Goal: Task Accomplishment & Management: Complete application form

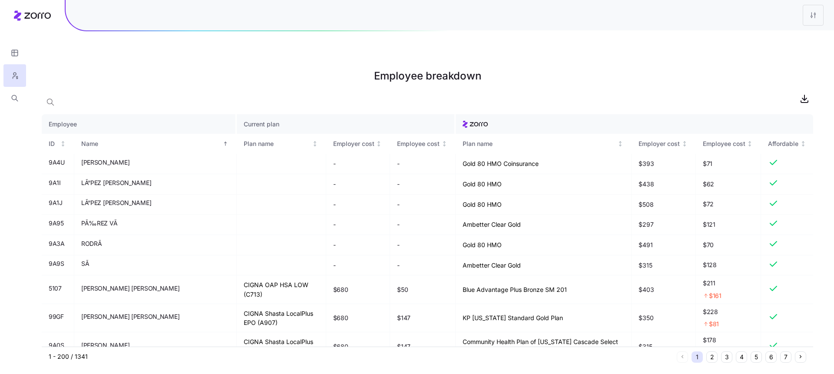
scroll to position [4479, 0]
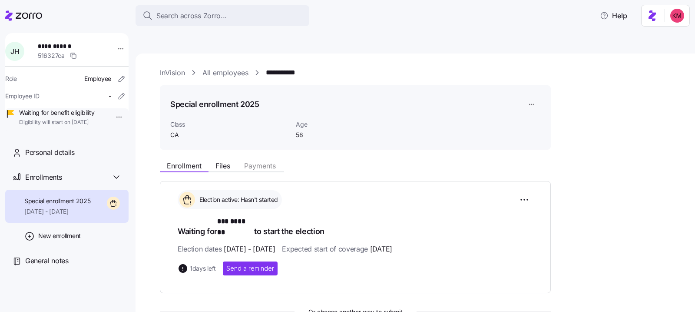
scroll to position [120, 0]
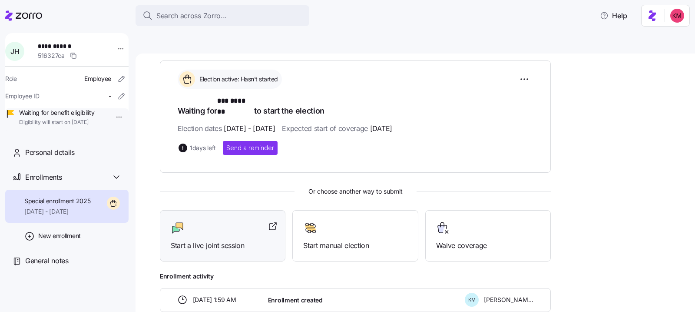
click at [216, 221] on div "Start a live joint session" at bounding box center [223, 236] width 104 height 30
click at [42, 13] on icon at bounding box center [23, 15] width 37 height 10
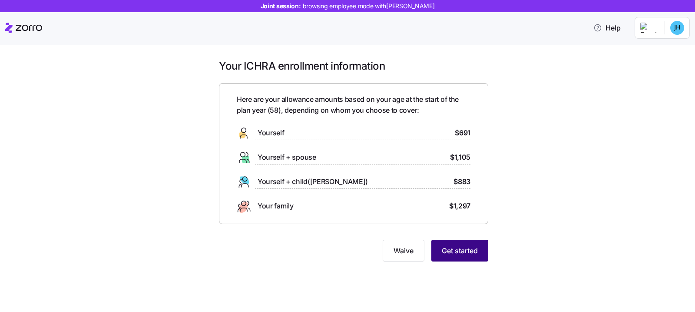
click at [450, 254] on span "Get started" at bounding box center [460, 250] width 36 height 10
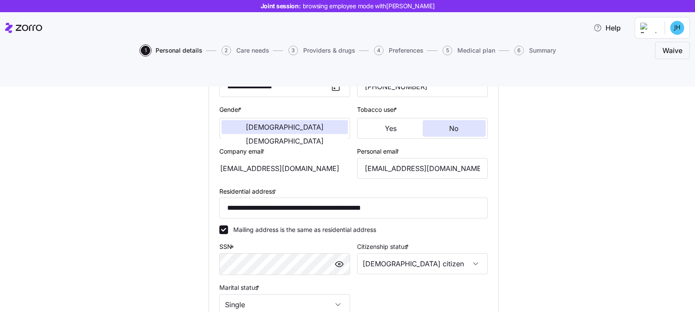
scroll to position [260, 0]
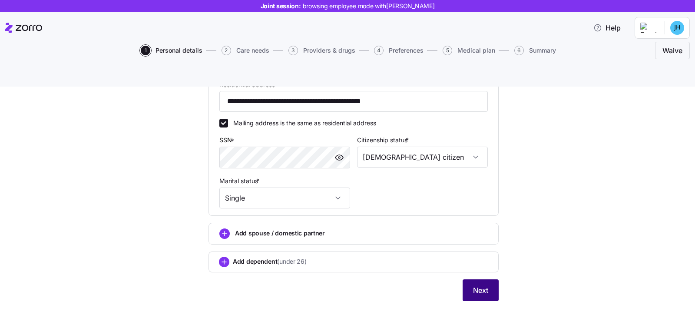
click at [473, 285] on span "Next" at bounding box center [480, 290] width 15 height 10
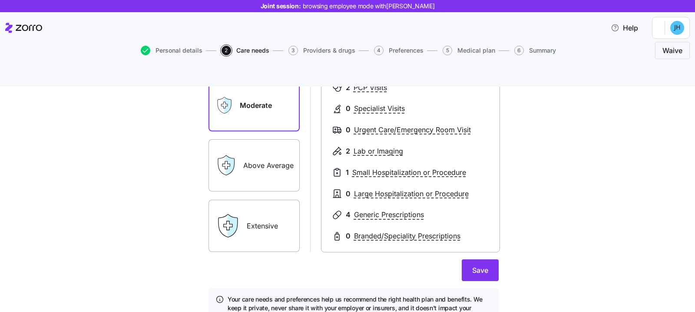
scroll to position [155, 0]
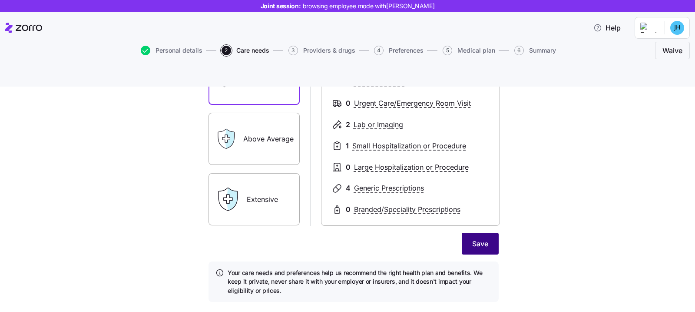
click at [480, 238] on span "Save" at bounding box center [480, 243] width 16 height 10
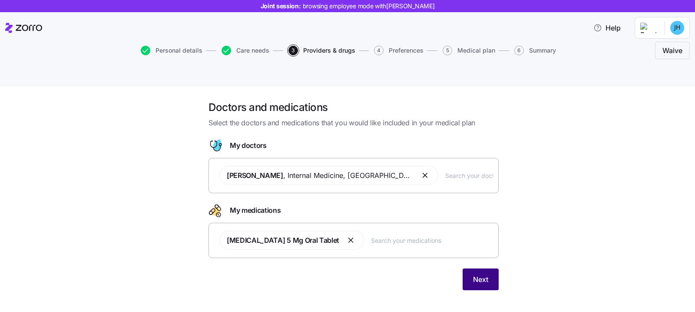
click at [478, 274] on span "Next" at bounding box center [480, 279] width 15 height 10
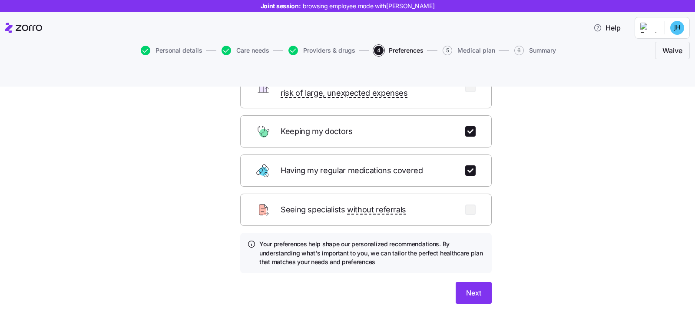
click at [471, 272] on div "Which of these are most important to you? Select up to 3 of the most important …" at bounding box center [366, 151] width 266 height 326
click at [470, 287] on span "Next" at bounding box center [473, 292] width 15 height 10
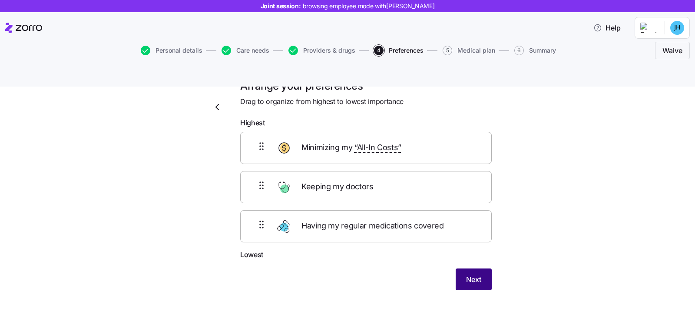
scroll to position [20, 0]
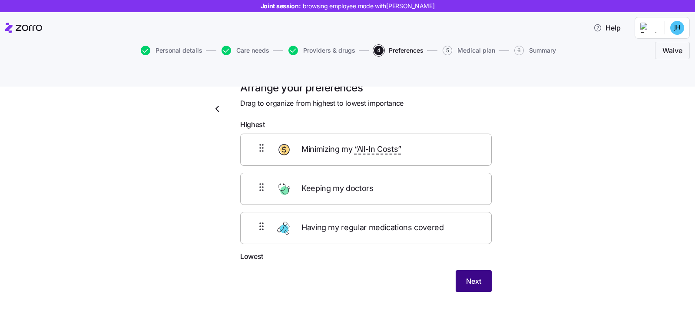
click at [470, 276] on span "Next" at bounding box center [473, 281] width 15 height 10
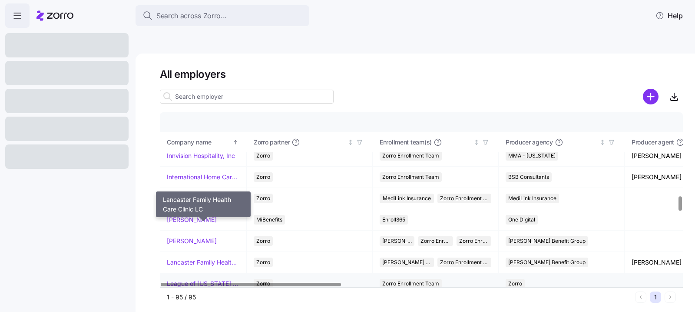
scroll to position [1085, 0]
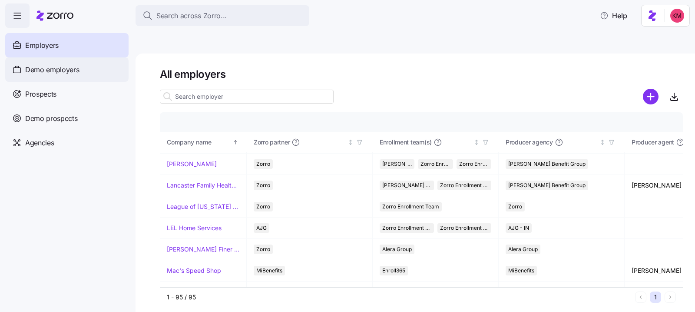
click at [83, 68] on div "Demo employers" at bounding box center [66, 69] width 123 height 24
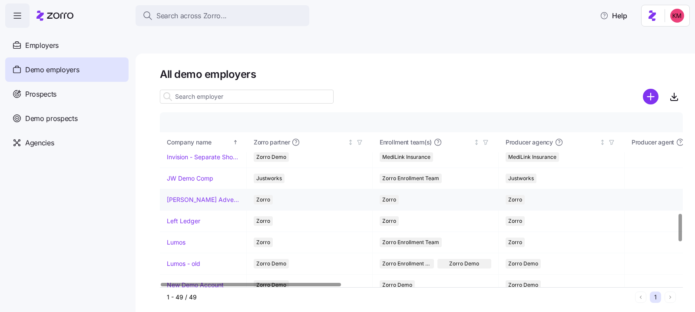
scroll to position [645, 0]
click at [186, 189] on td "Kurian's Advertising" at bounding box center [203, 199] width 87 height 21
click at [186, 195] on link "Kurian's Advertising" at bounding box center [203, 199] width 73 height 9
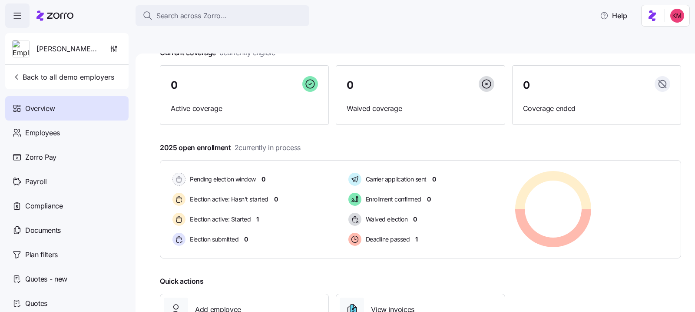
scroll to position [115, 0]
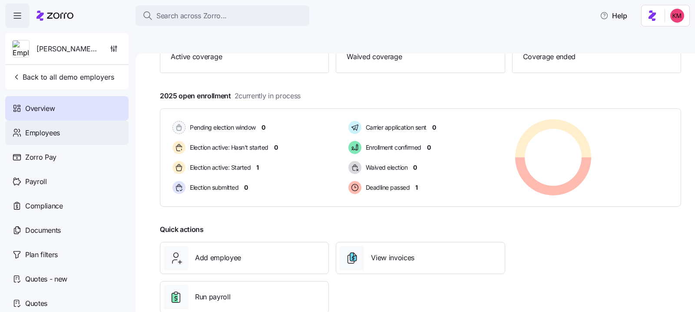
click at [50, 135] on span "Employees" at bounding box center [42, 132] width 35 height 11
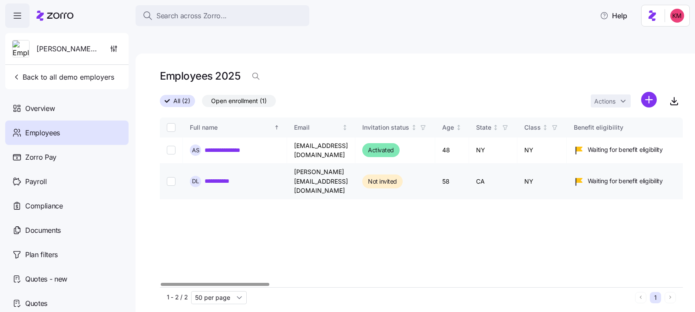
click at [234, 176] on link "**********" at bounding box center [222, 180] width 35 height 9
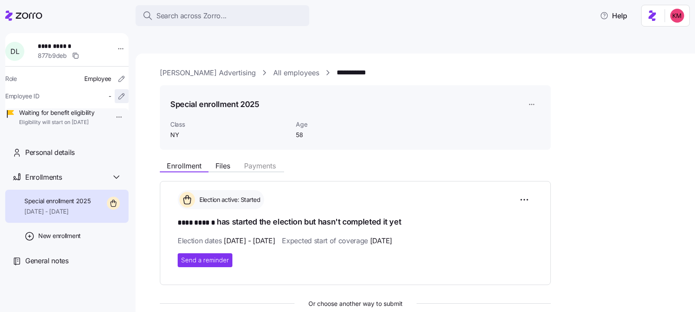
click at [117, 100] on icon "button" at bounding box center [121, 96] width 9 height 9
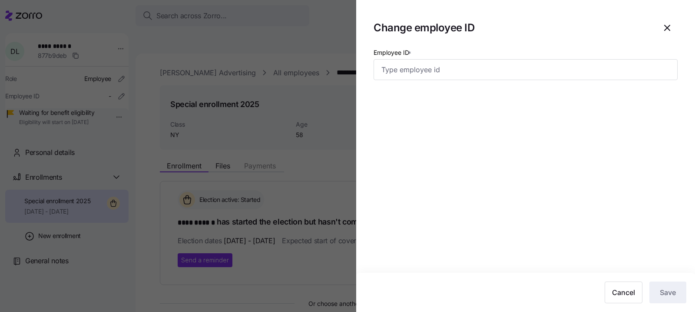
click at [150, 95] on div at bounding box center [347, 156] width 695 height 312
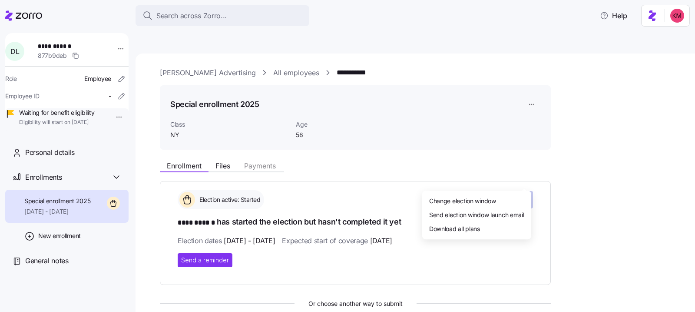
click at [522, 181] on html "**********" at bounding box center [347, 197] width 695 height 394
click at [506, 200] on div "Change election window" at bounding box center [477, 200] width 102 height 14
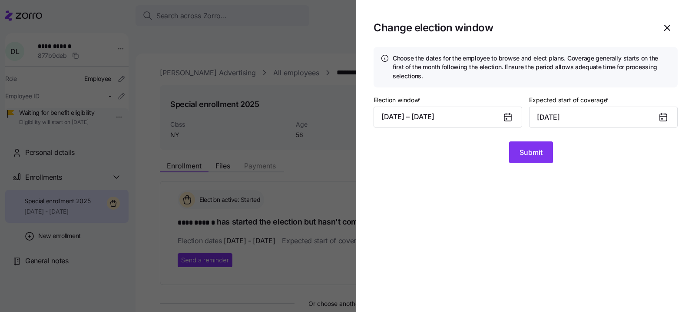
click at [676, 8] on section "Change election window Choose the dates for the employee to browse and elect pl…" at bounding box center [525, 156] width 339 height 312
click at [667, 29] on icon "button" at bounding box center [667, 28] width 10 height 10
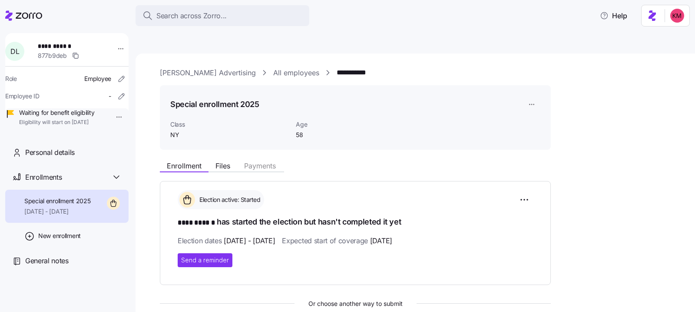
click at [127, 219] on div "Special enrollment 2025 11/01/2025 - 12/31/2025" at bounding box center [66, 205] width 123 height 33
click at [116, 50] on html "**********" at bounding box center [347, 197] width 695 height 394
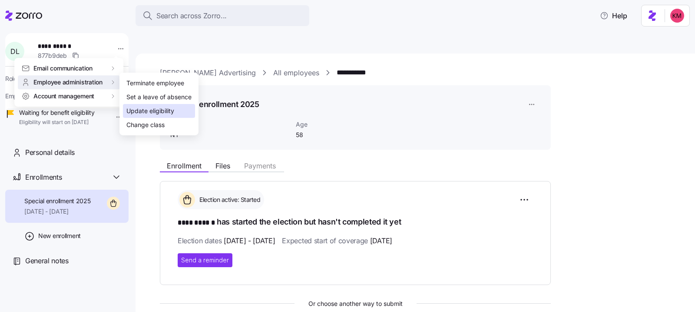
click at [149, 106] on div "Update eligibility" at bounding box center [150, 111] width 48 height 10
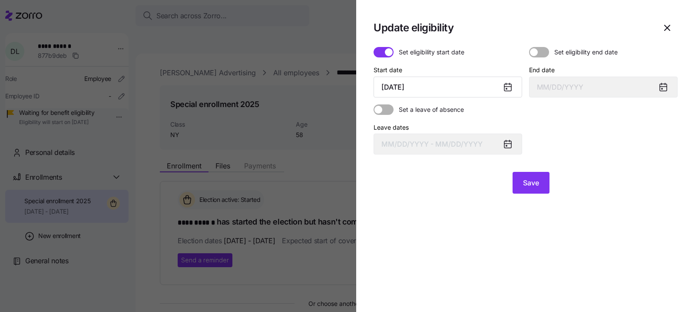
click at [514, 89] on div at bounding box center [511, 87] width 21 height 20
click at [510, 88] on icon at bounding box center [508, 87] width 7 height 7
click at [507, 86] on icon at bounding box center [508, 87] width 7 height 7
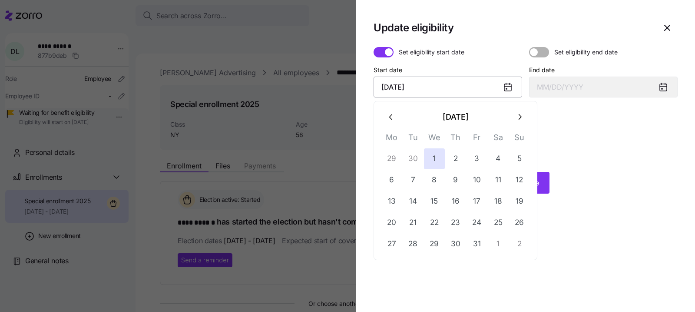
click at [439, 84] on input "October 1, 2025" at bounding box center [448, 86] width 149 height 21
click at [383, 114] on button "button" at bounding box center [391, 116] width 21 height 21
click at [437, 191] on button "17" at bounding box center [434, 201] width 21 height 21
type input "September 17, 2025"
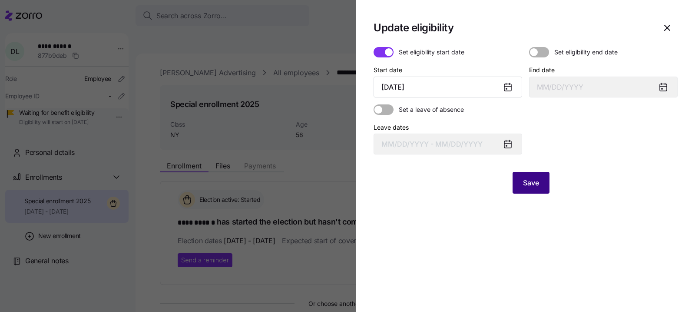
click at [522, 179] on button "Save" at bounding box center [531, 183] width 37 height 22
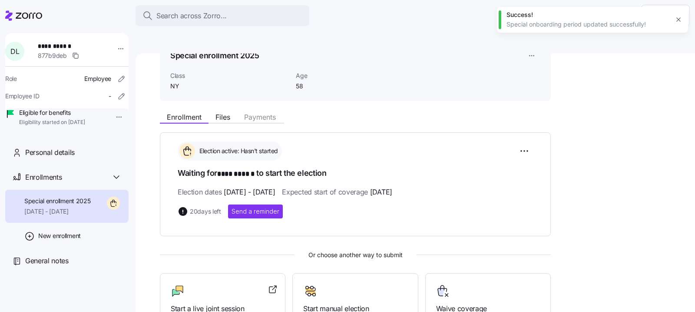
scroll to position [141, 0]
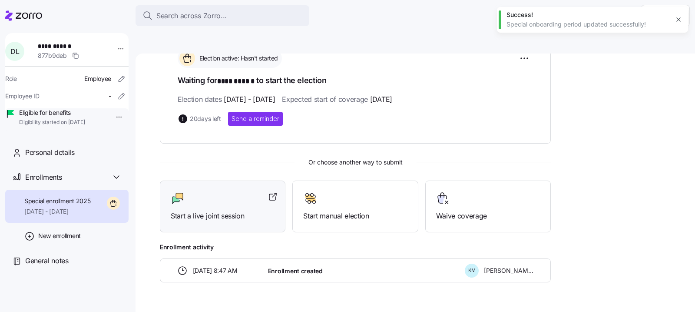
click at [228, 191] on div at bounding box center [223, 198] width 104 height 14
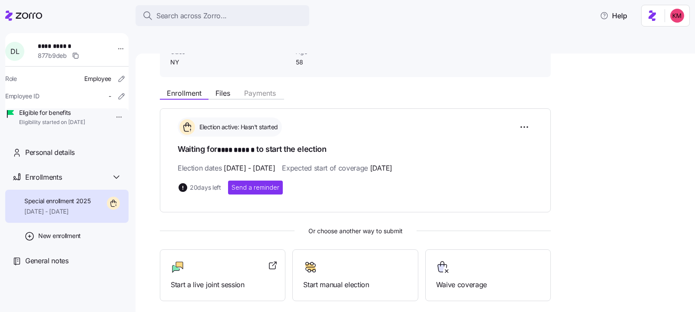
scroll to position [0, 0]
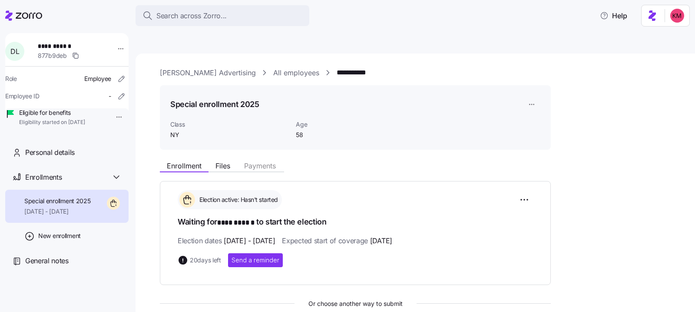
click at [193, 67] on link "Kurian's Advertising" at bounding box center [208, 72] width 96 height 11
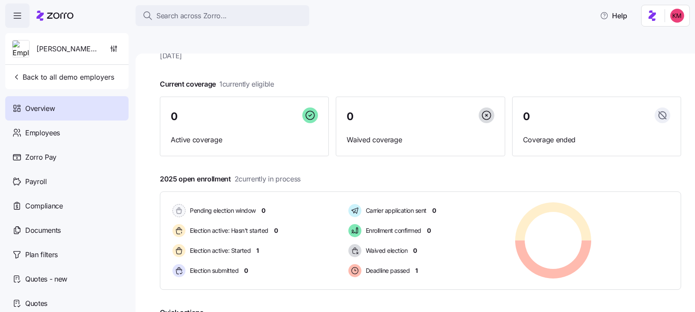
scroll to position [115, 0]
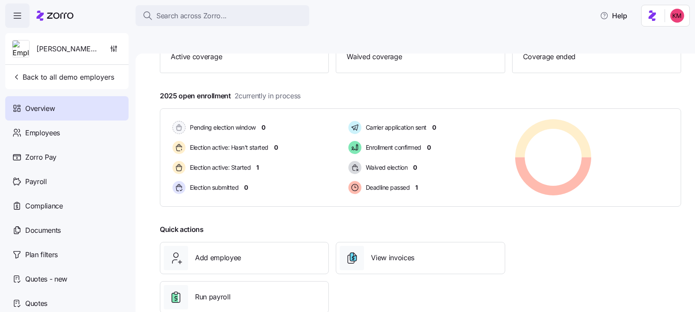
click at [19, 17] on icon "button" at bounding box center [17, 15] width 10 height 10
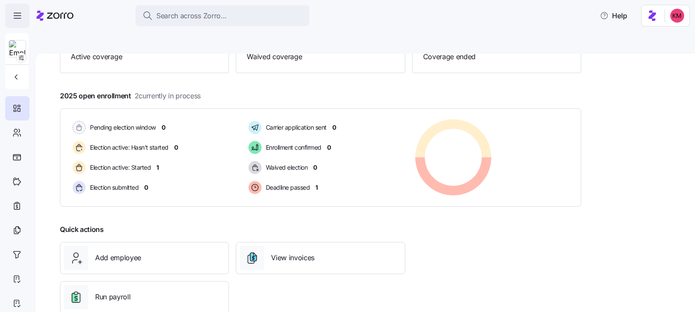
click at [14, 13] on icon "button" at bounding box center [17, 15] width 10 height 10
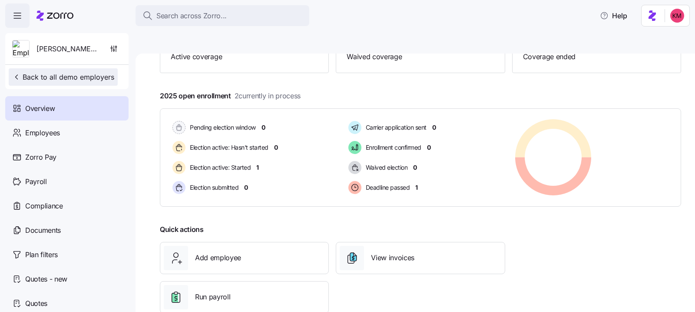
click at [47, 77] on span "Back to all demo employers" at bounding box center [63, 77] width 102 height 10
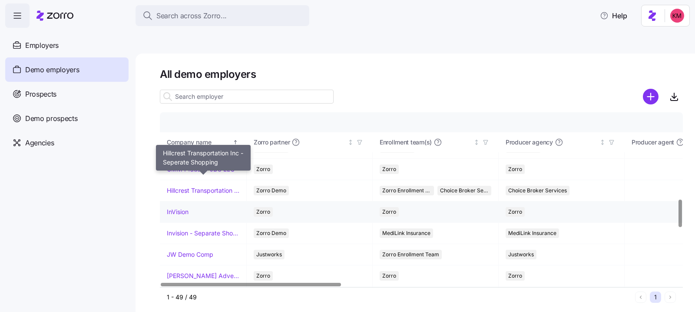
scroll to position [569, 0]
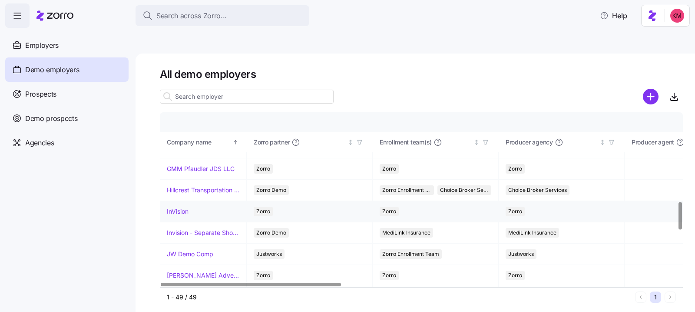
click at [179, 207] on link "InVision" at bounding box center [178, 211] width 22 height 9
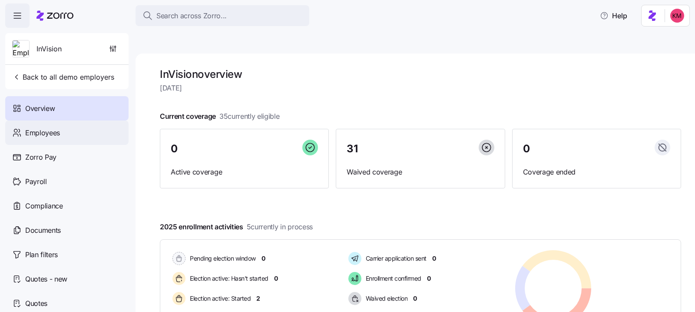
click at [54, 136] on span "Employees" at bounding box center [42, 132] width 35 height 11
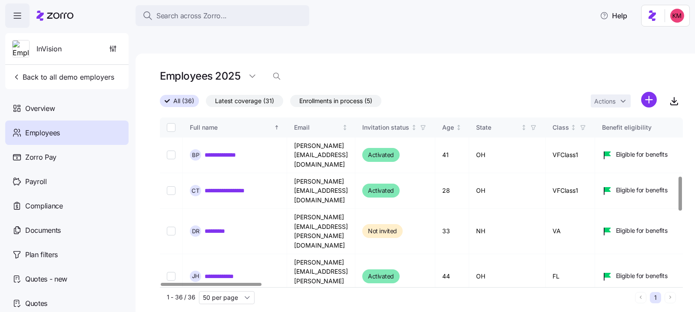
scroll to position [292, 0]
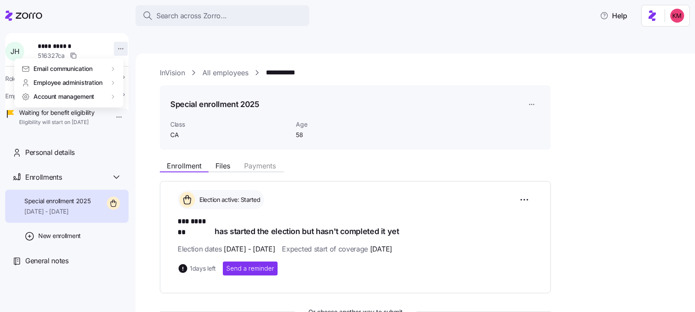
click at [118, 46] on html "**********" at bounding box center [347, 197] width 695 height 394
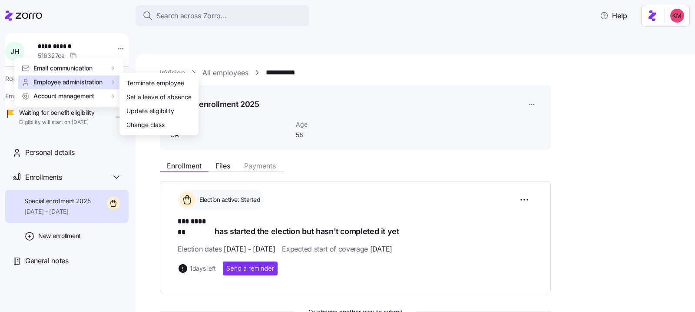
click at [87, 86] on span "Employee administration" at bounding box center [67, 82] width 69 height 9
click at [156, 104] on div "Update eligibility" at bounding box center [159, 111] width 72 height 14
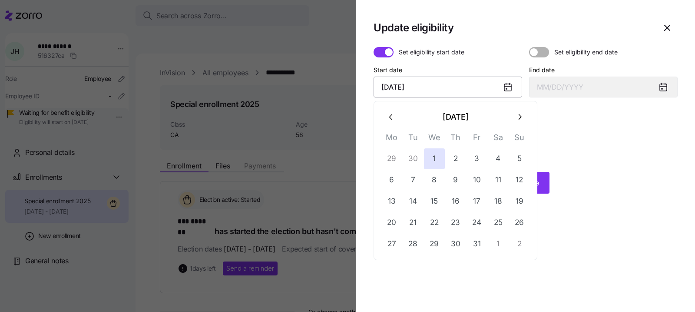
click at [457, 83] on input "October 1, 2025" at bounding box center [448, 86] width 149 height 21
click at [401, 115] on div "October 2025" at bounding box center [455, 116] width 149 height 21
click at [392, 116] on icon "button" at bounding box center [392, 117] width 10 height 10
click at [394, 157] on button "1" at bounding box center [392, 158] width 21 height 21
type input "September 1, 2025"
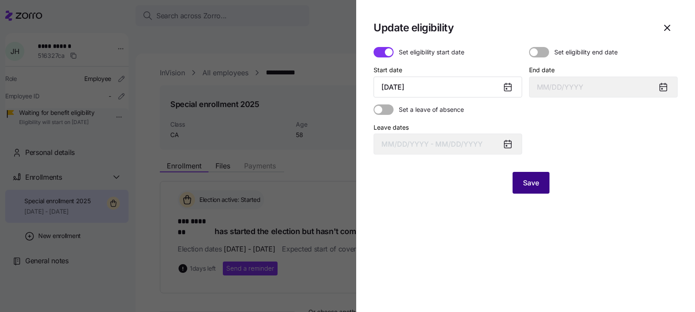
click at [530, 187] on span "Save" at bounding box center [531, 182] width 16 height 10
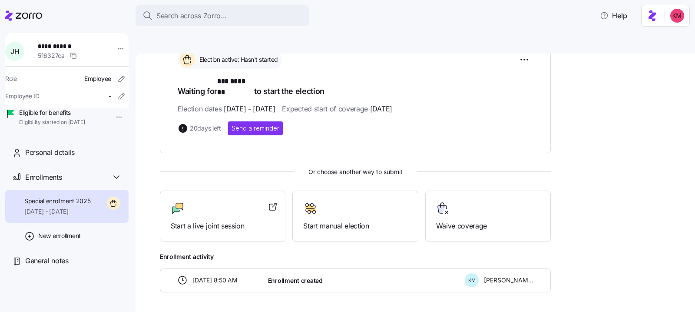
scroll to position [141, 0]
click at [208, 219] on span "Start a live joint session" at bounding box center [223, 224] width 104 height 11
click at [21, 21] on div at bounding box center [23, 15] width 37 height 24
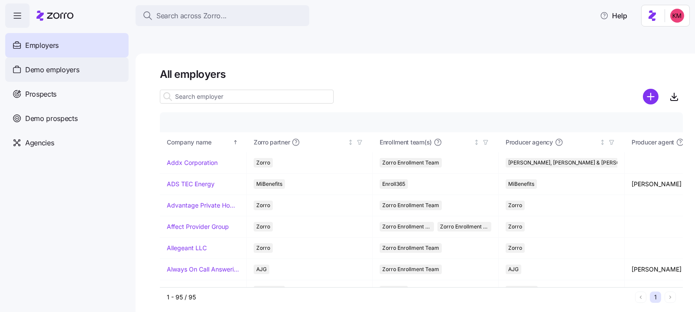
click at [50, 77] on div "Demo employers" at bounding box center [66, 69] width 123 height 24
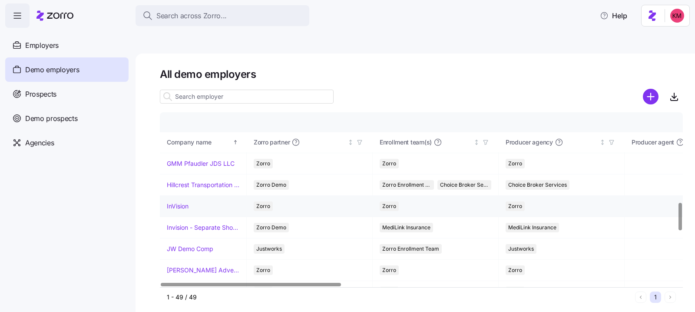
scroll to position [708, 0]
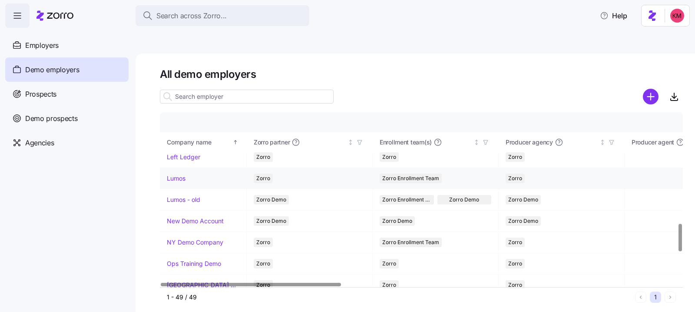
click at [178, 174] on link "Lumos" at bounding box center [176, 178] width 19 height 9
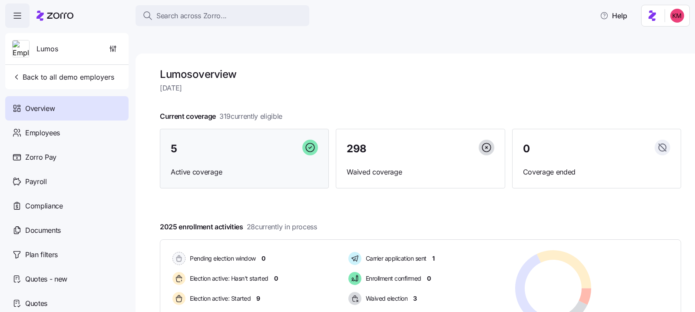
click at [229, 140] on div "5 Active coverage" at bounding box center [244, 159] width 169 height 60
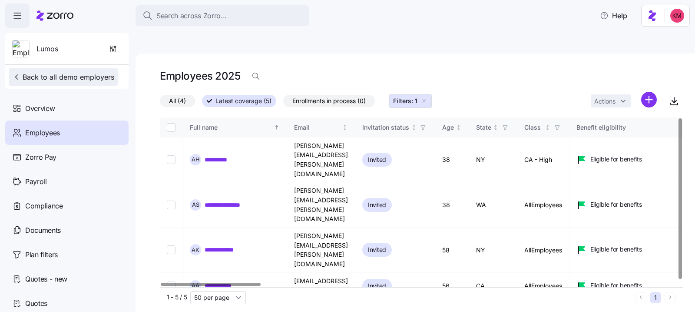
click at [52, 80] on span "Back to all demo employers" at bounding box center [63, 77] width 102 height 10
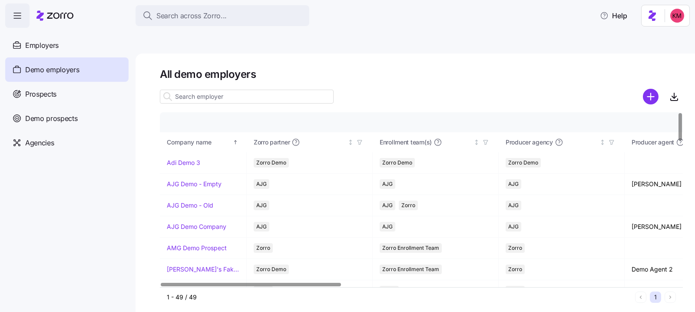
scroll to position [675, 0]
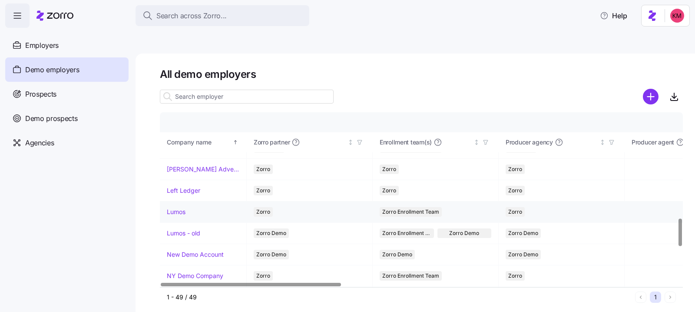
click at [176, 207] on link "Lumos" at bounding box center [176, 211] width 19 height 9
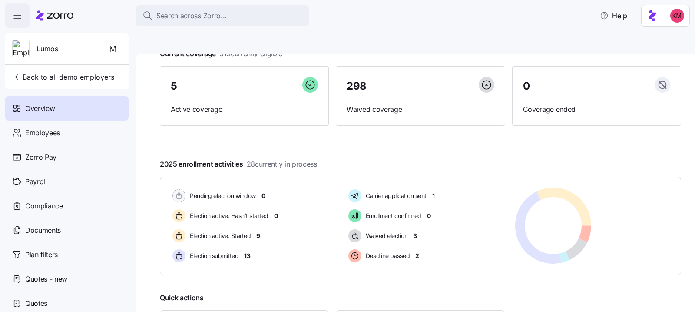
scroll to position [131, 0]
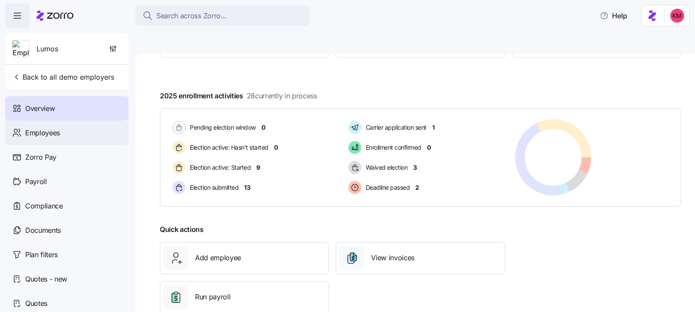
click at [80, 141] on div "Employees" at bounding box center [66, 132] width 123 height 24
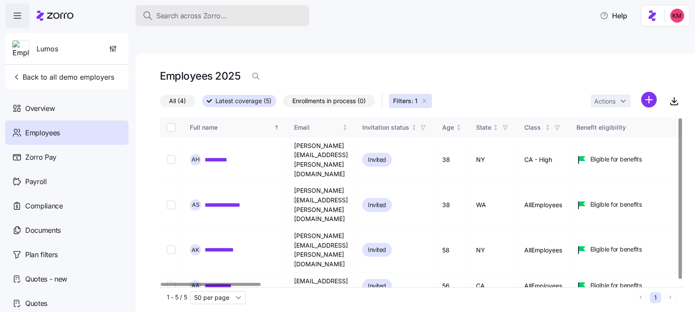
click at [218, 23] on button "Search across Zorro..." at bounding box center [223, 15] width 174 height 21
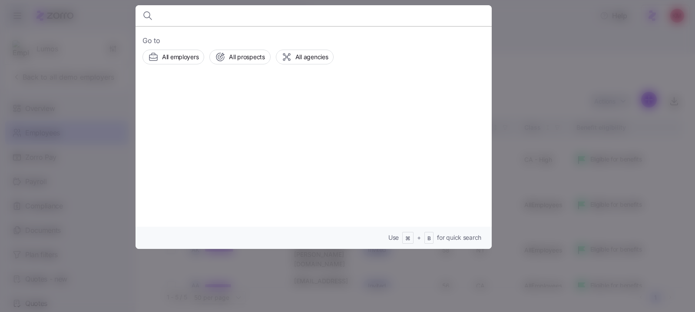
click at [536, 57] on div at bounding box center [347, 156] width 695 height 312
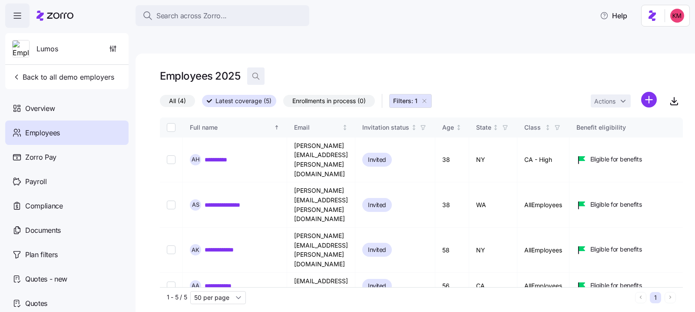
click at [257, 68] on span "button" at bounding box center [256, 76] width 17 height 17
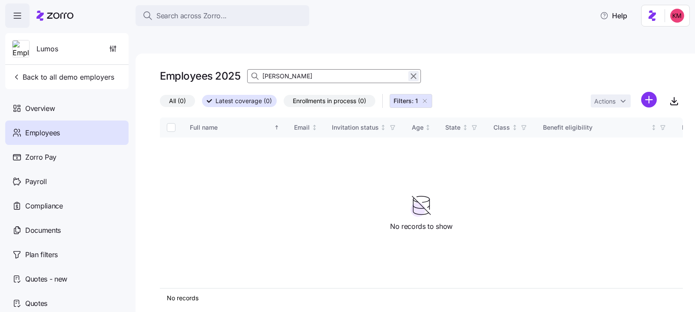
type input "jim"
click at [412, 71] on icon "button" at bounding box center [414, 76] width 10 height 10
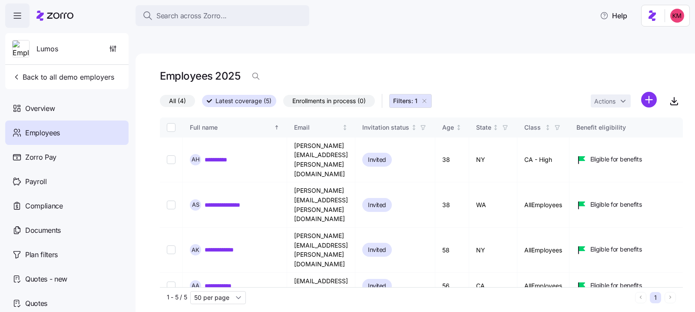
click at [211, 98] on icon at bounding box center [209, 100] width 5 height 5
click at [202, 103] on input "Latest coverage (5)" at bounding box center [202, 103] width 0 height 0
click at [425, 97] on icon "button" at bounding box center [424, 100] width 7 height 7
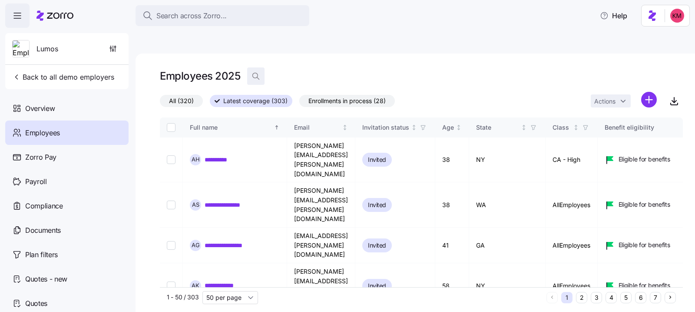
click at [253, 73] on icon "button" at bounding box center [255, 75] width 5 height 5
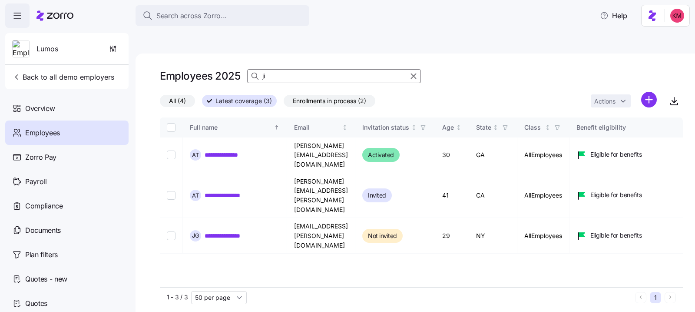
type input "j"
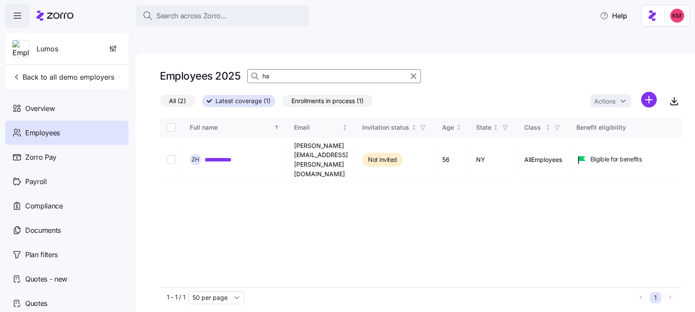
type input "h"
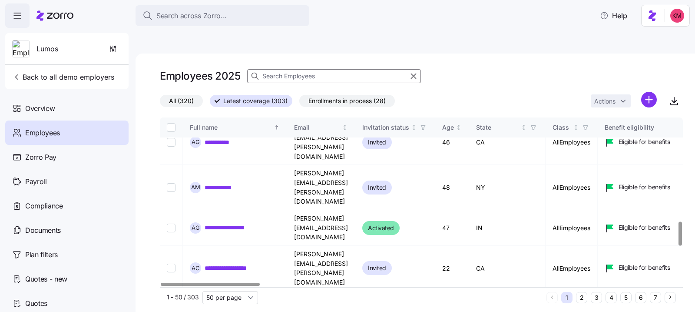
scroll to position [991, 0]
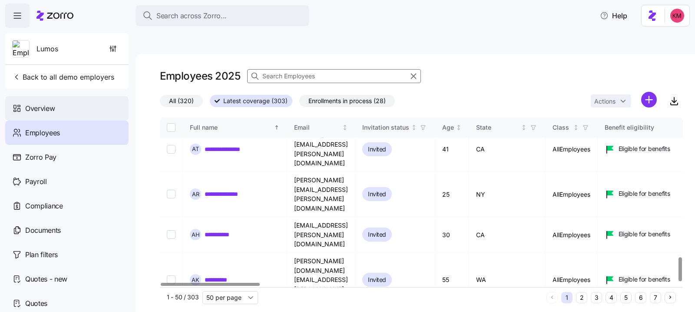
click at [65, 110] on div "Overview" at bounding box center [66, 108] width 123 height 24
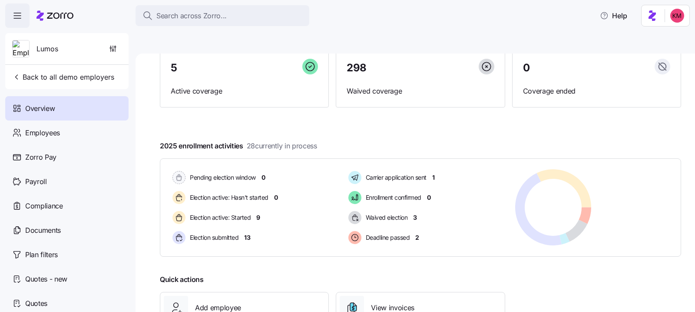
scroll to position [131, 0]
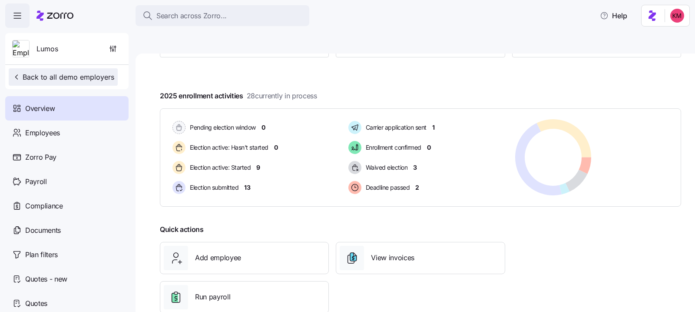
click at [74, 74] on span "Back to all demo employers" at bounding box center [63, 77] width 102 height 10
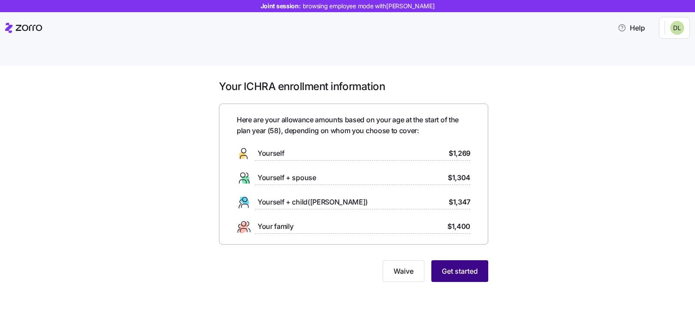
click at [450, 260] on button "Get started" at bounding box center [460, 271] width 57 height 22
click at [453, 260] on button "Get started" at bounding box center [460, 271] width 57 height 22
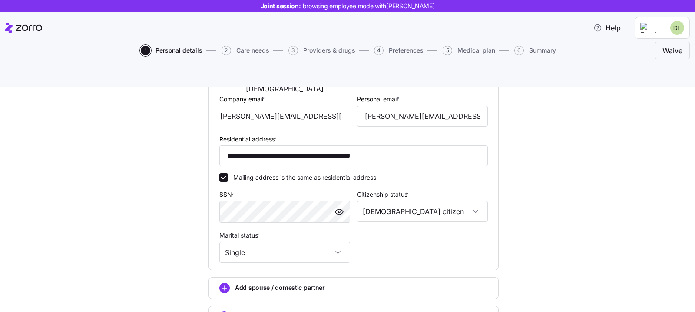
scroll to position [260, 0]
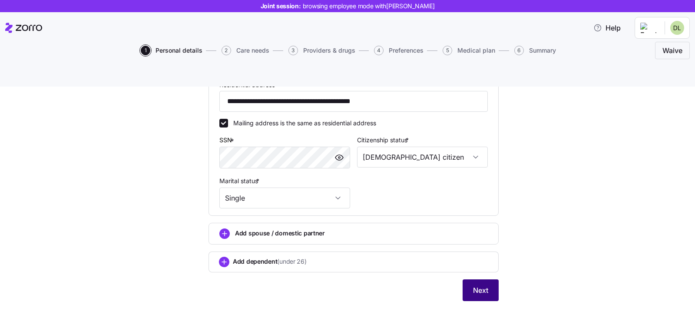
click at [468, 279] on button "Next" at bounding box center [481, 290] width 36 height 22
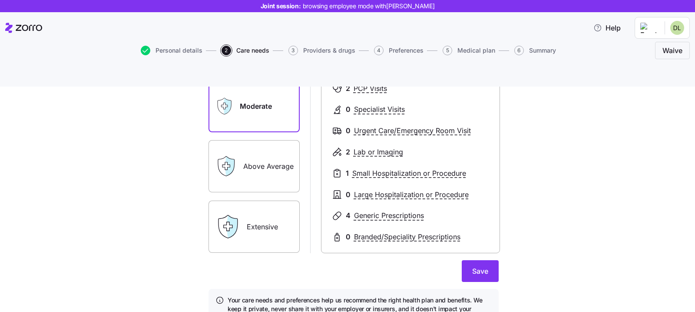
scroll to position [155, 0]
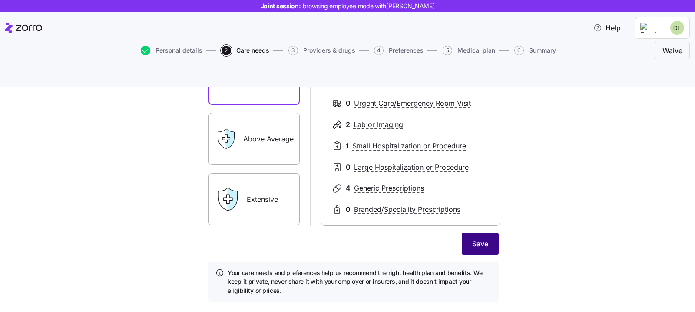
click at [479, 238] on span "Save" at bounding box center [480, 243] width 16 height 10
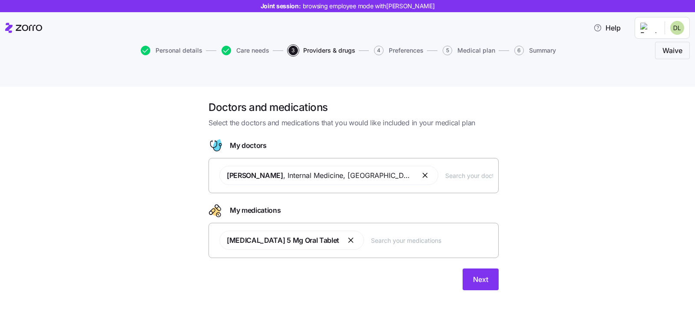
click at [478, 279] on div "Doctors and medications Select the doctors and medications that you would like …" at bounding box center [347, 209] width 695 height 246
click at [478, 274] on span "Next" at bounding box center [480, 279] width 15 height 10
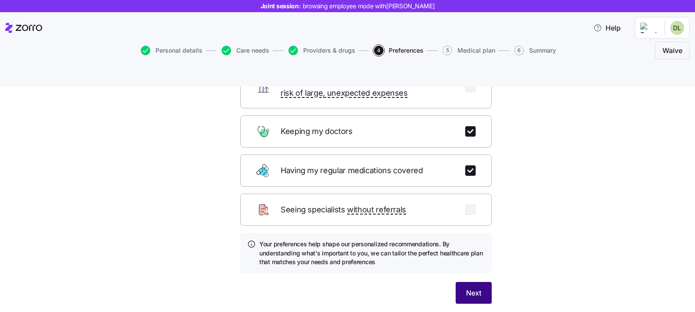
click at [463, 282] on button "Next" at bounding box center [474, 293] width 36 height 22
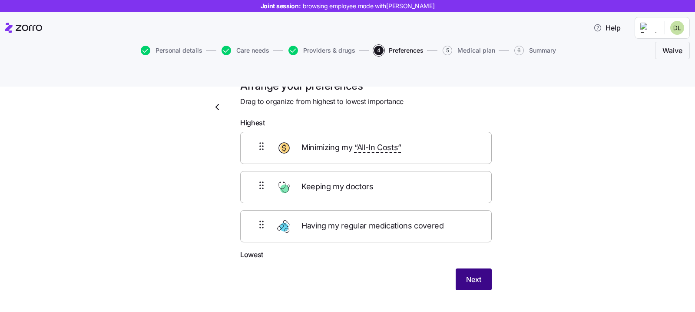
scroll to position [20, 0]
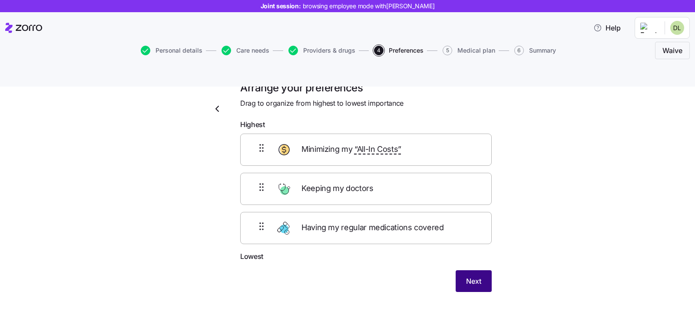
click at [463, 270] on button "Next" at bounding box center [474, 281] width 36 height 22
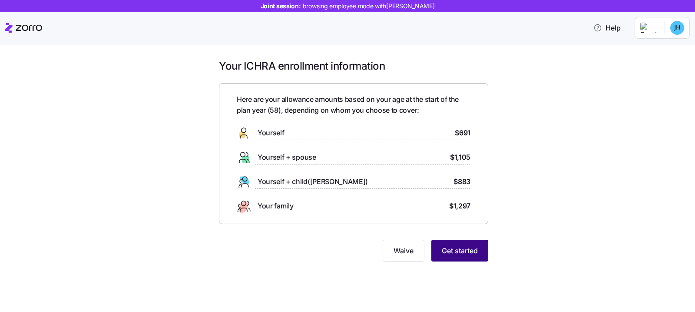
click at [468, 259] on button "Get started" at bounding box center [460, 250] width 57 height 22
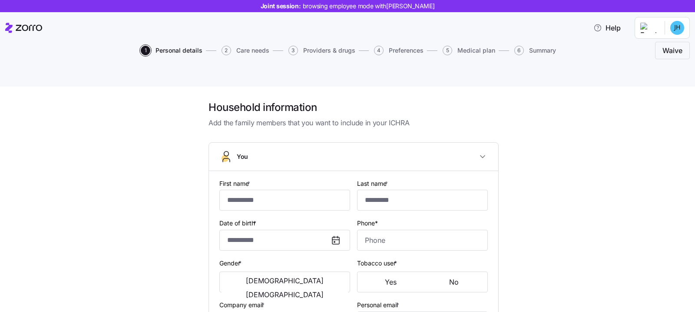
type input "***"
type input "*******"
type input "jimmyhal@aol.com"
type input "**********"
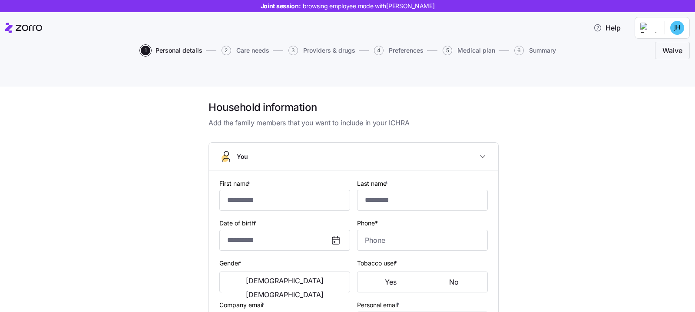
checkbox input "true"
type input "**********"
type input "(234) 567-8999"
type input "US citizen"
type input "Single"
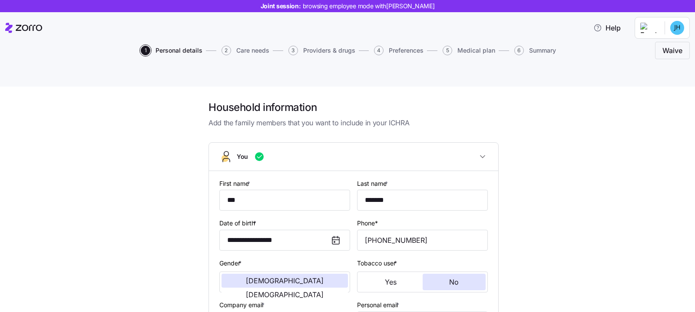
scroll to position [260, 0]
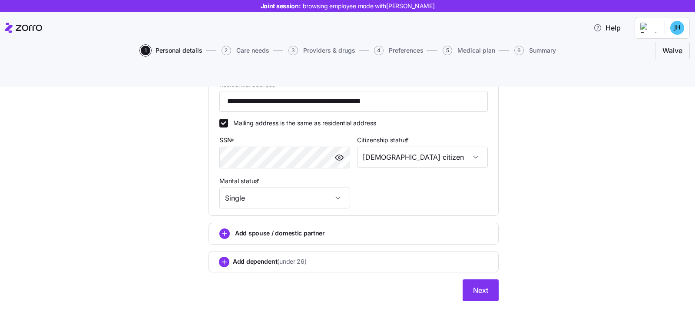
click at [469, 257] on div "**********" at bounding box center [354, 91] width 290 height 419
click at [470, 279] on button "Next" at bounding box center [481, 290] width 36 height 22
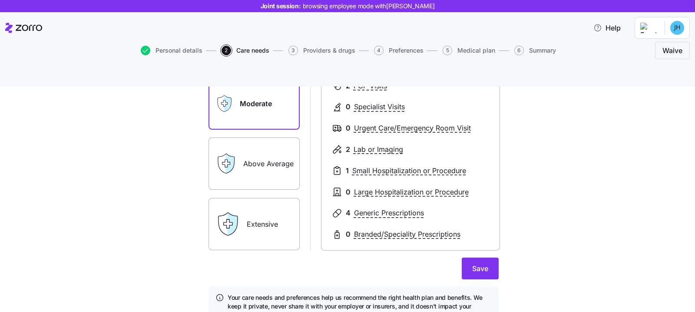
scroll to position [155, 0]
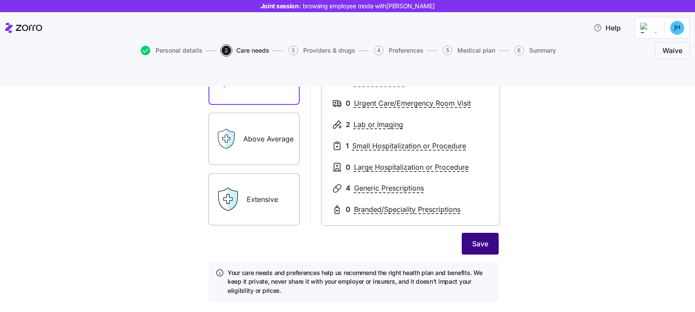
click at [485, 233] on button "Save" at bounding box center [480, 244] width 37 height 22
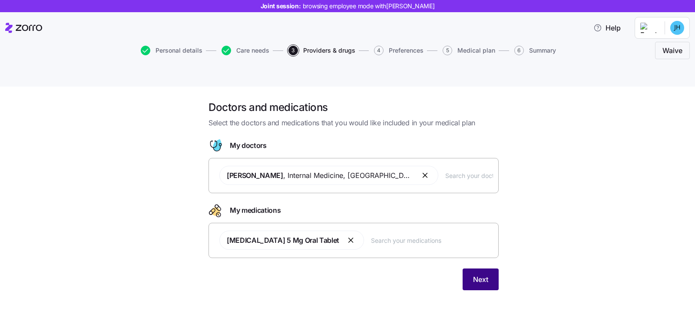
click at [491, 268] on button "Next" at bounding box center [481, 279] width 36 height 22
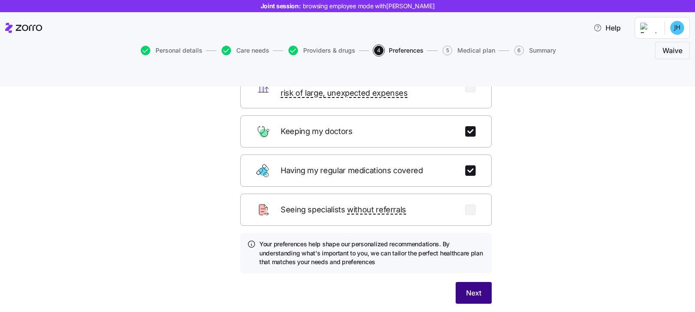
click at [485, 282] on button "Next" at bounding box center [474, 293] width 36 height 22
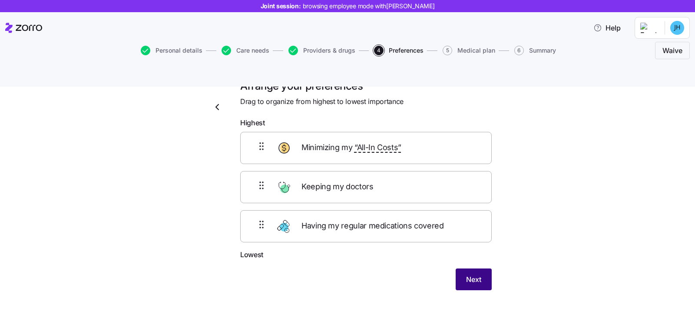
scroll to position [20, 0]
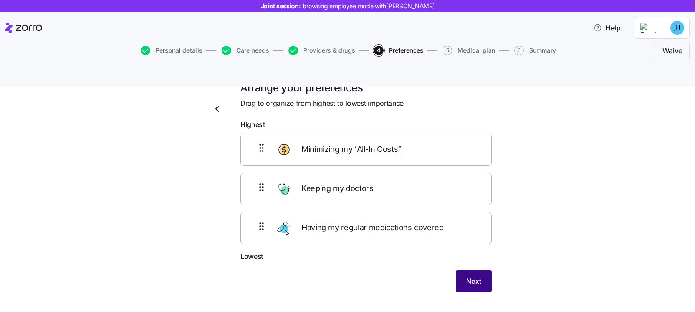
click at [479, 270] on button "Next" at bounding box center [474, 281] width 36 height 22
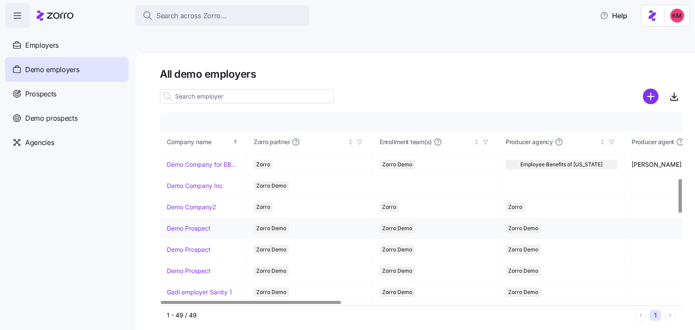
scroll to position [635, 0]
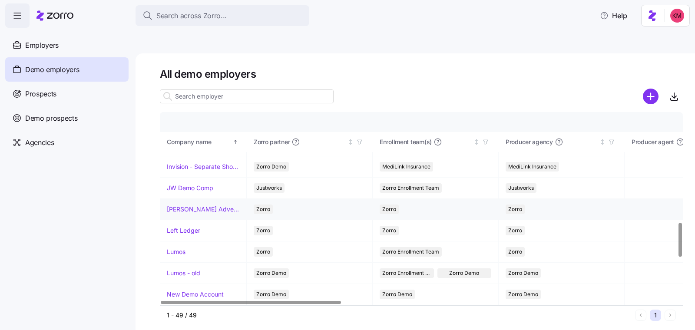
click at [191, 205] on link "Kurian's Advertising" at bounding box center [203, 209] width 73 height 9
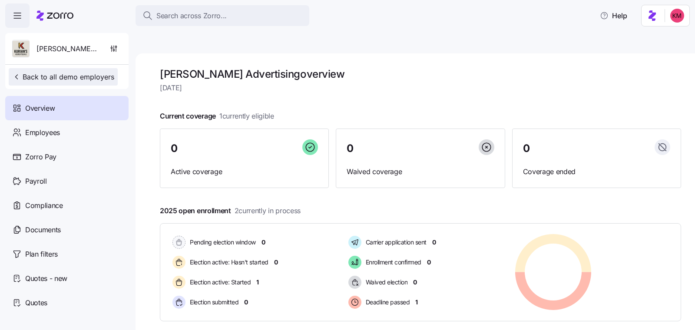
click at [87, 74] on span "Back to all demo employers" at bounding box center [63, 77] width 102 height 10
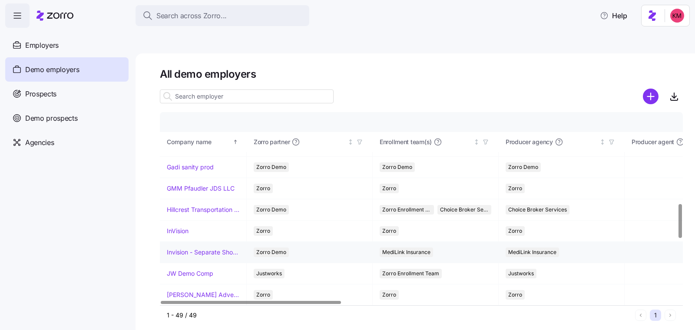
scroll to position [553, 0]
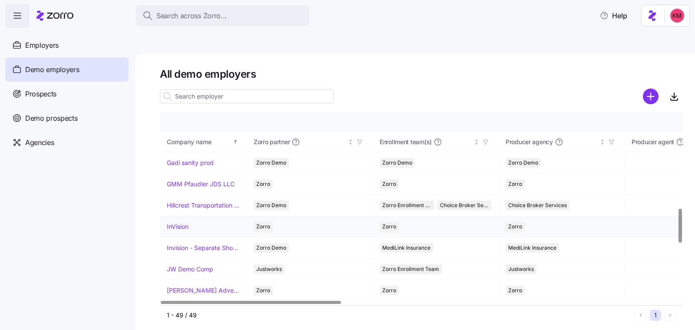
click at [177, 223] on link "InVision" at bounding box center [178, 227] width 22 height 9
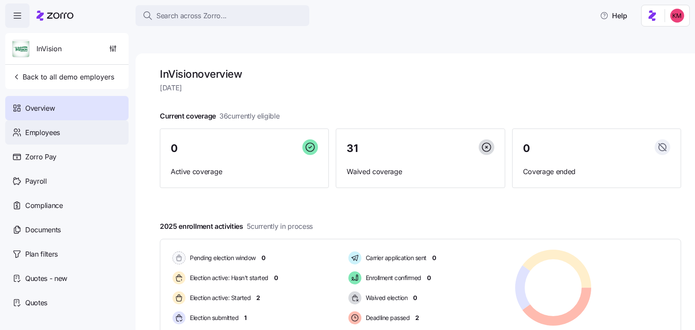
click at [75, 135] on div "Employees" at bounding box center [66, 132] width 123 height 24
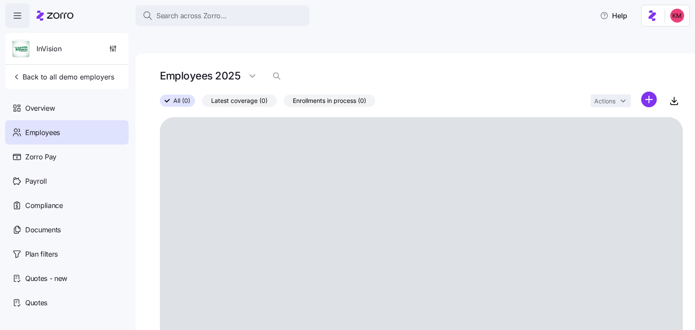
click at [84, 125] on div "Employees" at bounding box center [66, 132] width 123 height 24
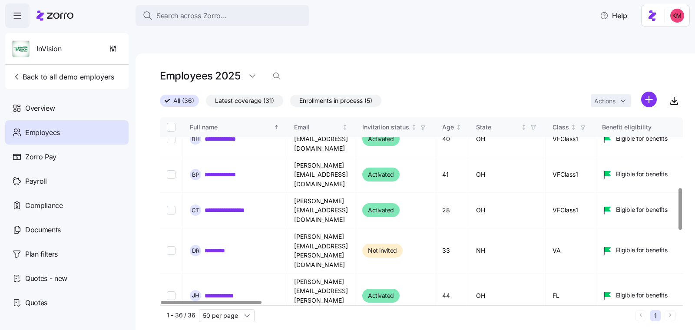
scroll to position [263, 0]
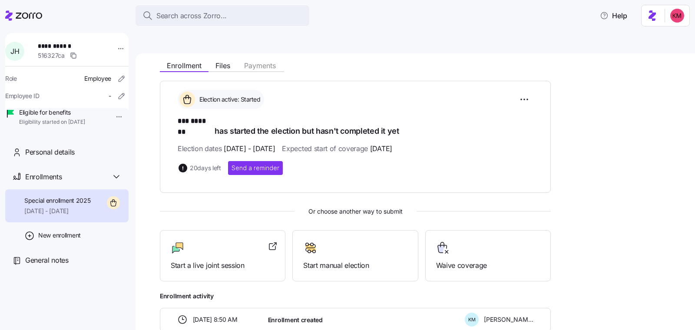
scroll to position [123, 0]
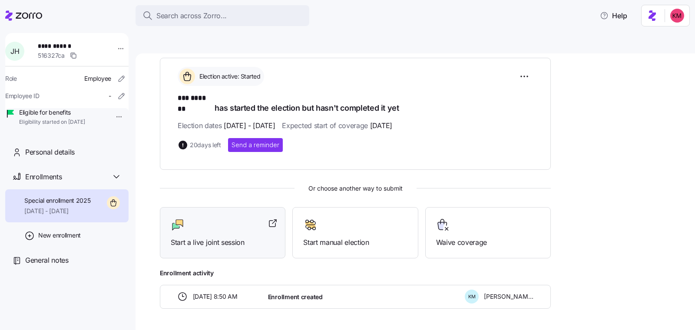
click at [213, 237] on span "Start a live joint session" at bounding box center [223, 242] width 104 height 11
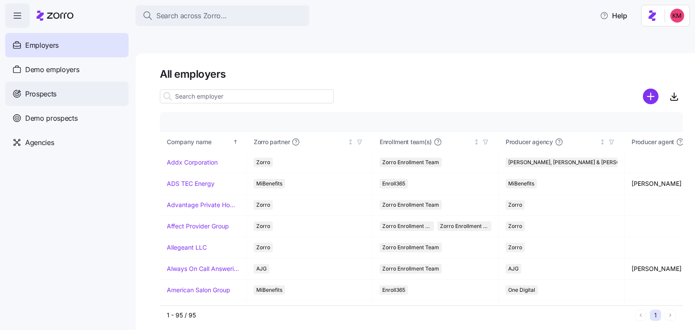
click at [50, 91] on span "Prospects" at bounding box center [40, 94] width 31 height 11
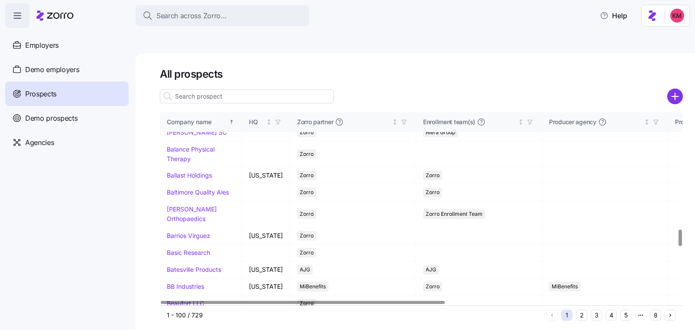
scroll to position [1369, 0]
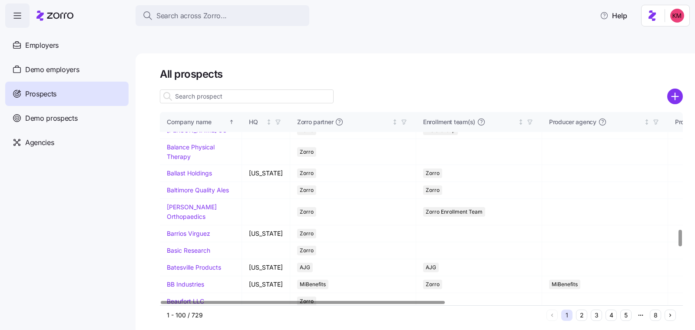
drag, startPoint x: 190, startPoint y: 228, endPoint x: 22, endPoint y: 330, distance: 196.4
click at [189, 117] on link "Azul Hospitality" at bounding box center [189, 113] width 44 height 7
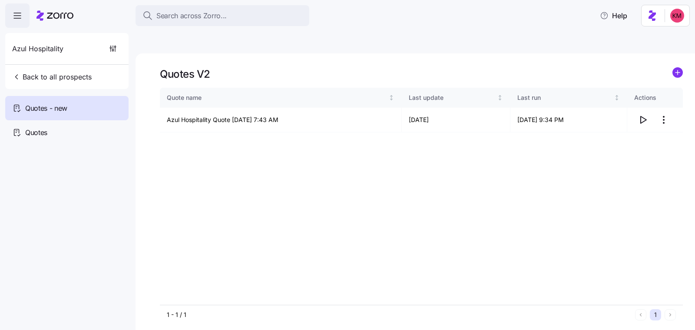
click at [664, 140] on div "Quote name Last update Last run Actions Azul Hospitality Quote [DATE] 7:43 AM 0…" at bounding box center [421, 196] width 523 height 217
click at [647, 115] on icon "button" at bounding box center [643, 120] width 10 height 10
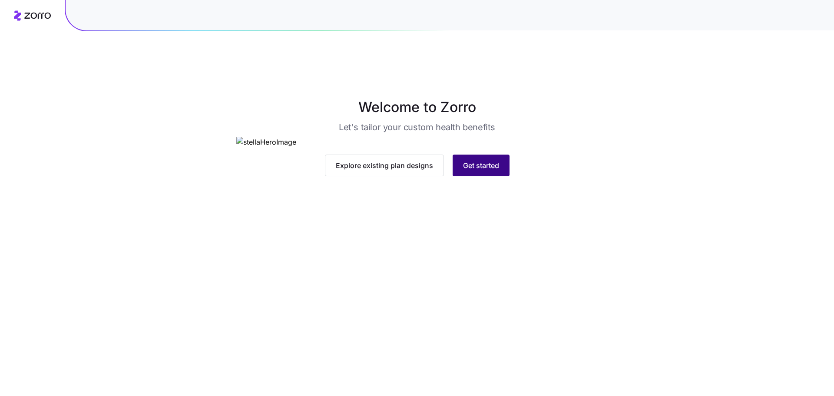
click at [495, 171] on span "Get started" at bounding box center [481, 165] width 36 height 10
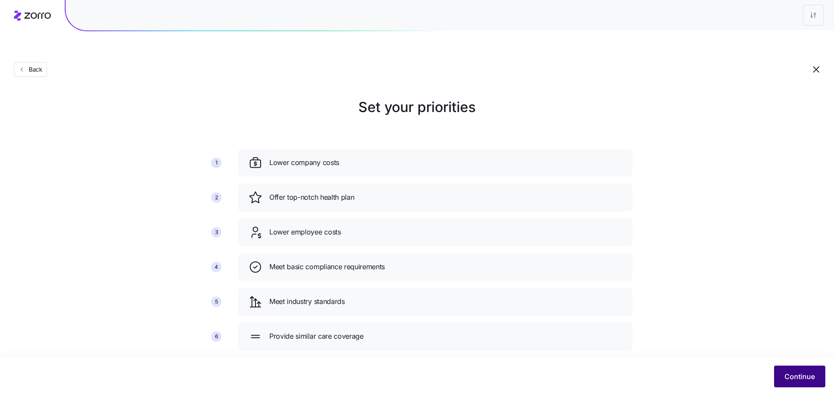
click at [784, 377] on button "Continue" at bounding box center [799, 377] width 51 height 22
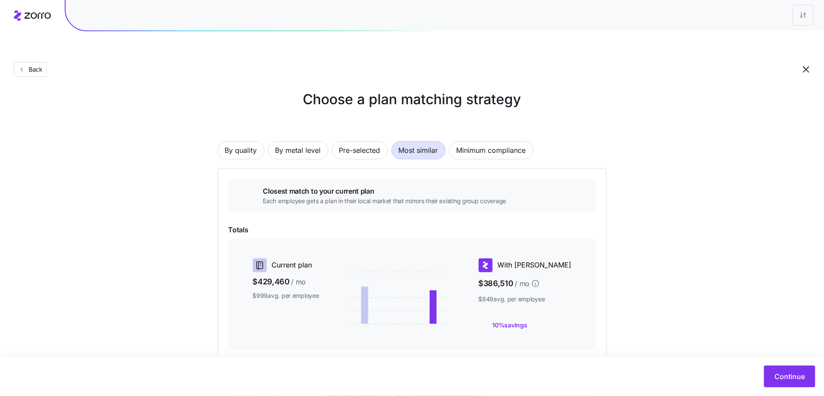
scroll to position [7, 0]
click at [304, 142] on span "By metal level" at bounding box center [299, 150] width 46 height 17
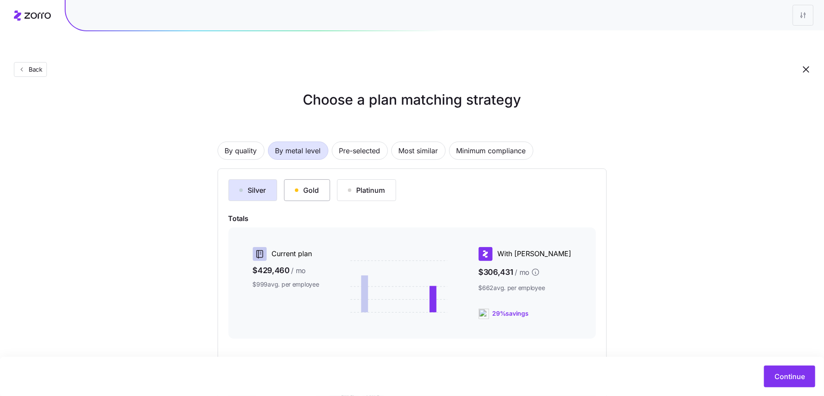
click at [312, 185] on div "Gold" at bounding box center [307, 190] width 24 height 10
click at [430, 142] on span "Most similar" at bounding box center [419, 150] width 40 height 17
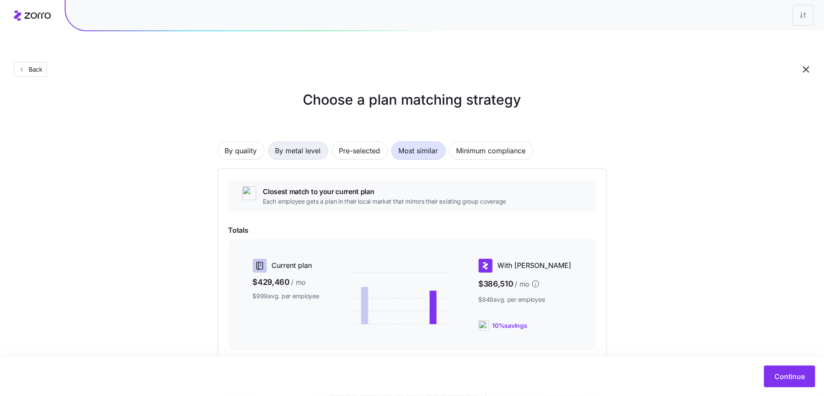
click at [299, 142] on span "By metal level" at bounding box center [299, 150] width 46 height 17
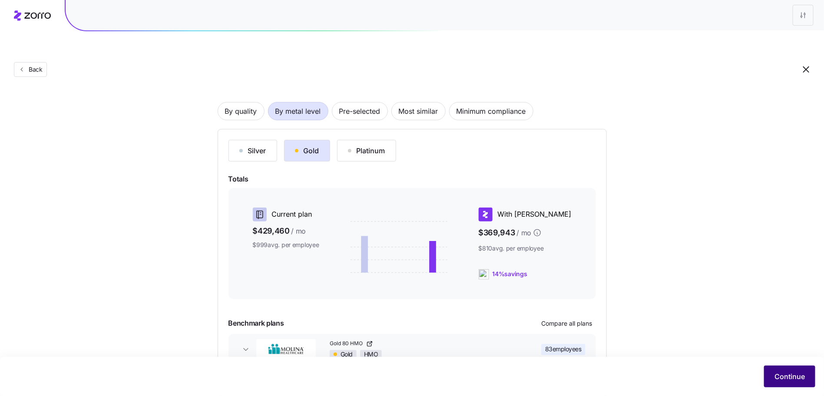
scroll to position [47, 0]
click at [790, 379] on span "Continue" at bounding box center [790, 377] width 30 height 10
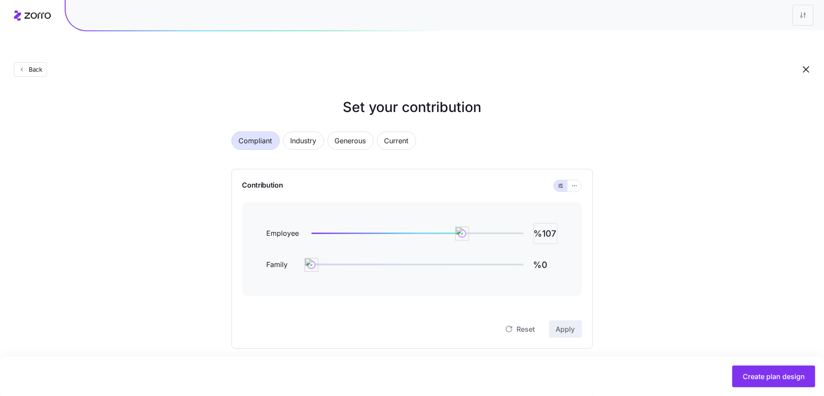
click at [545, 223] on input "%107" at bounding box center [546, 233] width 24 height 21
type input "%70"
drag, startPoint x: 581, startPoint y: 314, endPoint x: 576, endPoint y: 311, distance: 5.7
click at [578, 321] on button "Apply" at bounding box center [565, 329] width 33 height 17
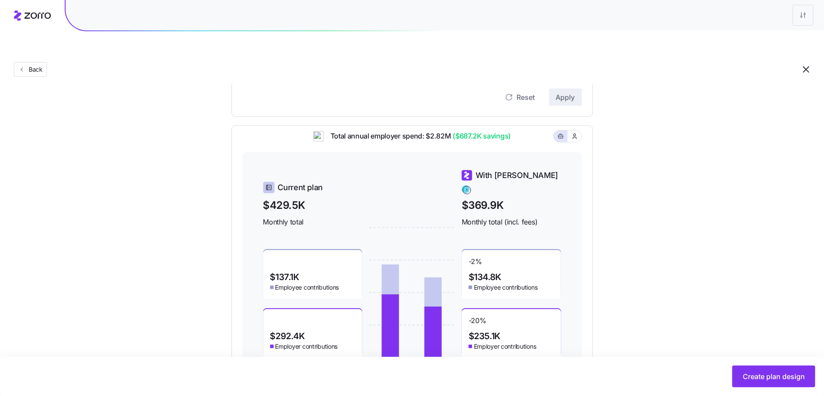
scroll to position [232, 0]
click at [578, 133] on button "button" at bounding box center [574, 136] width 7 height 7
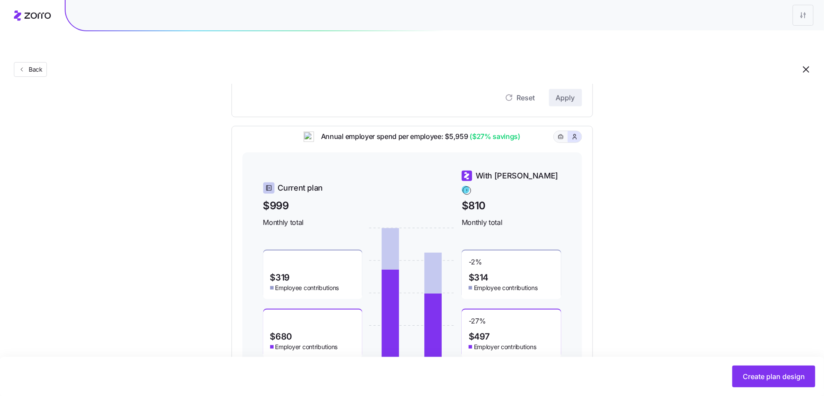
click at [562, 132] on icon "button" at bounding box center [561, 137] width 6 height 10
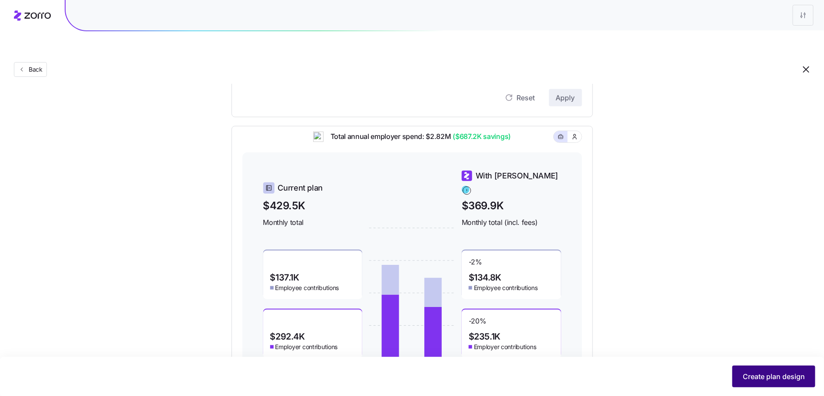
click at [768, 373] on span "Create plan design" at bounding box center [774, 377] width 62 height 10
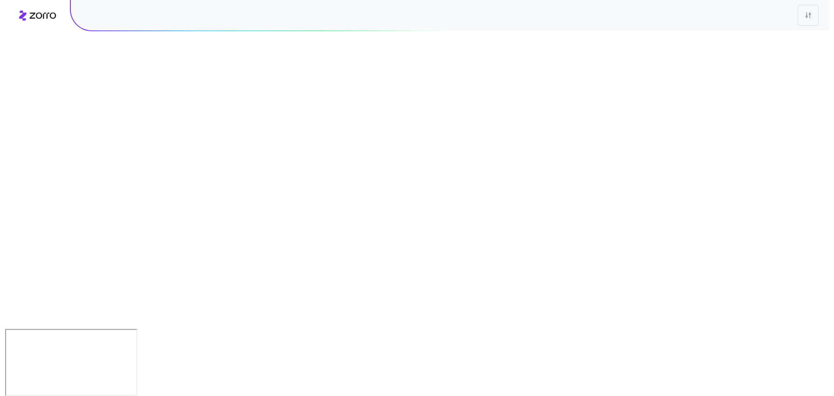
scroll to position [0, 0]
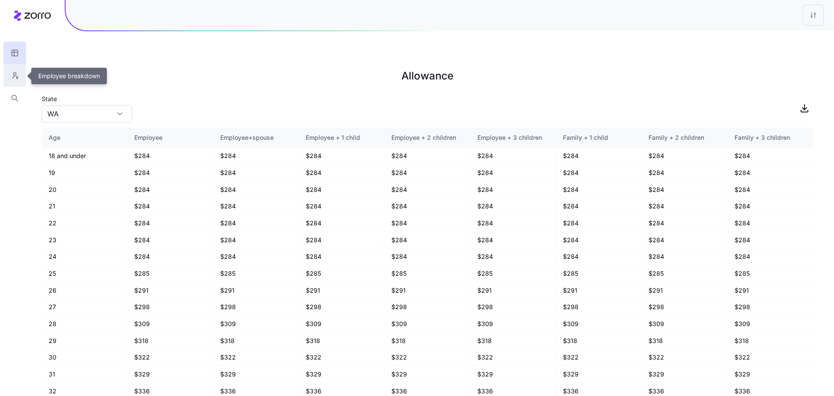
click at [15, 80] on icon "button" at bounding box center [15, 75] width 8 height 9
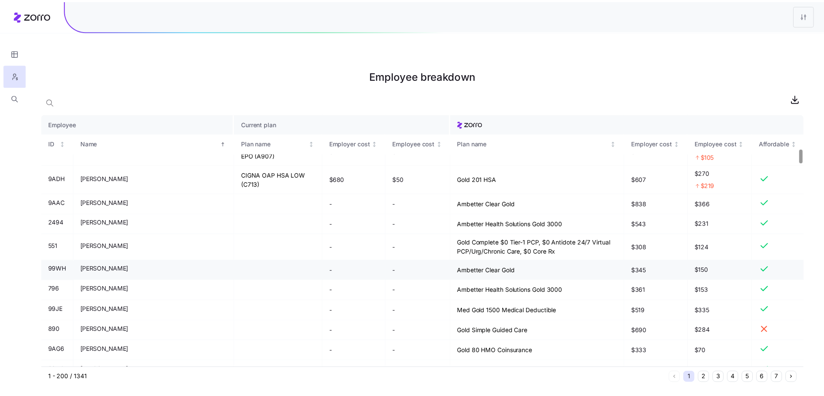
scroll to position [651, 0]
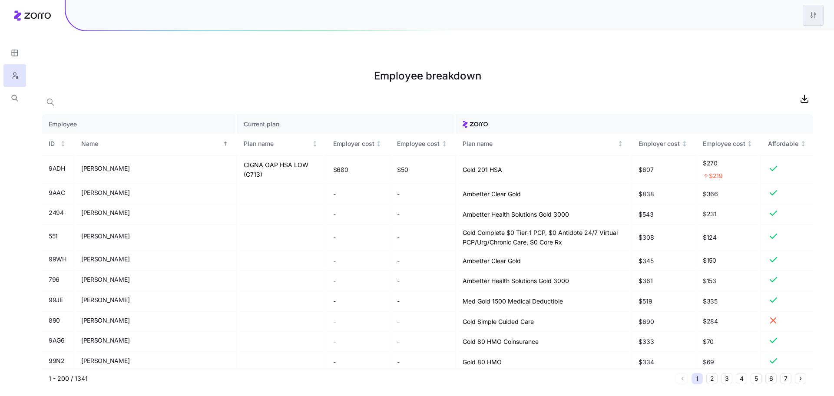
click at [815, 21] on html "Employee breakdown Employee Current plan ID Name Plan name Employer cost Employ…" at bounding box center [417, 242] width 834 height 484
click at [758, 40] on div "Edit plan design" at bounding box center [761, 39] width 46 height 10
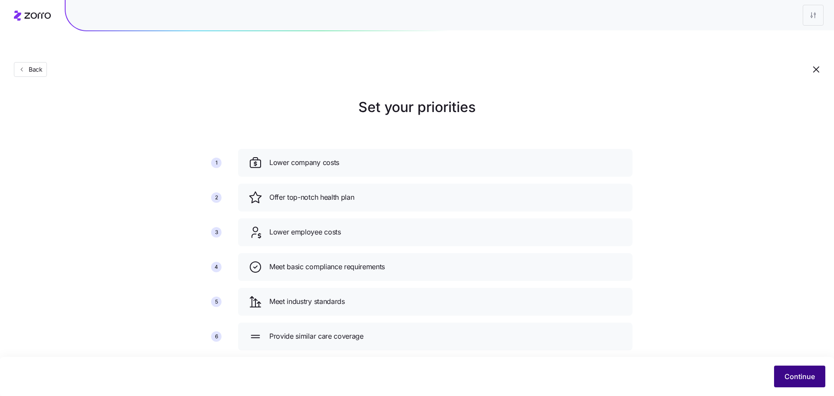
click at [798, 367] on button "Continue" at bounding box center [799, 377] width 51 height 22
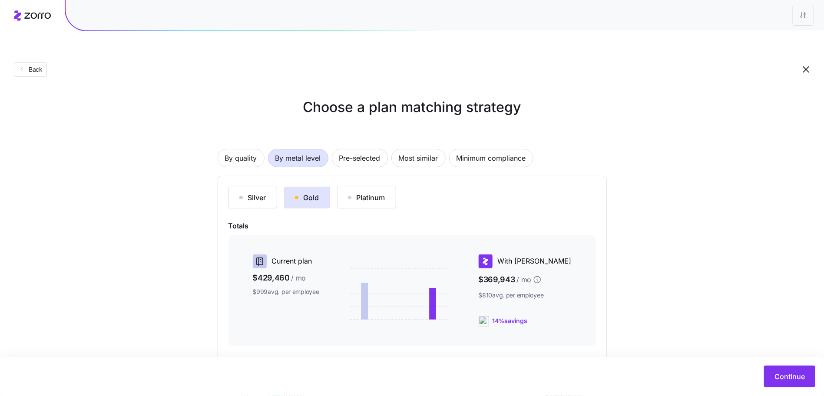
click at [761, 368] on div "Continue" at bounding box center [412, 377] width 807 height 22
click at [771, 376] on button "Continue" at bounding box center [789, 377] width 51 height 22
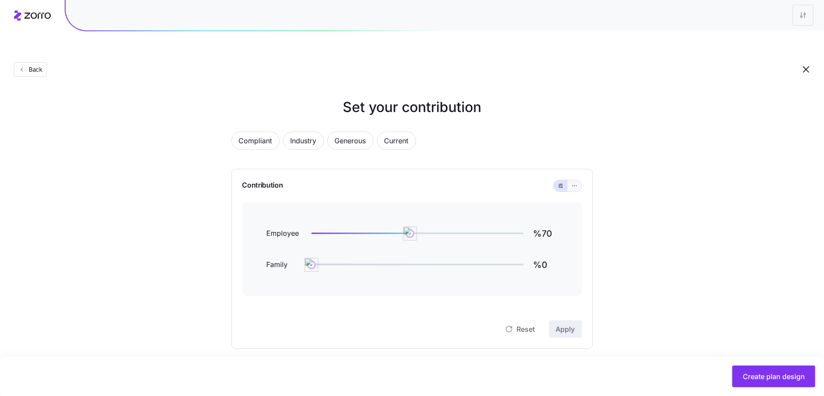
click at [578, 180] on button "button" at bounding box center [575, 185] width 14 height 11
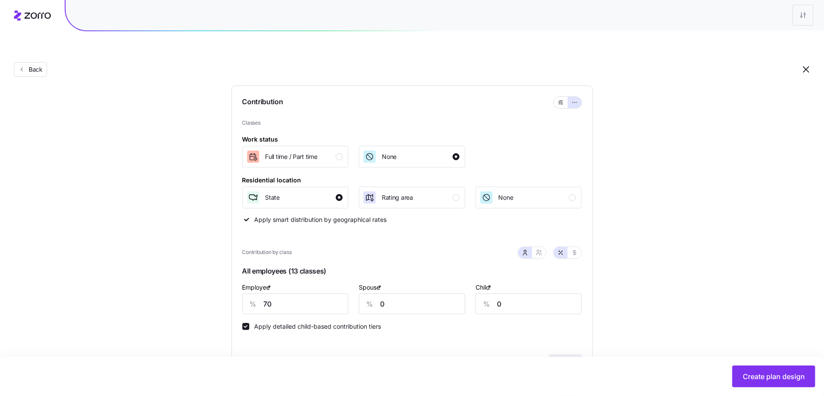
scroll to position [87, 0]
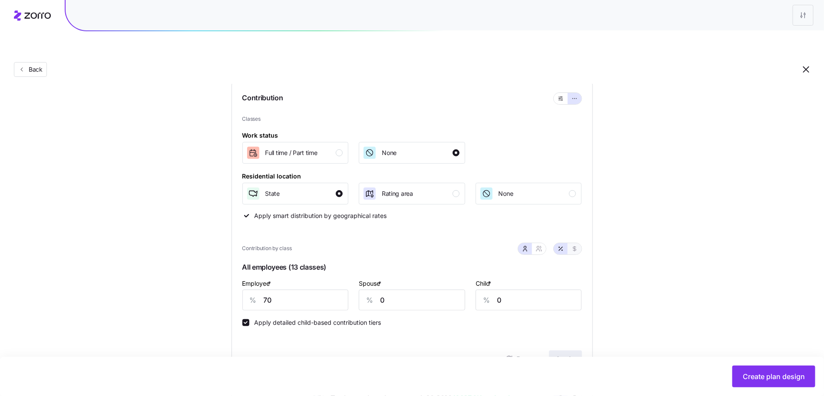
drag, startPoint x: 581, startPoint y: 229, endPoint x: 573, endPoint y: 232, distance: 9.2
click at [581, 243] on button "button" at bounding box center [575, 248] width 14 height 11
click at [372, 290] on div "$" at bounding box center [369, 300] width 21 height 20
click at [291, 290] on input "501" at bounding box center [296, 300] width 106 height 21
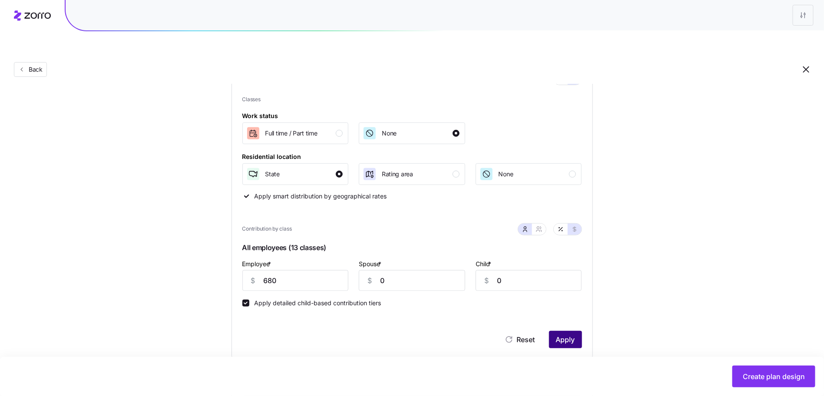
click at [569, 335] on span "Apply" at bounding box center [565, 340] width 19 height 10
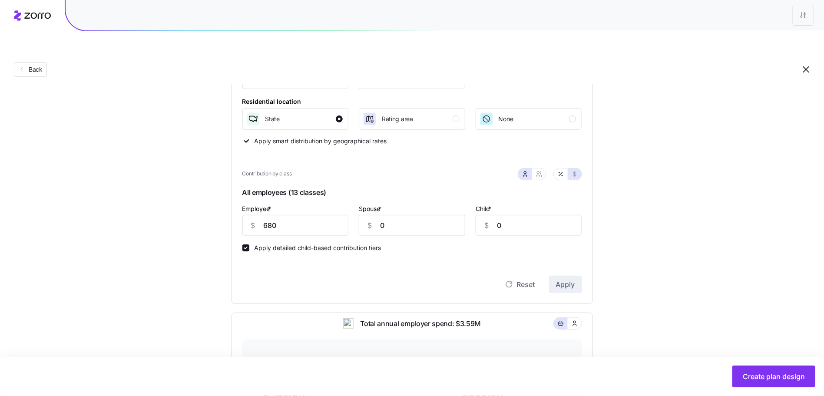
scroll to position [162, 0]
click at [565, 169] on button "button" at bounding box center [561, 174] width 14 height 11
click at [290, 216] on input "95" at bounding box center [296, 226] width 106 height 21
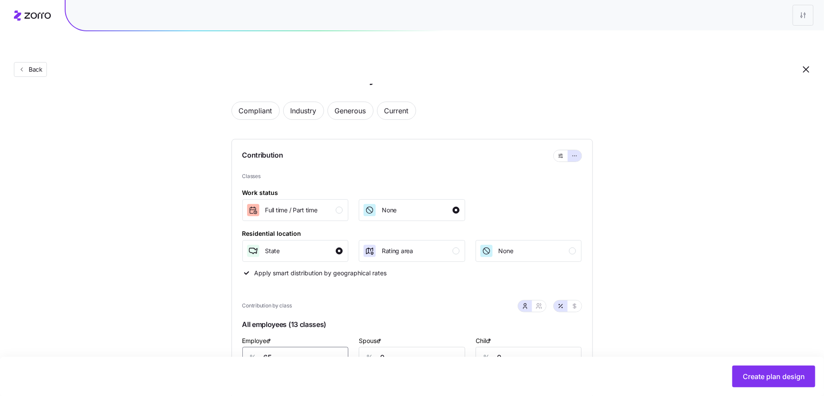
scroll to position [0, 0]
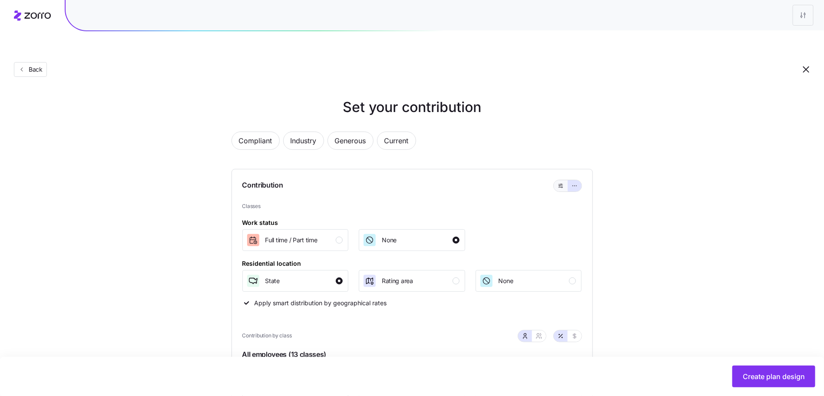
type input "65"
click at [561, 180] on button "button" at bounding box center [561, 185] width 14 height 11
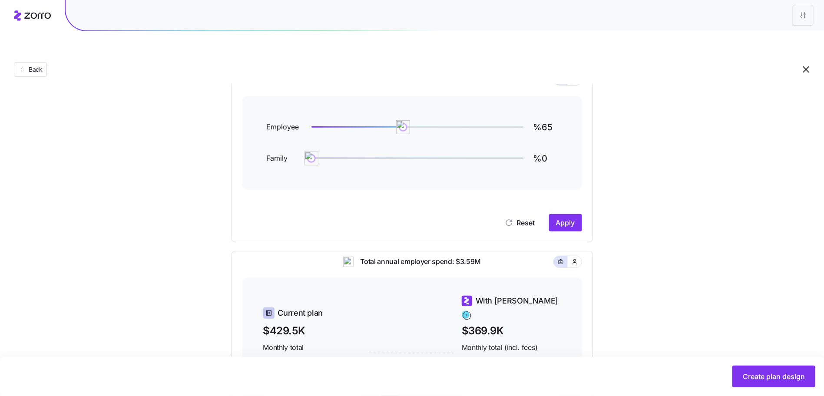
scroll to position [40, 0]
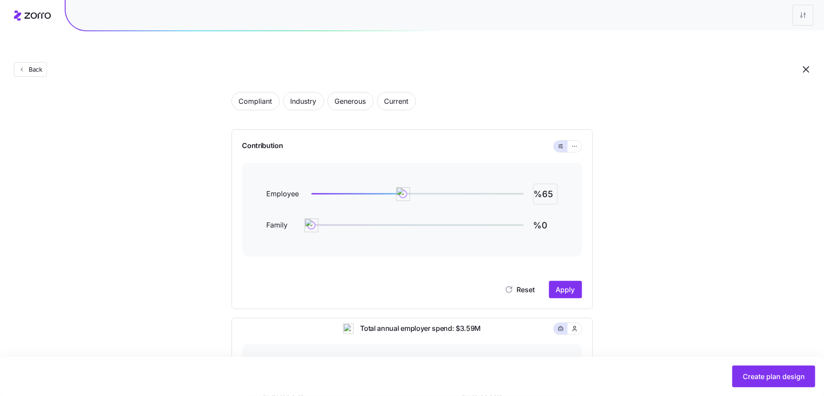
click at [543, 184] on input "%65" at bounding box center [546, 194] width 24 height 21
click at [558, 281] on button "Apply" at bounding box center [565, 289] width 33 height 17
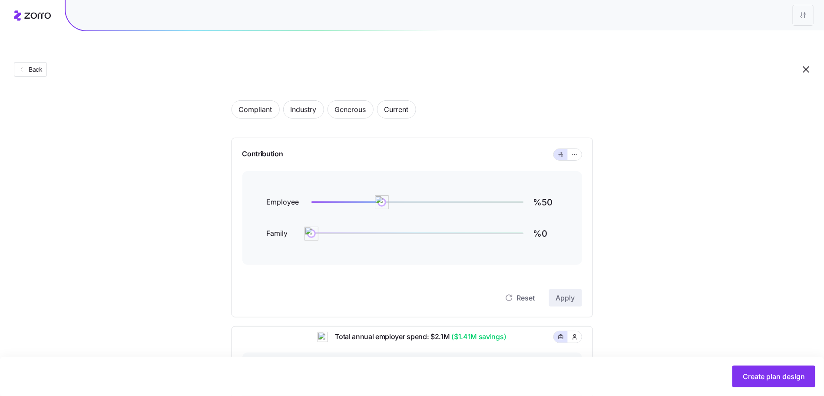
scroll to position [31, 0]
click at [551, 192] on input "%50" at bounding box center [546, 202] width 24 height 21
type input "%70"
drag, startPoint x: 562, startPoint y: 278, endPoint x: 585, endPoint y: 184, distance: 97.2
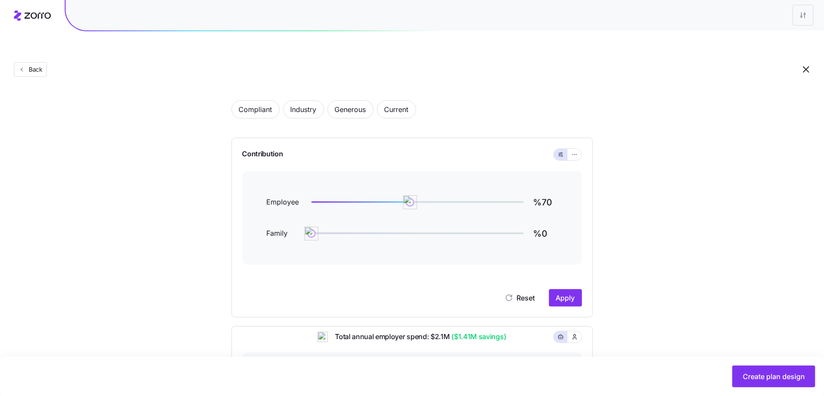
click at [600, 198] on div "Compliant Industry Generous Current Contribution Employee %70 Family %0 Reset A…" at bounding box center [412, 336] width 389 height 492
click at [576, 150] on icon "button" at bounding box center [575, 155] width 6 height 10
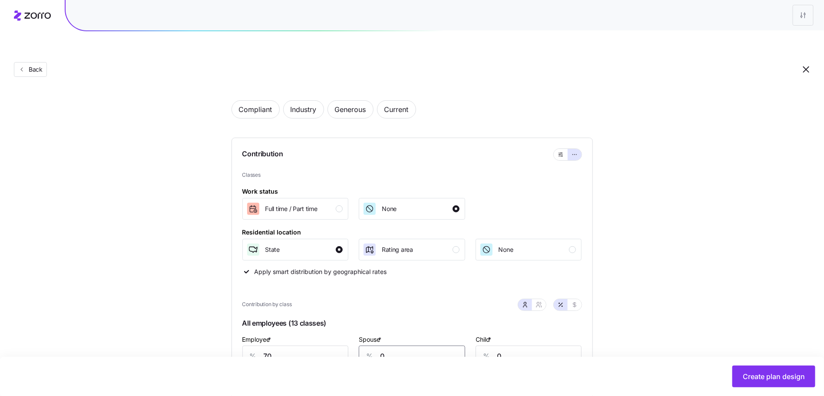
click at [395, 346] on input "0" at bounding box center [412, 356] width 106 height 21
type input "70"
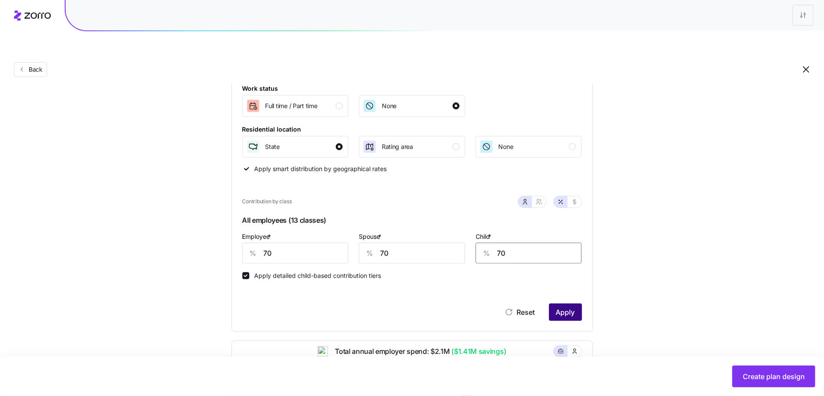
type input "70"
click at [564, 307] on span "Apply" at bounding box center [565, 312] width 19 height 10
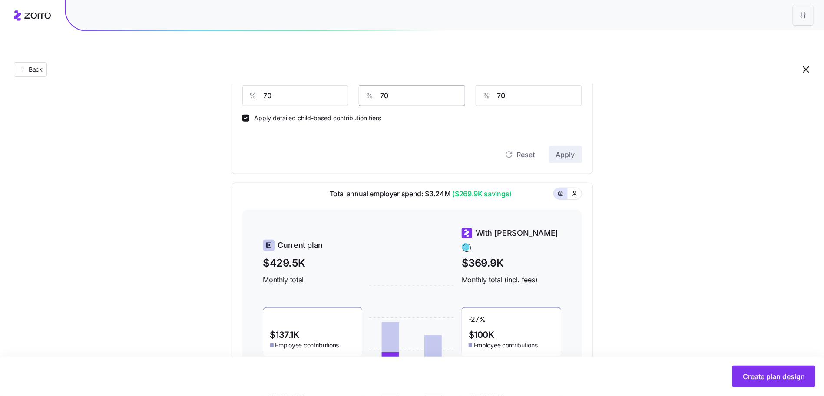
scroll to position [133, 0]
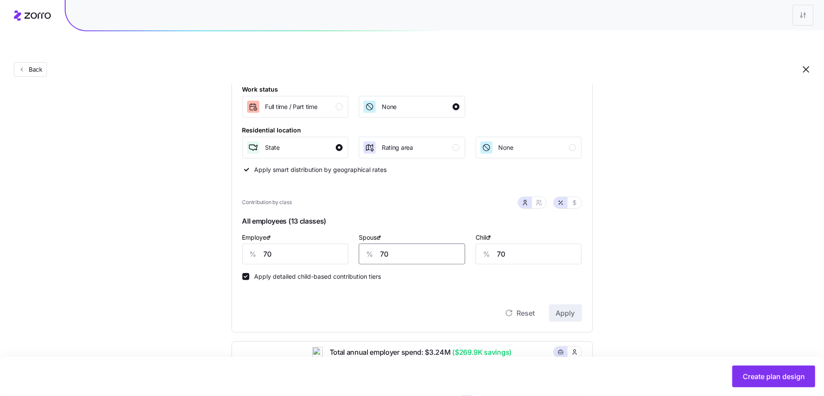
click at [389, 244] on input "70" at bounding box center [412, 254] width 106 height 21
click at [388, 244] on input "70" at bounding box center [412, 254] width 106 height 21
type input "0"
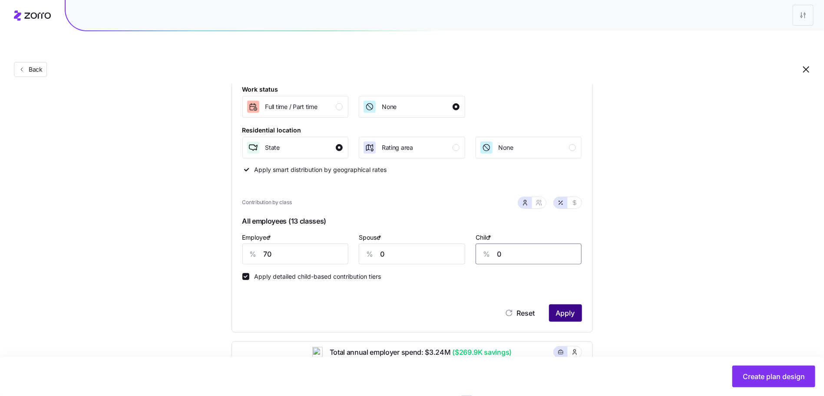
type input "0"
click at [570, 304] on div "Contribution Classes Work status Full time / Part time None Residential locatio…" at bounding box center [413, 184] width 362 height 297
click at [570, 308] on span "Apply" at bounding box center [565, 313] width 19 height 10
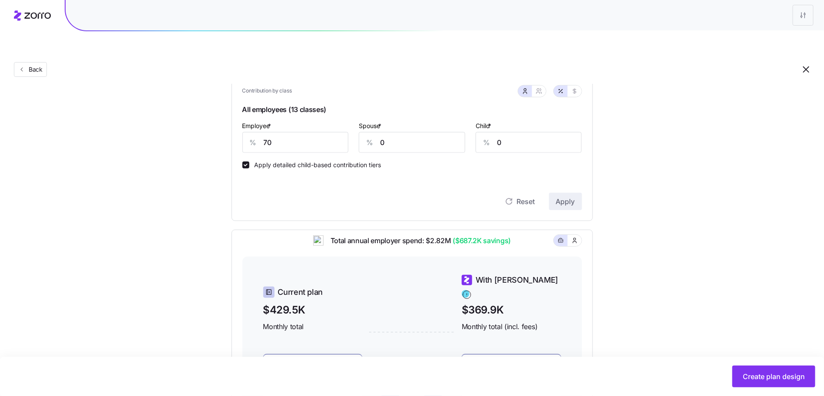
scroll to position [167, 0]
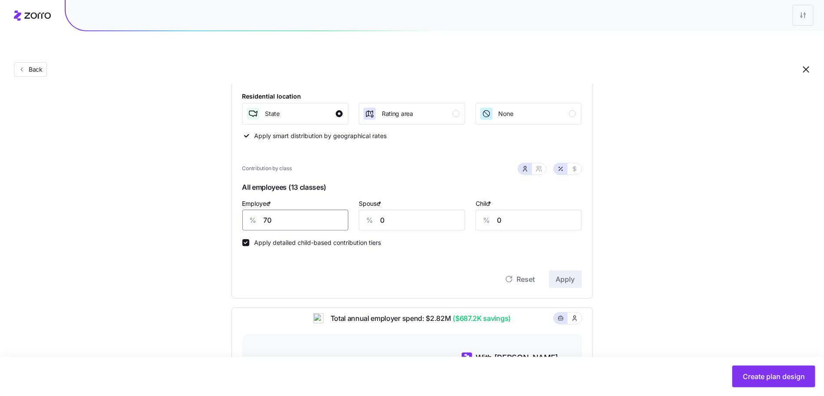
click at [290, 210] on input "70" at bounding box center [296, 220] width 106 height 21
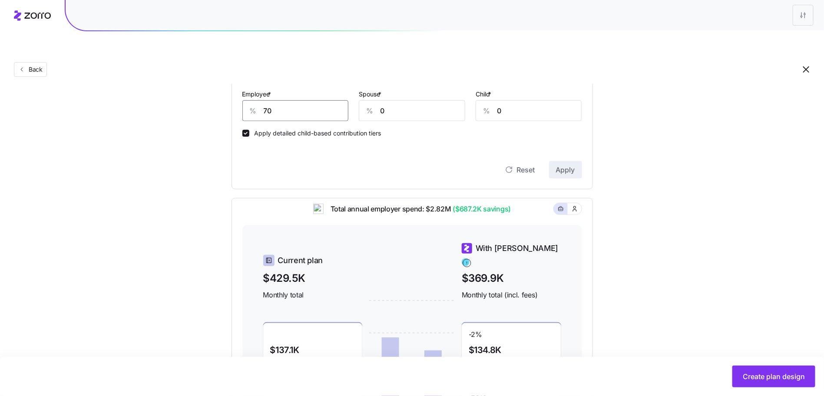
scroll to position [279, 0]
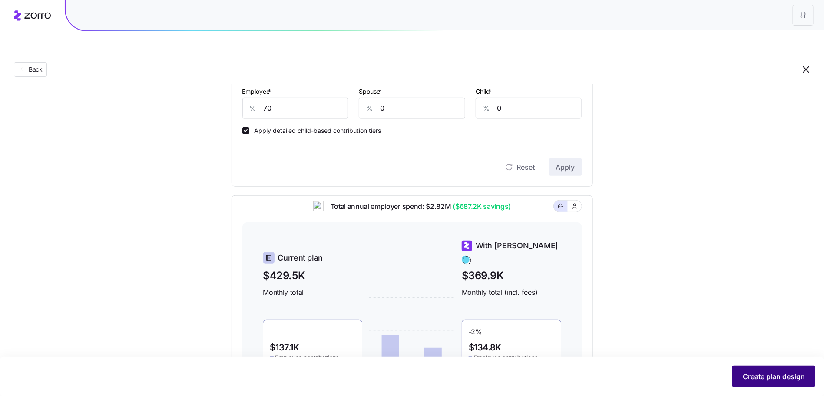
click at [765, 369] on button "Create plan design" at bounding box center [774, 377] width 83 height 22
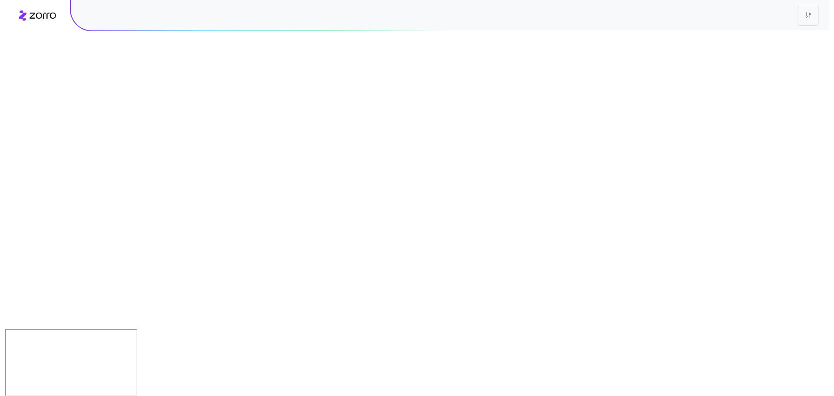
scroll to position [0, 0]
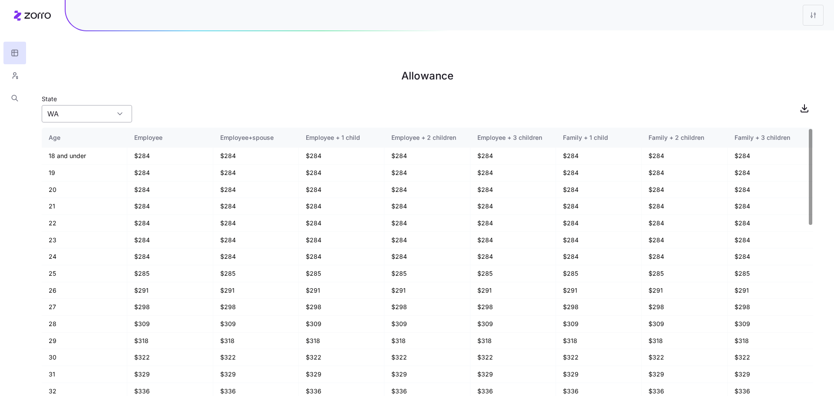
click at [103, 105] on input "WA" at bounding box center [87, 113] width 90 height 17
click at [80, 193] on div "CA" at bounding box center [86, 197] width 83 height 17
type input "CA"
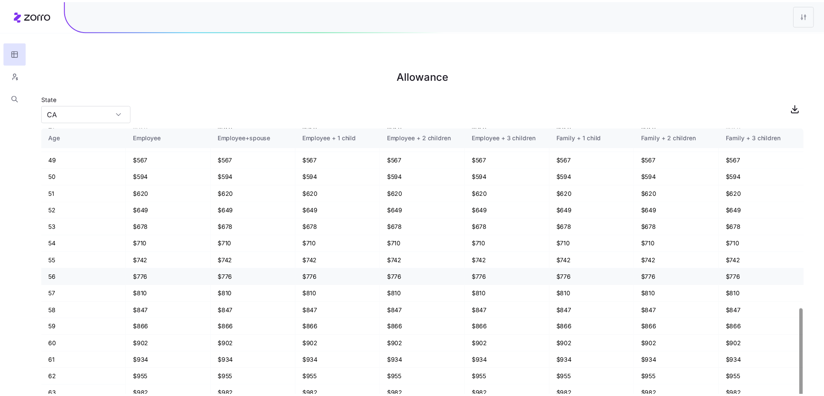
scroll to position [525, 0]
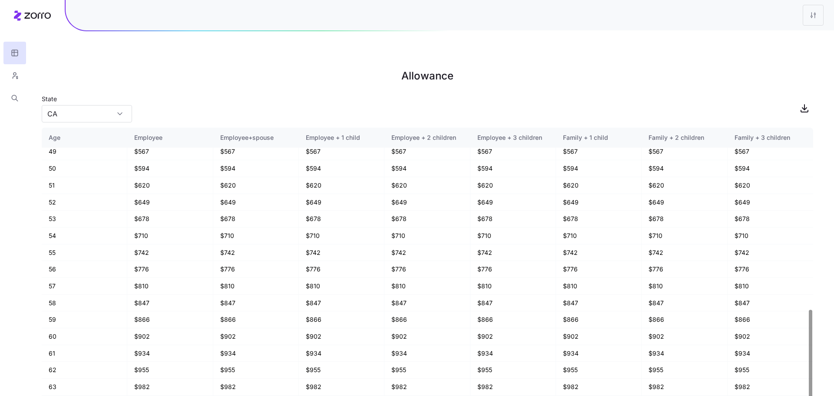
click at [198, 93] on div "State CA" at bounding box center [428, 108] width 772 height 30
click at [810, 10] on html "Allowance State CA Age Employee Employee+spouse Employee + 1 child Employee + 2…" at bounding box center [417, 242] width 834 height 484
click at [800, 22] on html "Allowance State CA Age Employee Employee+spouse Employee + 1 child Employee + 2…" at bounding box center [417, 242] width 834 height 484
click at [819, 16] on html "Allowance State CA Age Employee Employee+spouse Employee + 1 child Employee + 2…" at bounding box center [417, 242] width 834 height 484
click at [795, 37] on div "Edit plan design" at bounding box center [778, 38] width 86 height 14
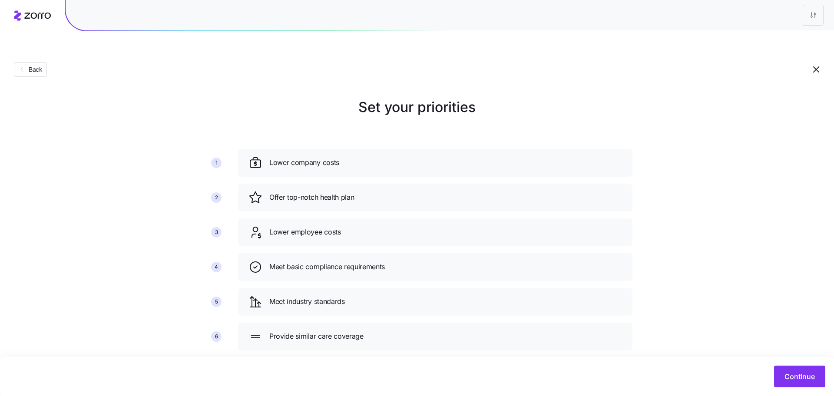
click at [774, 365] on div "Continue" at bounding box center [417, 376] width 834 height 39
click at [777, 369] on button "Continue" at bounding box center [799, 377] width 51 height 22
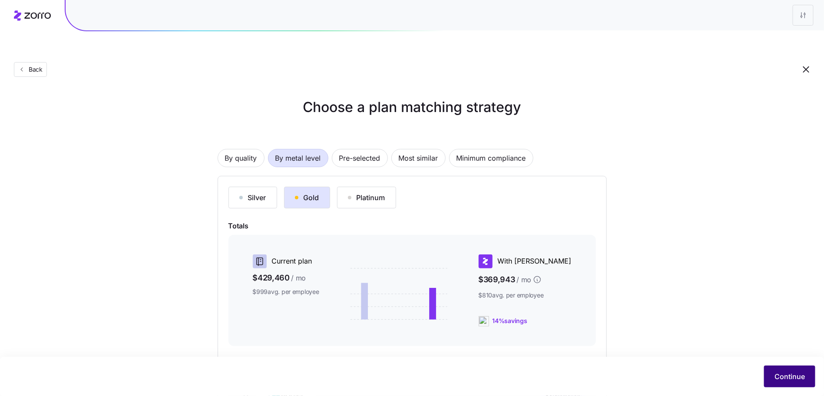
click at [780, 382] on span "Continue" at bounding box center [790, 377] width 30 height 10
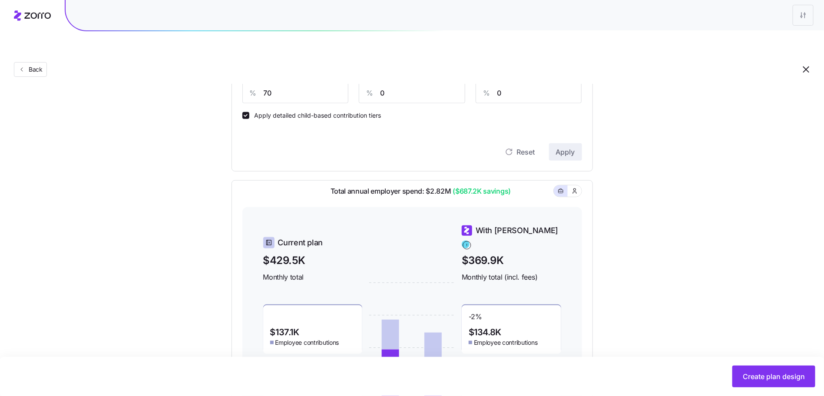
scroll to position [135, 0]
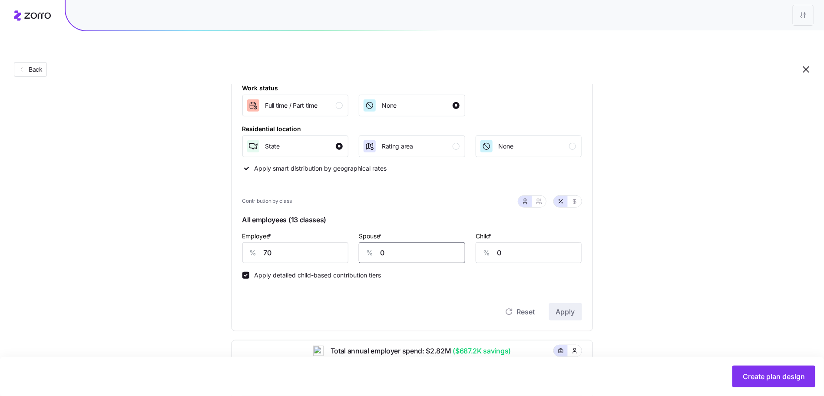
click at [387, 243] on input "0" at bounding box center [412, 253] width 106 height 21
type input "30"
click at [569, 307] on span "Apply" at bounding box center [565, 312] width 19 height 10
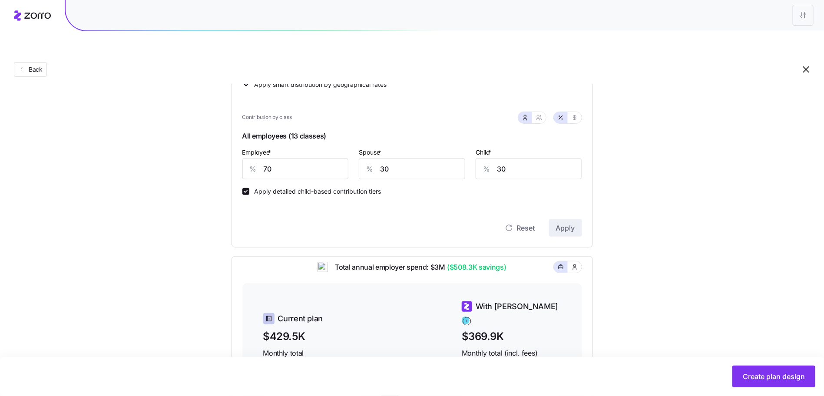
scroll to position [304, 0]
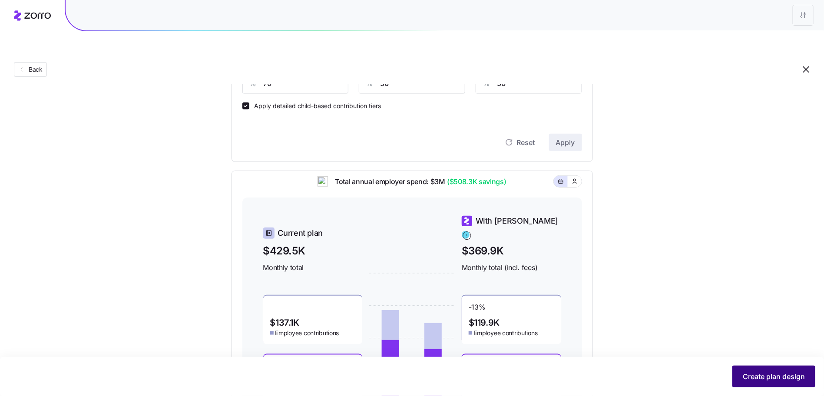
click at [774, 375] on span "Create plan design" at bounding box center [774, 377] width 62 height 10
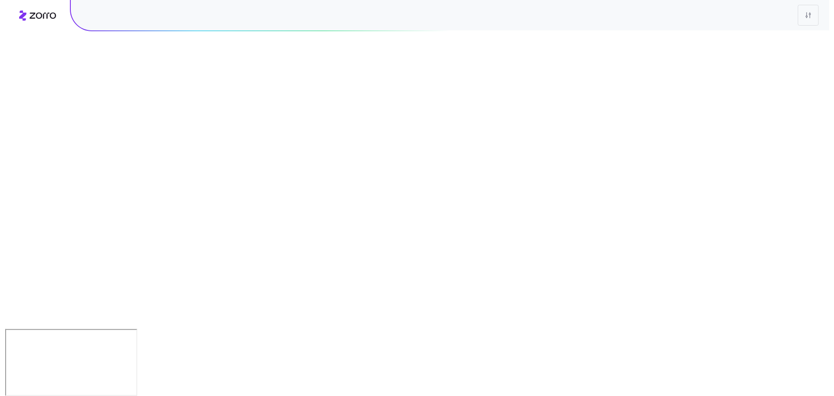
scroll to position [0, 0]
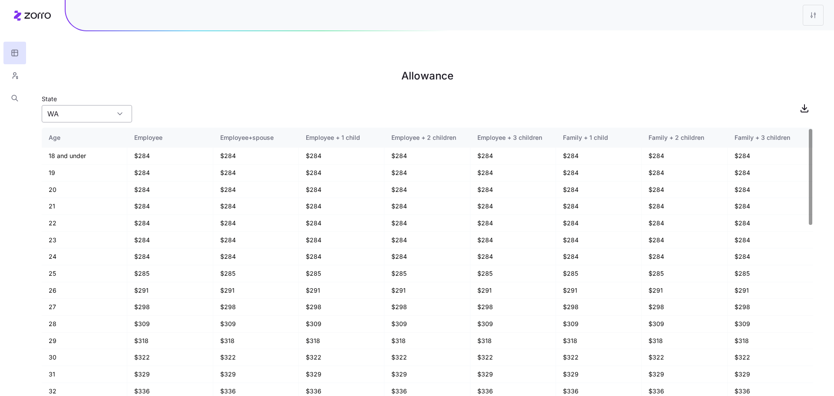
click at [97, 105] on input "WA" at bounding box center [87, 113] width 90 height 17
click at [72, 178] on div "CA" at bounding box center [86, 181] width 83 height 17
type input "CA"
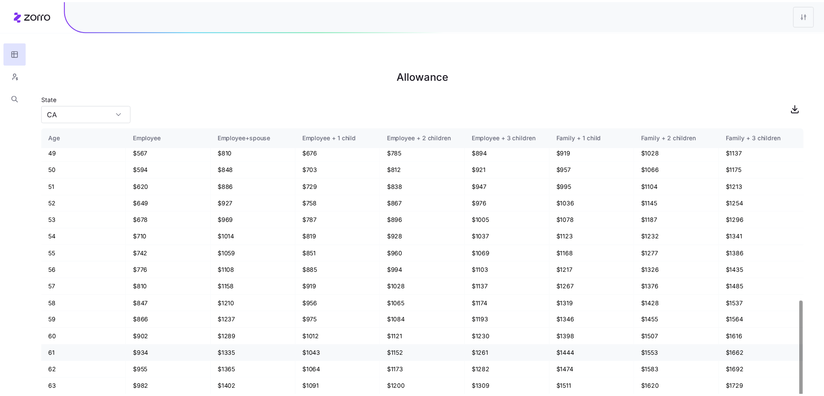
scroll to position [525, 0]
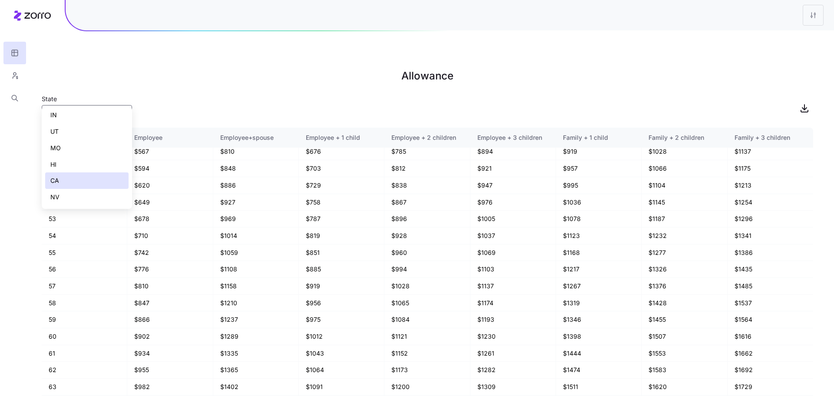
click at [522, 66] on h1 "Allowance" at bounding box center [428, 76] width 772 height 21
click at [819, 18] on html "Allowance State CA Age Employee Employee+spouse Employee + 1 child Employee + 2…" at bounding box center [417, 242] width 834 height 484
click at [806, 41] on div "Edit plan design" at bounding box center [778, 39] width 86 height 14
click at [806, 41] on main "Allowance State CA Age Employee Employee+spouse Employee + 1 child Employee + 2…" at bounding box center [417, 218] width 834 height 396
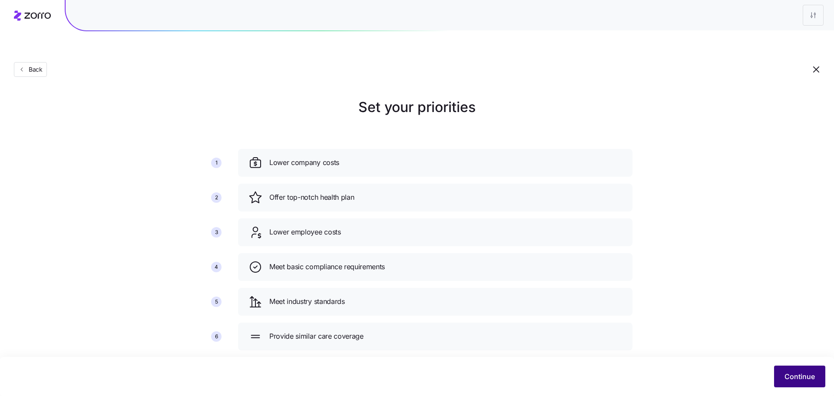
click at [788, 381] on span "Continue" at bounding box center [800, 377] width 30 height 10
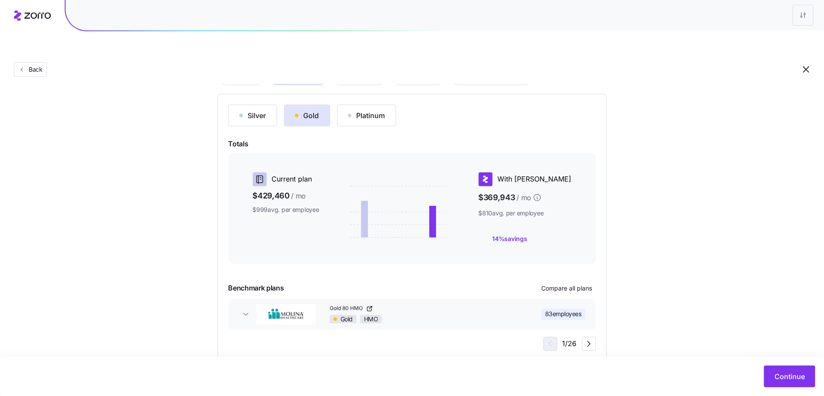
scroll to position [83, 0]
click at [773, 371] on button "Continue" at bounding box center [789, 377] width 51 height 22
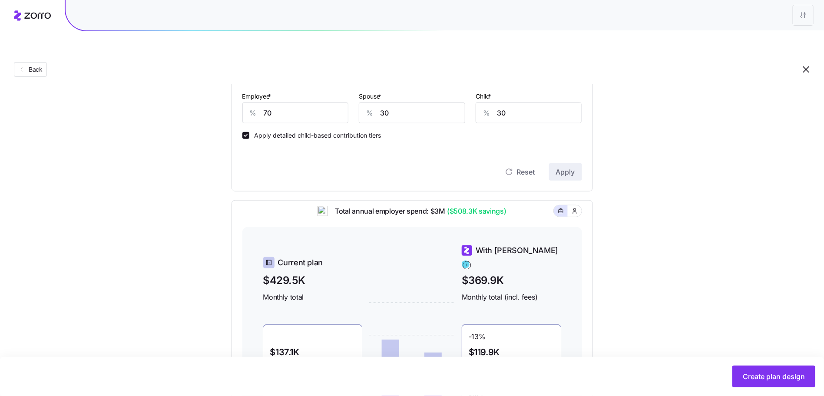
scroll to position [261, 0]
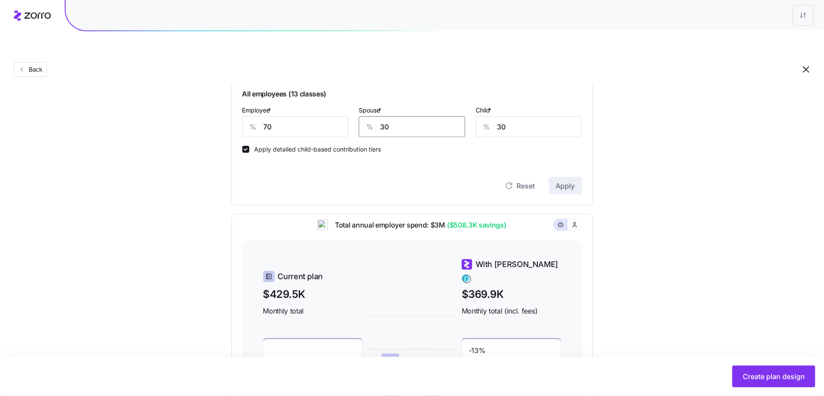
click at [426, 116] on input "30" at bounding box center [412, 126] width 106 height 21
click at [303, 116] on input "70" at bounding box center [296, 126] width 106 height 21
click at [304, 116] on input "70" at bounding box center [296, 126] width 106 height 21
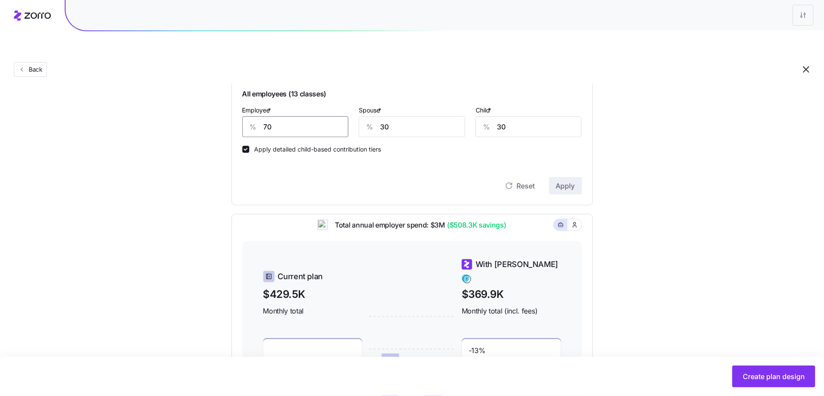
click at [304, 116] on input "70" at bounding box center [296, 126] width 106 height 21
type input "80"
type input "40"
click at [568, 181] on span "Apply" at bounding box center [565, 186] width 19 height 10
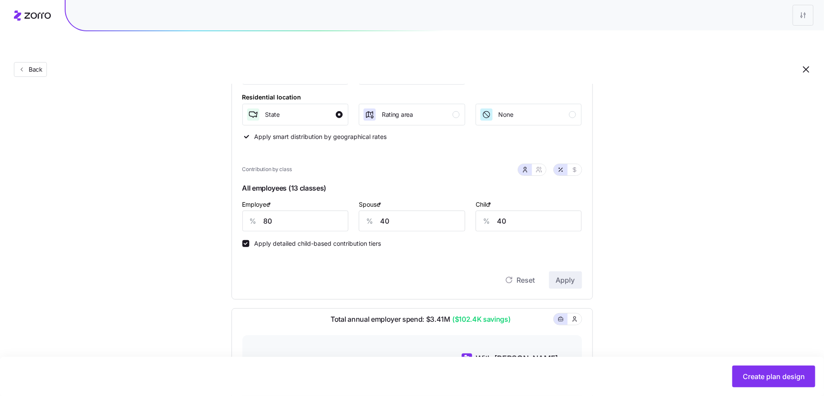
scroll to position [177, 0]
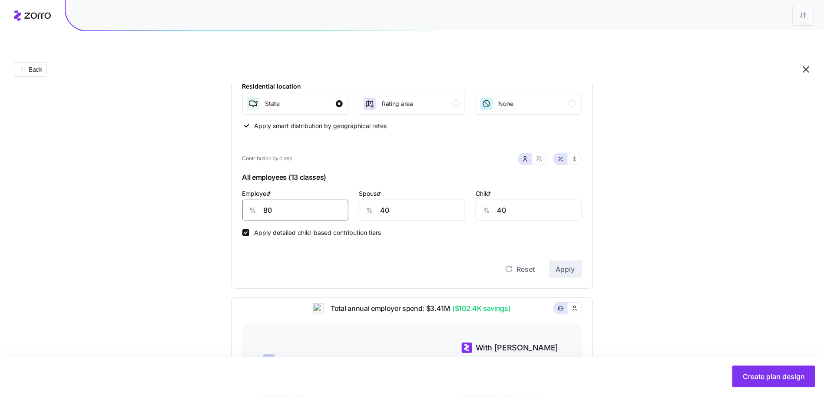
click at [269, 200] on input "80" at bounding box center [296, 210] width 106 height 21
click at [412, 200] on input "40" at bounding box center [412, 210] width 106 height 21
type input "0"
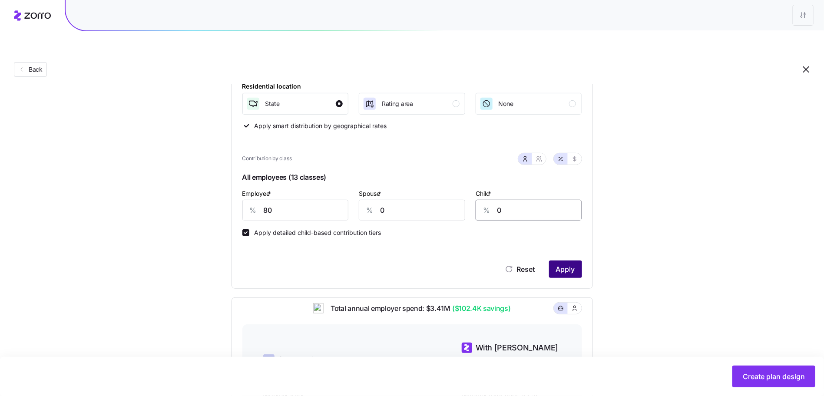
type input "0"
click at [553, 261] on button "Apply" at bounding box center [565, 269] width 33 height 17
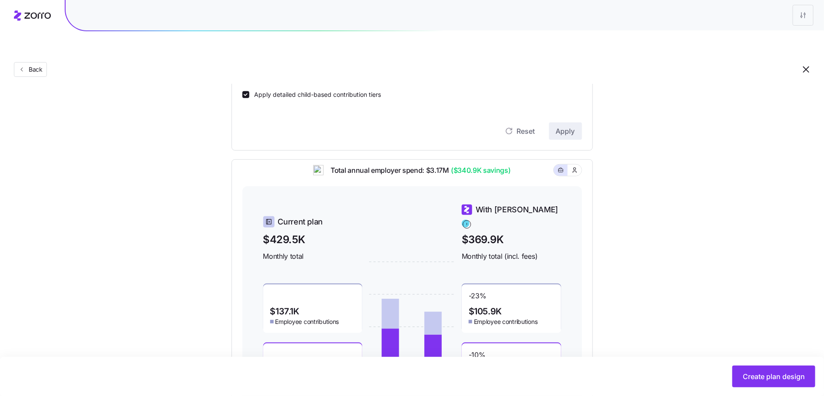
scroll to position [316, 0]
click at [754, 382] on button "Create plan design" at bounding box center [774, 377] width 83 height 22
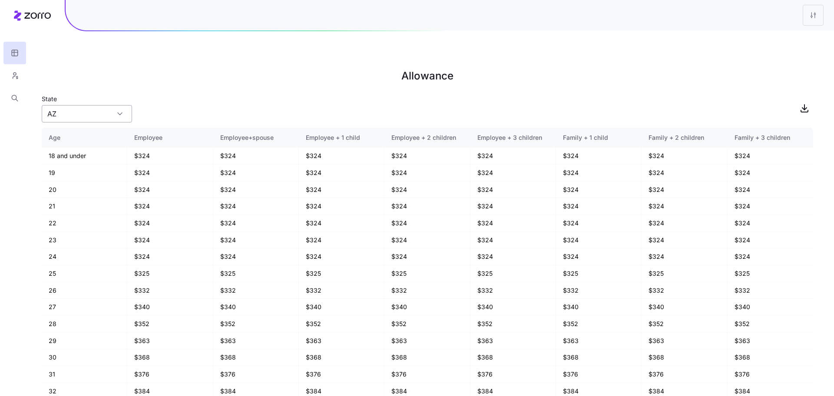
click at [107, 105] on input "AZ" at bounding box center [87, 113] width 90 height 17
click at [63, 182] on div "CA" at bounding box center [86, 181] width 83 height 17
type input "CA"
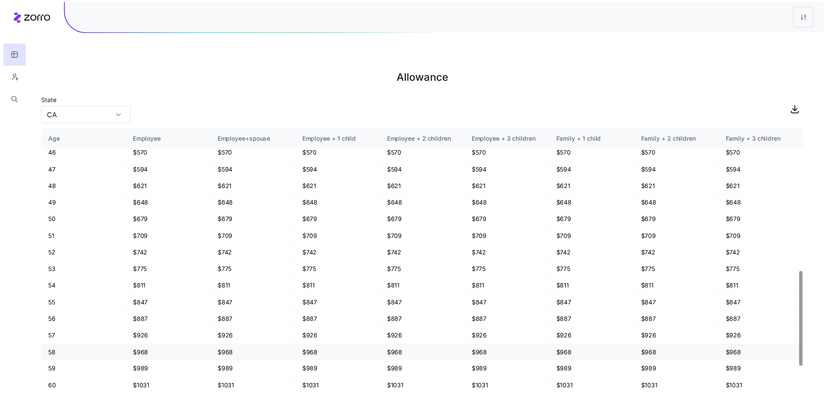
scroll to position [525, 0]
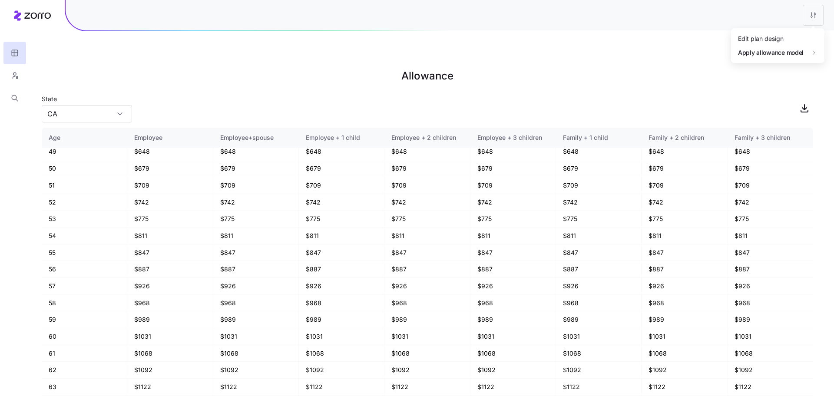
click at [811, 19] on html "Allowance State CA Age Employee Employee+spouse Employee + 1 child Employee + 2…" at bounding box center [417, 242] width 834 height 484
click at [795, 38] on div "Edit plan design" at bounding box center [778, 39] width 86 height 14
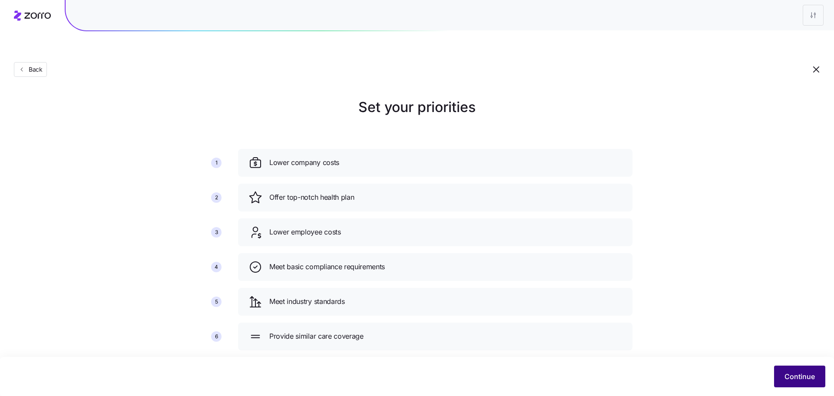
click at [798, 371] on button "Continue" at bounding box center [799, 377] width 51 height 22
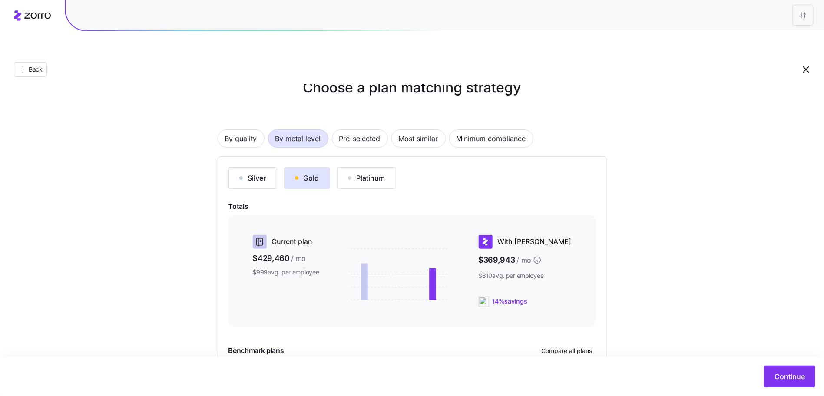
scroll to position [83, 0]
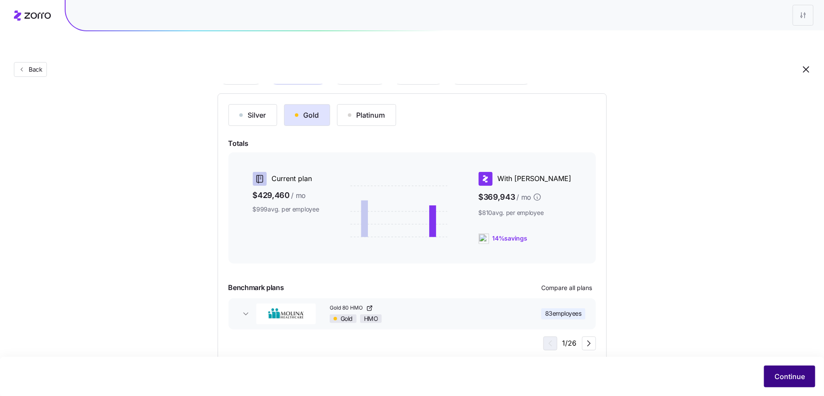
click at [794, 379] on span "Continue" at bounding box center [790, 377] width 30 height 10
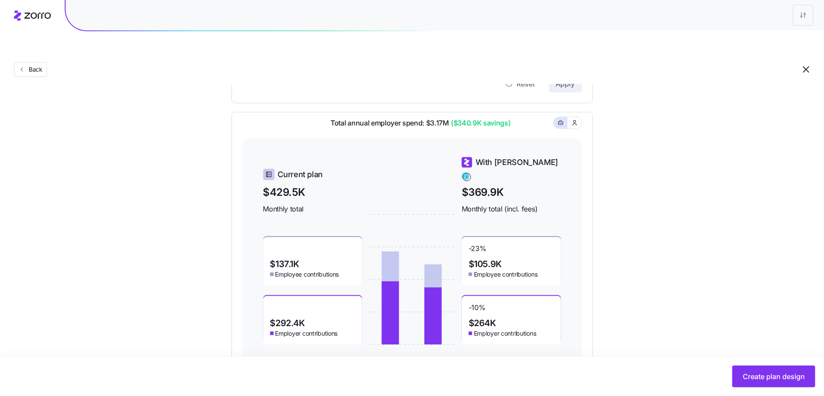
scroll to position [370, 0]
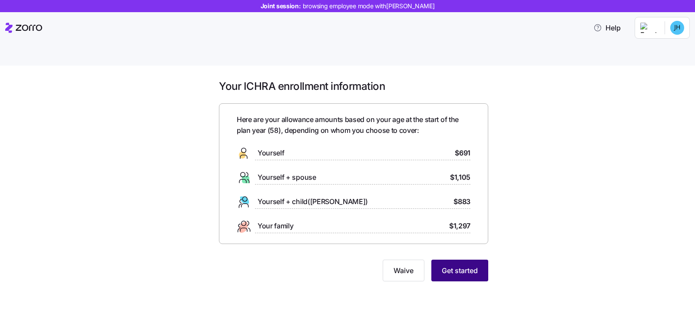
click at [443, 266] on span "Get started" at bounding box center [460, 271] width 36 height 10
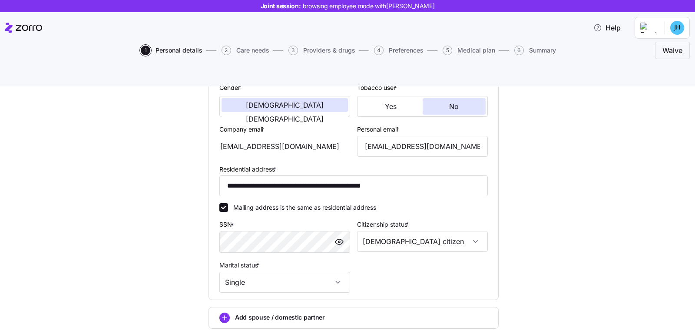
scroll to position [242, 0]
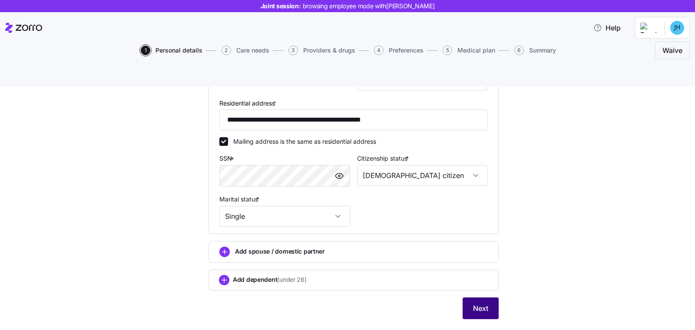
click at [473, 298] on button "Next" at bounding box center [481, 309] width 36 height 22
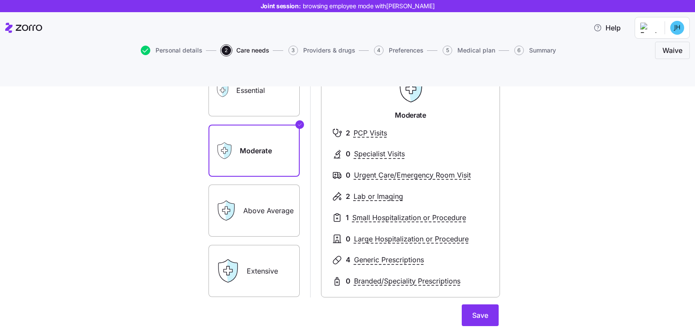
scroll to position [137, 0]
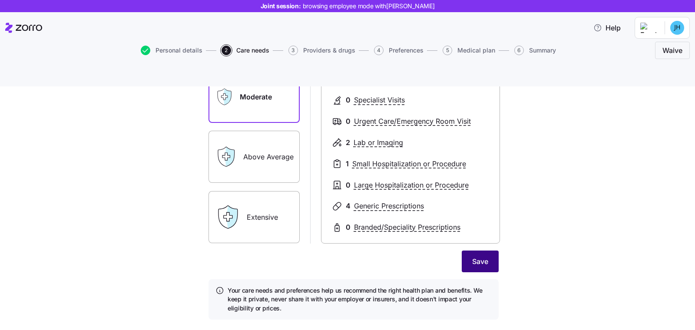
click at [482, 256] on span "Save" at bounding box center [480, 261] width 16 height 10
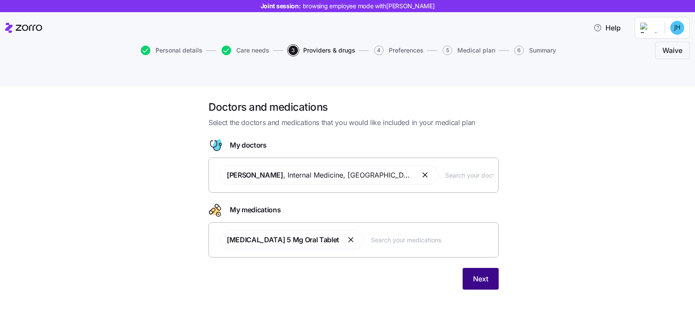
click at [482, 268] on button "Next" at bounding box center [481, 279] width 36 height 22
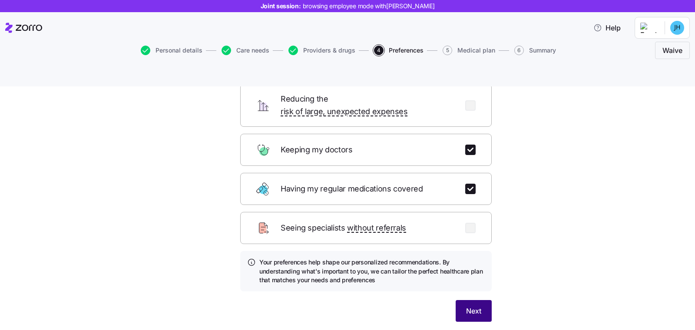
click at [459, 300] on button "Next" at bounding box center [474, 311] width 36 height 22
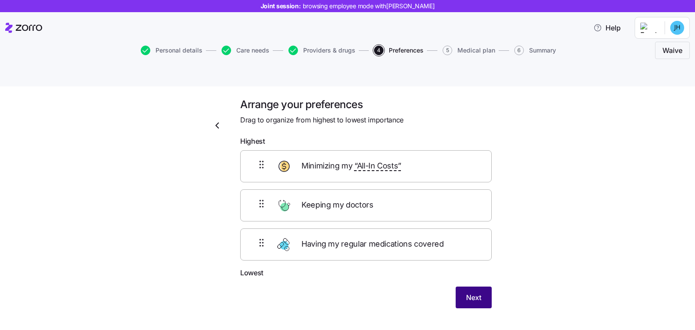
scroll to position [1, 0]
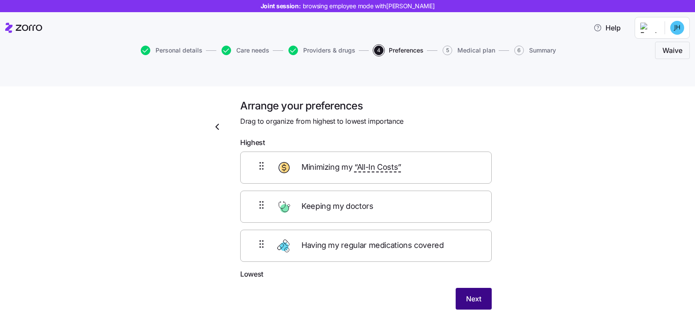
click at [459, 288] on button "Next" at bounding box center [474, 299] width 36 height 22
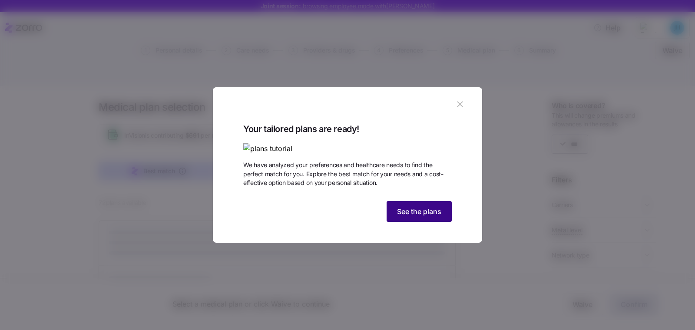
click at [403, 217] on span "See the plans" at bounding box center [419, 211] width 44 height 10
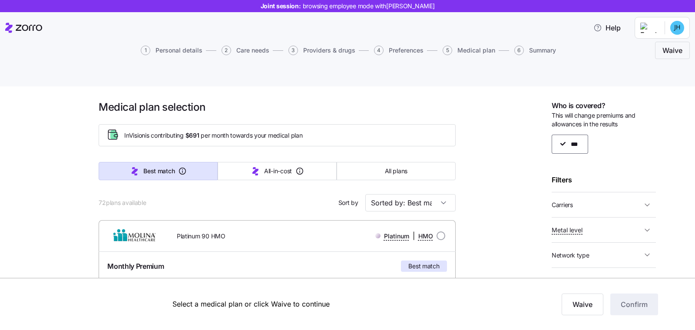
click at [22, 24] on icon at bounding box center [23, 28] width 37 height 10
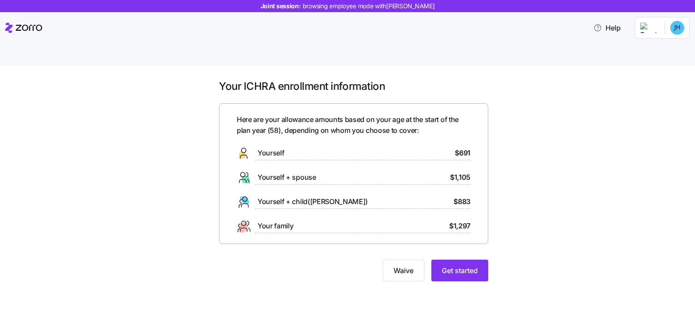
click at [555, 272] on div "Your ICHRA enrollment information Here are your allowance amounts based on your…" at bounding box center [347, 208] width 695 height 285
click at [469, 260] on button "Get started" at bounding box center [460, 271] width 57 height 22
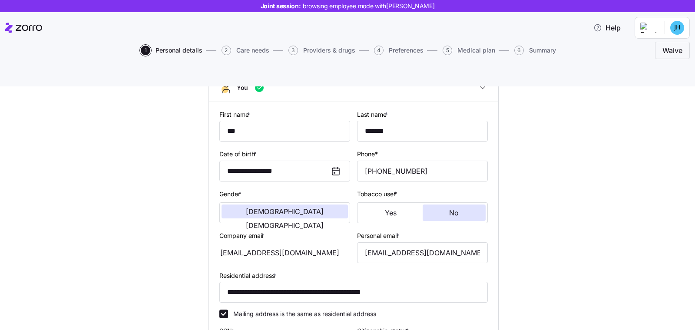
scroll to position [242, 0]
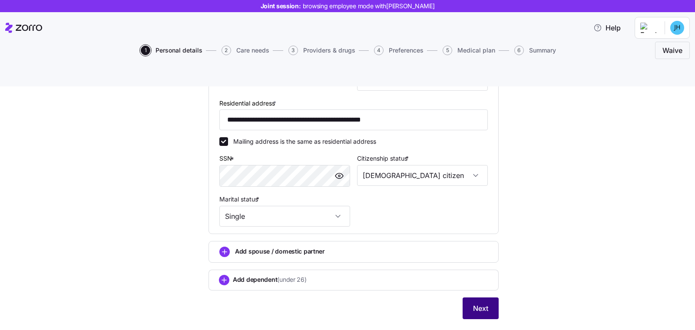
click at [473, 303] on span "Next" at bounding box center [480, 308] width 15 height 10
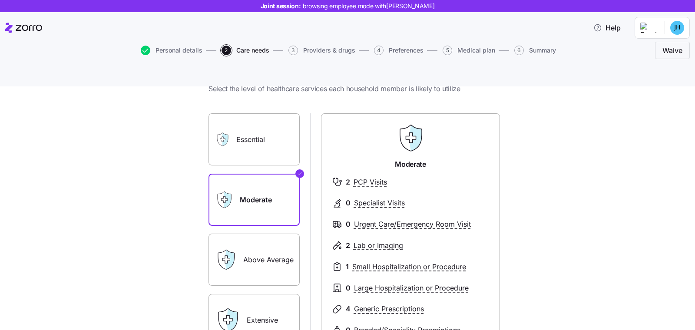
scroll to position [59, 0]
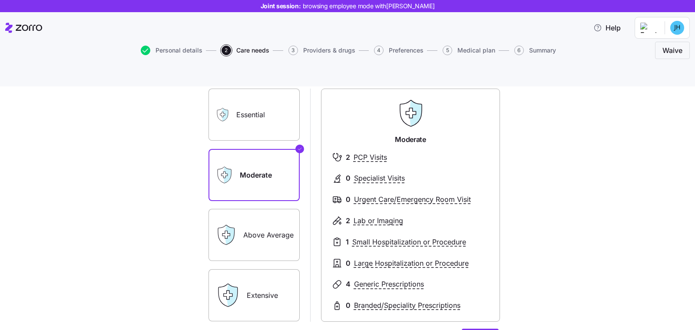
click at [279, 112] on label "Essential" at bounding box center [254, 115] width 91 height 52
click at [0, 0] on input "Essential" at bounding box center [0, 0] width 0 height 0
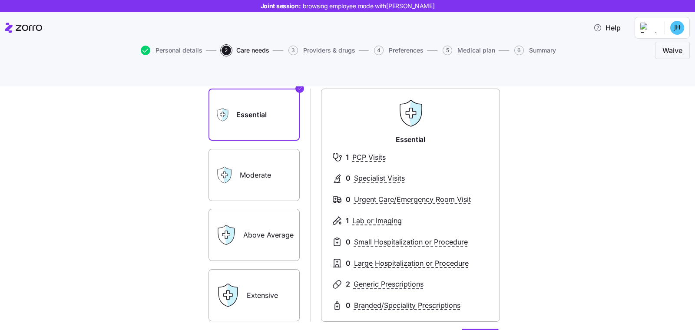
click at [273, 156] on label "Moderate" at bounding box center [254, 175] width 91 height 52
click at [0, 0] on input "Moderate" at bounding box center [0, 0] width 0 height 0
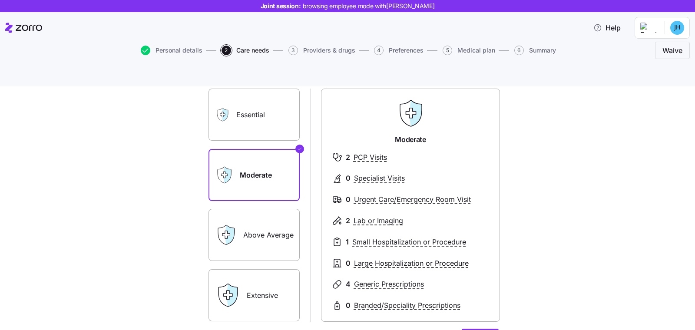
click at [270, 214] on label "Above Average" at bounding box center [254, 235] width 91 height 52
click at [0, 0] on input "Above Average" at bounding box center [0, 0] width 0 height 0
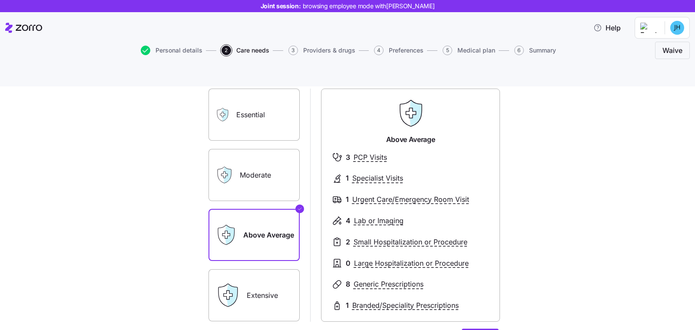
click at [266, 269] on label "Extensive" at bounding box center [254, 295] width 91 height 52
click at [0, 0] on input "Extensive" at bounding box center [0, 0] width 0 height 0
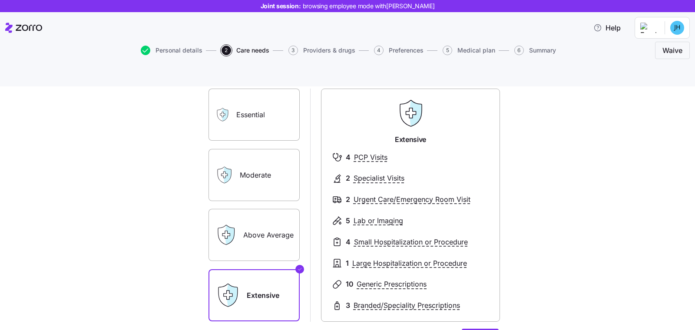
click at [267, 161] on label "Moderate" at bounding box center [254, 175] width 91 height 52
click at [0, 0] on input "Moderate" at bounding box center [0, 0] width 0 height 0
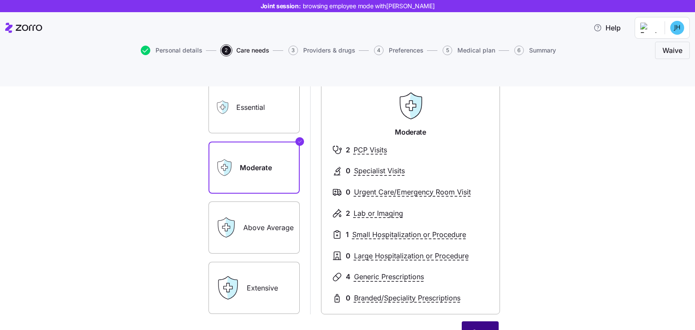
scroll to position [137, 0]
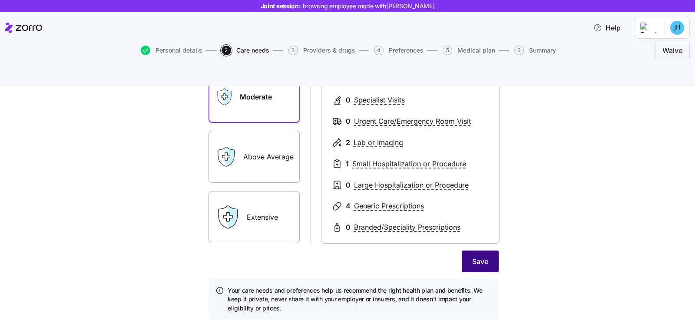
click at [479, 256] on span "Save" at bounding box center [480, 261] width 16 height 10
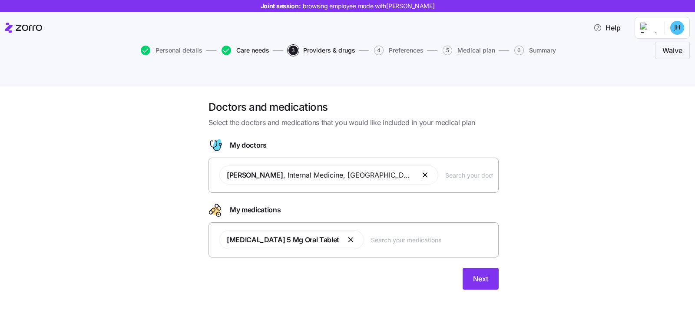
click at [239, 50] on span "Care needs" at bounding box center [252, 50] width 33 height 6
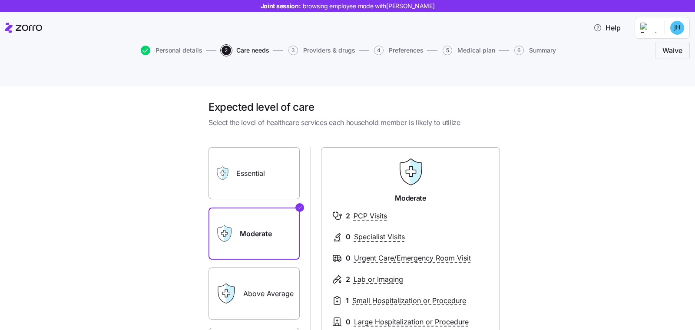
click at [251, 272] on label "Above Average" at bounding box center [254, 294] width 91 height 52
click at [0, 0] on input "Above Average" at bounding box center [0, 0] width 0 height 0
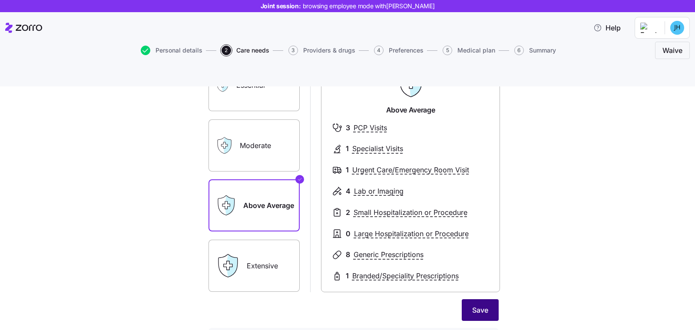
scroll to position [137, 0]
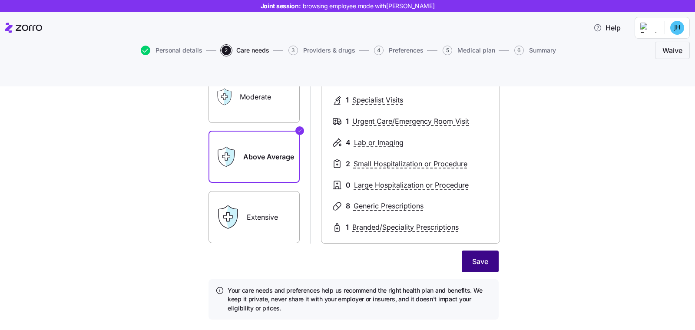
click at [476, 256] on span "Save" at bounding box center [480, 261] width 16 height 10
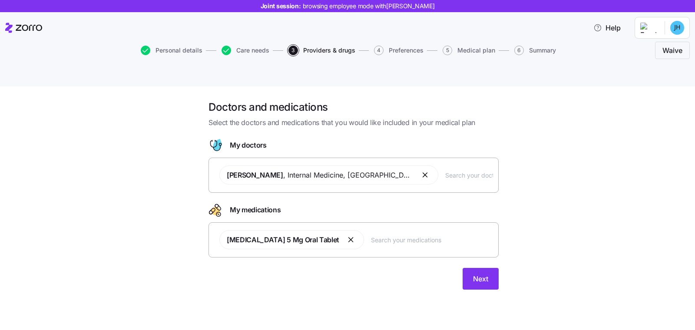
click at [445, 170] on input "text" at bounding box center [469, 175] width 48 height 10
click at [399, 235] on input "text" at bounding box center [432, 240] width 122 height 10
click at [475, 268] on button "Next" at bounding box center [481, 279] width 36 height 22
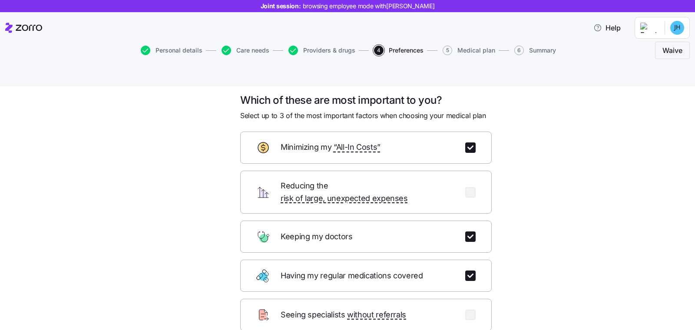
scroll to position [16, 0]
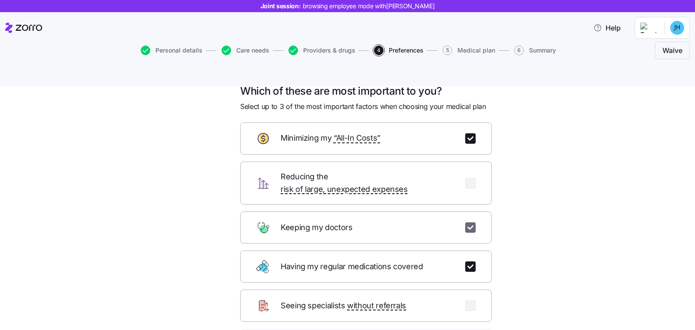
click at [466, 223] on input "checkbox" at bounding box center [470, 228] width 10 height 10
checkbox input "true"
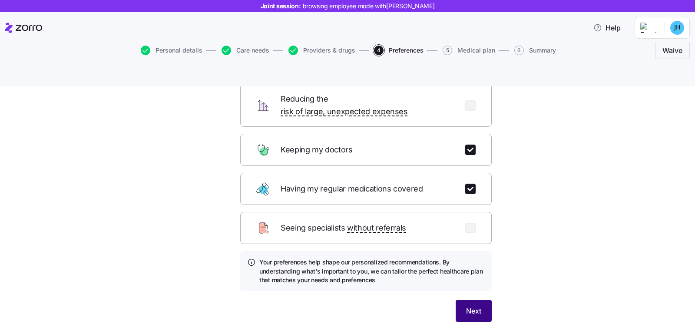
click at [470, 306] on span "Next" at bounding box center [473, 311] width 15 height 10
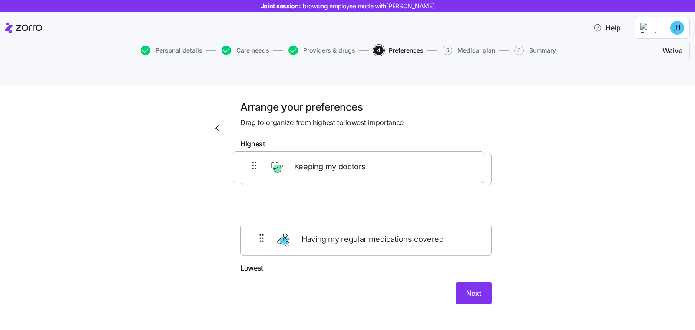
scroll to position [0, 0]
drag, startPoint x: 257, startPoint y: 194, endPoint x: 249, endPoint y: 143, distance: 51.4
click at [249, 153] on div "Minimizing my “All-In Costs” Keeping my doctors Having my regular medications c…" at bounding box center [366, 208] width 252 height 110
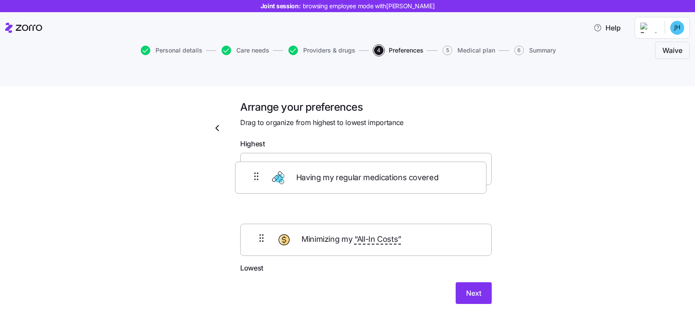
drag, startPoint x: 254, startPoint y: 174, endPoint x: 254, endPoint y: 154, distance: 20.0
click at [254, 154] on div "Keeping my doctors Minimizing my “All-In Costs” Having my regular medications c…" at bounding box center [366, 208] width 252 height 110
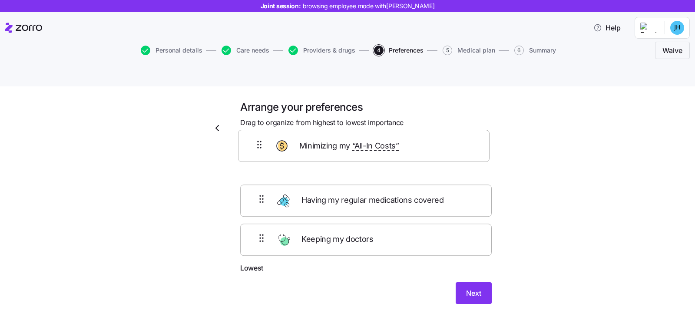
drag, startPoint x: 261, startPoint y: 189, endPoint x: 263, endPoint y: 145, distance: 43.9
click at [263, 153] on div "Having my regular medications covered Minimizing my “All-In Costs” Keeping my d…" at bounding box center [366, 208] width 252 height 110
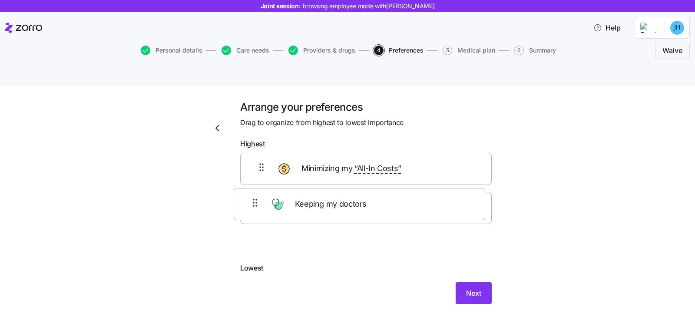
drag, startPoint x: 256, startPoint y: 216, endPoint x: 254, endPoint y: 198, distance: 17.5
click at [254, 198] on div "Minimizing my “All-In Costs” Having my regular medications covered Keeping my d…" at bounding box center [366, 208] width 252 height 110
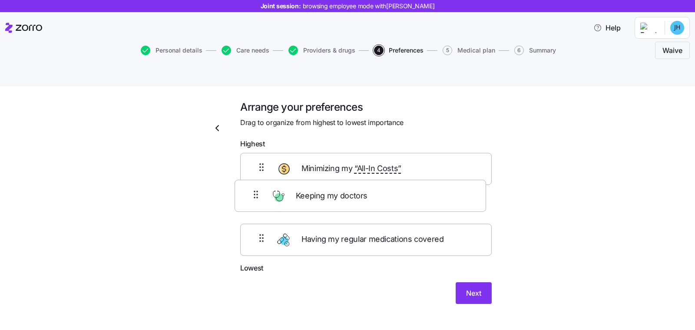
drag, startPoint x: 264, startPoint y: 219, endPoint x: 262, endPoint y: 186, distance: 33.5
click at [262, 186] on div "Minimizing my “All-In Costs” Having my regular medications covered Keeping my d…" at bounding box center [366, 208] width 252 height 110
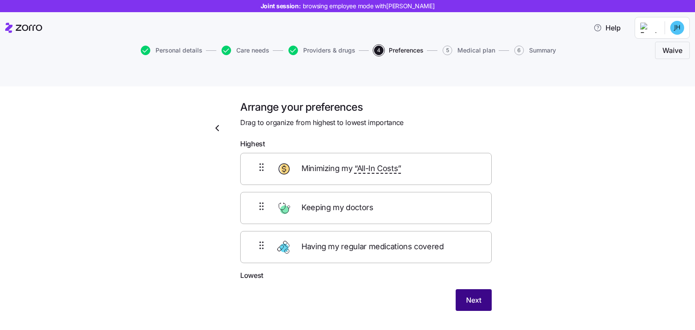
click at [476, 295] on span "Next" at bounding box center [473, 300] width 15 height 10
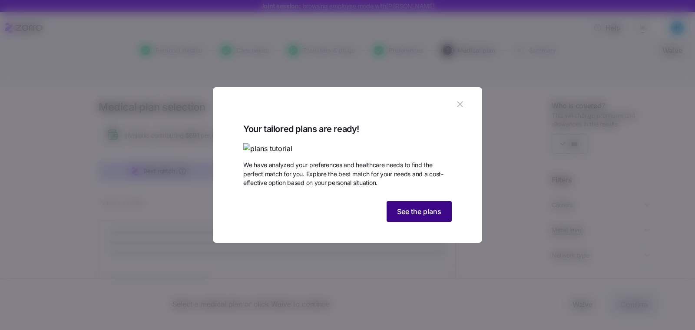
click at [409, 217] on span "See the plans" at bounding box center [419, 211] width 44 height 10
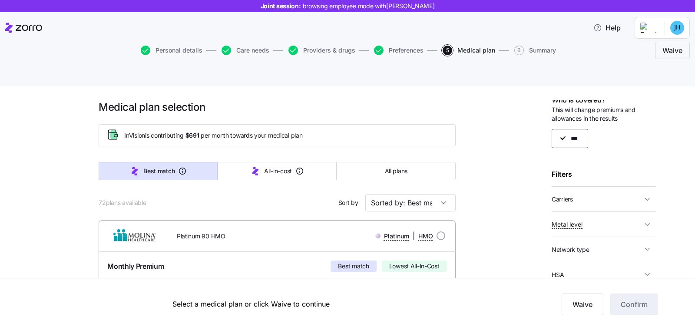
scroll to position [15, 0]
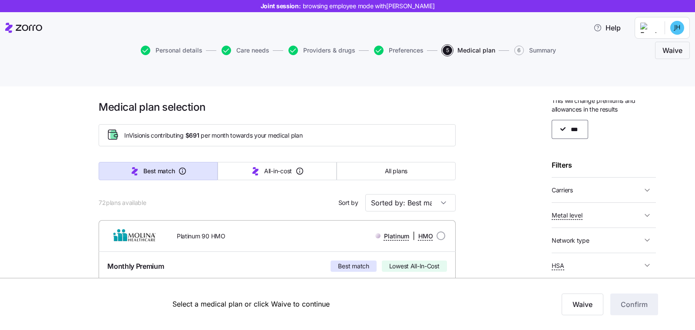
click at [623, 185] on span "Carriers" at bounding box center [597, 190] width 90 height 11
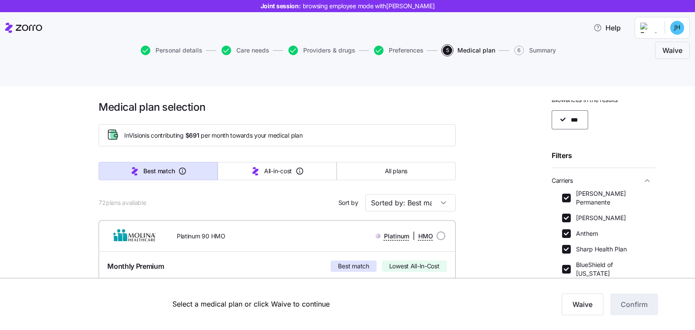
scroll to position [33, 0]
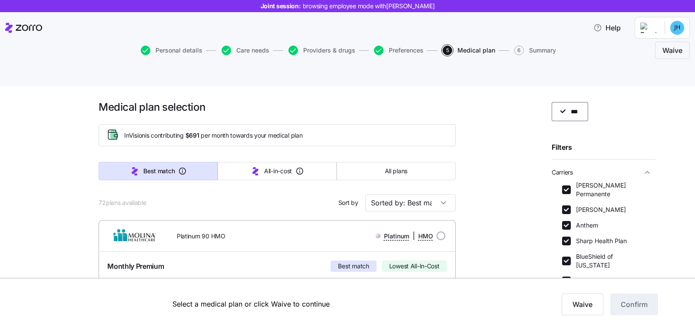
click at [608, 167] on span "Carriers" at bounding box center [597, 172] width 90 height 11
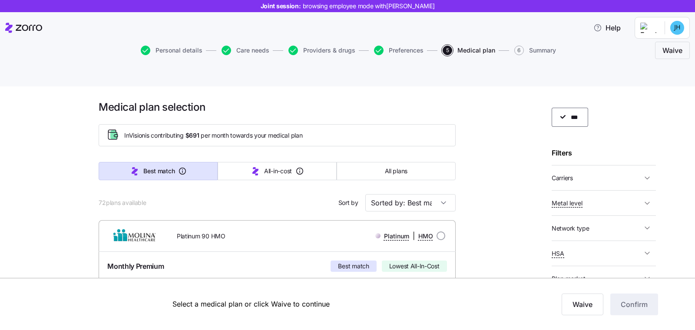
scroll to position [26, 0]
click at [605, 249] on span "HSA" at bounding box center [597, 254] width 90 height 11
click at [606, 249] on span "HSA" at bounding box center [597, 254] width 90 height 11
click at [611, 224] on span "Network type" at bounding box center [597, 229] width 90 height 11
click at [610, 224] on span "Network type" at bounding box center [597, 229] width 90 height 11
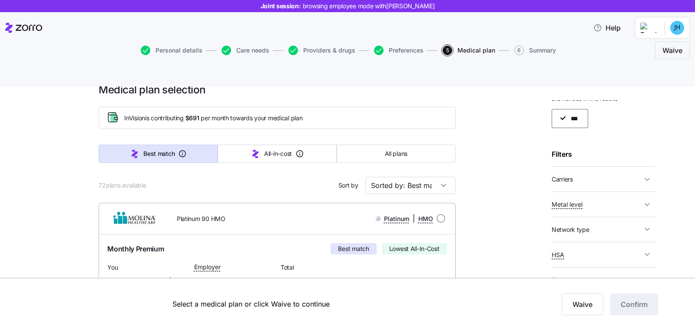
scroll to position [10, 0]
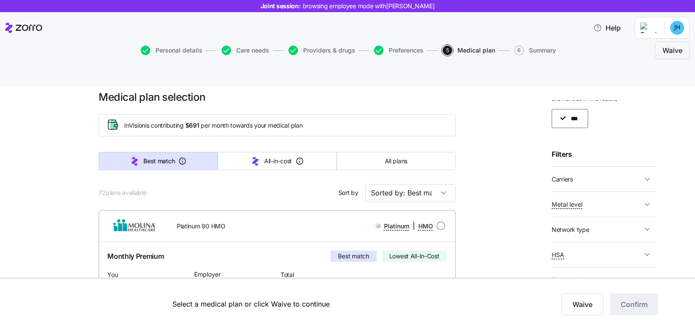
click at [618, 224] on span "Network type" at bounding box center [597, 229] width 90 height 11
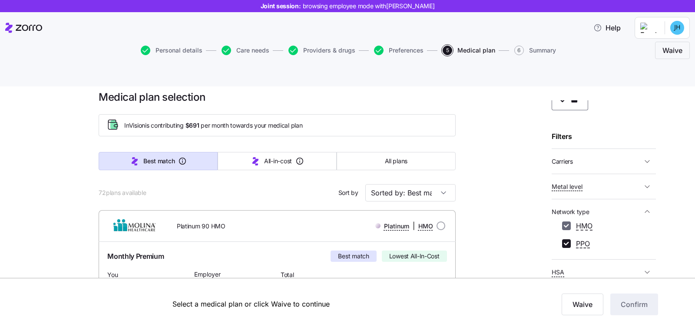
click at [567, 222] on input "HMO" at bounding box center [566, 226] width 9 height 9
checkbox input "false"
click at [234, 184] on div "23 plans available Sort by Sorted by: Best match" at bounding box center [277, 192] width 357 height 17
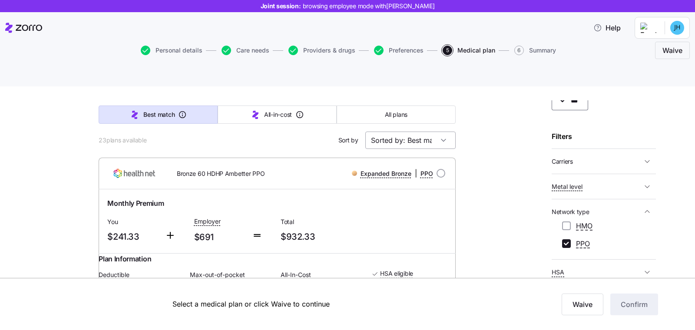
scroll to position [51, 0]
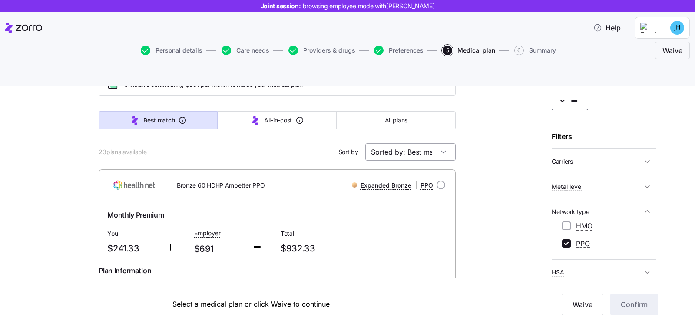
click at [403, 143] on input "Sorted by: Best match" at bounding box center [410, 151] width 90 height 17
click at [430, 111] on button "All plans" at bounding box center [396, 120] width 119 height 18
type input "Sorted by: Premium"
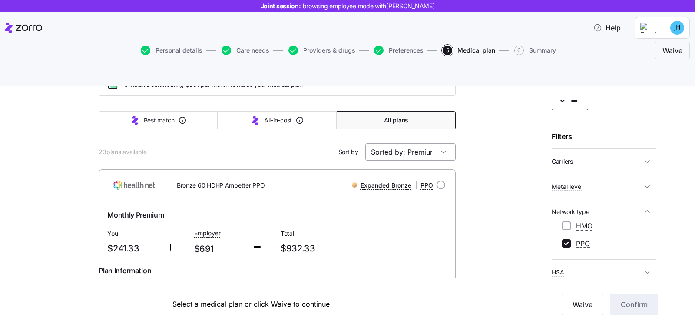
click at [426, 143] on input "Sorted by: Premium" at bounding box center [410, 151] width 90 height 17
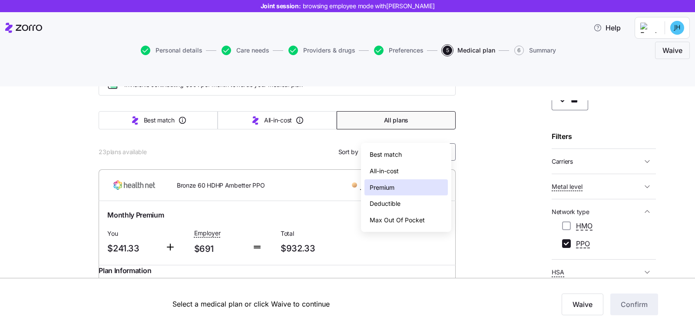
click at [396, 186] on div "Premium" at bounding box center [406, 187] width 83 height 17
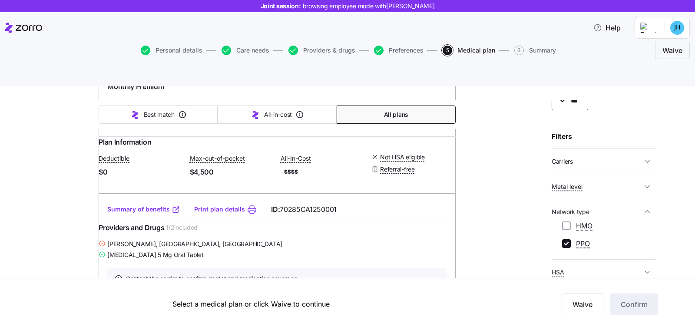
scroll to position [6457, 0]
click at [571, 221] on div "HMO" at bounding box center [577, 226] width 30 height 11
click at [565, 221] on div "HMO PPO" at bounding box center [603, 235] width 83 height 29
click at [565, 222] on input "HMO" at bounding box center [566, 226] width 9 height 9
checkbox input "true"
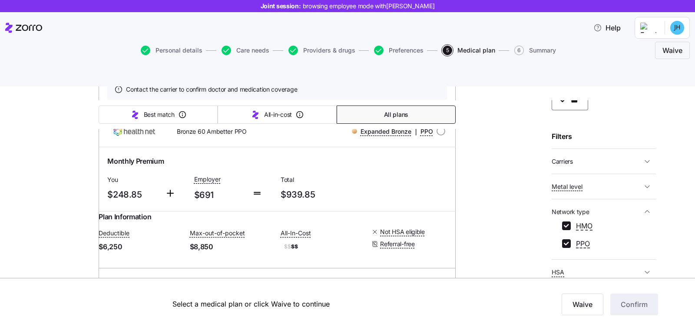
drag, startPoint x: 567, startPoint y: 204, endPoint x: 515, endPoint y: 202, distance: 51.7
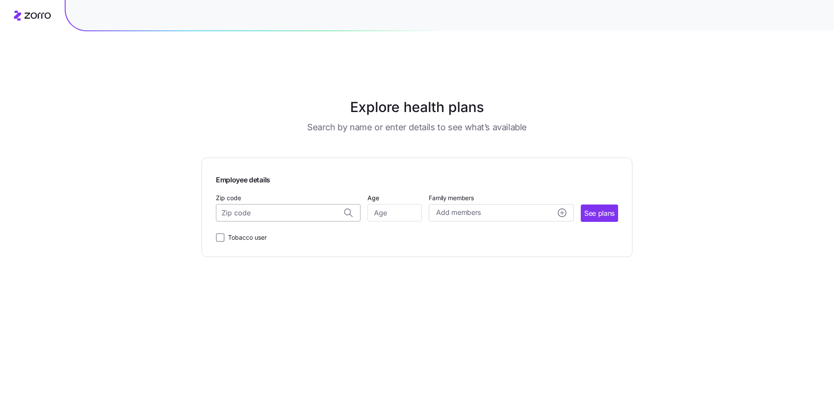
click at [272, 204] on input "Zip code" at bounding box center [288, 212] width 145 height 17
click at [279, 231] on span "92167, [GEOGRAPHIC_DATA], [GEOGRAPHIC_DATA]" at bounding box center [287, 236] width 122 height 11
type input "92167, [GEOGRAPHIC_DATA], [GEOGRAPHIC_DATA]"
click at [381, 204] on input "Age" at bounding box center [395, 212] width 54 height 17
click at [404, 204] on input "Age" at bounding box center [395, 212] width 54 height 17
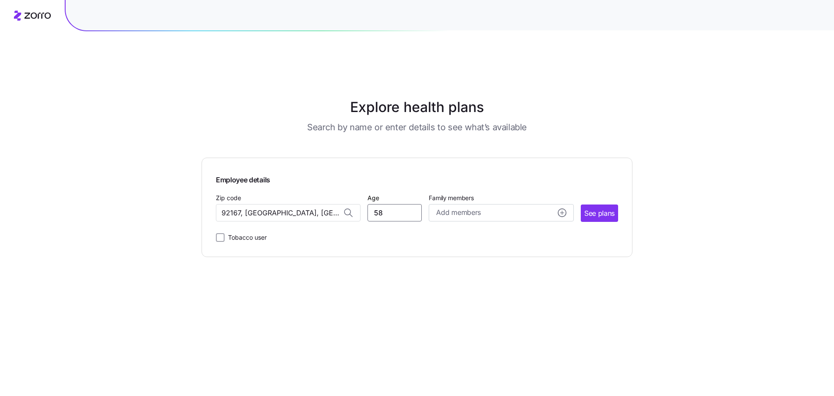
type input "58"
click at [449, 208] on div "Employee details Zip code 92167, San Diego County, CA Age 58 Family members Add…" at bounding box center [417, 207] width 402 height 71
click at [561, 209] on icon "add icon" at bounding box center [562, 213] width 9 height 9
click at [457, 260] on input "Age" at bounding box center [460, 268] width 43 height 17
type input "55"
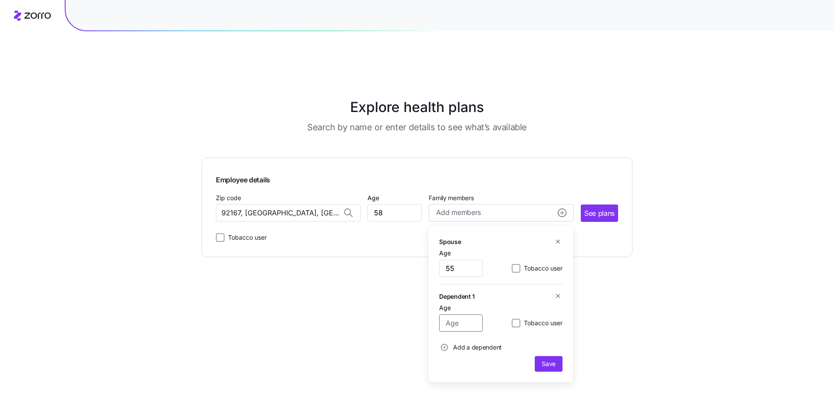
click at [469, 315] on input "Age" at bounding box center [460, 323] width 43 height 17
type input "22"
click at [548, 360] on span "Save" at bounding box center [549, 364] width 14 height 9
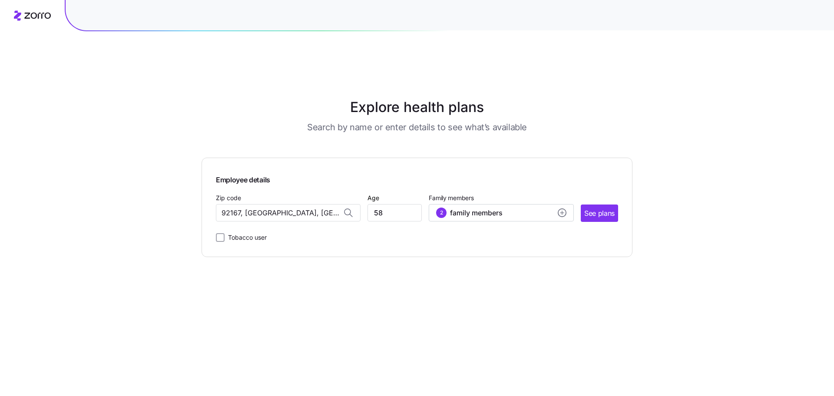
click at [481, 194] on span "Family members" at bounding box center [501, 198] width 145 height 9
click at [482, 204] on button "2 family members" at bounding box center [501, 212] width 145 height 17
click at [460, 315] on input "22" at bounding box center [460, 323] width 43 height 17
type input "14"
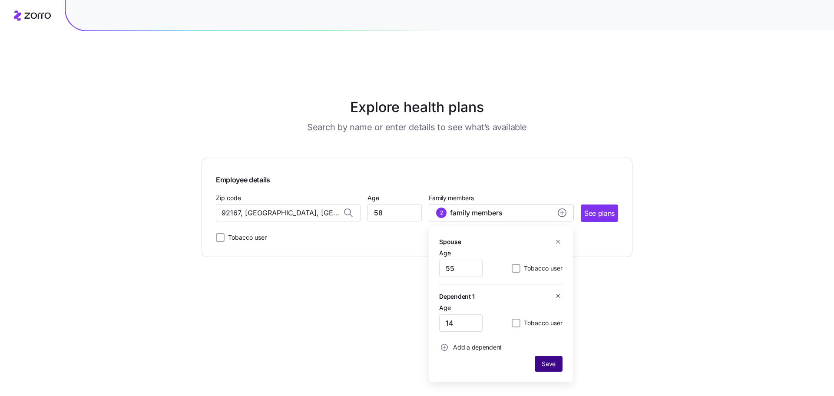
click at [549, 356] on button "Save" at bounding box center [549, 364] width 28 height 16
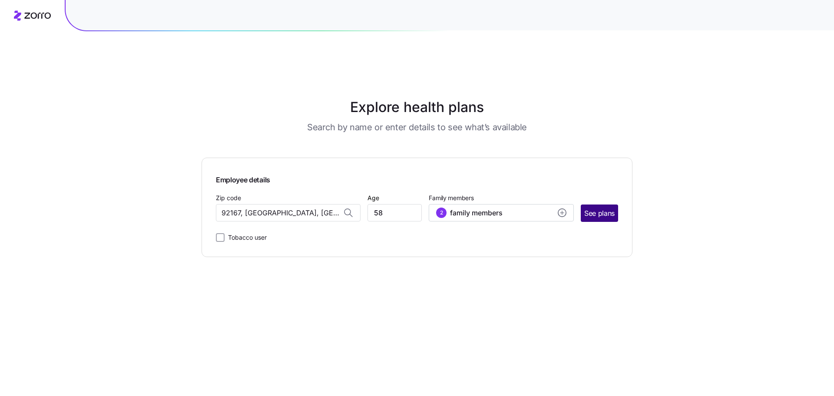
click at [593, 208] on span "See plans" at bounding box center [600, 213] width 30 height 11
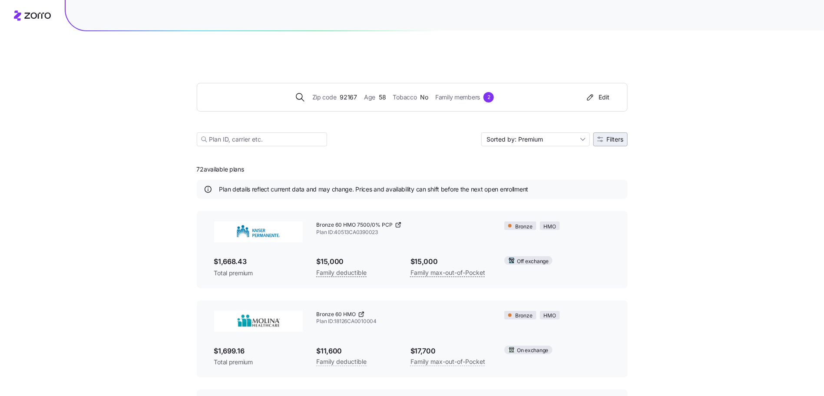
click at [606, 133] on button "Filters" at bounding box center [611, 140] width 34 height 14
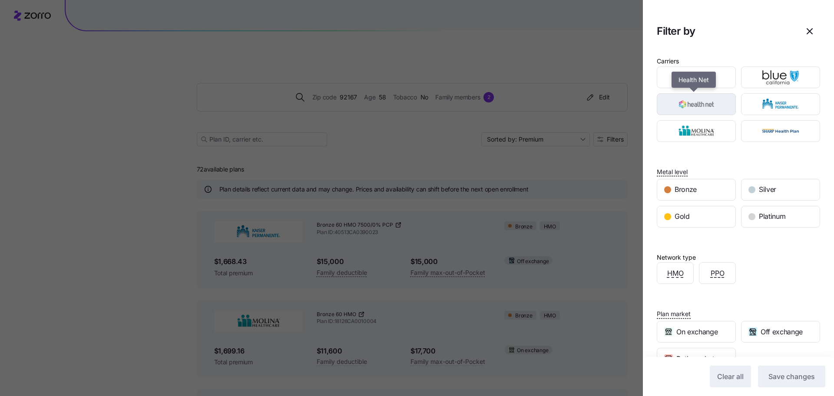
click at [709, 103] on img "button" at bounding box center [697, 104] width 64 height 17
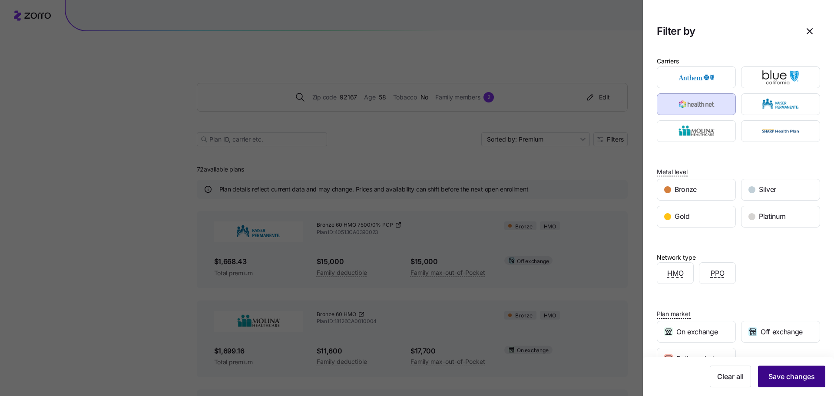
click at [773, 369] on button "Save changes" at bounding box center [791, 377] width 67 height 22
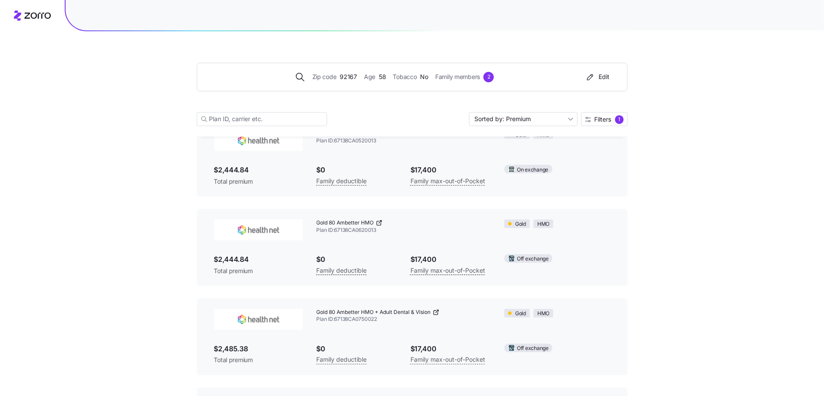
scroll to position [897, 0]
drag, startPoint x: 379, startPoint y: 203, endPoint x: 287, endPoint y: 0, distance: 222.9
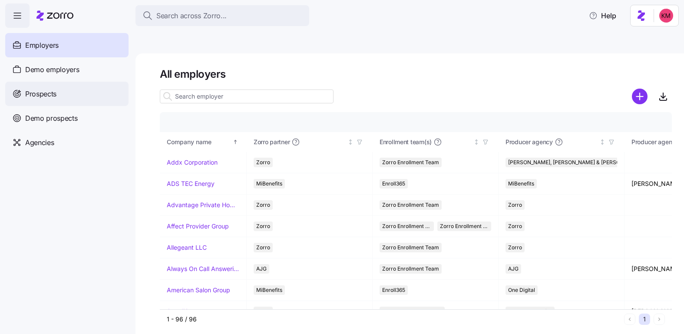
click at [63, 95] on div "Prospects" at bounding box center [66, 94] width 123 height 24
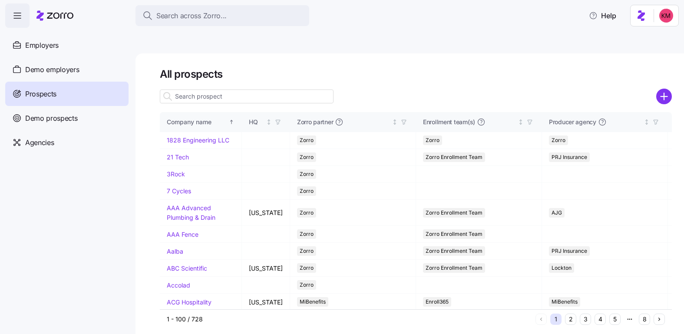
click at [662, 96] on icon "add icon" at bounding box center [664, 96] width 7 height 0
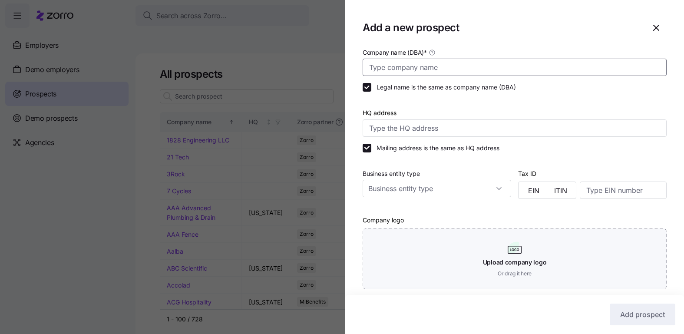
click at [425, 65] on input "Company name (DBA) *" at bounding box center [515, 67] width 304 height 17
type input "{"
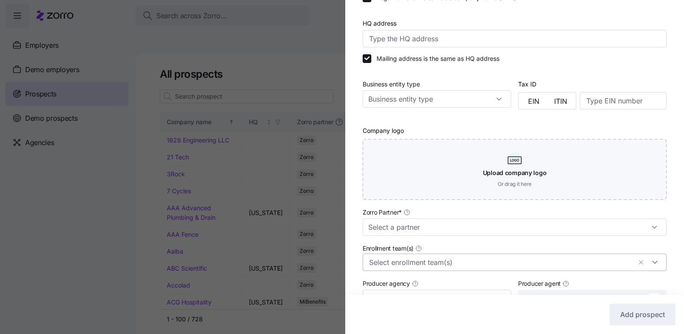
scroll to position [214, 0]
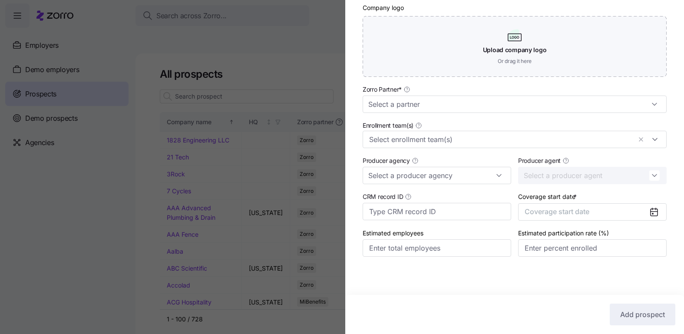
type input "Process and Data"
click at [428, 112] on div "Zorro Partner *" at bounding box center [514, 98] width 311 height 36
click at [426, 105] on input "Zorro Partner *" at bounding box center [515, 104] width 304 height 17
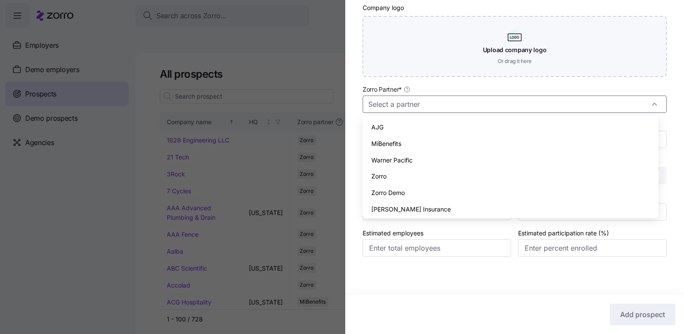
click at [407, 173] on div "Zorro" at bounding box center [510, 176] width 289 height 17
type input "Zorro"
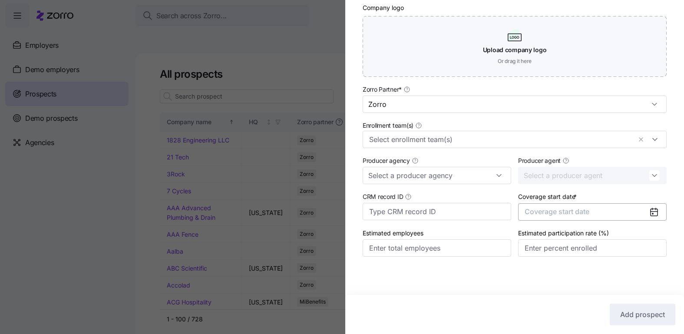
click at [544, 209] on span "Coverage start date" at bounding box center [557, 211] width 65 height 9
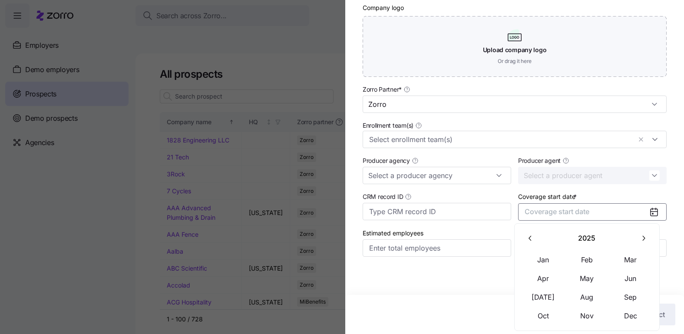
click at [643, 237] on icon "button" at bounding box center [644, 238] width 8 height 8
drag, startPoint x: 535, startPoint y: 261, endPoint x: 545, endPoint y: 262, distance: 10.1
click at [535, 261] on button "Jan" at bounding box center [543, 260] width 43 height 18
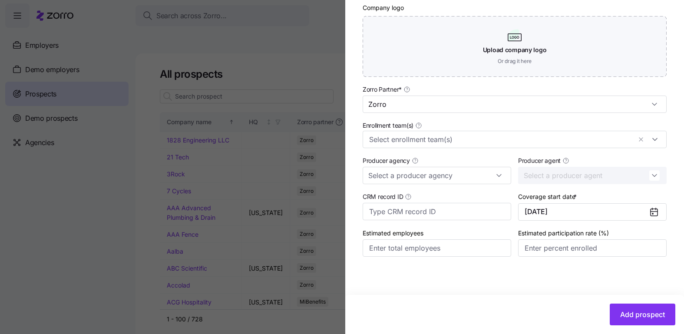
click at [629, 300] on div "Add prospect" at bounding box center [515, 314] width 339 height 39
click at [630, 319] on span "Add prospect" at bounding box center [643, 314] width 45 height 10
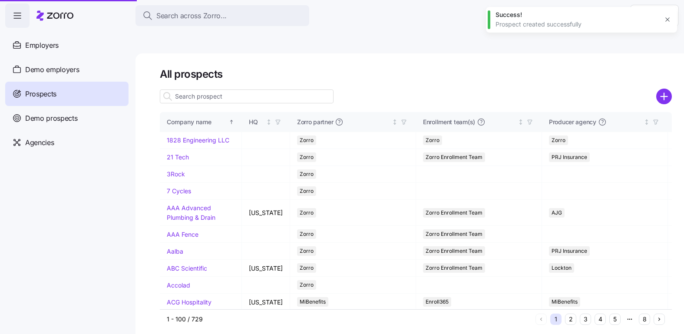
click at [616, 314] on button "5" at bounding box center [615, 319] width 11 height 11
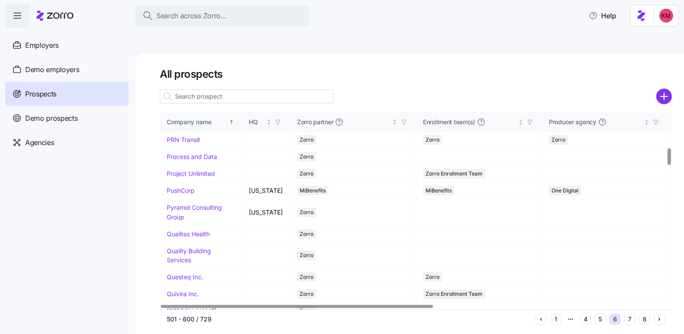
scroll to position [426, 0]
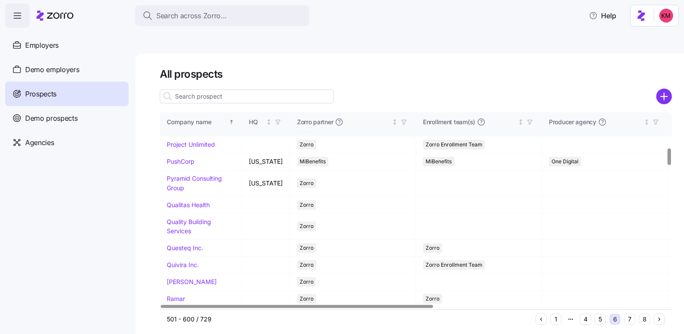
click at [183, 131] on link "Process and Data" at bounding box center [192, 127] width 50 height 7
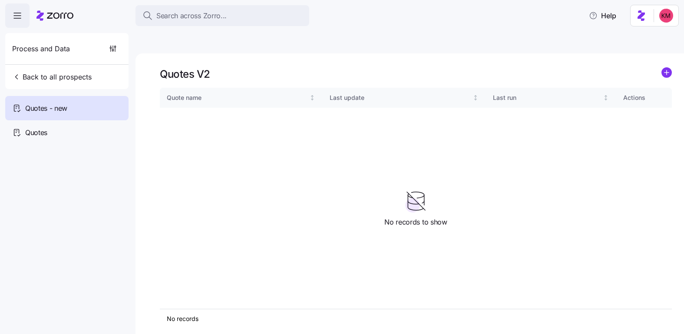
click at [650, 67] on div "Quotes V2" at bounding box center [416, 73] width 512 height 13
click at [667, 70] on icon "add icon" at bounding box center [667, 72] width 0 height 4
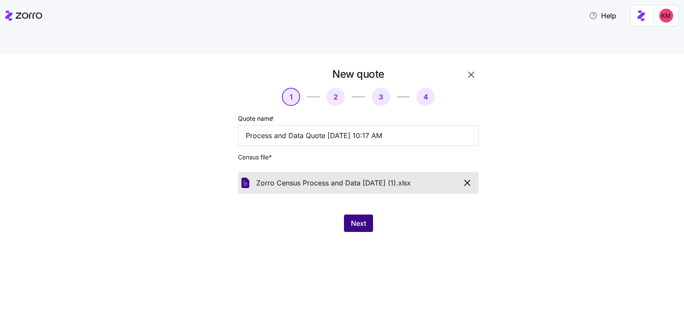
click at [360, 215] on button "Next" at bounding box center [358, 223] width 29 height 17
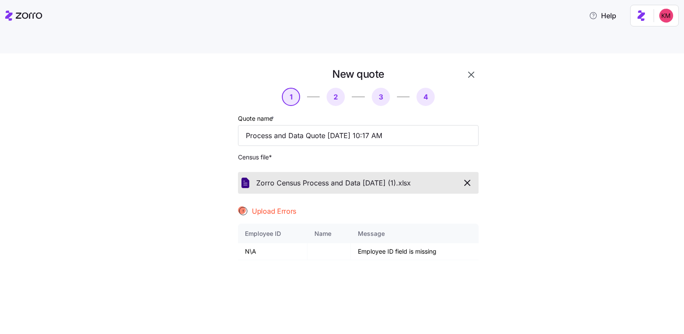
click at [462, 178] on icon "button" at bounding box center [467, 183] width 10 height 10
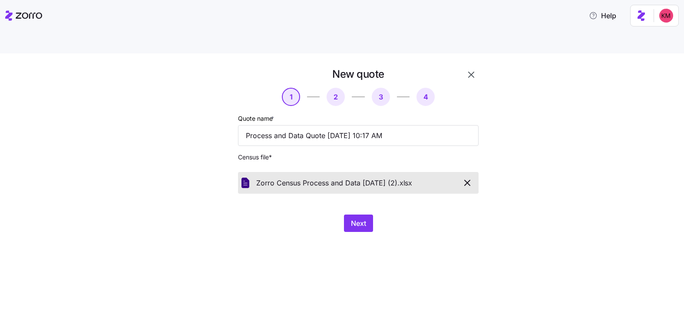
click at [349, 192] on div "New quote 1 2 3 4 Quote name * Process and Data Quote 09/29/2025 10:17 AM Censu…" at bounding box center [359, 150] width 248 height 172
click at [354, 218] on span "Next" at bounding box center [358, 223] width 15 height 10
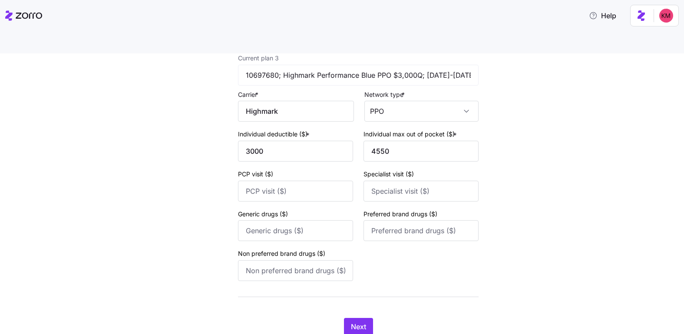
scroll to position [597, 0]
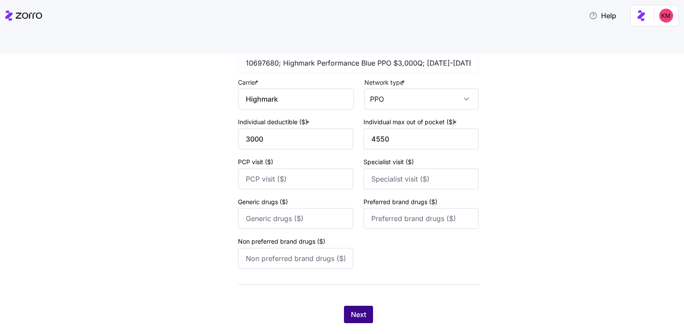
click at [359, 309] on span "Next" at bounding box center [358, 314] width 15 height 10
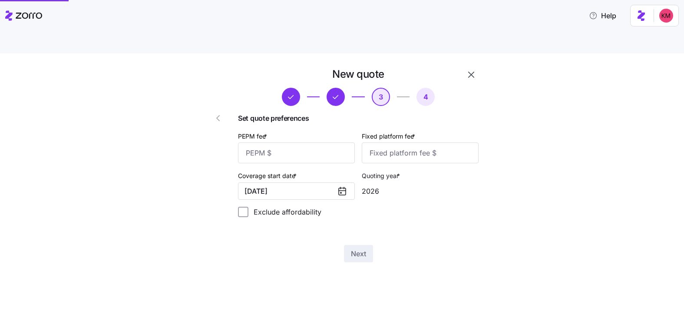
scroll to position [0, 0]
click at [291, 143] on input "PEPM fee *" at bounding box center [296, 153] width 117 height 21
type input "50"
type input "100"
click at [355, 249] on span "Next" at bounding box center [358, 254] width 15 height 10
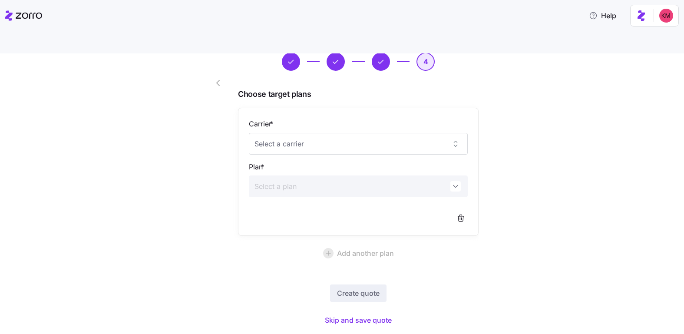
scroll to position [40, 0]
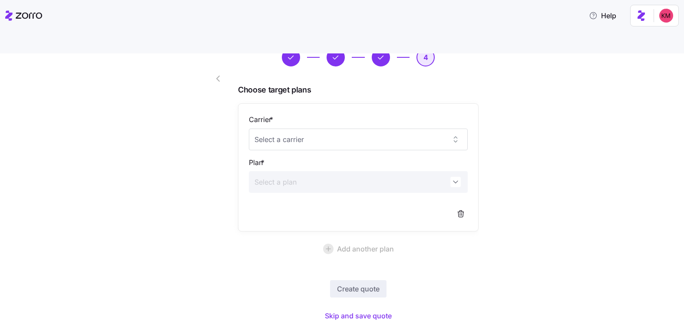
click at [517, 144] on div "New quote 4 Choose target plans Carrier * Plan * Add another plan Create quote …" at bounding box center [348, 181] width 648 height 307
click at [364, 311] on span "Skip and save quote" at bounding box center [358, 316] width 67 height 10
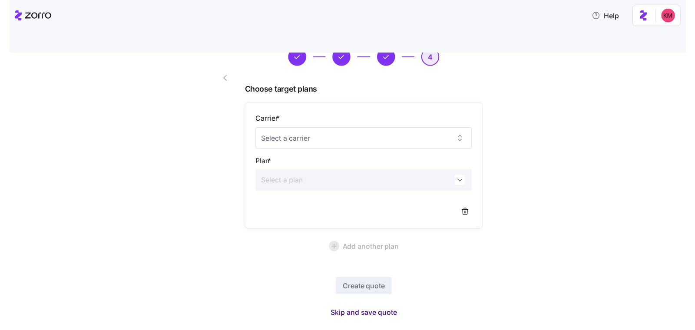
scroll to position [14, 0]
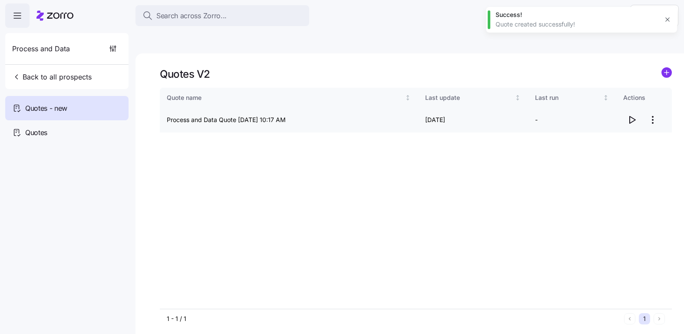
click at [635, 115] on icon "button" at bounding box center [632, 120] width 10 height 10
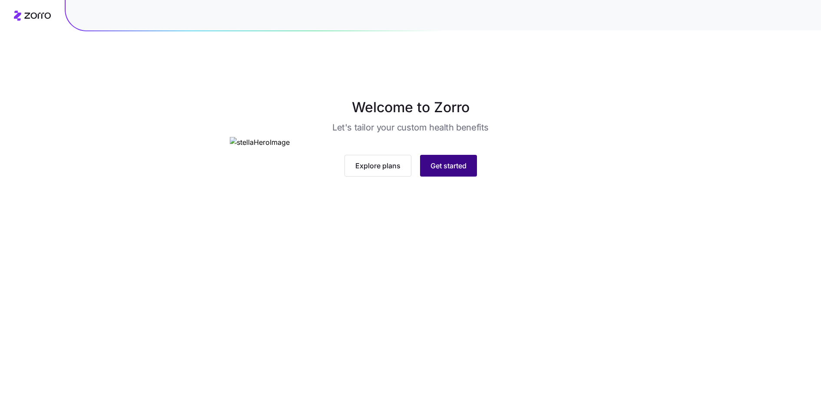
click at [441, 171] on span "Get started" at bounding box center [449, 165] width 36 height 10
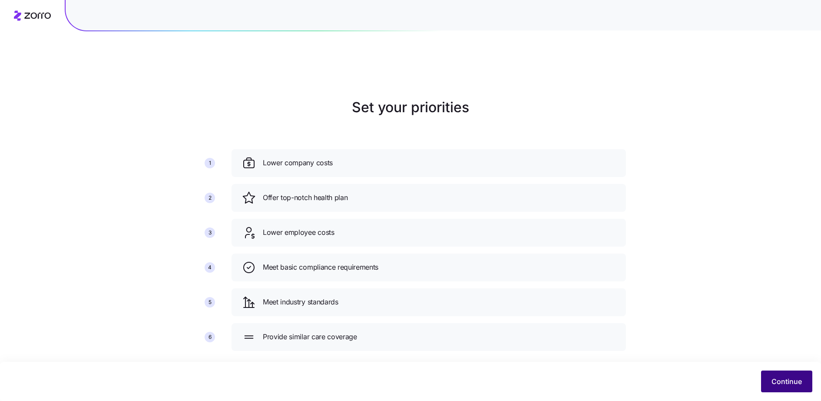
click at [797, 385] on span "Continue" at bounding box center [787, 381] width 30 height 10
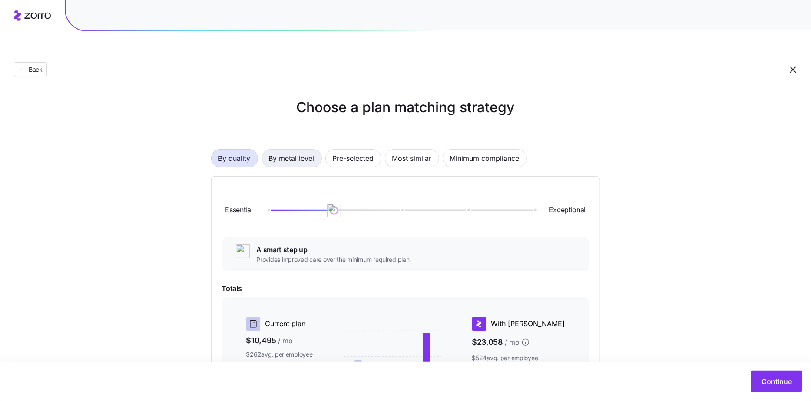
click at [298, 150] on span "By metal level" at bounding box center [292, 158] width 46 height 17
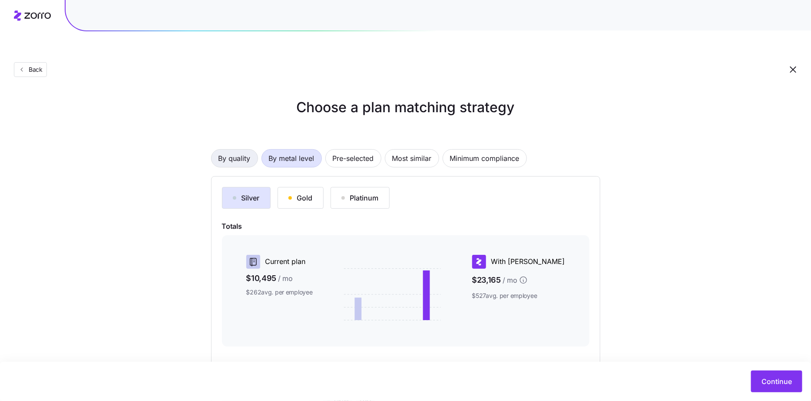
click at [223, 150] on span "By quality" at bounding box center [235, 158] width 32 height 17
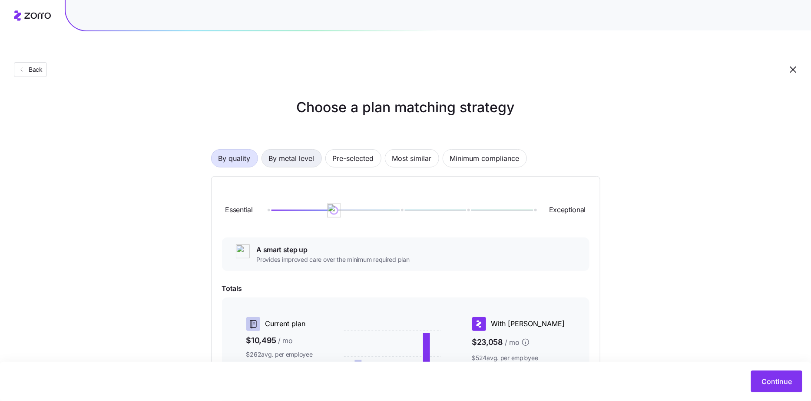
click at [312, 150] on span "By metal level" at bounding box center [292, 158] width 46 height 17
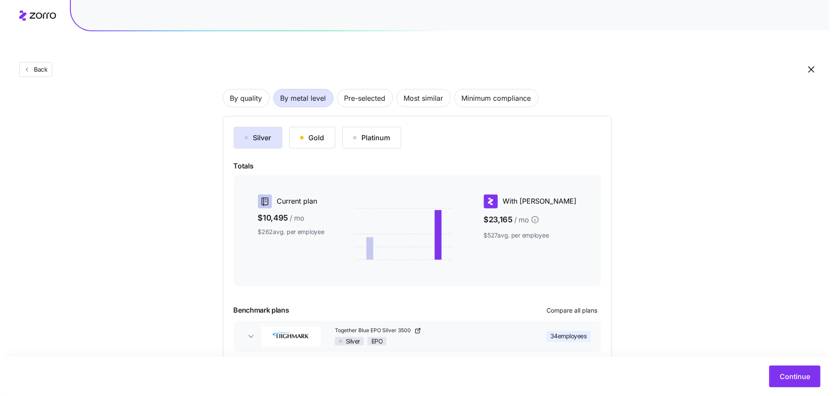
scroll to position [83, 0]
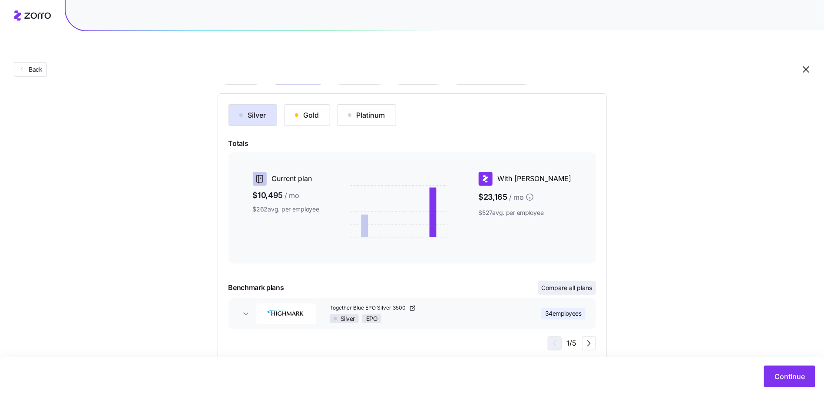
click at [571, 284] on span "Compare all plans" at bounding box center [567, 288] width 51 height 9
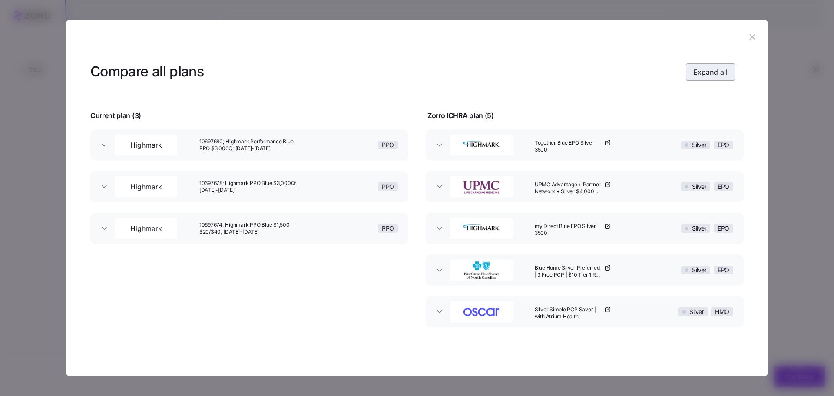
click at [714, 66] on button "Expand all" at bounding box center [710, 71] width 49 height 17
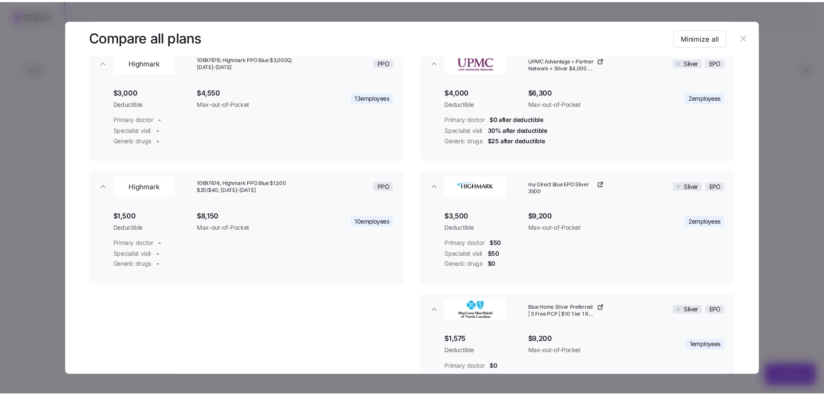
scroll to position [0, 0]
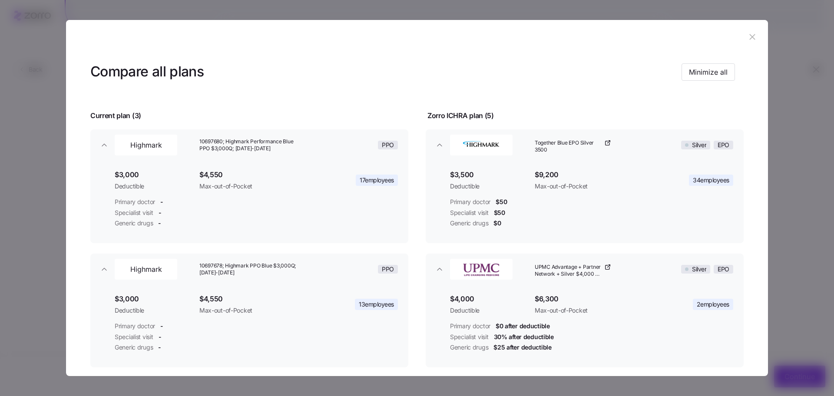
click at [750, 39] on icon "button" at bounding box center [753, 37] width 6 height 6
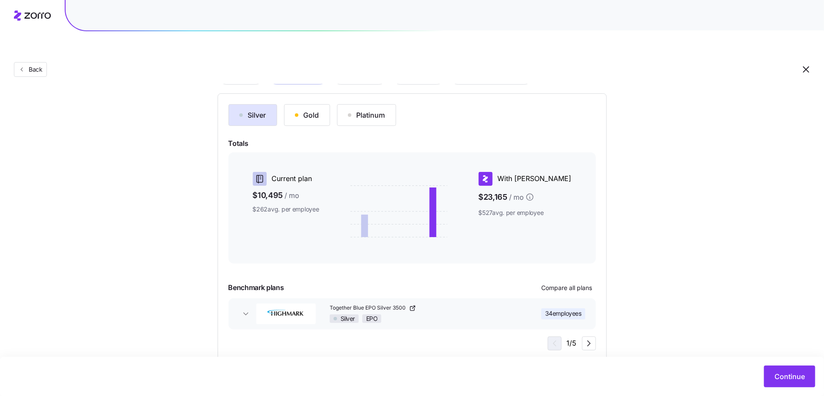
click at [289, 93] on div "Silver Gold Platinum Totals Current plan $10,495 / mo $262 avg. per employee Wi…" at bounding box center [412, 227] width 389 height 268
click at [297, 113] on div "button" at bounding box center [296, 114] width 3 height 3
click at [242, 110] on div "Silver" at bounding box center [252, 115] width 27 height 10
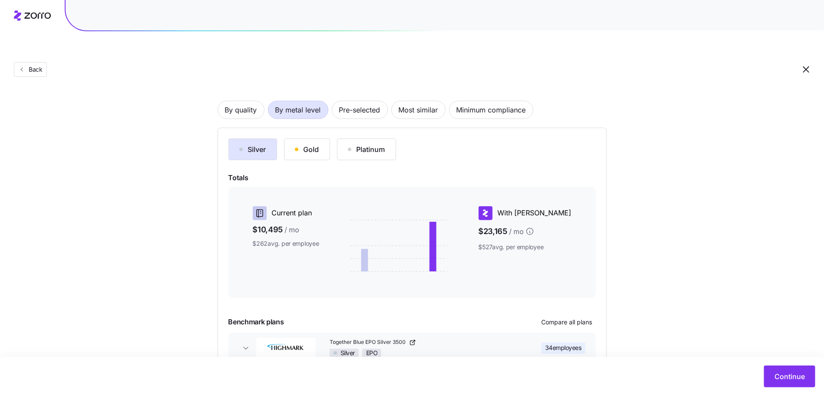
scroll to position [59, 0]
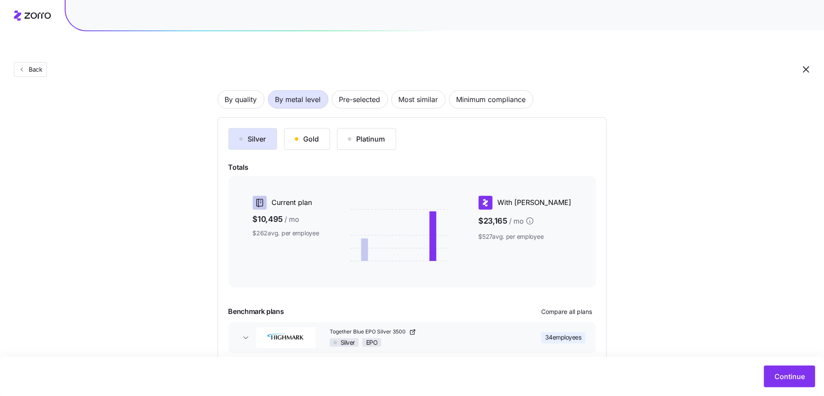
drag, startPoint x: 301, startPoint y: 118, endPoint x: 480, endPoint y: 176, distance: 187.6
click at [480, 176] on div "Silver Gold Platinum Totals Current plan $10,495 / mo $262 avg. per employee Wi…" at bounding box center [413, 251] width 368 height 246
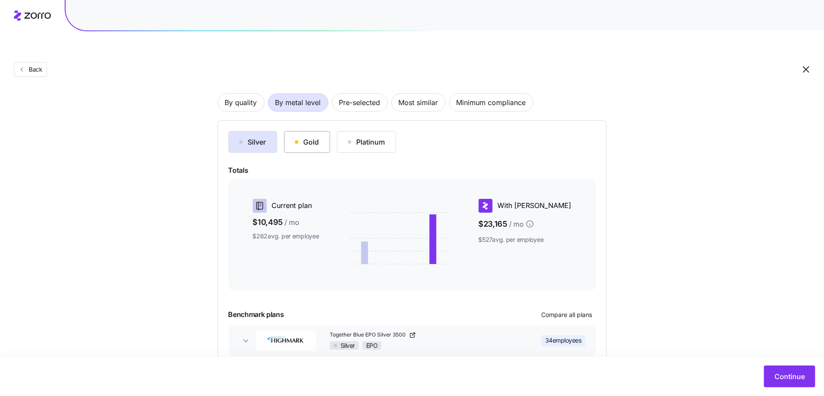
scroll to position [53, 0]
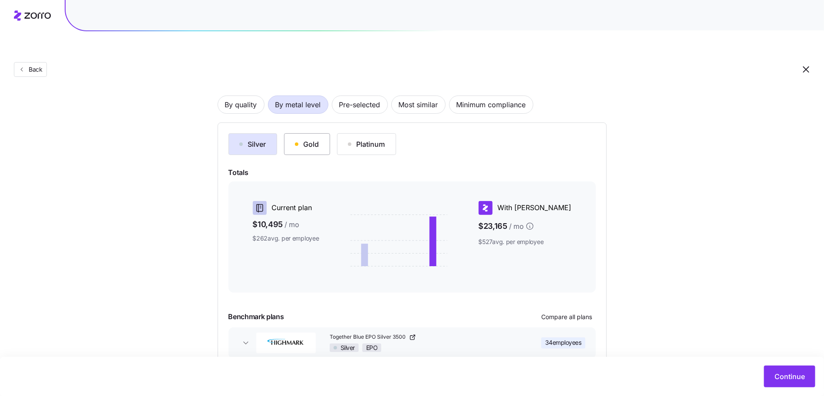
click at [291, 133] on button "Gold" at bounding box center [307, 144] width 46 height 22
click at [366, 139] on div "Platinum" at bounding box center [366, 144] width 37 height 10
click at [309, 139] on div "Gold" at bounding box center [307, 144] width 24 height 10
click at [238, 133] on button "Silver" at bounding box center [253, 144] width 49 height 22
click at [329, 133] on button "Gold" at bounding box center [307, 144] width 46 height 22
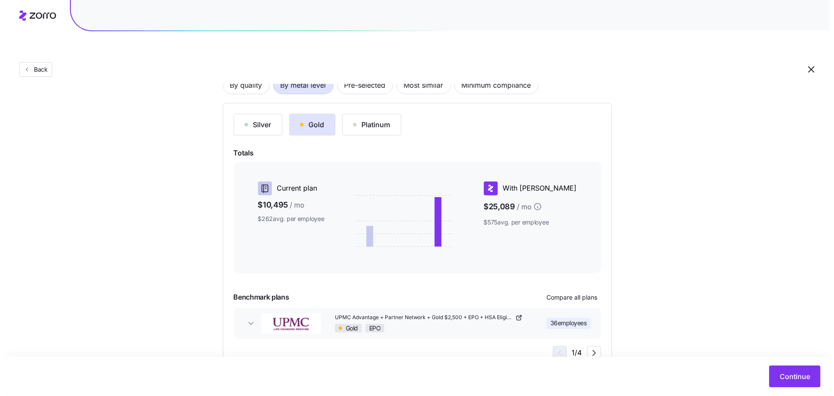
scroll to position [73, 0]
click at [574, 293] on span "Compare all plans" at bounding box center [567, 297] width 51 height 9
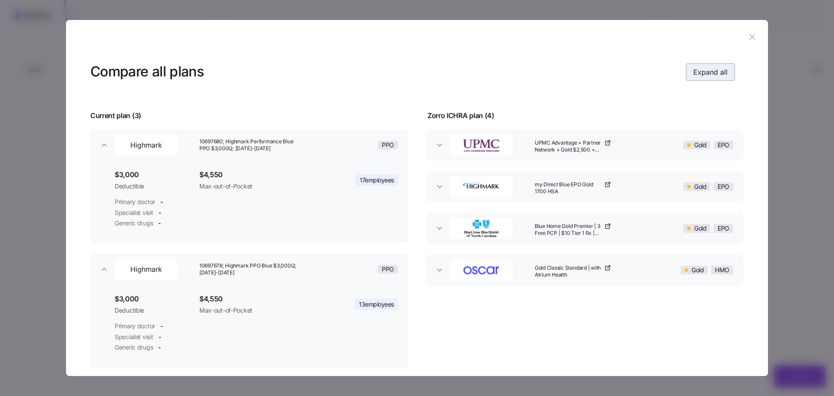
click at [698, 70] on span "Expand all" at bounding box center [711, 72] width 34 height 10
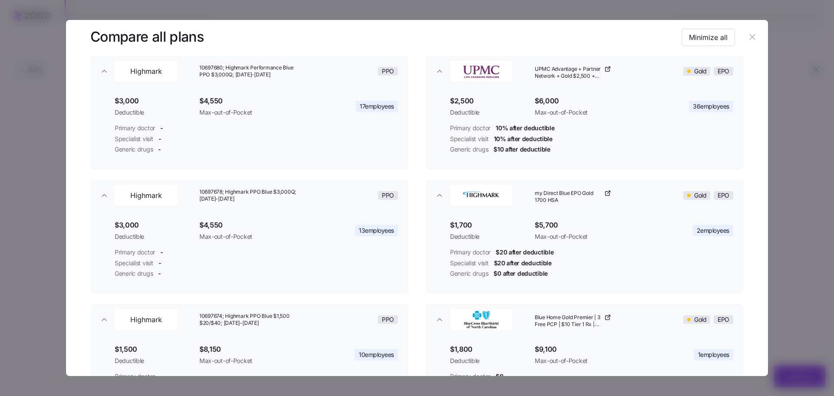
scroll to position [0, 0]
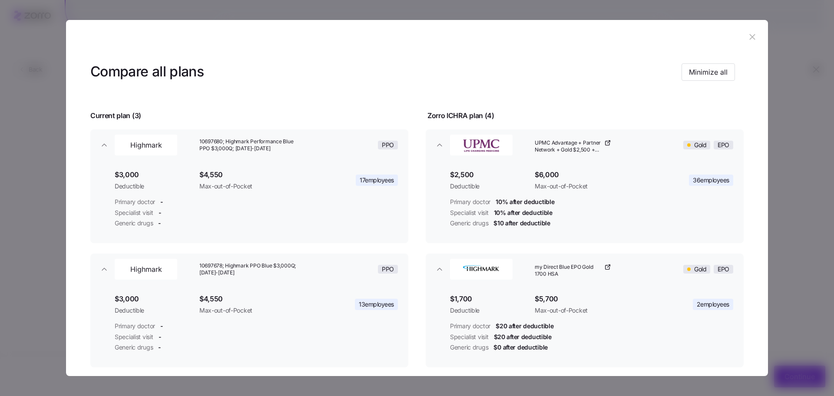
click at [753, 32] on button "button" at bounding box center [753, 37] width 14 height 14
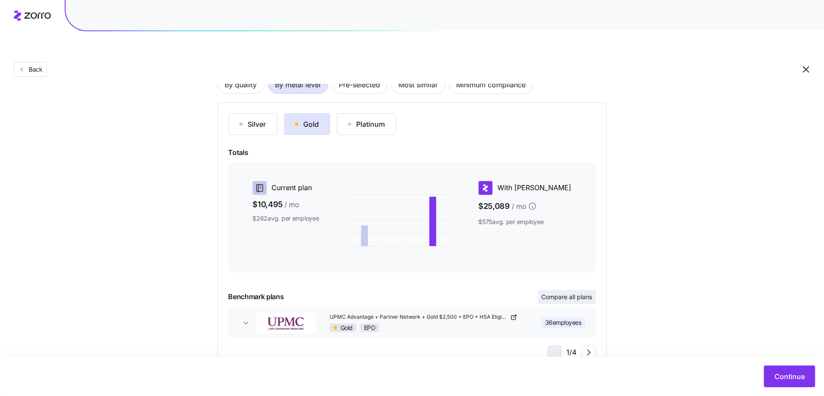
click at [572, 293] on span "Compare all plans" at bounding box center [567, 297] width 51 height 9
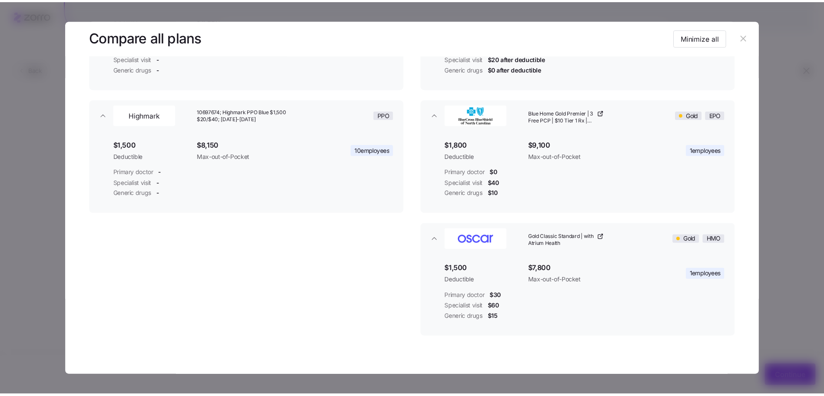
scroll to position [279, 0]
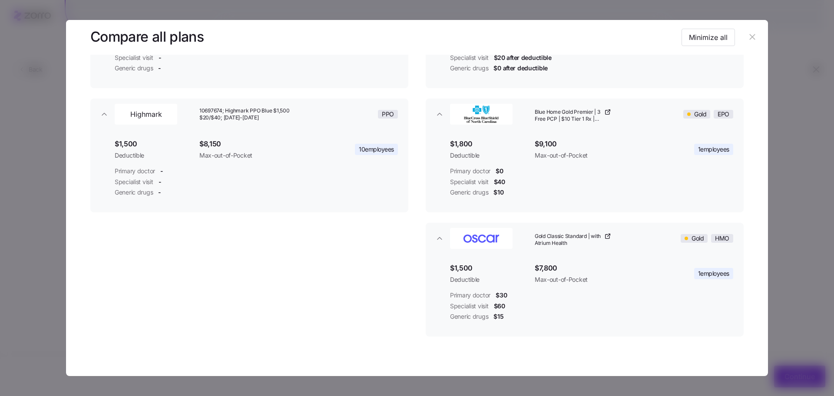
click at [753, 31] on button "button" at bounding box center [753, 37] width 14 height 14
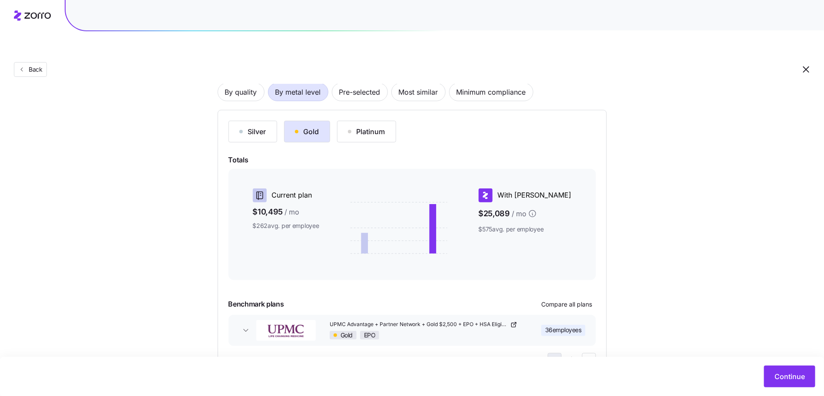
scroll to position [62, 0]
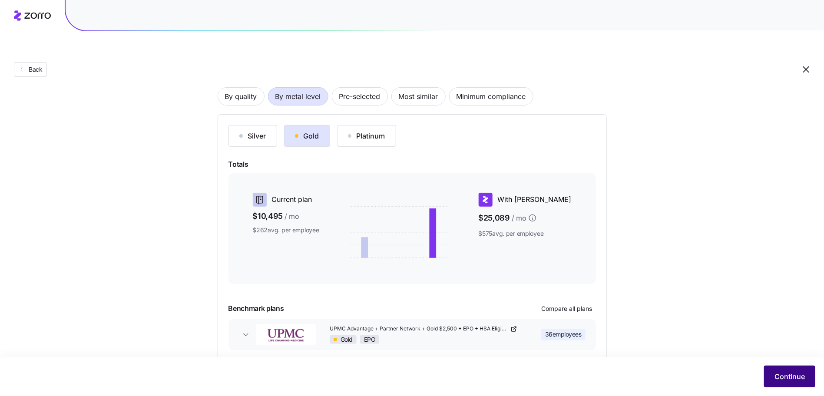
click at [776, 377] on span "Continue" at bounding box center [790, 377] width 30 height 10
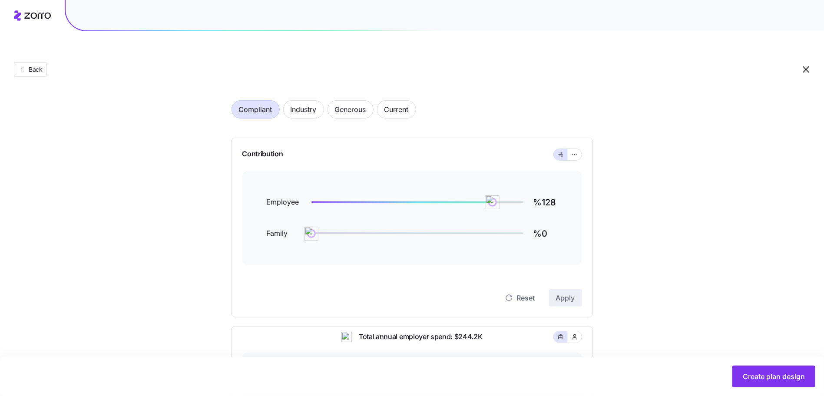
scroll to position [30, 0]
click at [561, 177] on div "Employee %128 Family %0" at bounding box center [413, 220] width 340 height 94
click at [552, 194] on input "%128" at bounding box center [546, 204] width 24 height 21
type input "%60"
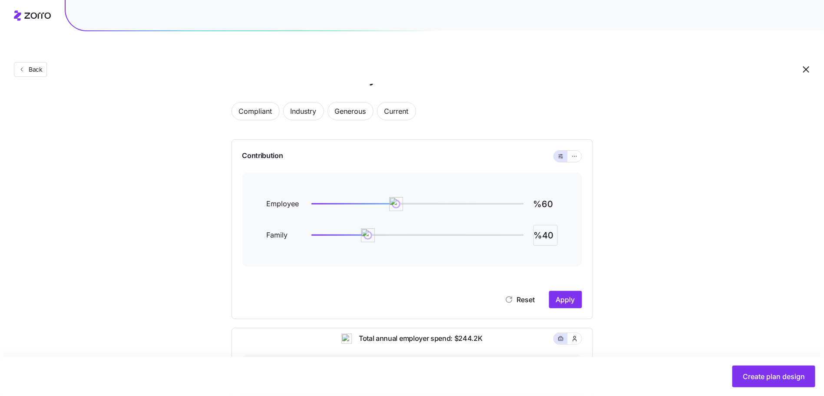
type input "%40"
click at [585, 275] on div "Contribution Employee %60 Family %40 Reset Apply" at bounding box center [413, 230] width 362 height 180
click at [573, 295] on span "Apply" at bounding box center [565, 300] width 19 height 10
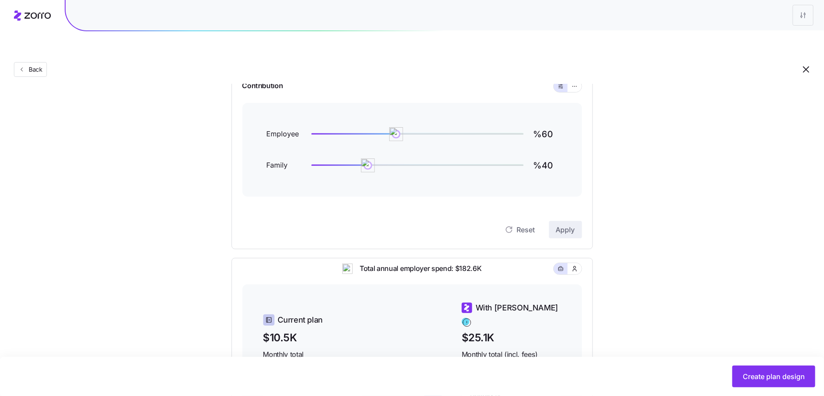
scroll to position [99, 0]
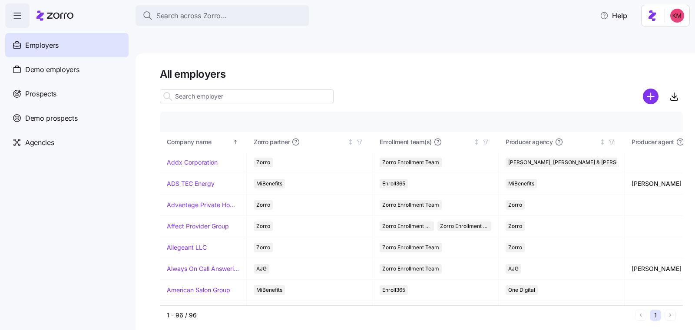
click at [106, 101] on div "Prospects" at bounding box center [66, 94] width 123 height 24
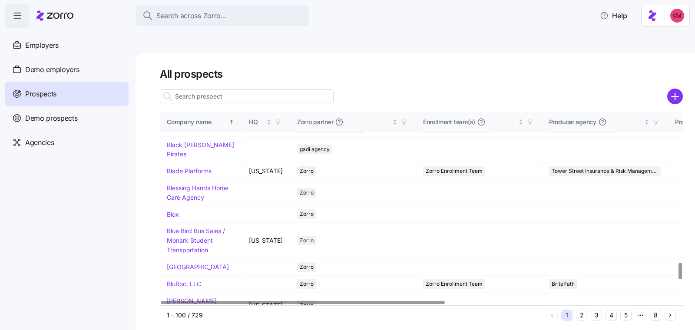
scroll to position [1989, 0]
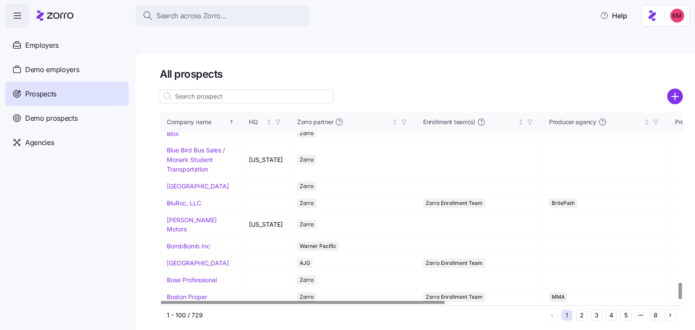
click at [217, 90] on input at bounding box center [247, 97] width 174 height 14
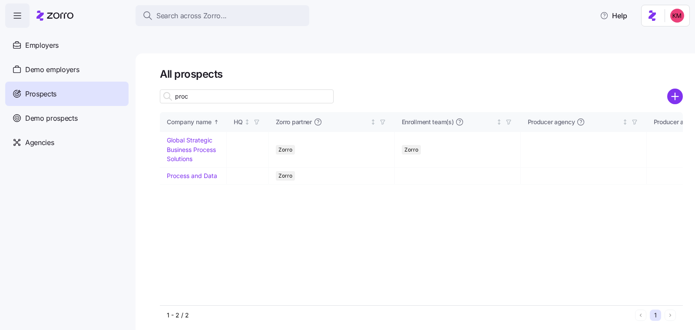
scroll to position [0, 0]
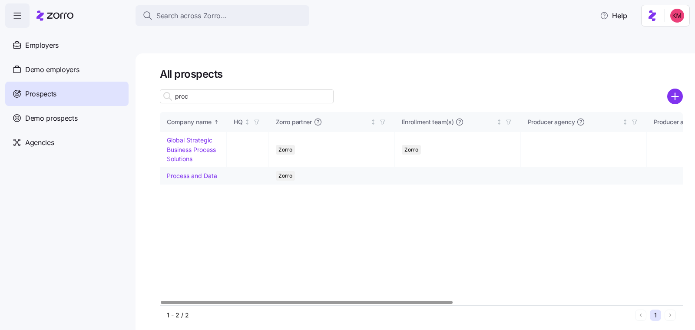
type input "proc"
click at [194, 172] on link "Process and Data" at bounding box center [192, 175] width 50 height 7
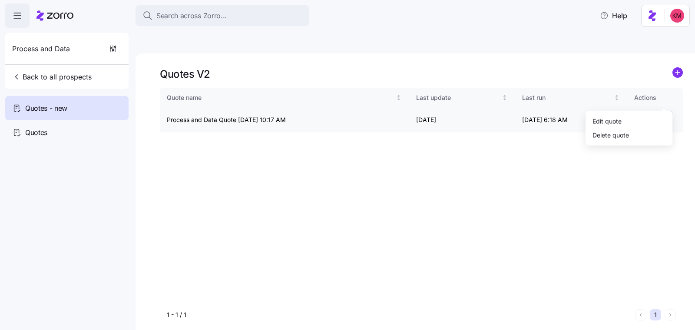
click at [666, 96] on html "Search across Zorro... Help Process and Data Back to all prospects Quotes - new…" at bounding box center [347, 206] width 695 height 412
click at [637, 116] on div "Edit quote" at bounding box center [629, 121] width 80 height 14
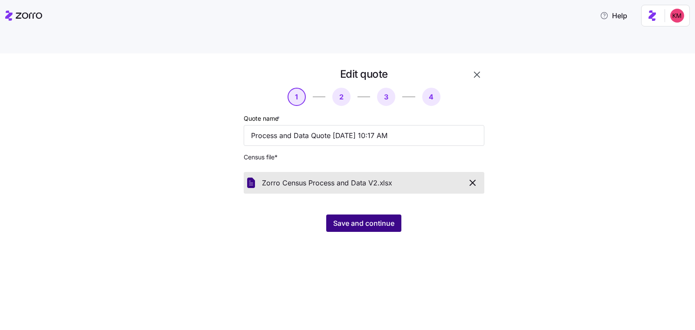
click at [364, 218] on span "Save and continue" at bounding box center [363, 223] width 61 height 10
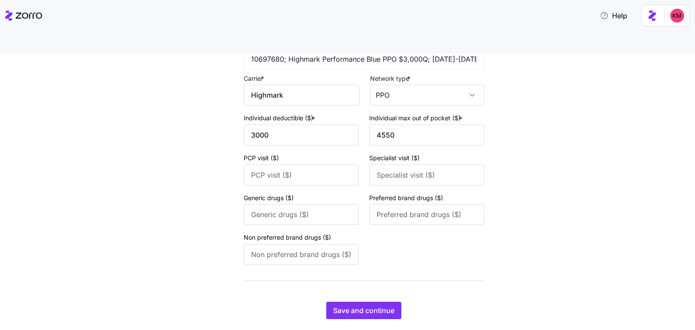
scroll to position [601, 0]
click at [372, 306] on span "Save and continue" at bounding box center [363, 311] width 61 height 10
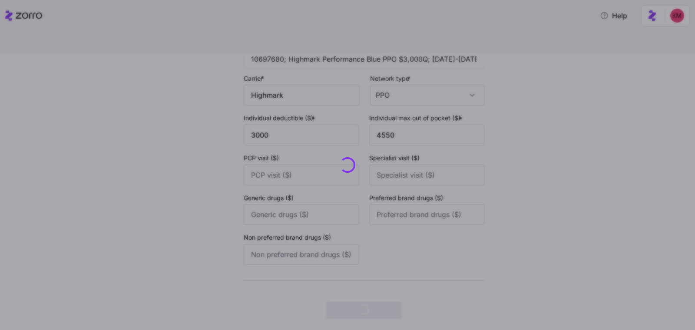
scroll to position [0, 0]
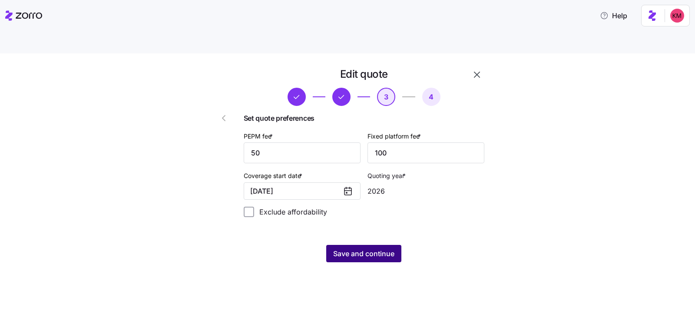
click at [386, 249] on span "Save and continue" at bounding box center [363, 254] width 61 height 10
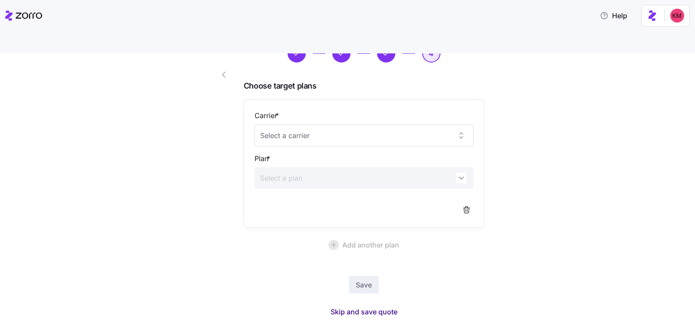
click at [370, 307] on span "Skip and save quote" at bounding box center [364, 312] width 67 height 10
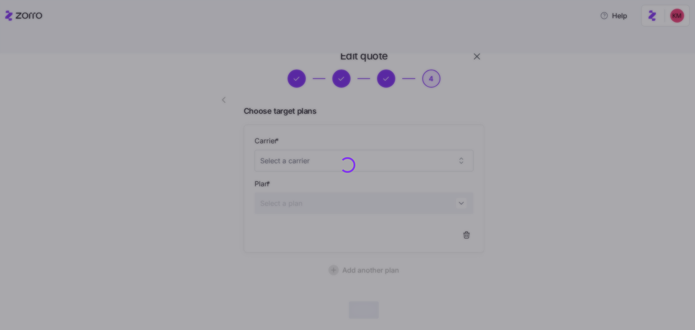
scroll to position [18, 0]
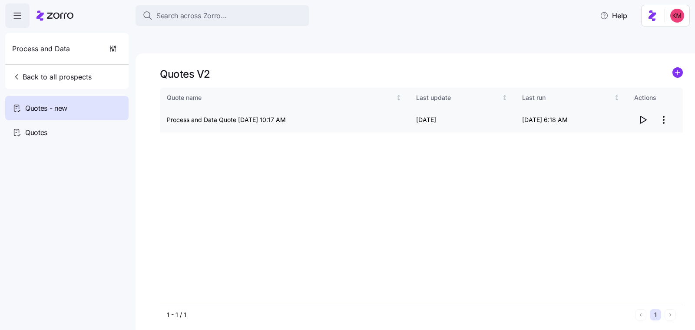
click at [643, 115] on icon "button" at bounding box center [643, 120] width 10 height 10
click at [662, 95] on html "Search across Zorro... Help Process and Data Back to all prospects Quotes - new…" at bounding box center [347, 206] width 695 height 412
click at [632, 122] on div "Edit quote" at bounding box center [629, 121] width 80 height 14
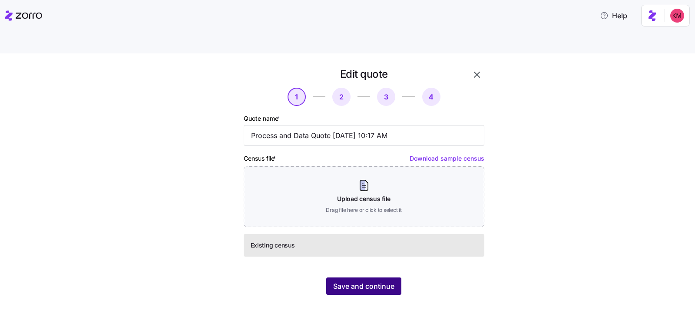
click at [398, 278] on button "Save and continue" at bounding box center [363, 286] width 75 height 17
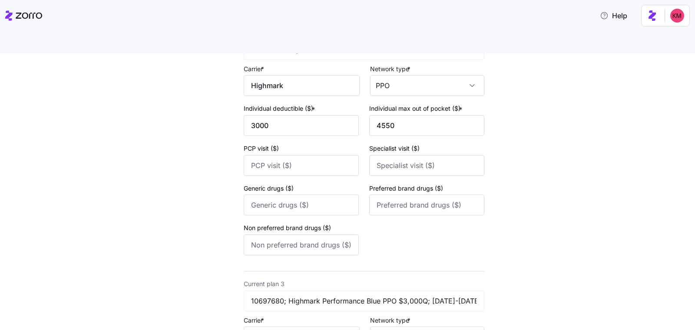
scroll to position [601, 0]
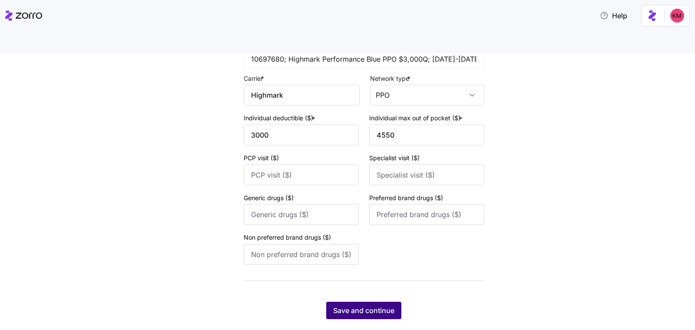
click at [378, 306] on span "Save and continue" at bounding box center [363, 311] width 61 height 10
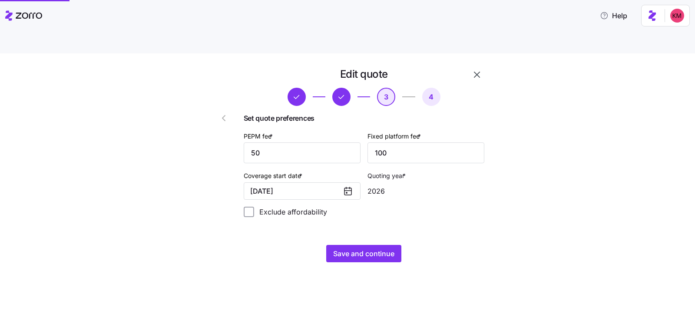
scroll to position [0, 0]
click at [328, 143] on input "50" at bounding box center [302, 153] width 117 height 21
type input "44"
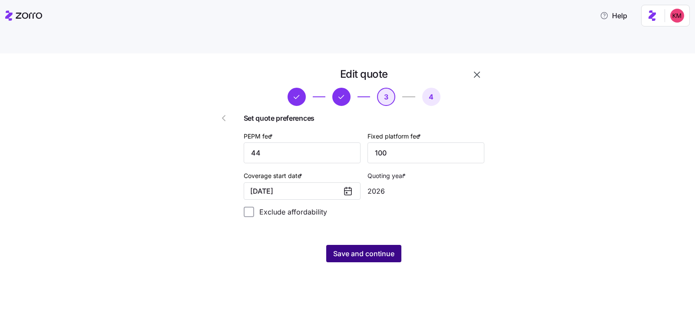
click at [369, 249] on span "Save and continue" at bounding box center [363, 254] width 61 height 10
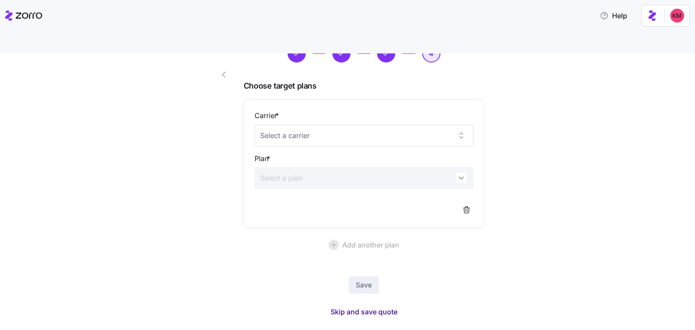
click at [358, 304] on button "Skip and save quote" at bounding box center [364, 312] width 81 height 16
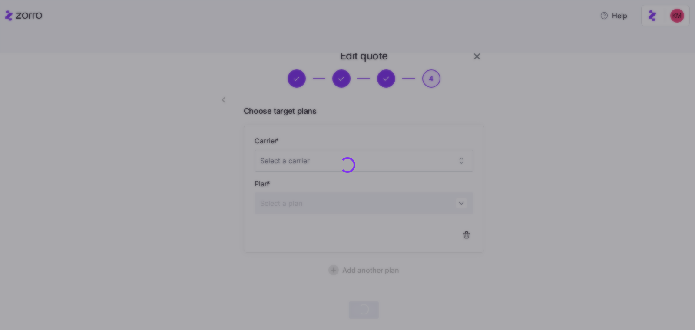
scroll to position [18, 0]
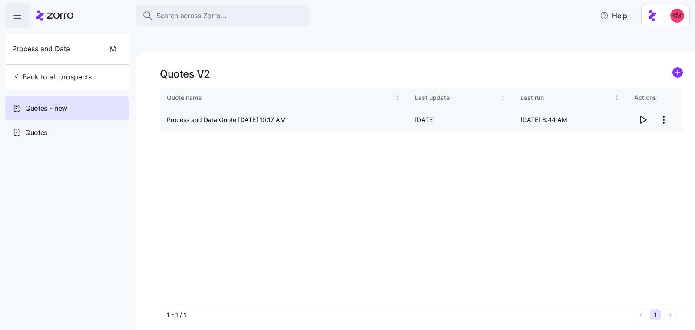
click at [641, 115] on icon "button" at bounding box center [643, 120] width 10 height 10
click at [663, 96] on html "Search across Zorro... Help Process and Data Back to all prospects Quotes - new…" at bounding box center [347, 206] width 695 height 412
click at [630, 121] on div "Edit quote" at bounding box center [629, 121] width 80 height 14
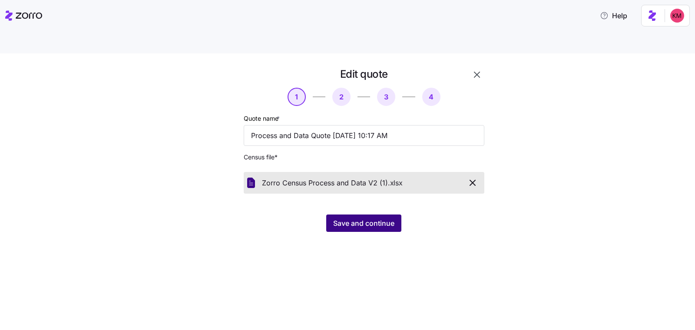
click at [367, 218] on span "Save and continue" at bounding box center [363, 223] width 61 height 10
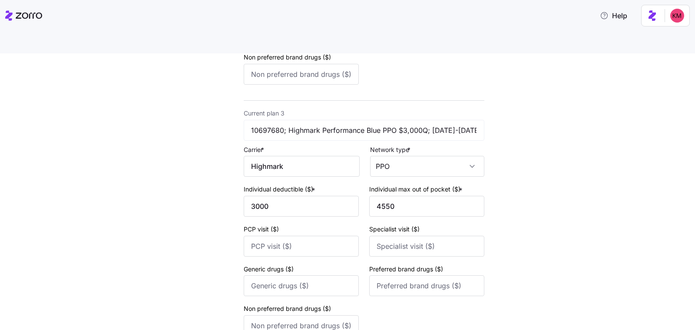
scroll to position [601, 0]
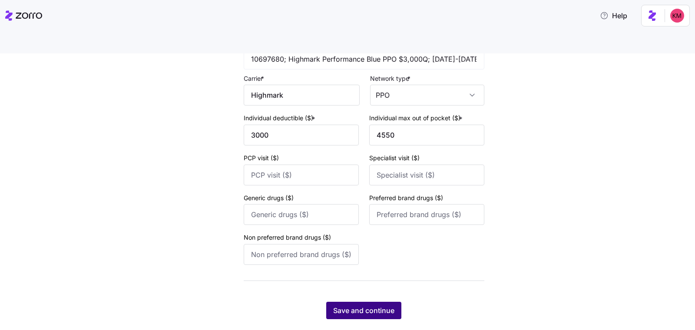
click at [376, 306] on span "Save and continue" at bounding box center [363, 311] width 61 height 10
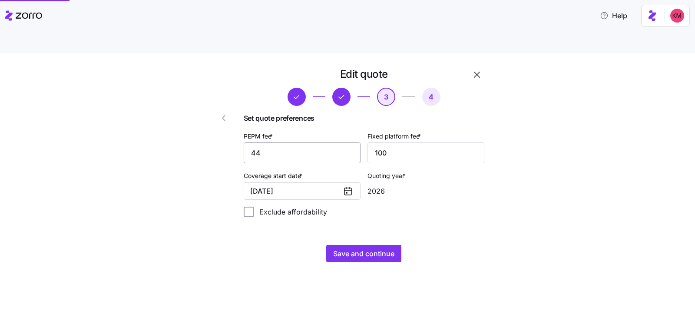
scroll to position [0, 0]
click at [373, 247] on div "Edit quote 3 4 Set quote preferences PEPM fee * 44 Fixed platform fee * 100 Cov…" at bounding box center [354, 170] width 304 height 206
click at [369, 249] on span "Save and continue" at bounding box center [363, 254] width 61 height 10
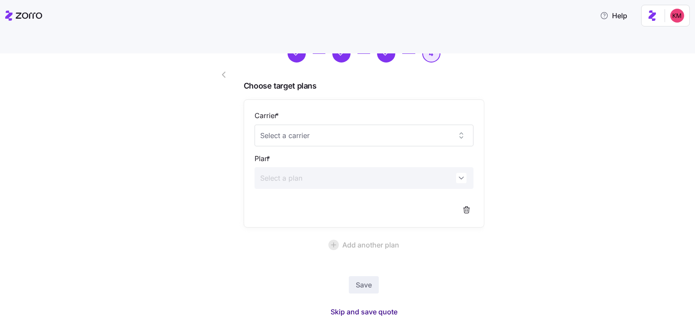
click at [365, 307] on span "Skip and save quote" at bounding box center [364, 312] width 67 height 10
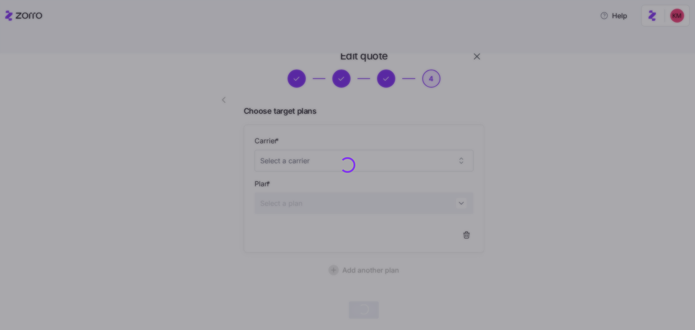
scroll to position [18, 0]
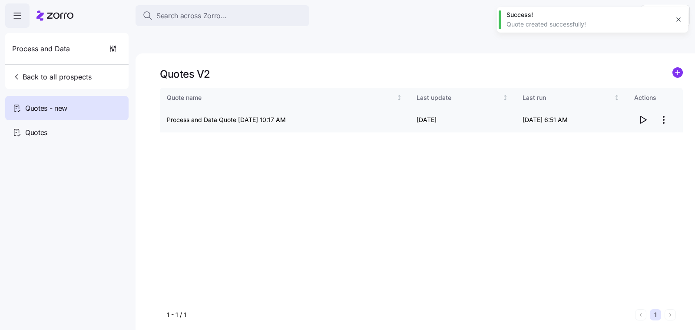
click at [643, 115] on icon "button" at bounding box center [643, 120] width 10 height 10
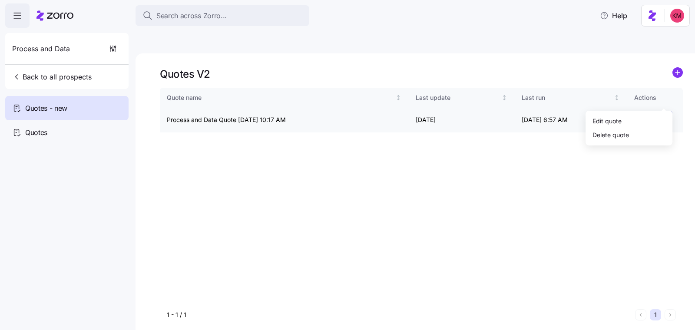
click at [663, 102] on html "Search across Zorro... Help Process and Data Back to all prospects Quotes - new…" at bounding box center [347, 206] width 695 height 412
click at [630, 120] on div "Edit quote" at bounding box center [629, 121] width 80 height 14
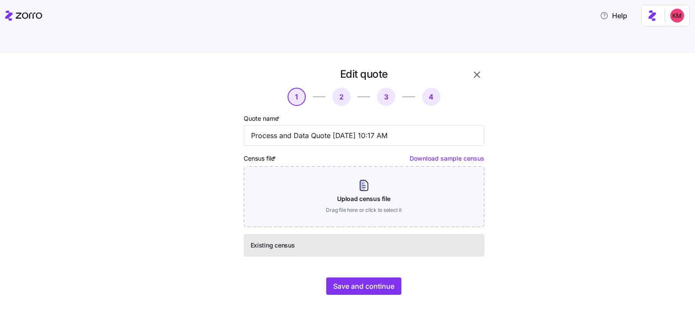
click at [367, 255] on div "Edit quote 1 2 3 4 Quote name * Process and Data Quote [DATE] 10:17 AM Census f…" at bounding box center [364, 181] width 248 height 235
click at [367, 278] on button "Save and continue" at bounding box center [363, 286] width 75 height 17
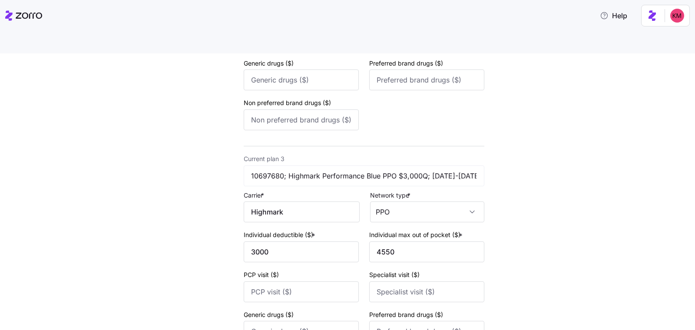
scroll to position [601, 0]
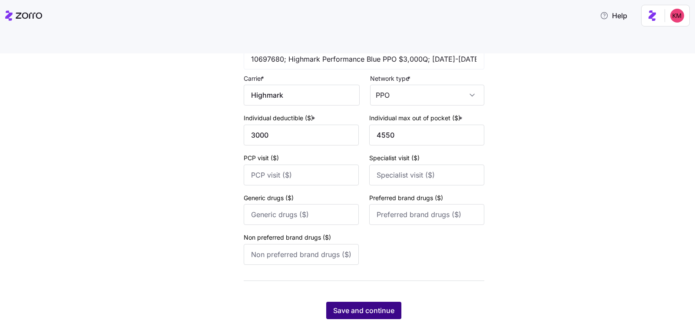
click at [379, 306] on span "Save and continue" at bounding box center [363, 311] width 61 height 10
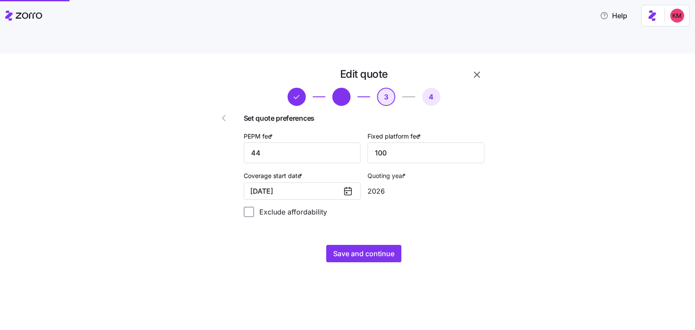
scroll to position [0, 0]
click at [363, 249] on span "Save and continue" at bounding box center [363, 254] width 61 height 10
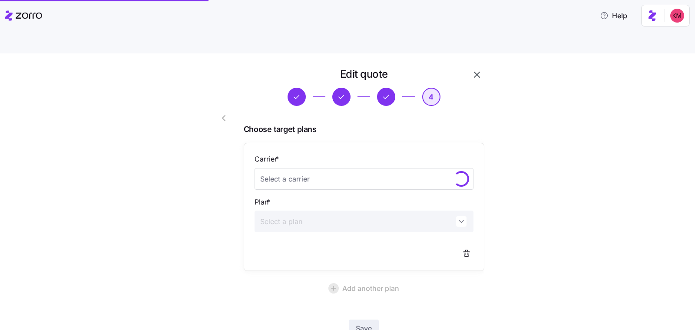
click at [319, 154] on div "Carrier *" at bounding box center [364, 172] width 219 height 36
click at [319, 168] on input "Carrier *" at bounding box center [364, 179] width 219 height 22
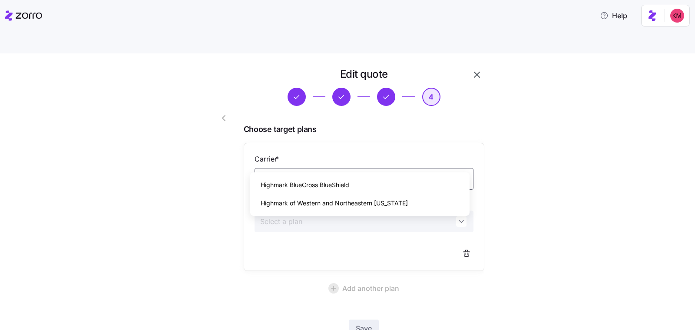
click at [303, 189] on span "Highmark BlueCross BlueShield" at bounding box center [305, 185] width 89 height 10
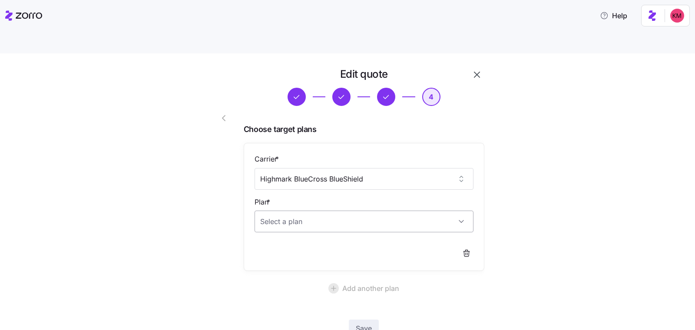
type input "Highmark BlueCross BlueShield"
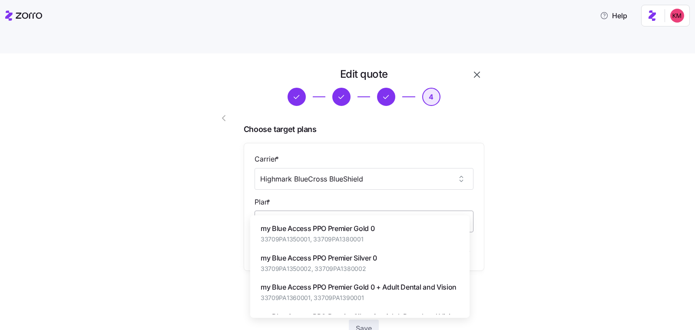
click at [309, 211] on input "Plan *" at bounding box center [364, 222] width 219 height 22
paste input "527.15 867.01 445.25 792.72 867.01 421.54 643.33 643.33 421.54 527.15 897.98 52…"
type input "527.15 867.01 445.25 792.72 867.01 421.54 643.33 643.33 421.54 527.15 897.98 52…"
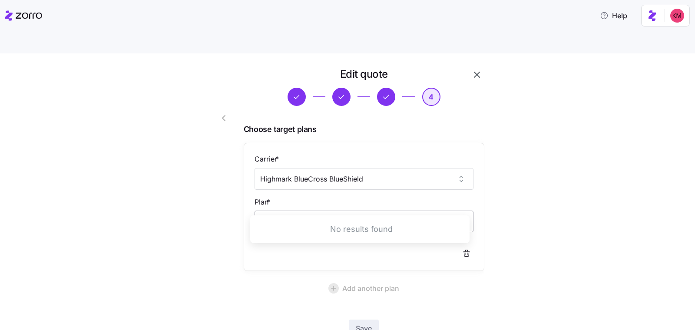
scroll to position [0, 765]
click at [407, 211] on input "527.15 867.01 445.25 792.72 867.01 421.54 643.33 643.33 421.54 527.15 897.98 52…" at bounding box center [364, 222] width 219 height 22
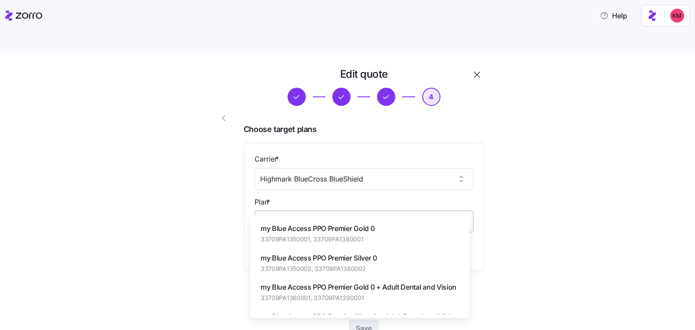
scroll to position [0, 0]
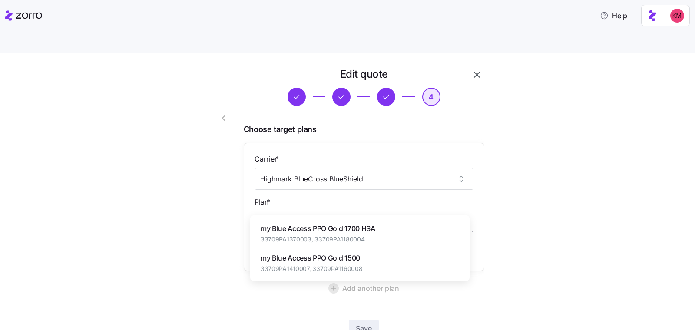
click at [382, 266] on div "my Blue Access PPO Gold 1500 33709PA1410007, 33709PA1160008" at bounding box center [360, 263] width 213 height 29
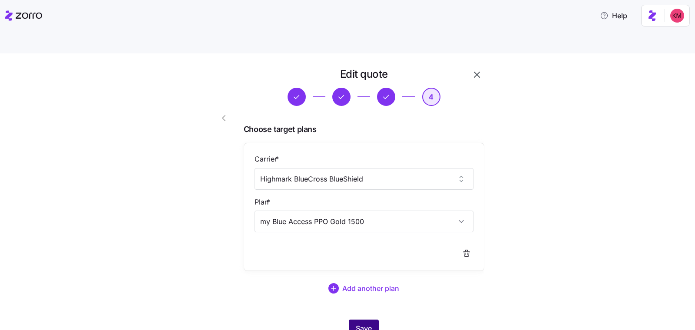
type input "my Blue Access PPO Gold 1500"
click at [361, 323] on span "Save" at bounding box center [364, 328] width 16 height 10
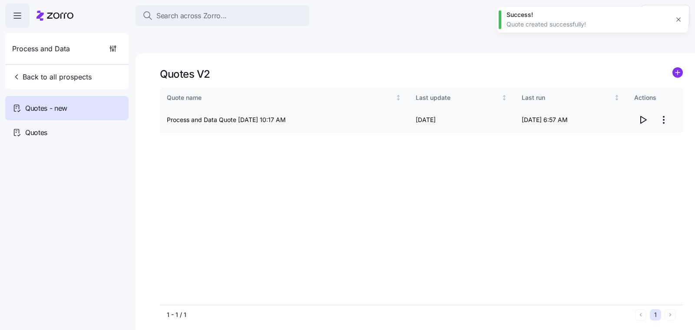
click at [641, 115] on icon "button" at bounding box center [643, 120] width 10 height 10
click at [0, 0] on body "Search across Zorro... Help Process and Data Back to all prospects Quotes - new…" at bounding box center [347, 206] width 695 height 412
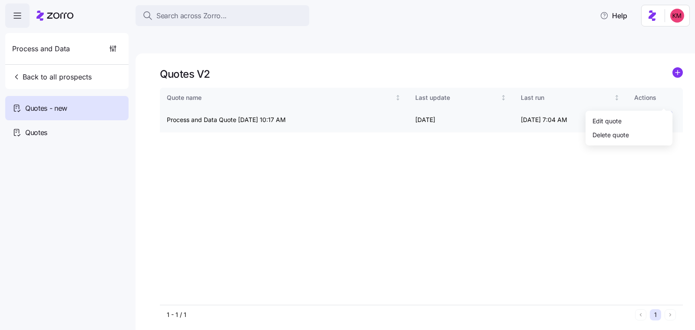
click at [664, 102] on html "Search across Zorro... Help Process and Data Back to all prospects Quotes - new…" at bounding box center [347, 206] width 695 height 412
click at [656, 116] on div "Edit quote" at bounding box center [629, 121] width 80 height 14
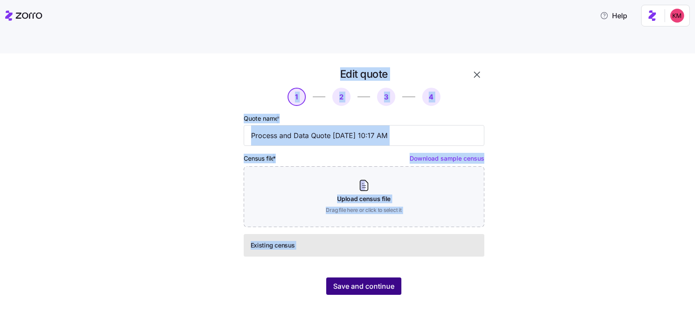
click at [399, 278] on button "Save and continue" at bounding box center [363, 286] width 75 height 17
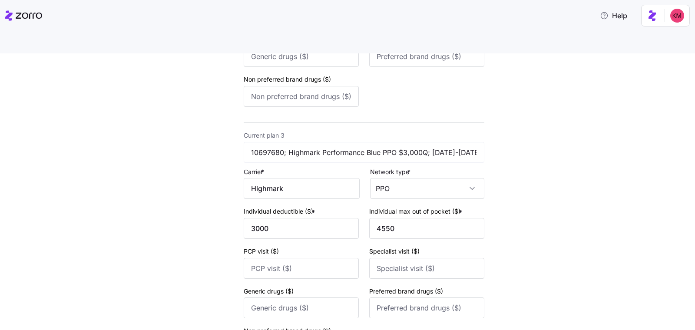
drag, startPoint x: 533, startPoint y: 250, endPoint x: 525, endPoint y: 261, distance: 14.3
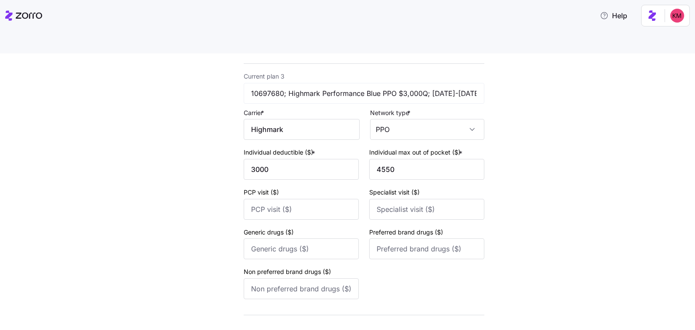
scroll to position [601, 0]
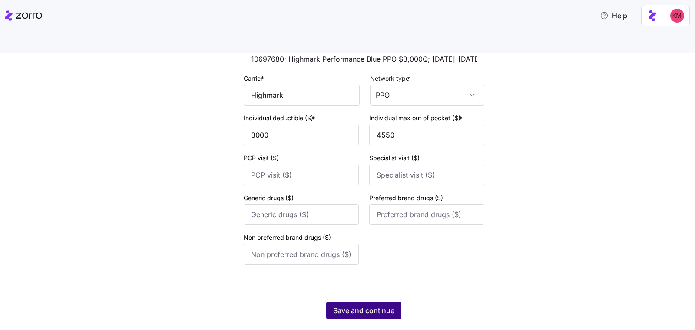
click at [389, 306] on span "Save and continue" at bounding box center [363, 311] width 61 height 10
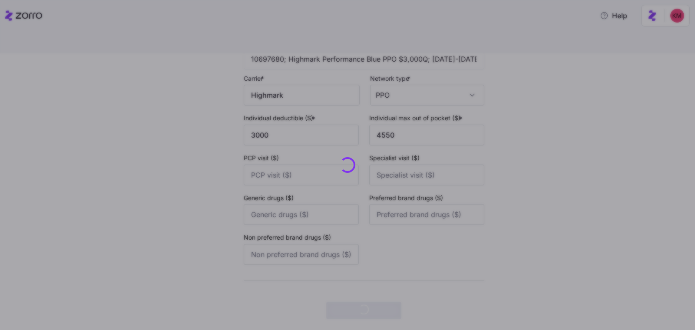
scroll to position [0, 0]
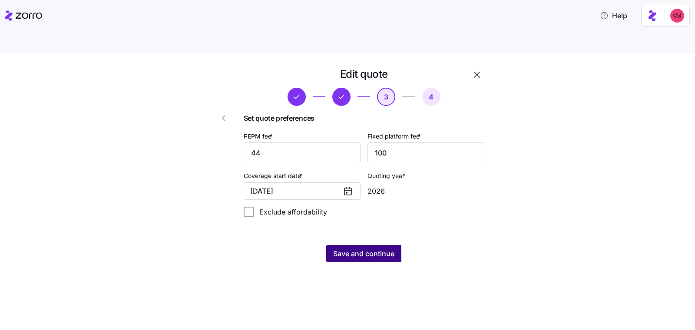
click at [375, 249] on span "Save and continue" at bounding box center [363, 254] width 61 height 10
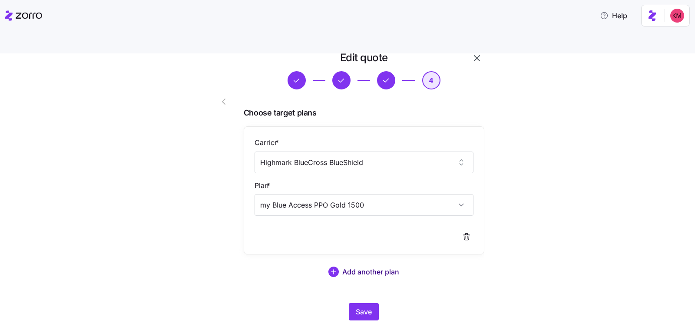
scroll to position [17, 0]
click at [369, 261] on button "Add another plan" at bounding box center [364, 271] width 241 height 21
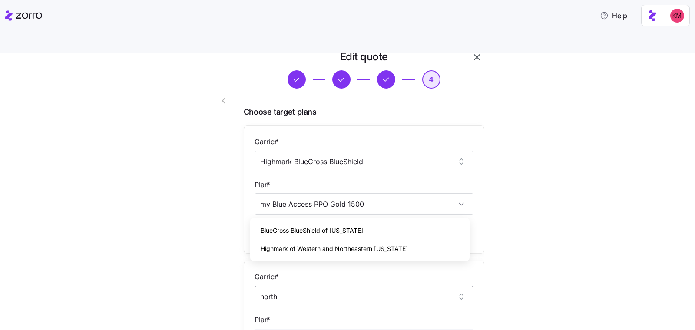
click at [311, 236] on div "BlueCross BlueShield of [US_STATE]" at bounding box center [360, 231] width 213 height 18
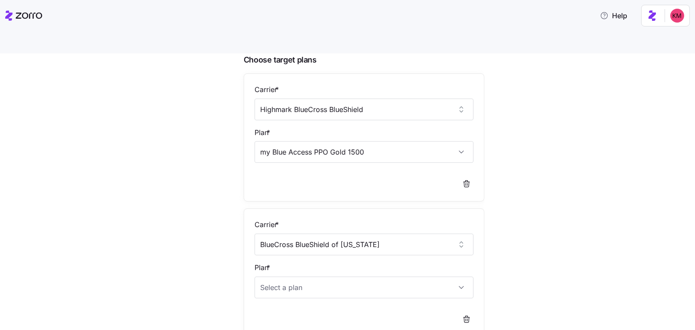
scroll to position [115, 0]
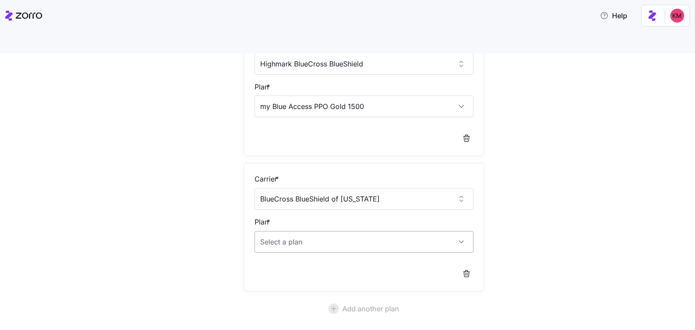
type input "BlueCross BlueShield of [US_STATE]"
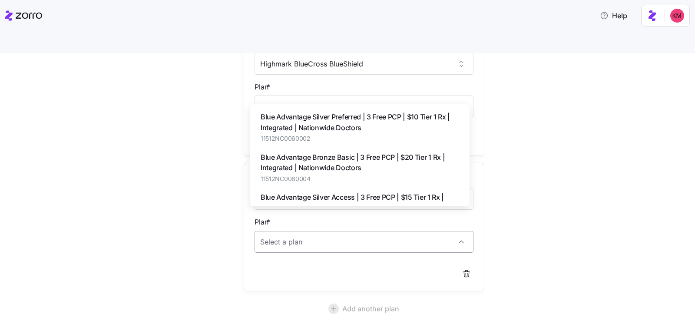
click at [287, 231] on input "Plan *" at bounding box center [364, 242] width 219 height 22
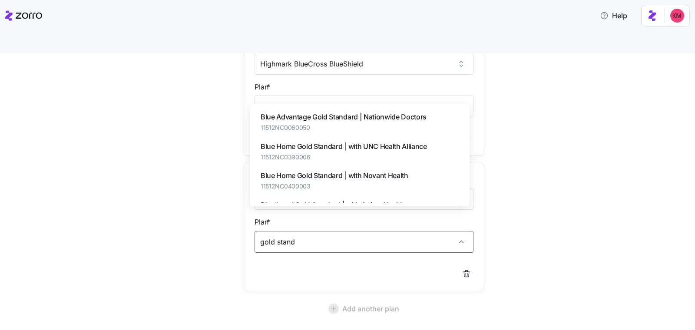
click at [338, 126] on span "11512NC0060050" at bounding box center [344, 127] width 166 height 9
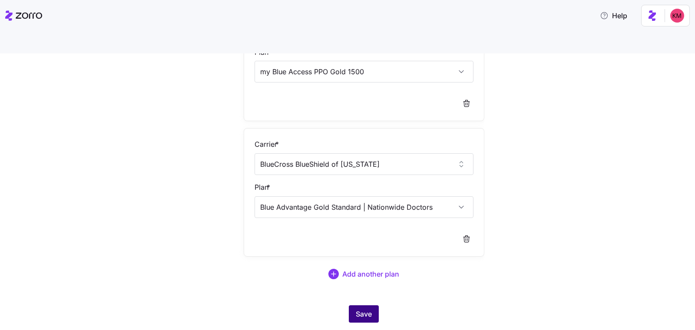
scroll to position [153, 0]
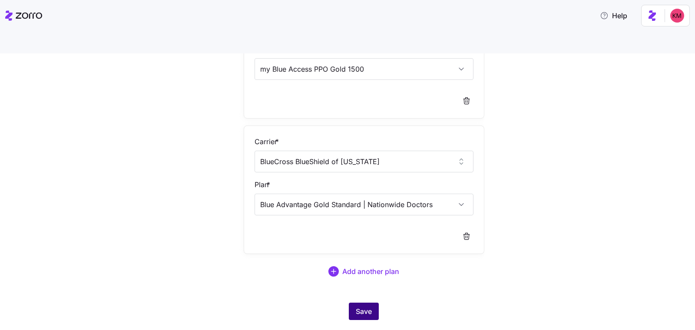
type input "Blue Advantage Gold Standard | Nationwide Doctors"
click at [361, 306] on span "Save" at bounding box center [364, 311] width 16 height 10
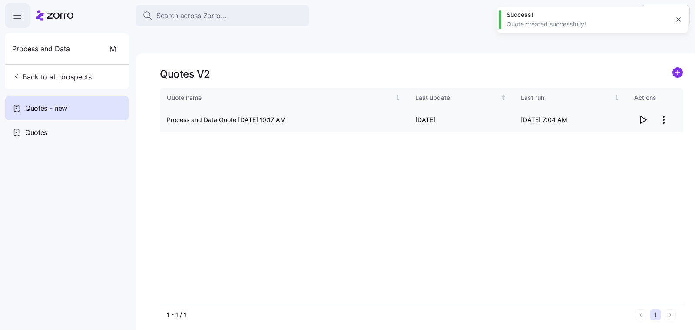
click at [646, 115] on icon "button" at bounding box center [643, 120] width 10 height 10
click at [0, 0] on body "Search across Zorro... Help Process and Data Back to all prospects Quotes - new…" at bounding box center [347, 206] width 695 height 412
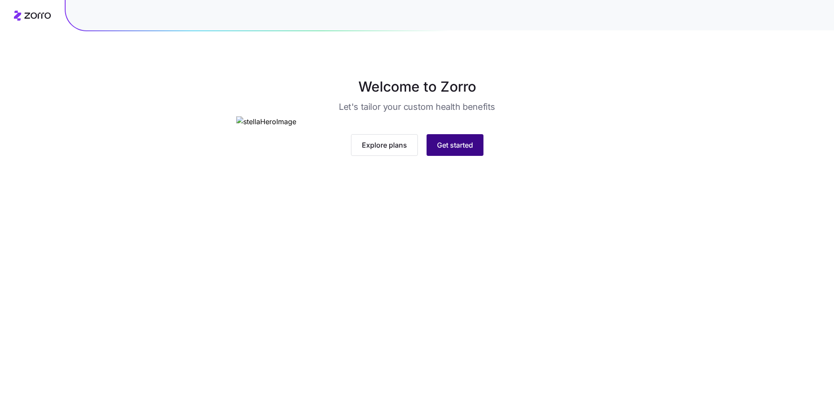
click at [462, 156] on button "Get started" at bounding box center [455, 145] width 57 height 22
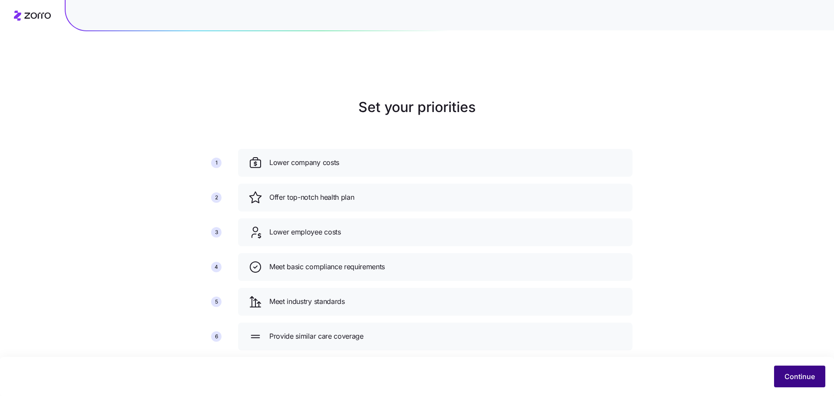
click at [806, 374] on span "Continue" at bounding box center [800, 377] width 30 height 10
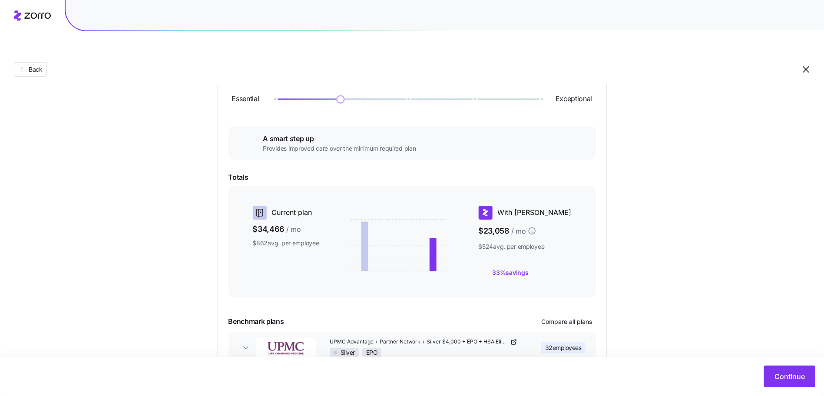
scroll to position [3, 0]
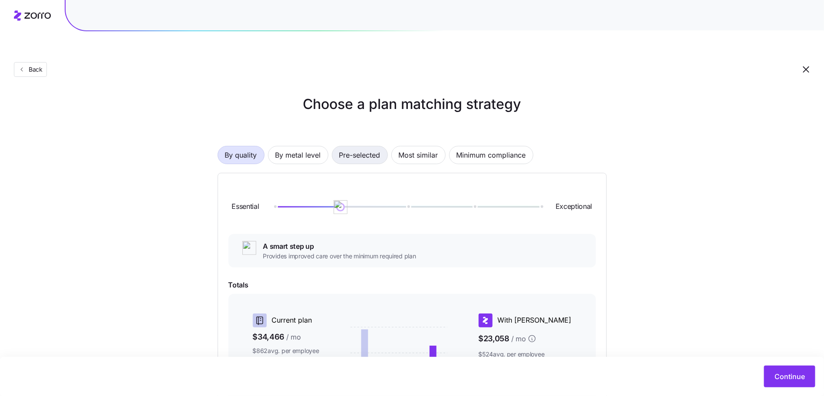
click at [347, 146] on span "Pre-selected" at bounding box center [359, 154] width 41 height 17
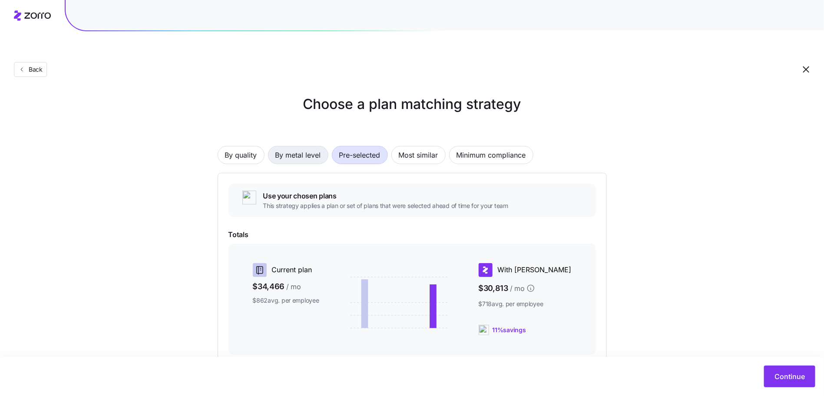
click at [282, 146] on span "By metal level" at bounding box center [299, 154] width 46 height 17
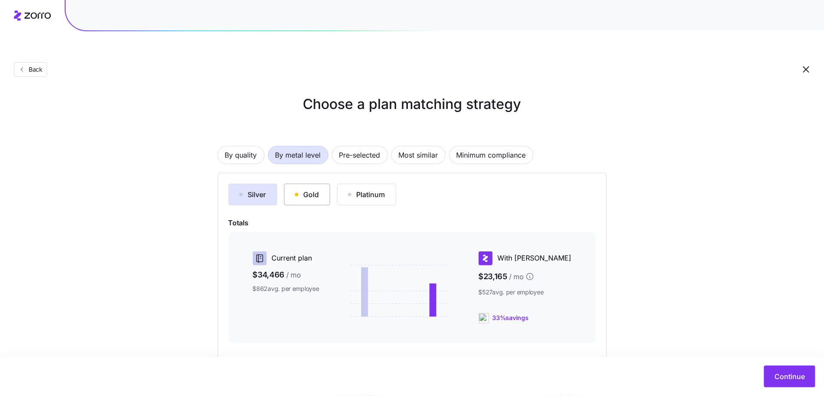
click at [310, 189] on div "Gold" at bounding box center [307, 194] width 24 height 10
click at [361, 189] on div "Platinum" at bounding box center [366, 194] width 37 height 10
click at [296, 189] on div "Gold" at bounding box center [307, 194] width 24 height 10
click at [253, 184] on button "Silver" at bounding box center [253, 195] width 49 height 22
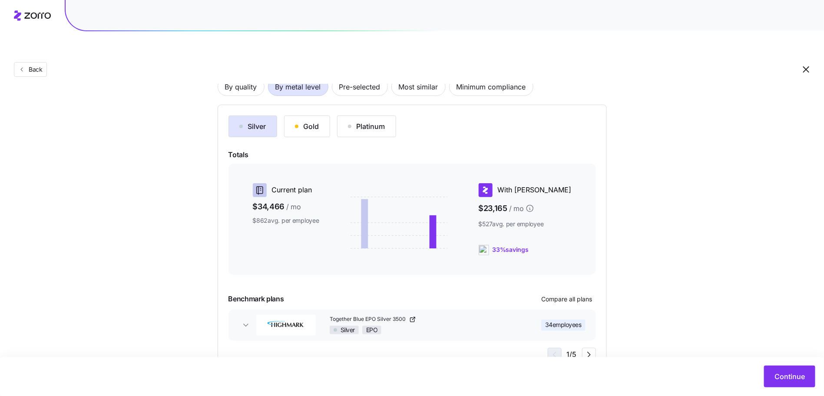
scroll to position [71, 0]
click at [316, 122] on div "Gold" at bounding box center [307, 127] width 24 height 10
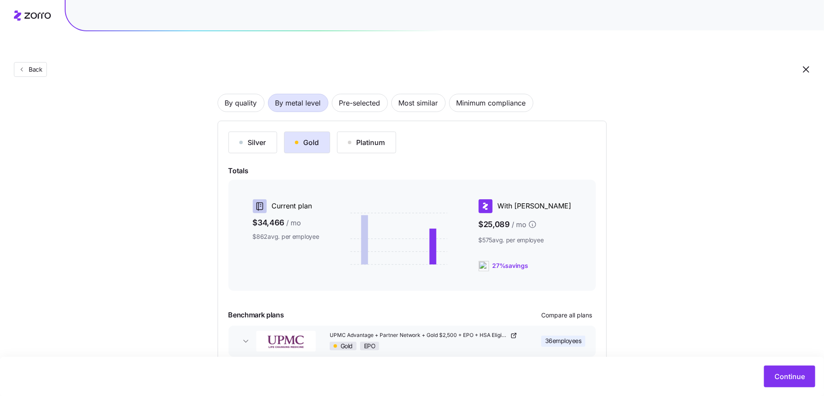
scroll to position [55, 0]
click at [365, 138] on div "Platinum" at bounding box center [366, 143] width 37 height 10
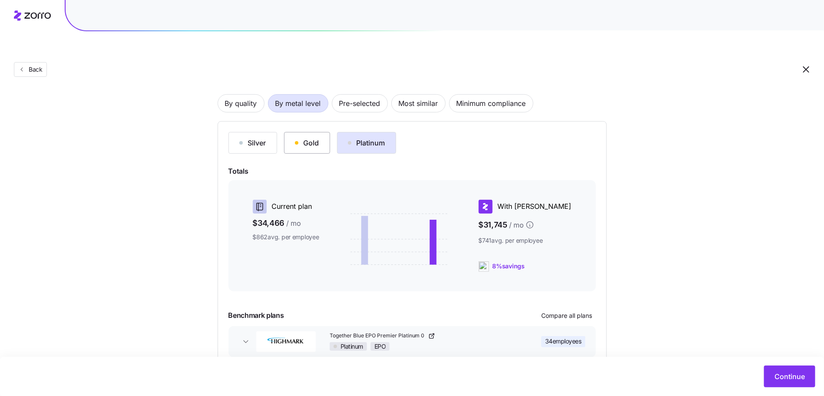
click at [302, 138] on div "Gold" at bounding box center [307, 143] width 24 height 10
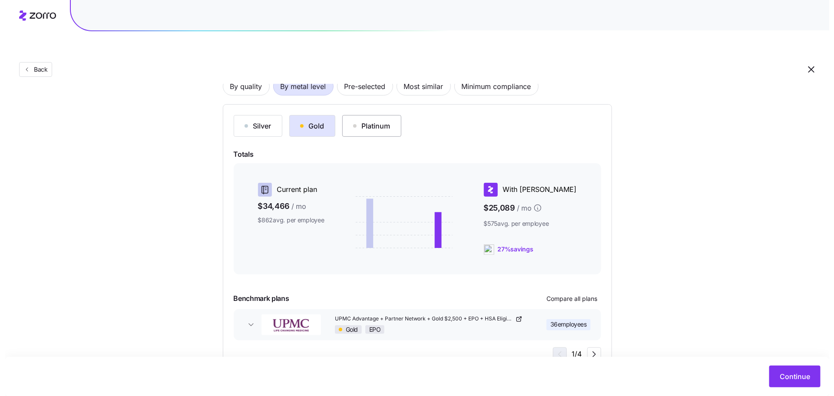
scroll to position [73, 0]
click at [561, 294] on span "Compare all plans" at bounding box center [567, 298] width 51 height 9
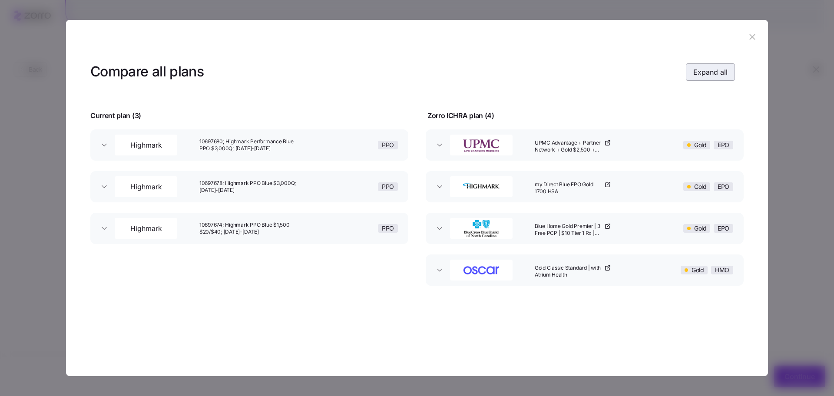
click at [698, 66] on button "Expand all" at bounding box center [710, 71] width 49 height 17
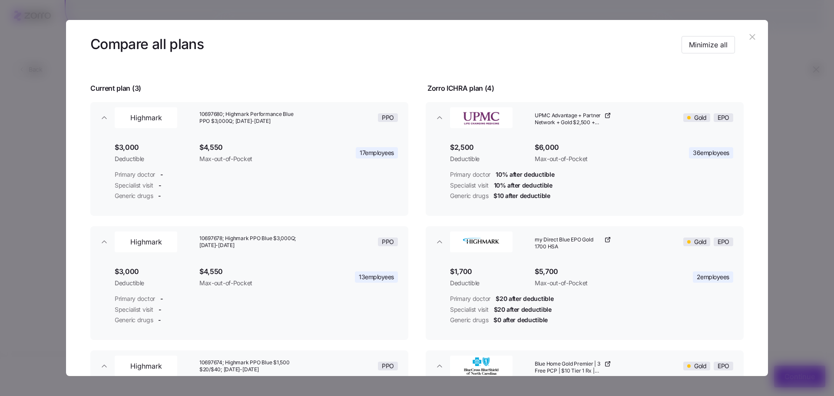
scroll to position [20, 0]
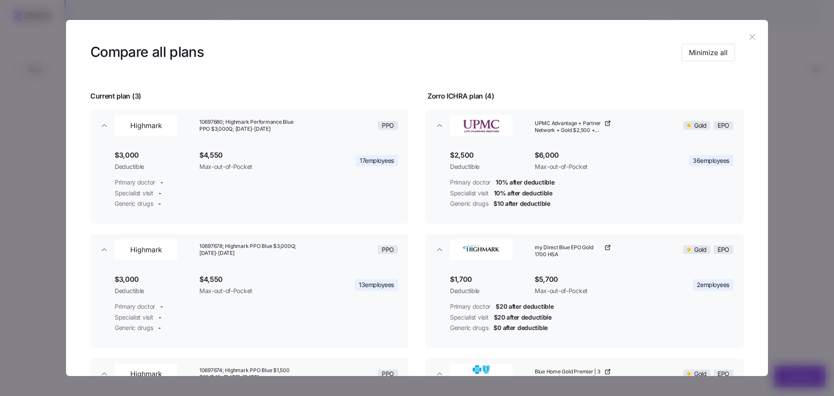
drag, startPoint x: 748, startPoint y: 37, endPoint x: 738, endPoint y: 41, distance: 10.9
click at [750, 37] on icon "button" at bounding box center [753, 37] width 6 height 6
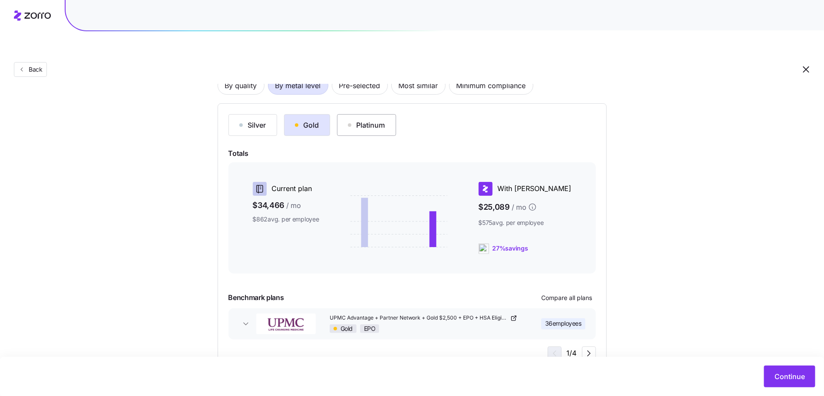
click at [386, 114] on button "Platinum" at bounding box center [366, 125] width 59 height 22
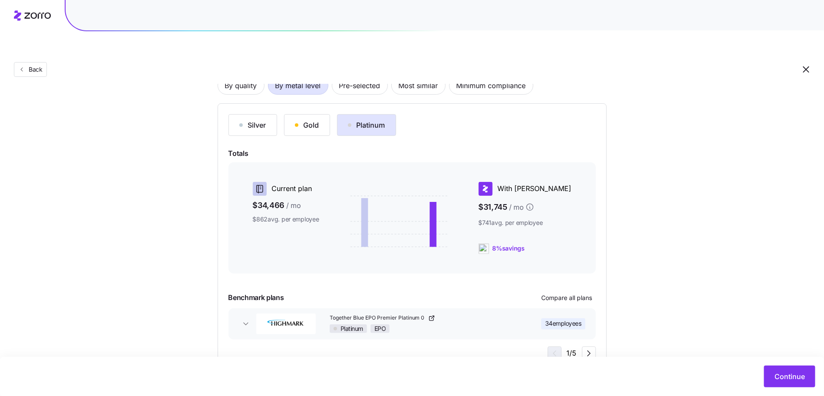
click at [566, 284] on div "Silver Gold Platinum Totals Current plan $34,466 / mo $862 avg. per employee Wi…" at bounding box center [413, 237] width 368 height 246
click at [567, 294] on span "Compare all plans" at bounding box center [567, 298] width 51 height 9
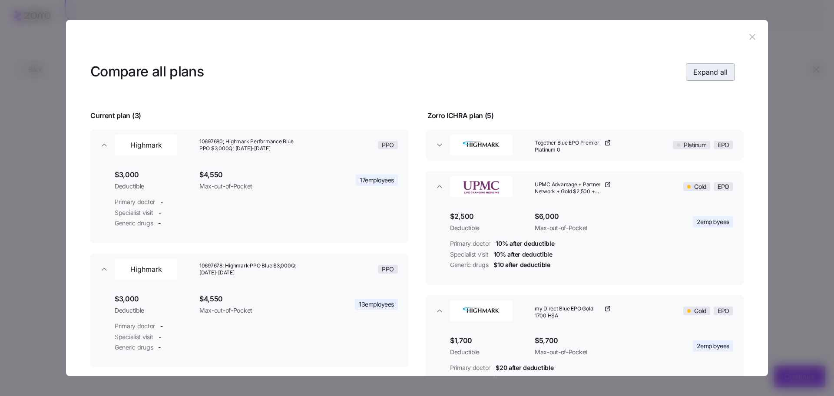
click at [717, 70] on span "Expand all" at bounding box center [711, 72] width 34 height 10
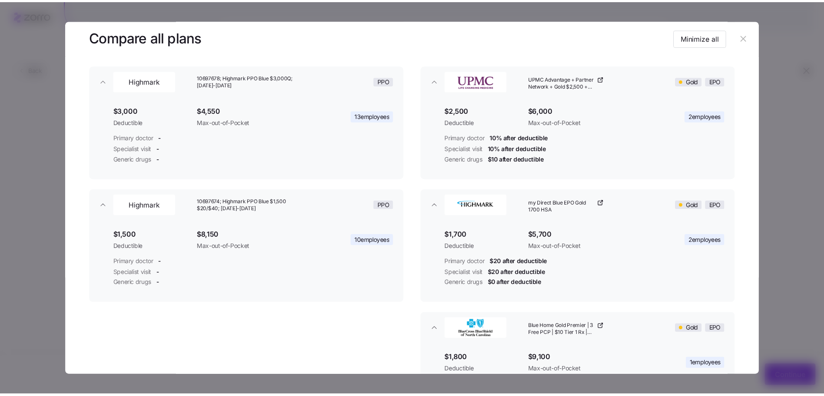
scroll to position [265, 0]
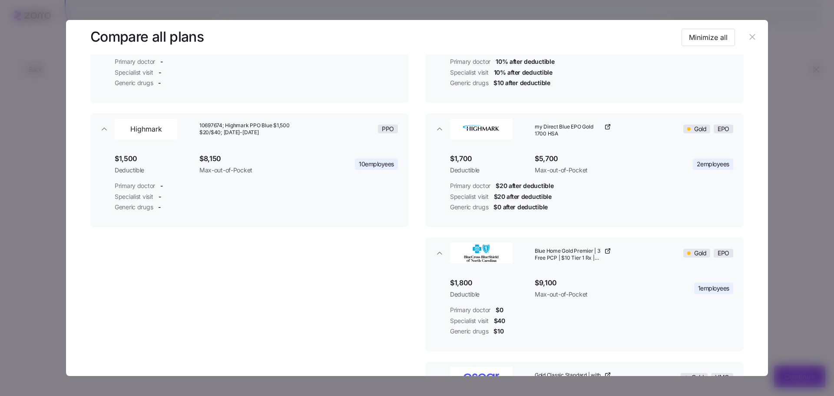
click at [757, 37] on header at bounding box center [417, 37] width 702 height 35
click at [756, 36] on header at bounding box center [417, 37] width 702 height 35
click at [748, 35] on icon "button" at bounding box center [753, 37] width 10 height 10
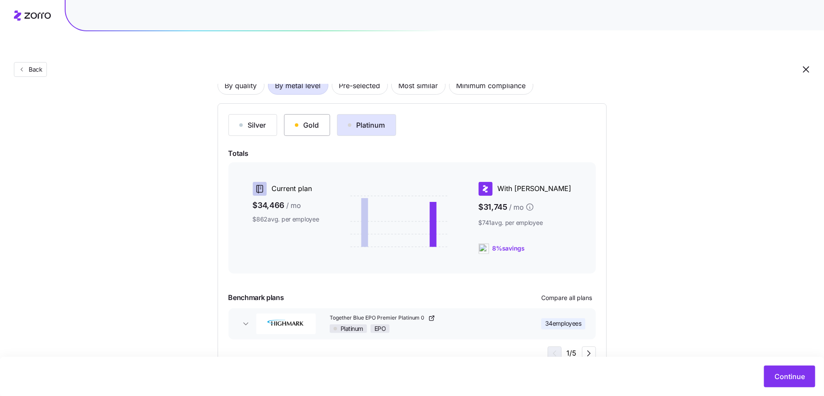
click at [310, 120] on div "Gold" at bounding box center [307, 125] width 24 height 10
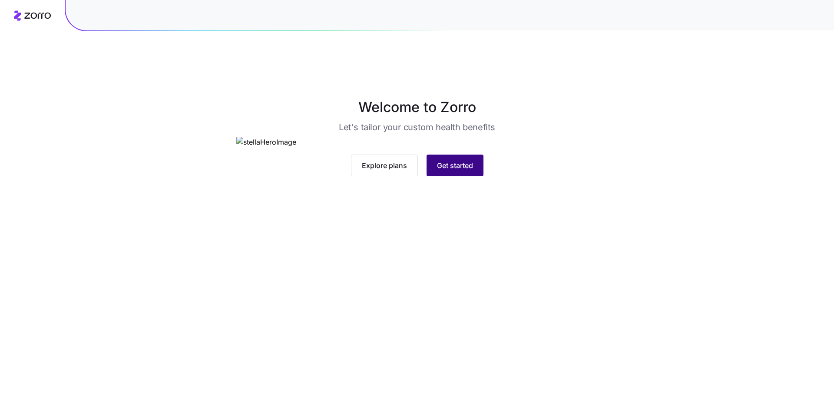
click at [459, 171] on span "Get started" at bounding box center [455, 165] width 36 height 10
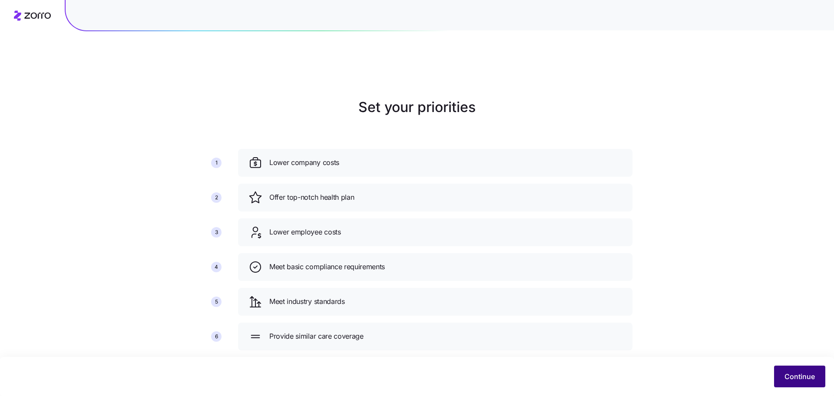
click at [810, 377] on span "Continue" at bounding box center [800, 377] width 30 height 10
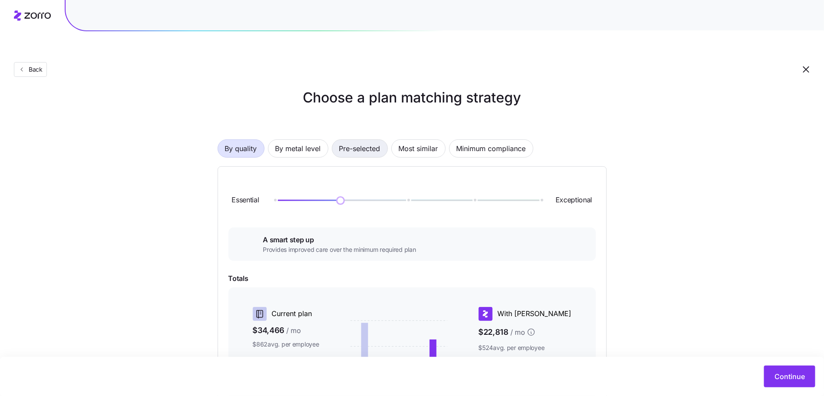
scroll to position [9, 0]
click at [300, 140] on span "By metal level" at bounding box center [299, 148] width 46 height 17
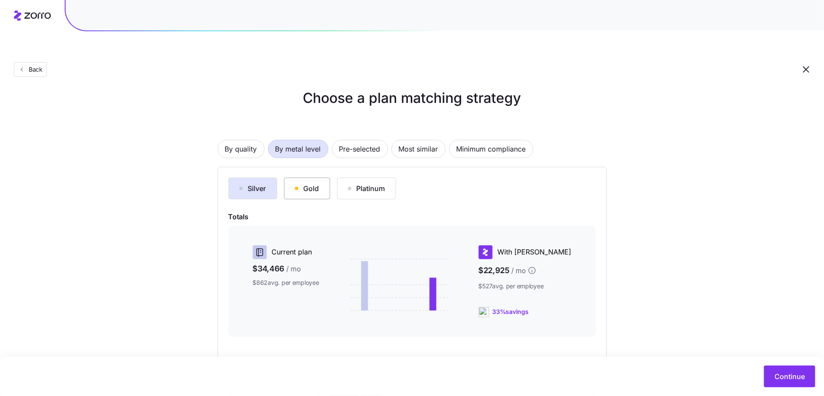
click at [318, 178] on button "Gold" at bounding box center [307, 189] width 46 height 22
click at [331, 178] on div "Silver Gold Platinum" at bounding box center [413, 189] width 368 height 22
click at [365, 178] on button "Platinum" at bounding box center [366, 189] width 59 height 22
click at [326, 178] on button "Gold" at bounding box center [307, 189] width 46 height 22
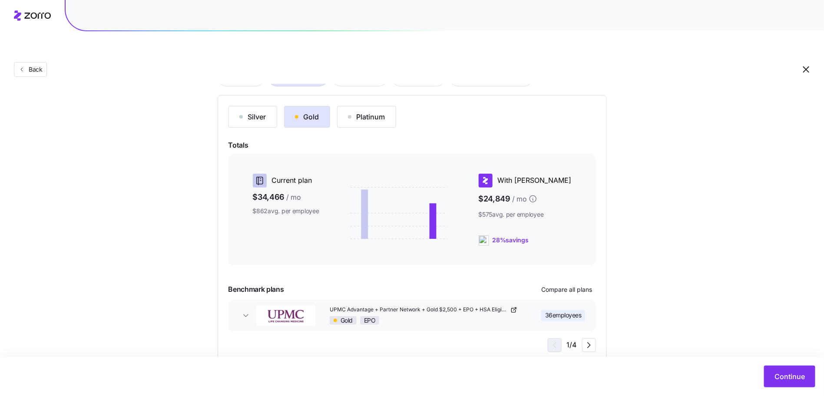
scroll to position [83, 0]
click at [774, 381] on button "Continue" at bounding box center [789, 377] width 51 height 22
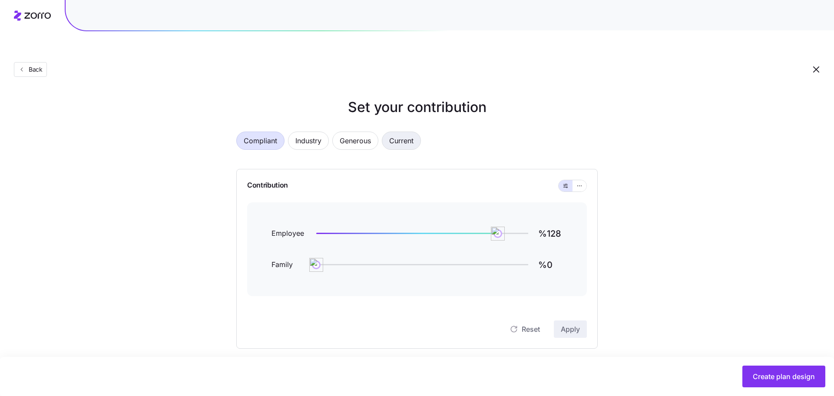
click at [395, 132] on span "Current" at bounding box center [401, 140] width 24 height 17
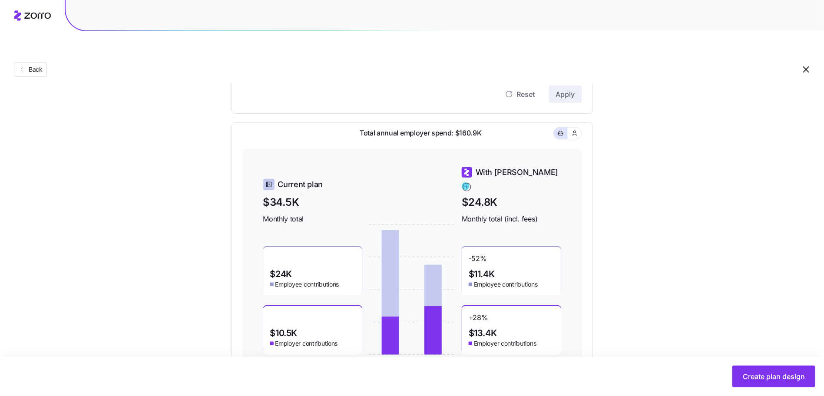
scroll to position [248, 0]
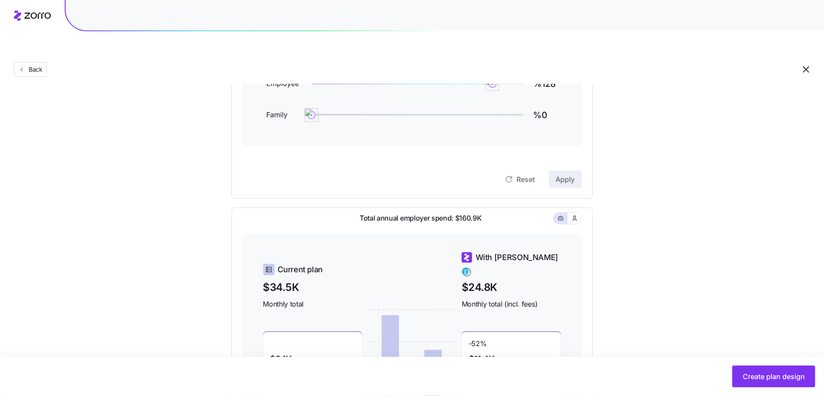
type input "%33"
type input "%94"
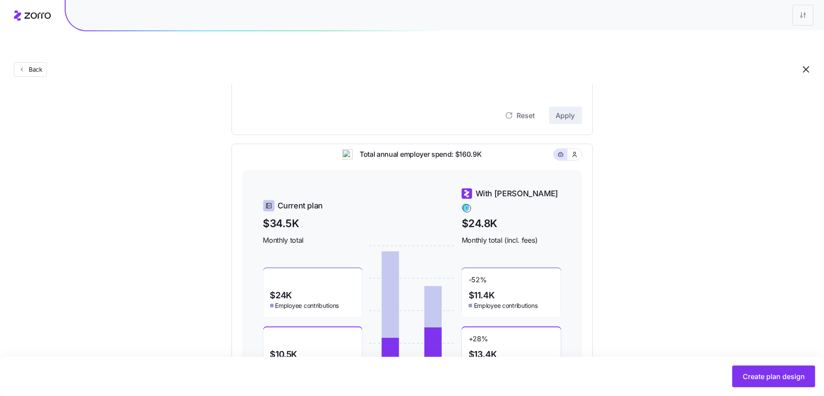
scroll to position [140, 0]
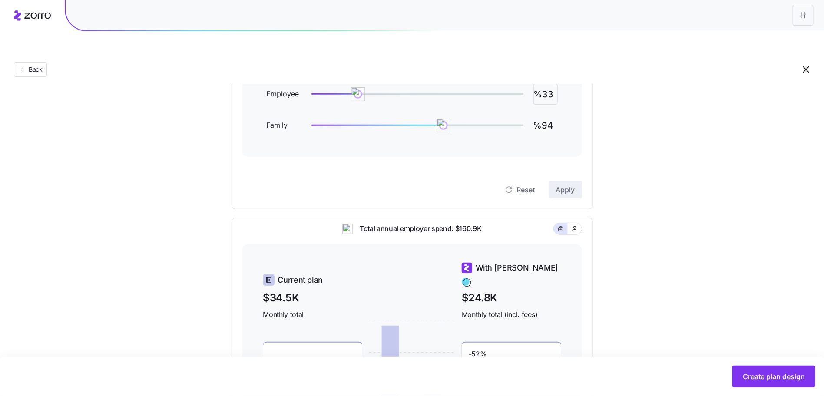
click at [547, 84] on input "%33" at bounding box center [546, 94] width 24 height 21
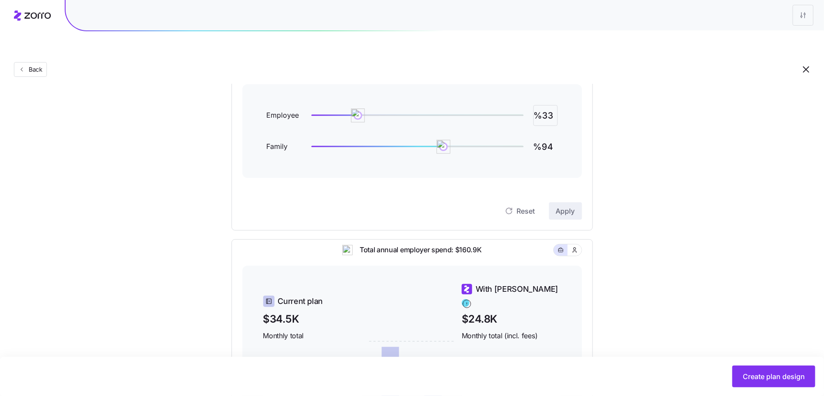
scroll to position [118, 0]
type input "%50"
click at [550, 137] on input "%94" at bounding box center [546, 147] width 24 height 21
click at [549, 137] on input "%94" at bounding box center [546, 147] width 24 height 21
click at [565, 206] on span "Apply" at bounding box center [565, 211] width 19 height 10
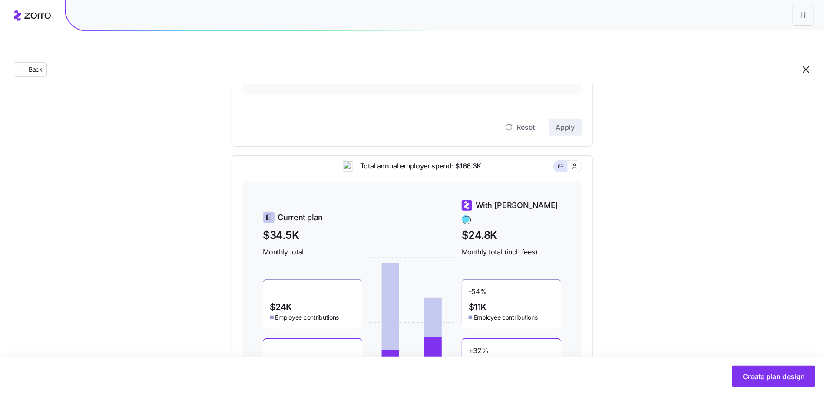
scroll to position [37, 0]
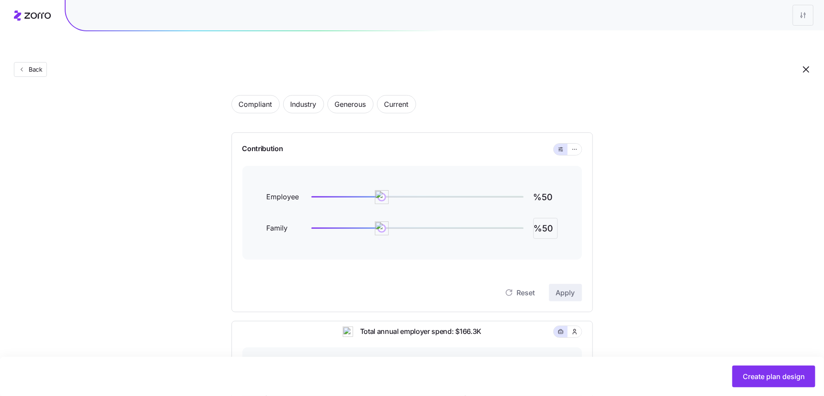
click at [544, 218] on input "%50" at bounding box center [546, 228] width 24 height 21
type input "%40"
click at [575, 284] on button "Apply" at bounding box center [565, 292] width 33 height 17
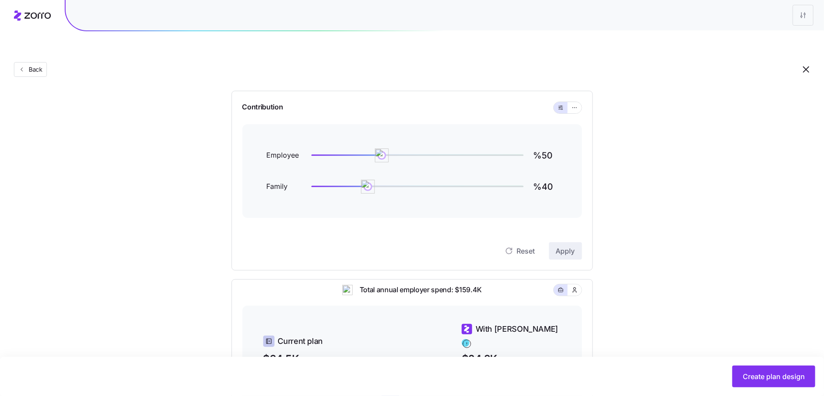
scroll to position [76, 0]
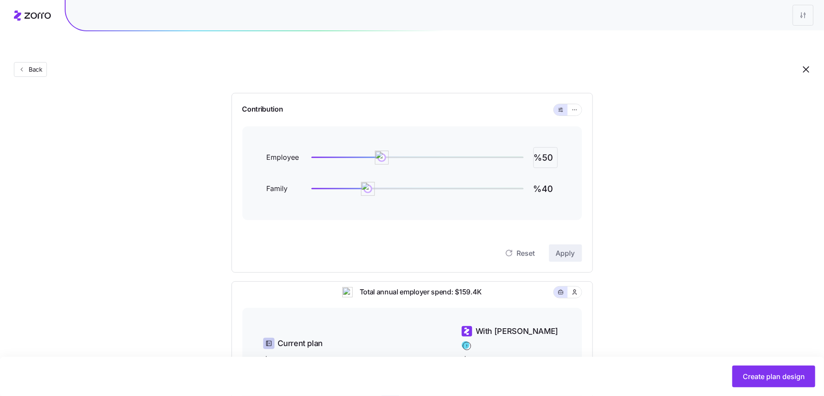
click at [546, 147] on input "%50" at bounding box center [546, 157] width 24 height 21
type input "%30"
click at [575, 248] on span "Apply" at bounding box center [565, 253] width 19 height 10
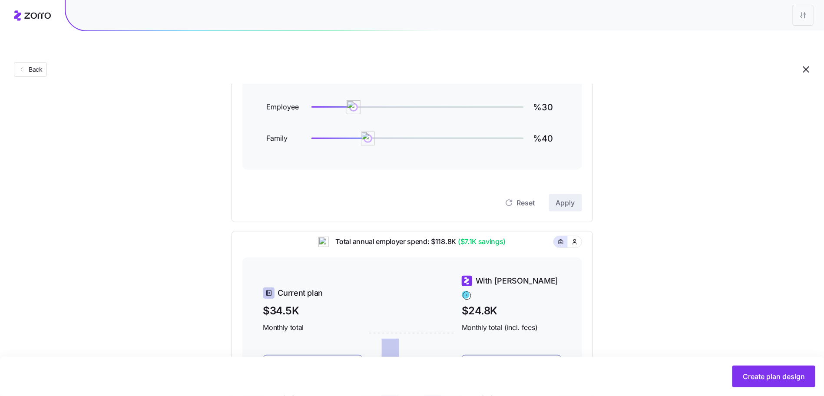
scroll to position [62, 0]
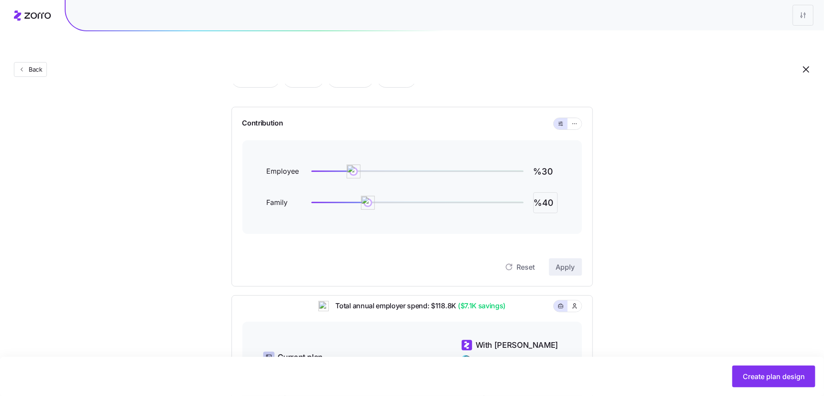
click at [550, 193] on input "%40" at bounding box center [546, 203] width 24 height 21
type input "%30"
click at [569, 241] on div "Reset Apply" at bounding box center [413, 258] width 340 height 35
click at [569, 262] on span "Apply" at bounding box center [565, 267] width 19 height 10
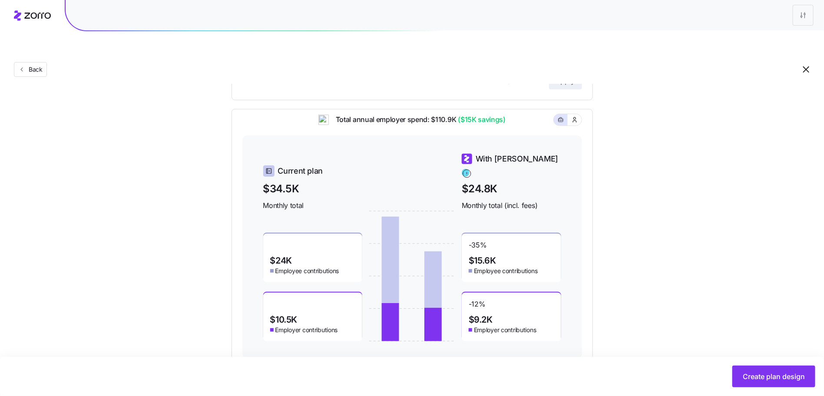
scroll to position [252, 0]
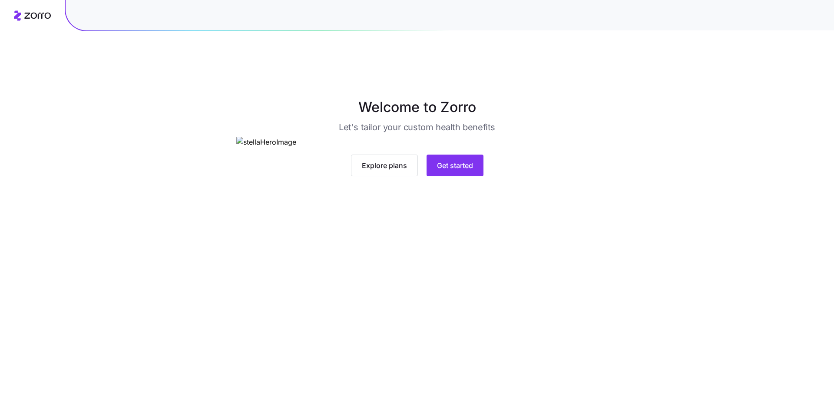
drag, startPoint x: 558, startPoint y: 289, endPoint x: 538, endPoint y: 296, distance: 21.5
click at [558, 148] on img at bounding box center [417, 142] width 362 height 11
click at [437, 171] on span "Get started" at bounding box center [455, 165] width 36 height 10
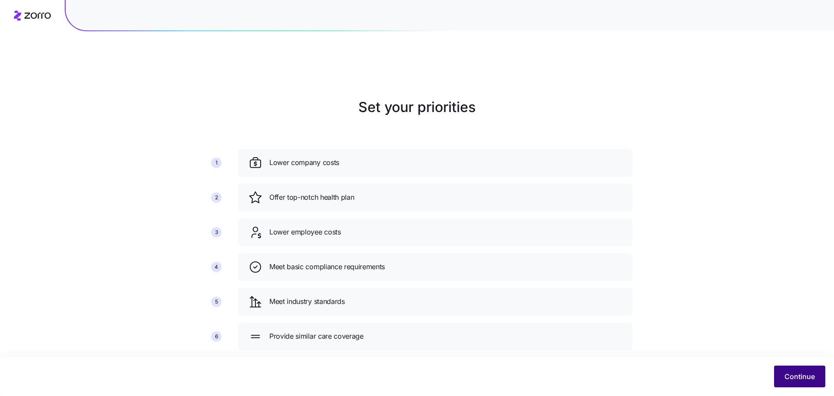
click at [780, 373] on button "Continue" at bounding box center [799, 377] width 51 height 22
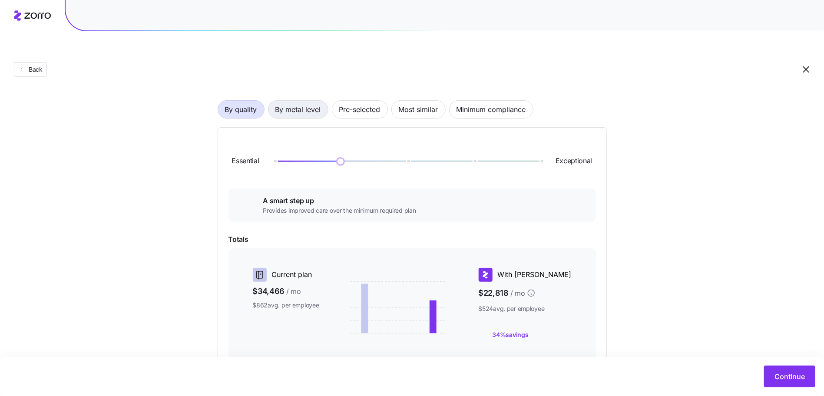
scroll to position [46, 0]
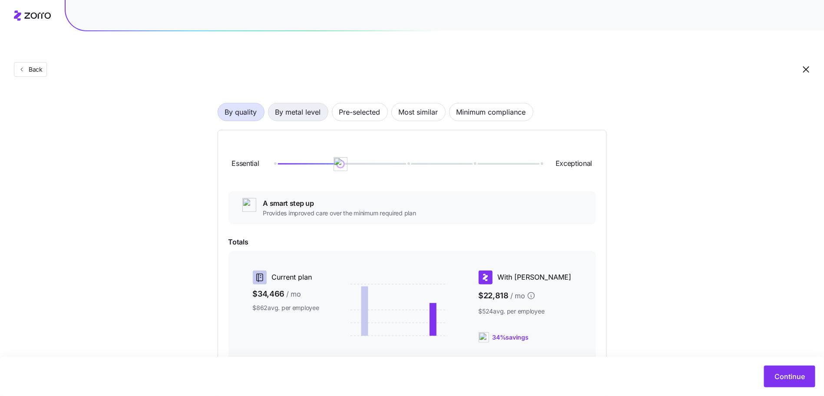
click at [304, 103] on span "By metal level" at bounding box center [299, 111] width 46 height 17
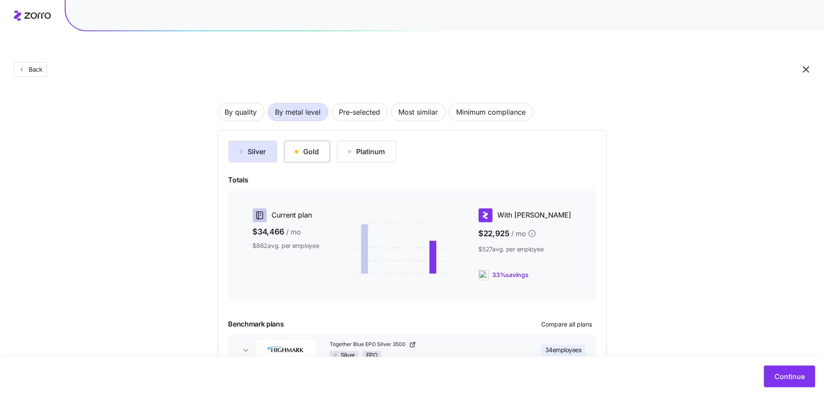
click at [329, 141] on button "Gold" at bounding box center [307, 152] width 46 height 22
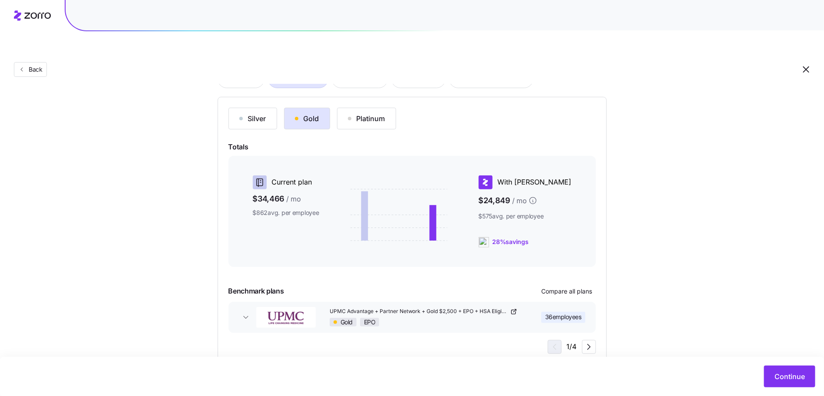
scroll to position [83, 0]
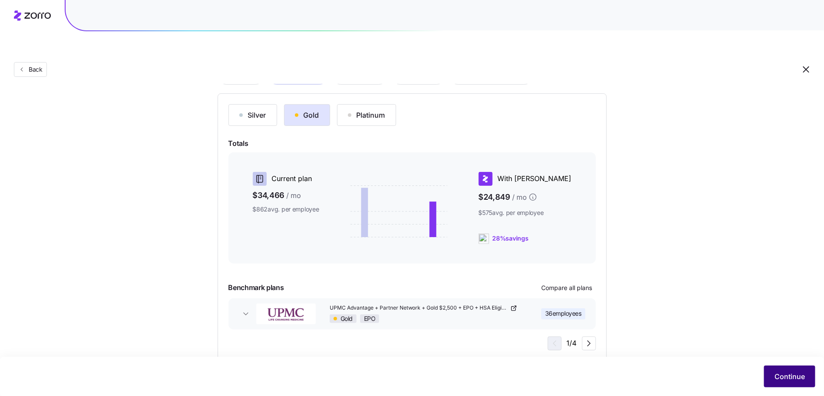
click at [788, 377] on span "Continue" at bounding box center [790, 377] width 30 height 10
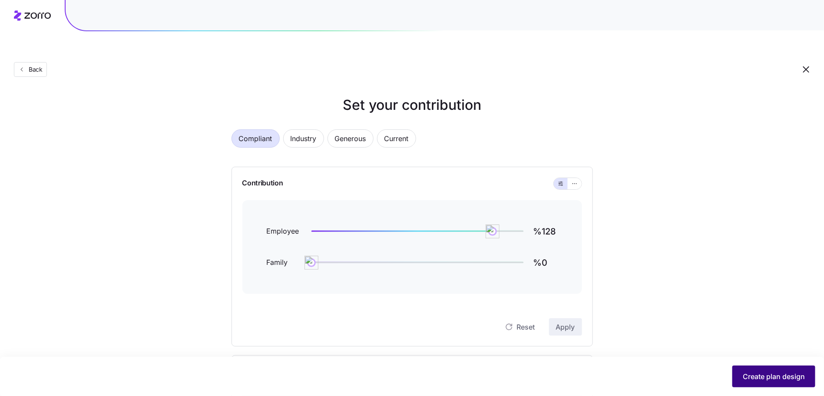
scroll to position [3, 0]
click at [396, 130] on span "Current" at bounding box center [397, 138] width 24 height 17
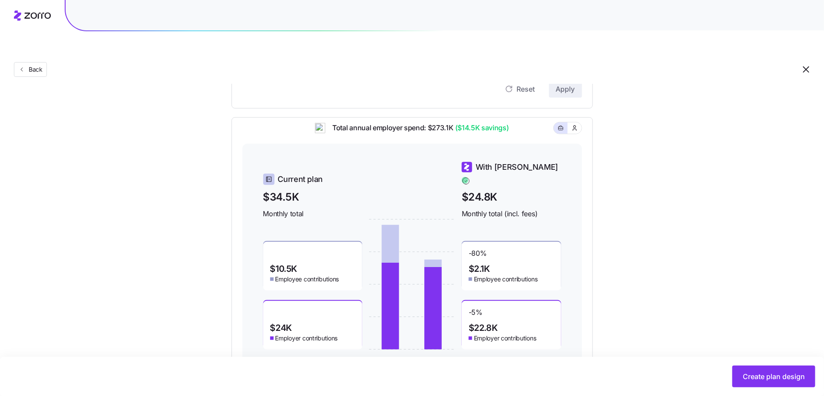
scroll to position [246, 0]
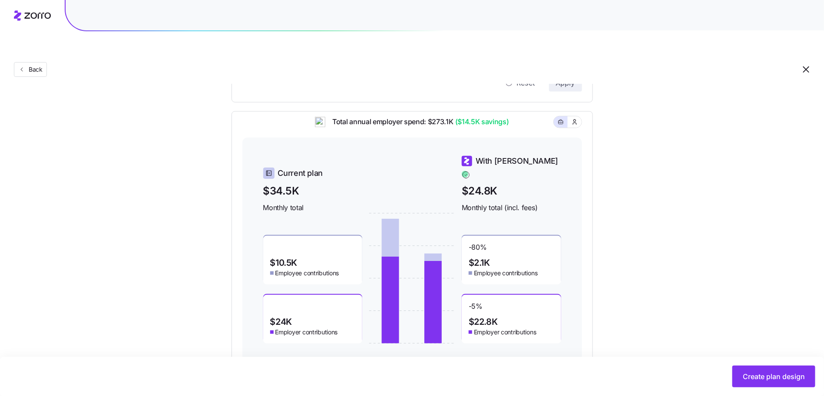
type input "%127"
type input "%45"
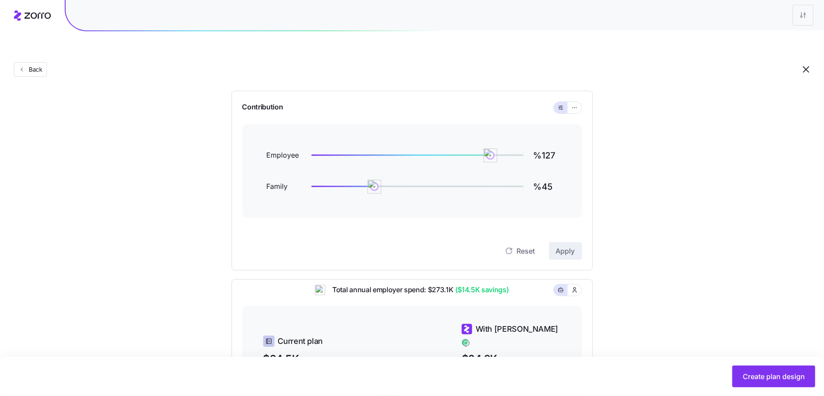
scroll to position [66, 0]
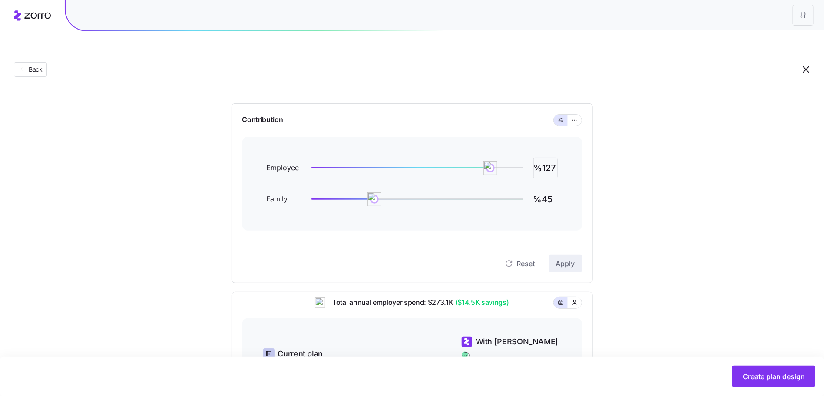
click at [553, 158] on input "%127" at bounding box center [546, 168] width 24 height 21
click at [574, 252] on div "Contribution Employee %100 Family %45 Reset Apply" at bounding box center [413, 193] width 362 height 180
click at [575, 259] on span "Apply" at bounding box center [565, 264] width 19 height 10
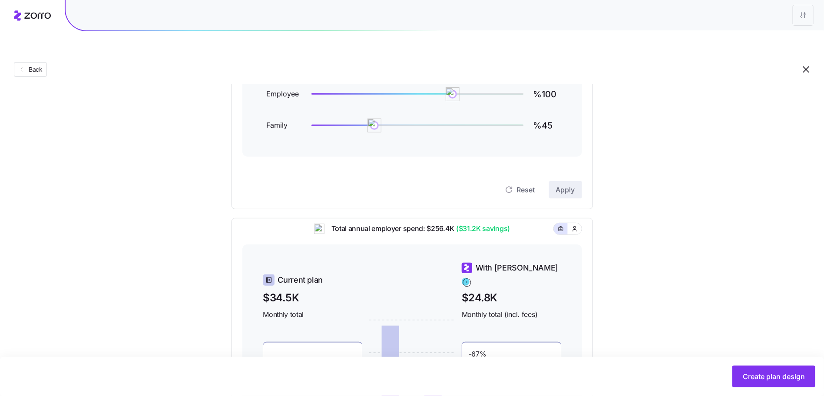
scroll to position [71, 0]
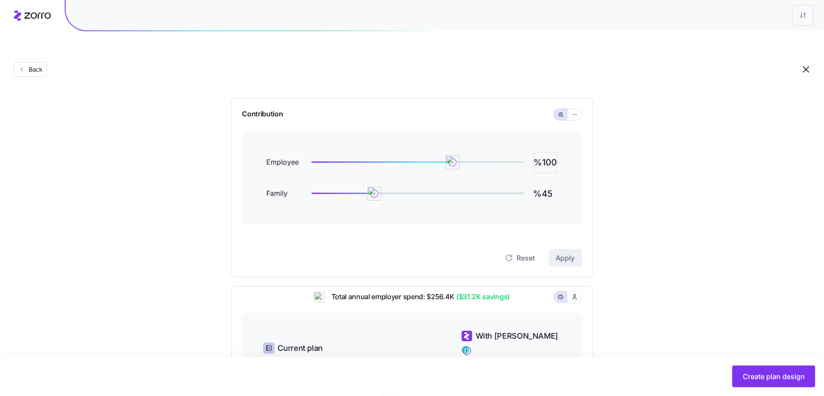
click at [551, 152] on input "%100" at bounding box center [546, 162] width 24 height 21
type input "%90"
click at [560, 253] on span "Apply" at bounding box center [565, 258] width 19 height 10
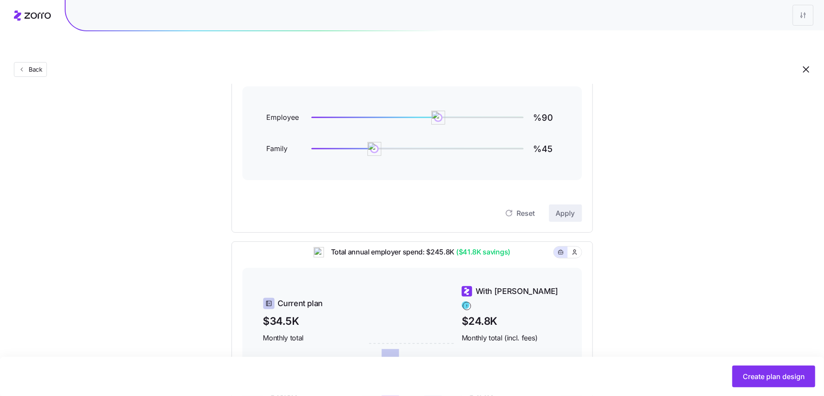
scroll to position [176, 0]
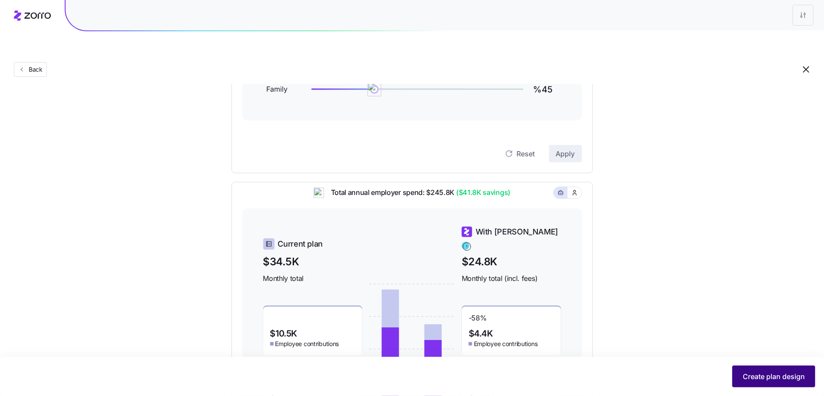
click at [795, 375] on span "Create plan design" at bounding box center [774, 377] width 62 height 10
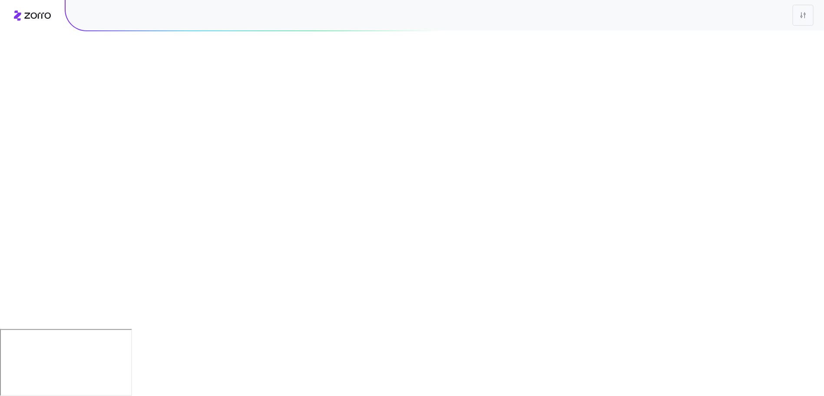
scroll to position [0, 0]
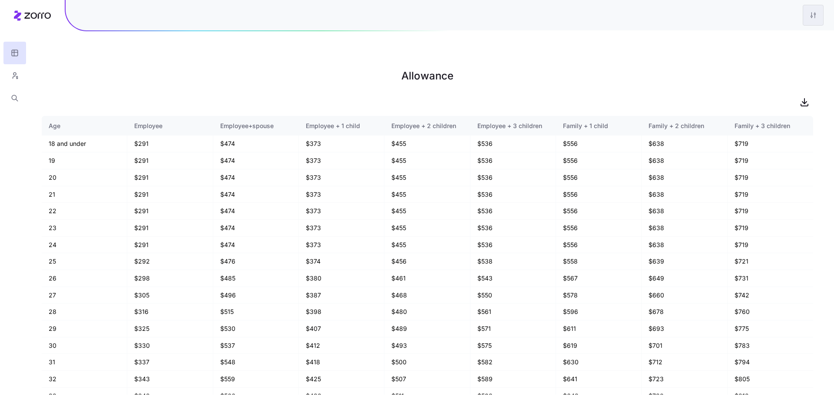
click at [818, 17] on html "Allowance Age Employee Employee+spouse Employee + 1 child Employee + 2 children…" at bounding box center [417, 242] width 834 height 484
click at [780, 38] on div "Edit plan design" at bounding box center [761, 39] width 46 height 10
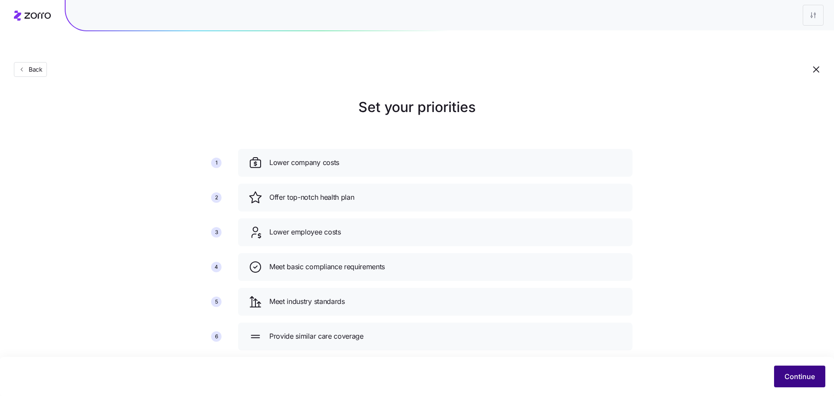
click at [799, 373] on span "Continue" at bounding box center [800, 377] width 30 height 10
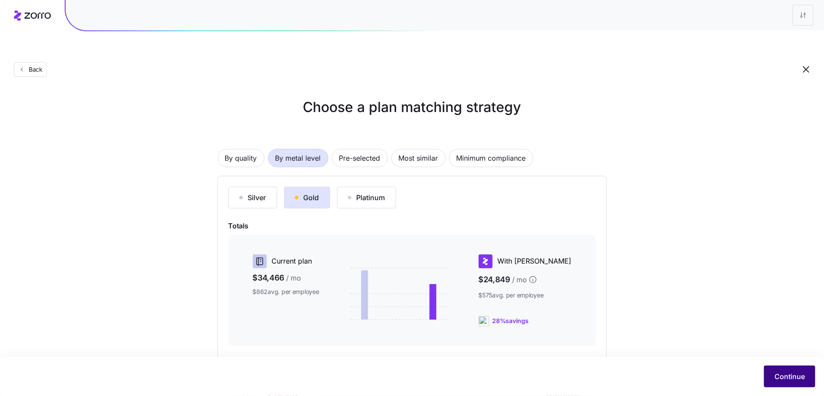
click at [789, 366] on button "Continue" at bounding box center [789, 377] width 51 height 22
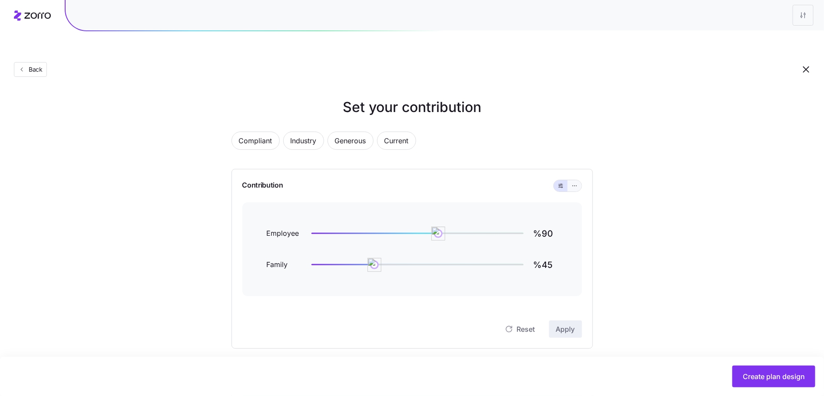
click at [580, 180] on button "button" at bounding box center [575, 185] width 14 height 11
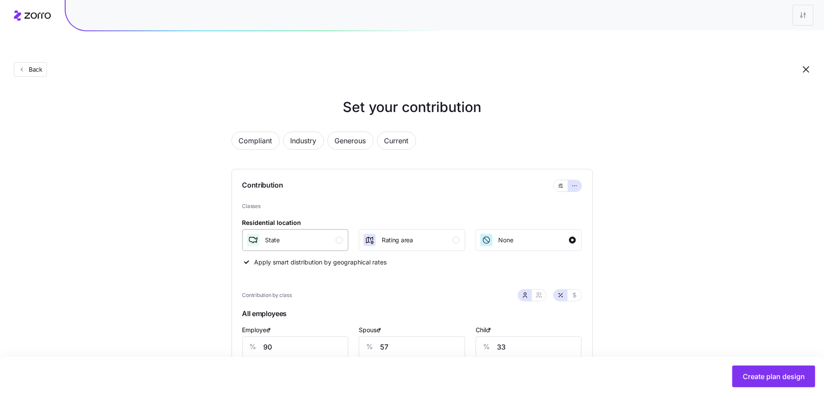
click at [332, 233] on div "State" at bounding box center [294, 240] width 97 height 14
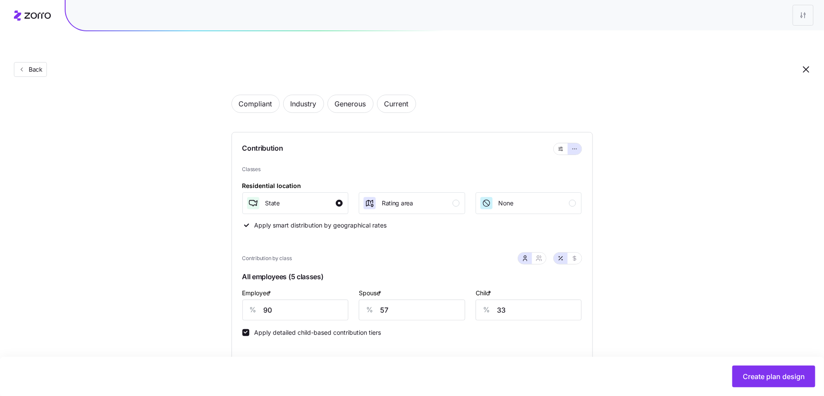
scroll to position [213, 0]
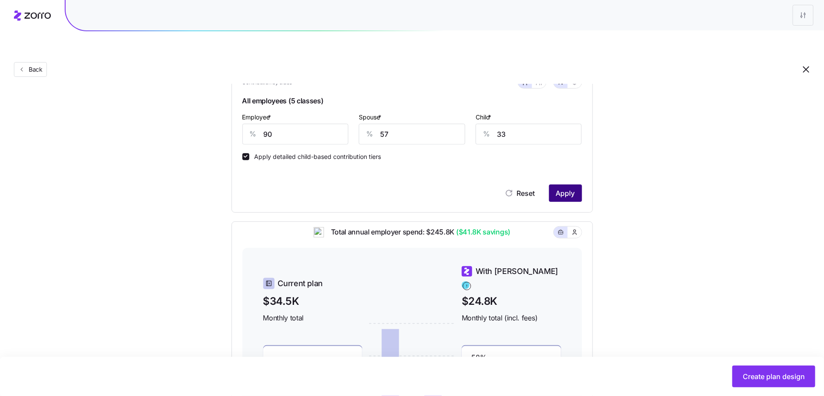
click at [563, 188] on span "Apply" at bounding box center [565, 193] width 19 height 10
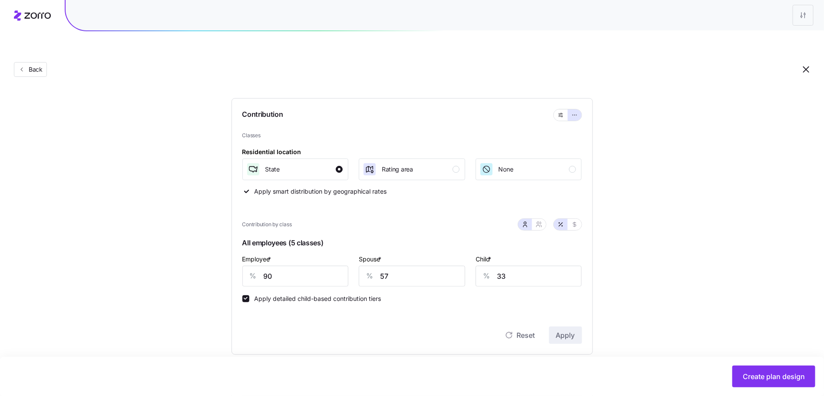
scroll to position [0, 0]
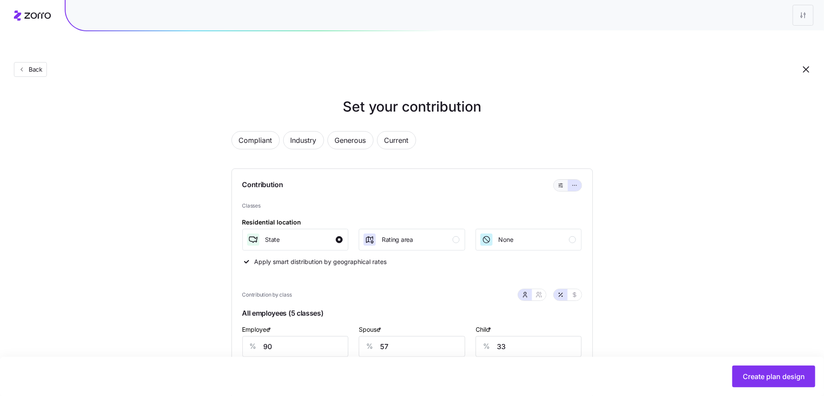
click at [555, 180] on button "button" at bounding box center [561, 185] width 14 height 11
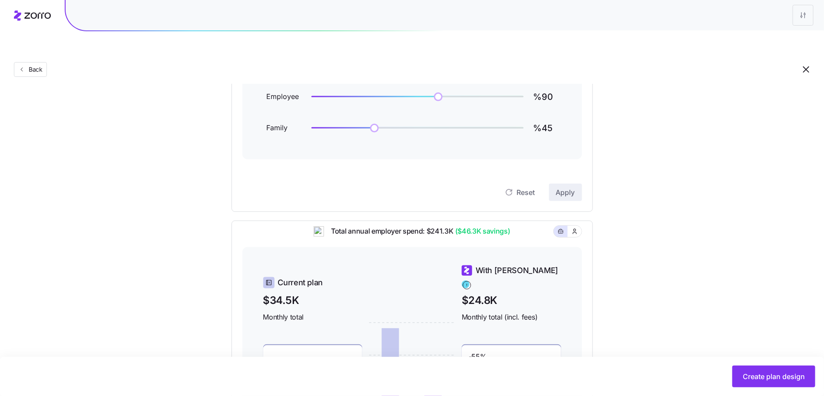
scroll to position [197, 0]
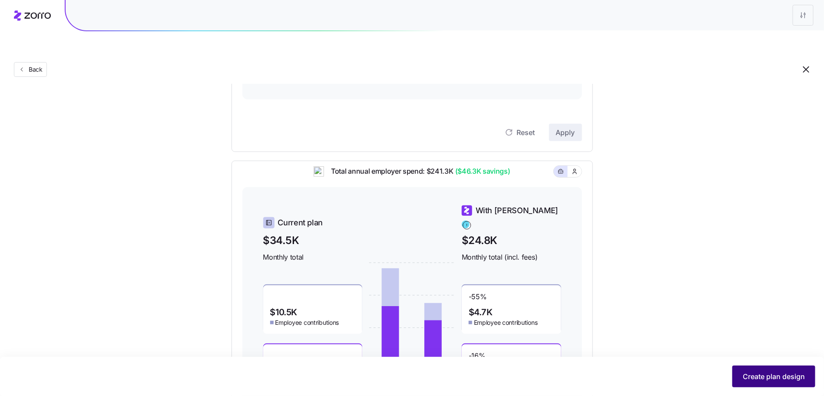
click at [755, 373] on span "Create plan design" at bounding box center [774, 377] width 62 height 10
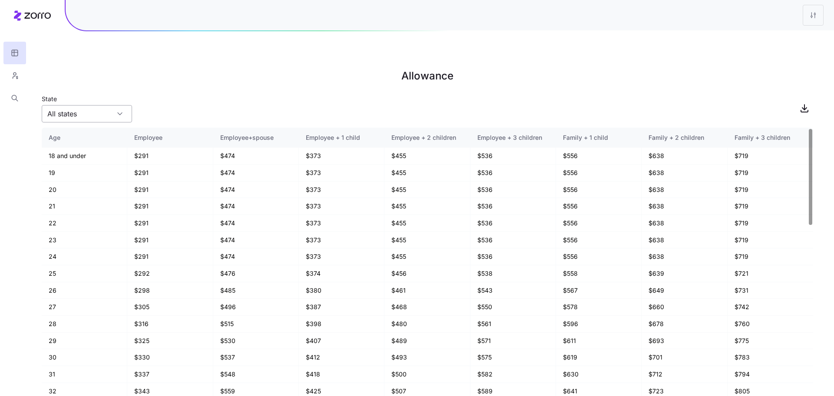
click at [119, 105] on div "All states" at bounding box center [87, 113] width 90 height 17
click at [192, 72] on main "Allowance State All states Age Employee Employee+spouse Employee + 1 child Empl…" at bounding box center [417, 218] width 834 height 396
click at [823, 18] on html "Allowance State All states Age Employee Employee+spouse Employee + 1 child Empl…" at bounding box center [417, 242] width 834 height 484
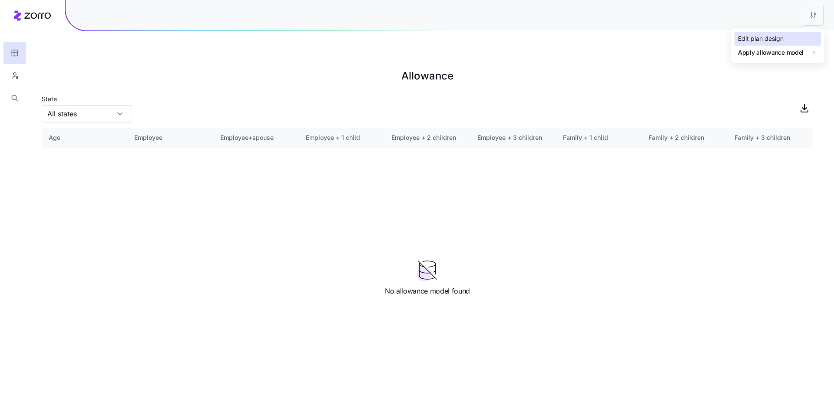
click at [799, 40] on div "Edit plan design" at bounding box center [778, 39] width 86 height 14
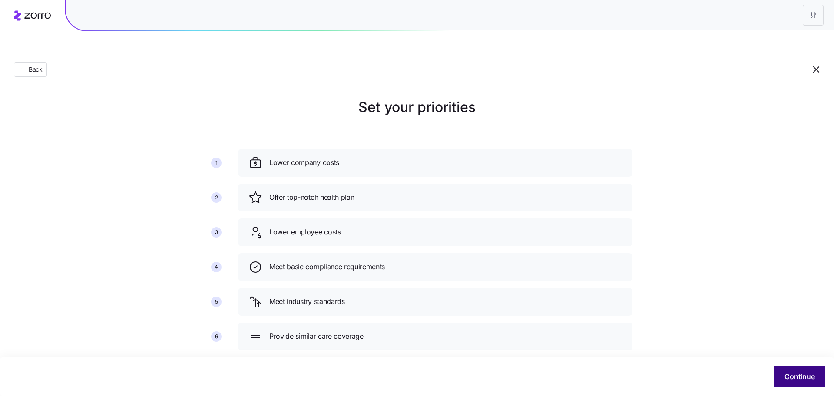
click at [806, 381] on span "Continue" at bounding box center [800, 377] width 30 height 10
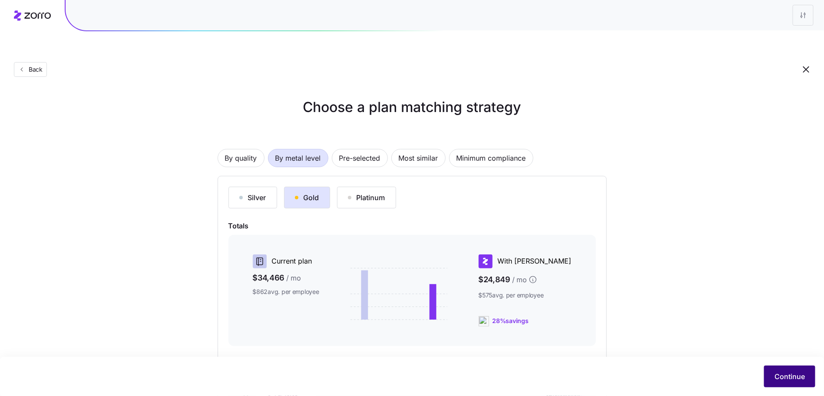
click at [808, 372] on button "Continue" at bounding box center [789, 377] width 51 height 22
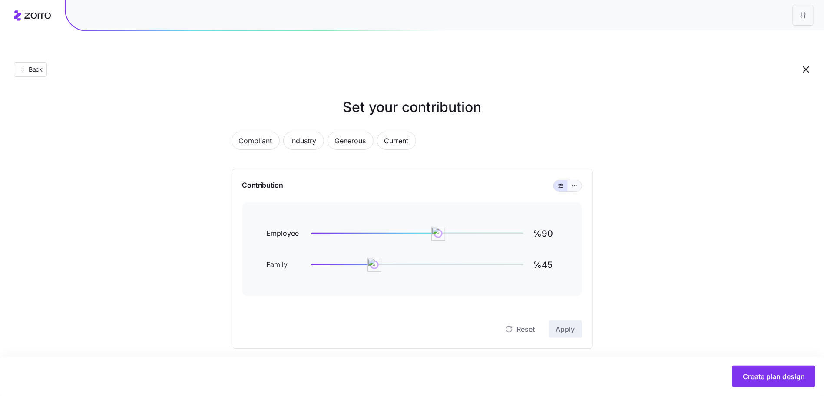
click at [580, 180] on button "button" at bounding box center [575, 185] width 14 height 11
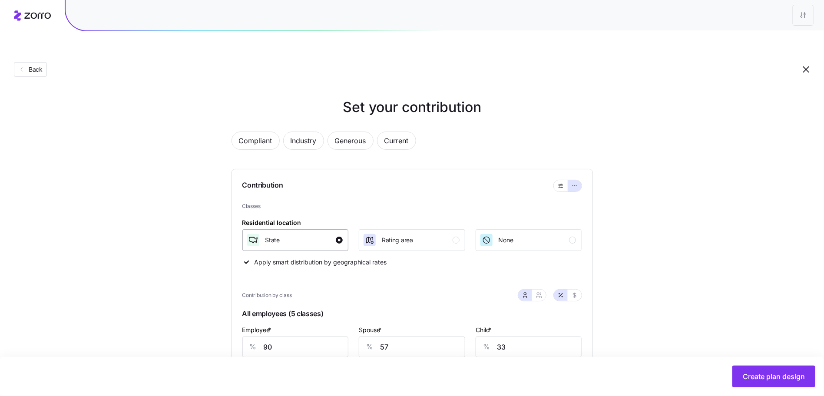
click at [314, 233] on div "State" at bounding box center [294, 240] width 97 height 14
click at [315, 233] on div "State" at bounding box center [294, 240] width 97 height 14
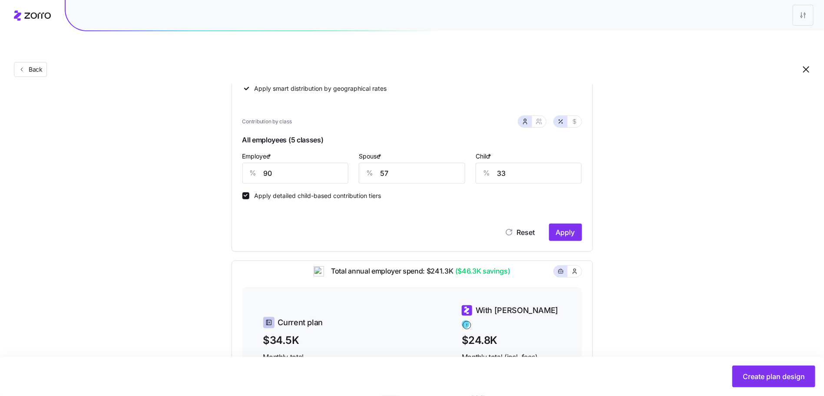
scroll to position [189, 0]
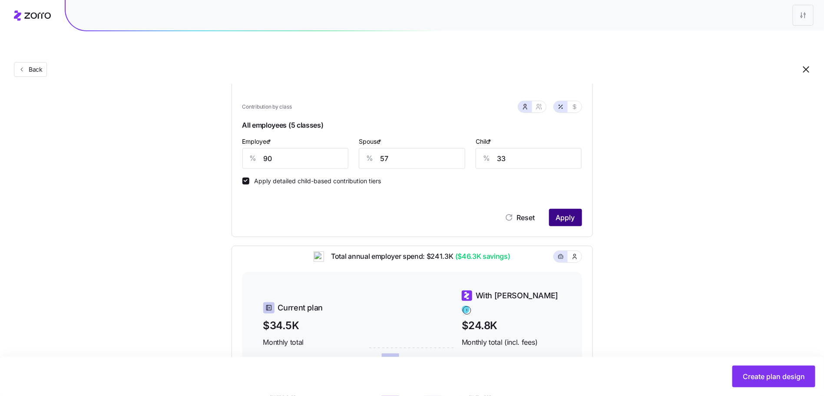
click at [563, 213] on span "Apply" at bounding box center [565, 218] width 19 height 10
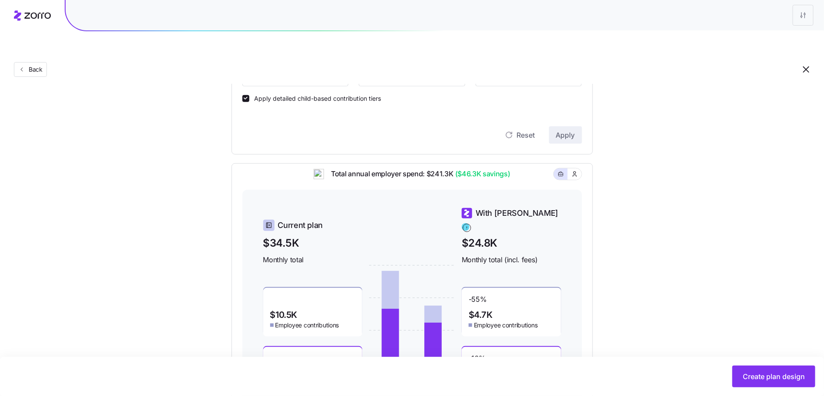
scroll to position [329, 0]
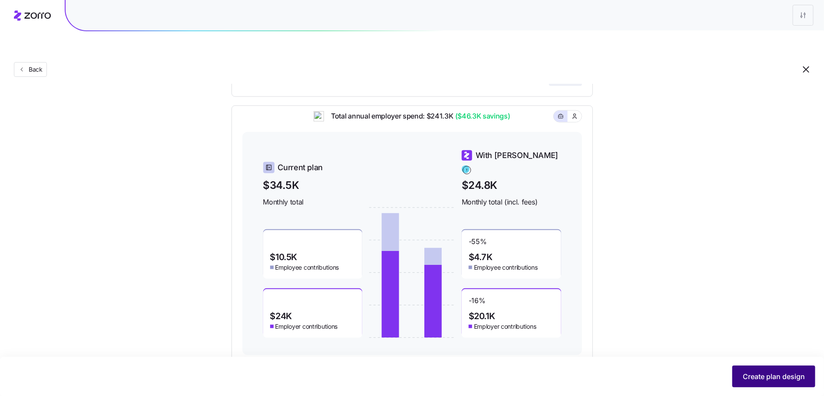
click at [780, 376] on span "Create plan design" at bounding box center [774, 377] width 62 height 10
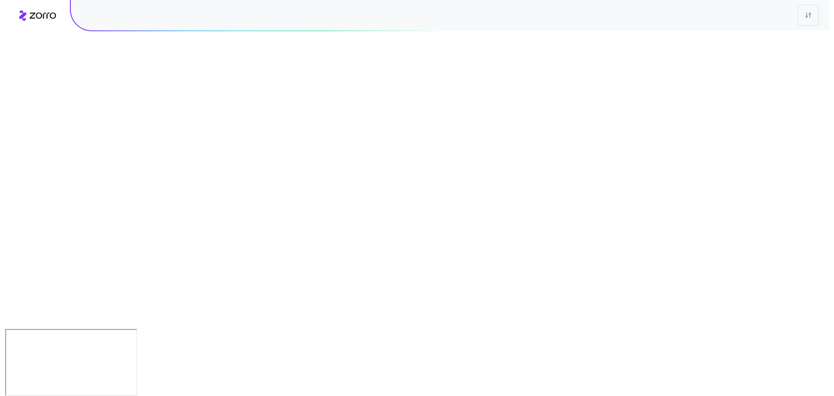
scroll to position [0, 0]
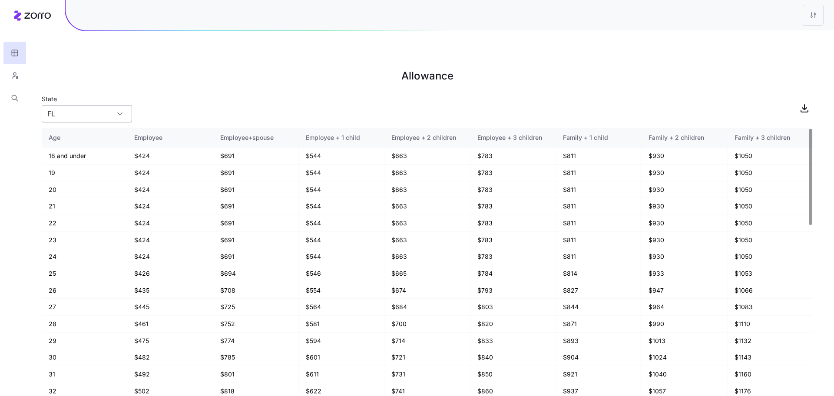
click at [93, 105] on input "FL" at bounding box center [87, 113] width 90 height 17
click at [176, 93] on div "State FL" at bounding box center [428, 108] width 772 height 30
click at [117, 105] on div "FL" at bounding box center [87, 113] width 90 height 17
click at [103, 133] on div "NC" at bounding box center [86, 134] width 83 height 17
click at [96, 105] on input "NC" at bounding box center [87, 113] width 90 height 17
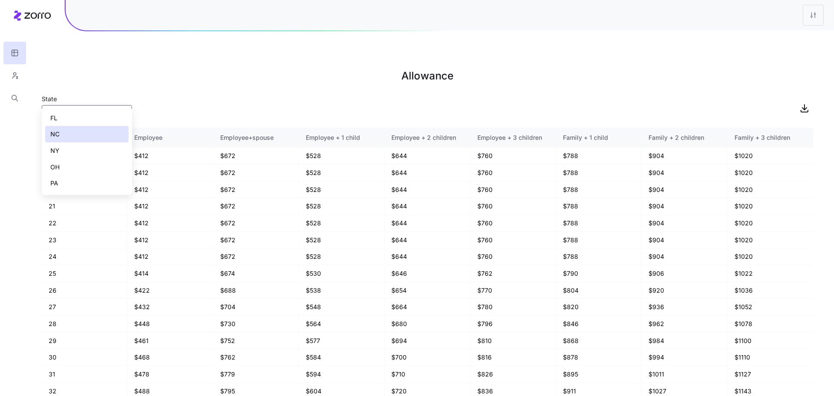
click at [81, 169] on div "OH" at bounding box center [86, 167] width 83 height 17
click at [110, 105] on input "OH" at bounding box center [87, 113] width 90 height 17
click at [74, 152] on div "NY" at bounding box center [86, 151] width 83 height 17
type input "NY"
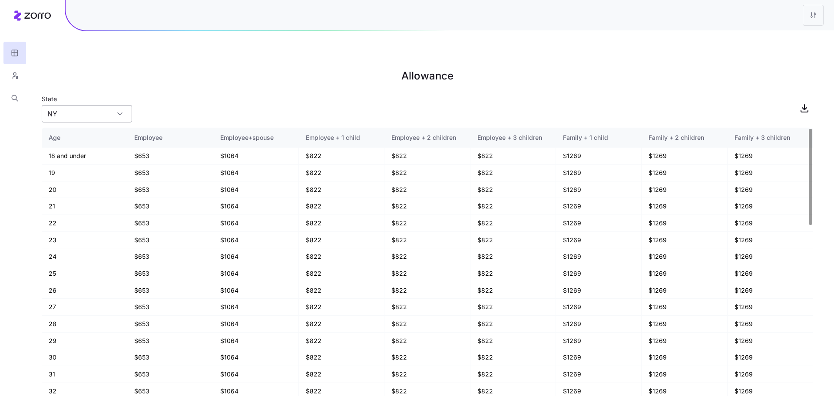
click at [88, 105] on input "NY" at bounding box center [87, 113] width 90 height 17
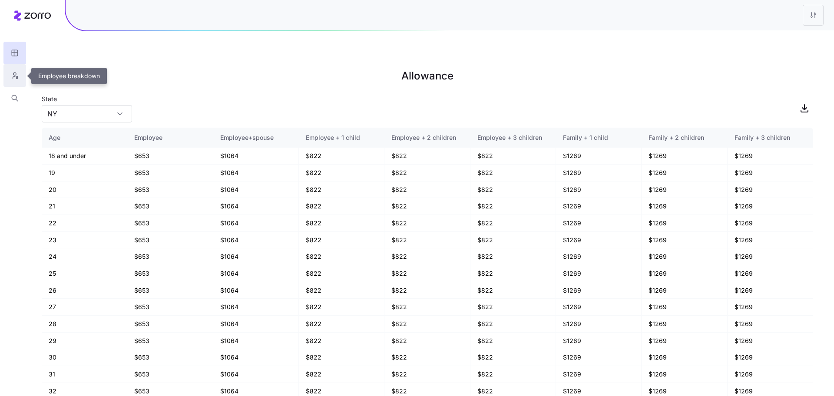
click at [7, 76] on button "button" at bounding box center [14, 75] width 23 height 23
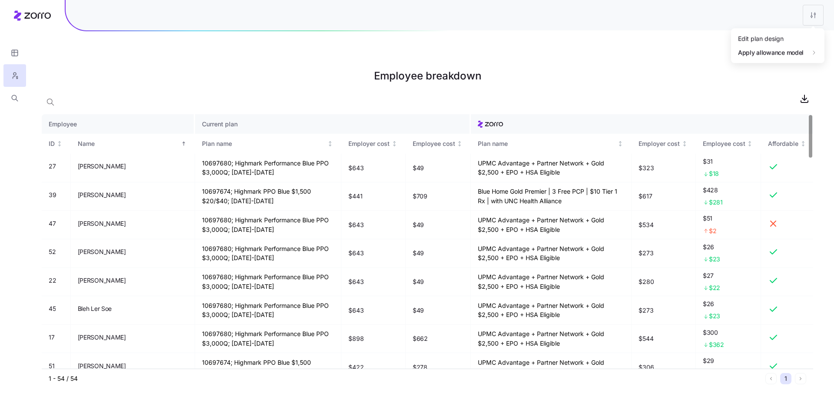
click at [813, 16] on html "Employee breakdown Employee Current plan ID Name Plan name Employer cost Employ…" at bounding box center [417, 242] width 834 height 484
drag, startPoint x: 638, startPoint y: 70, endPoint x: 97, endPoint y: 69, distance: 541.1
click at [638, 70] on html "Employee breakdown Employee Current plan ID Name Plan name Employer cost Employ…" at bounding box center [417, 242] width 834 height 484
click at [17, 99] on icon "button" at bounding box center [15, 98] width 8 height 9
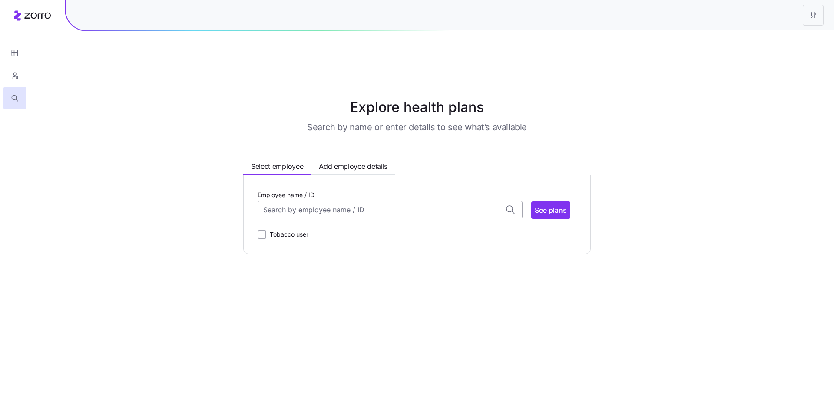
click at [290, 201] on input "Employee name / ID" at bounding box center [390, 209] width 265 height 17
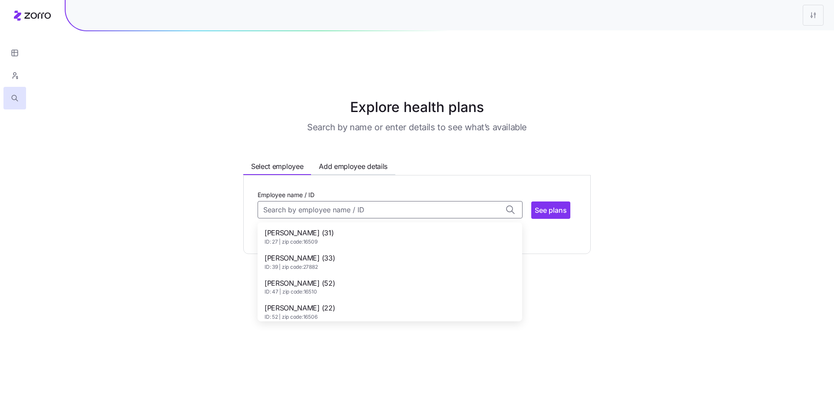
click at [292, 228] on span "[PERSON_NAME] (31)" at bounding box center [299, 233] width 69 height 11
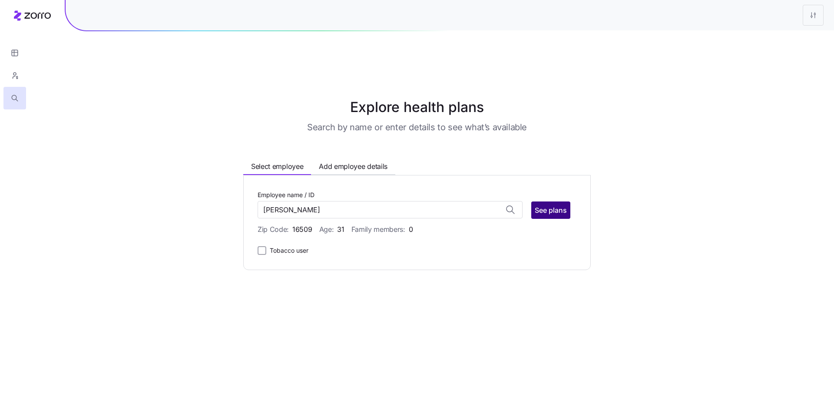
click at [558, 205] on span "See plans" at bounding box center [551, 210] width 32 height 10
type input "Akshay Kelu Nair (ID: 27)"
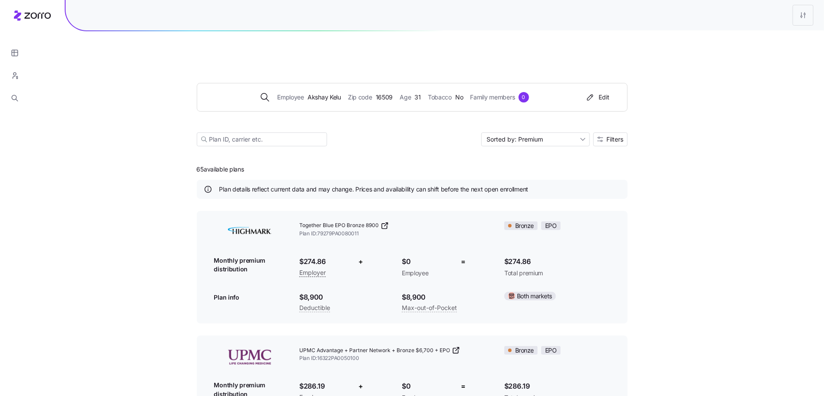
drag, startPoint x: 619, startPoint y: 120, endPoint x: 695, endPoint y: 130, distance: 76.3
click at [611, 103] on div "Employee Akshay Kelu Zip code 16509 Age 31 Tobacco No Family members 0 Edit Sor…" at bounding box center [412, 104] width 431 height 105
click at [611, 136] on span "Filters" at bounding box center [615, 139] width 17 height 6
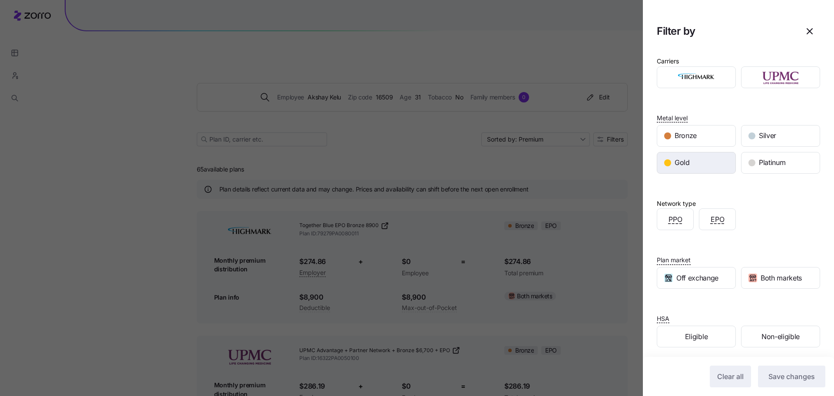
click at [698, 165] on div "Gold" at bounding box center [697, 163] width 78 height 21
click at [769, 382] on span "Save changes" at bounding box center [792, 377] width 47 height 10
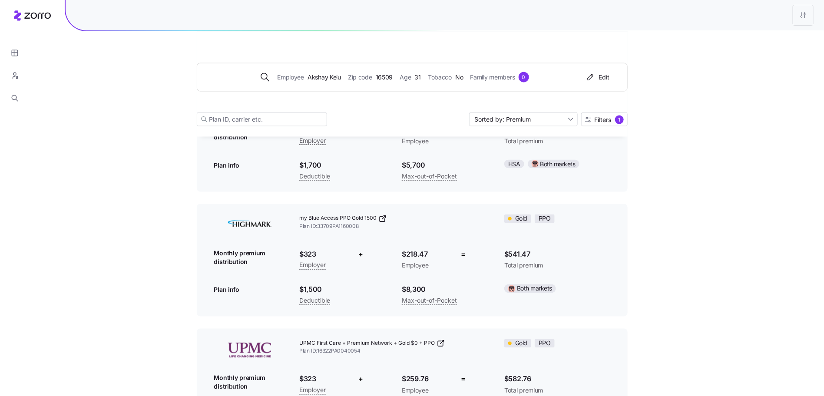
scroll to position [2257, 0]
drag, startPoint x: 346, startPoint y: 204, endPoint x: 127, endPoint y: 218, distance: 219.5
click at [41, 12] on icon at bounding box center [32, 15] width 37 height 10
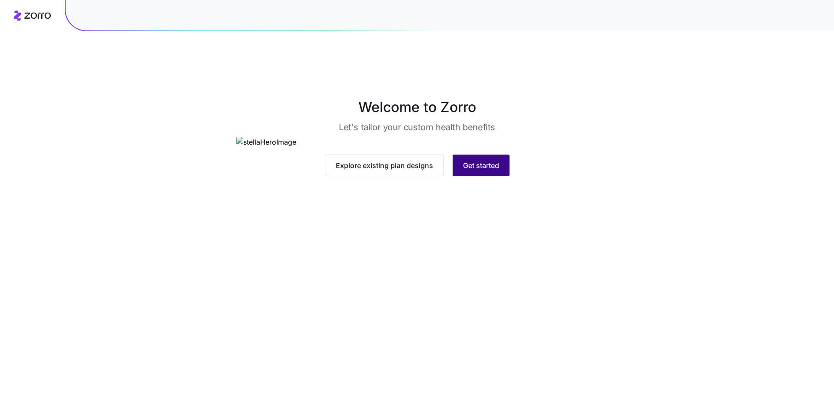
click at [496, 171] on span "Get started" at bounding box center [481, 165] width 36 height 10
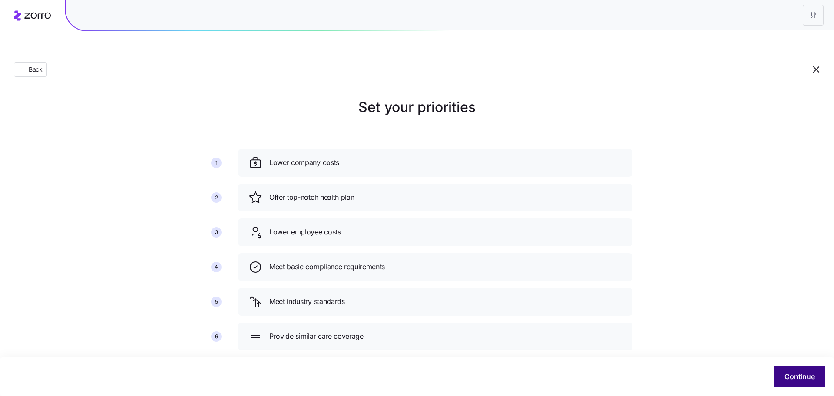
click at [795, 370] on button "Continue" at bounding box center [799, 377] width 51 height 22
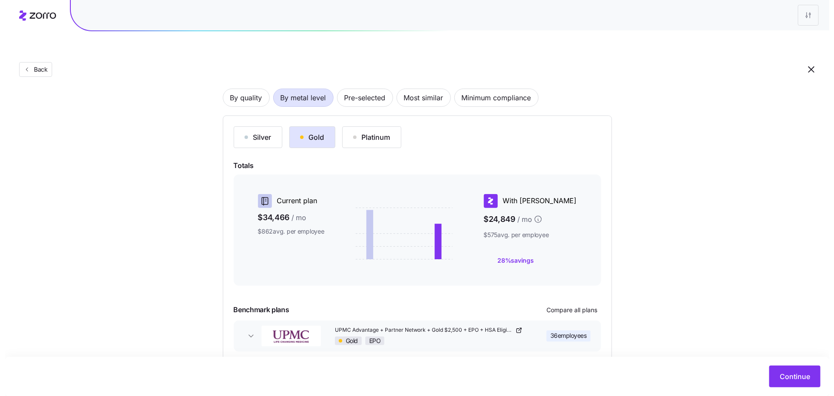
scroll to position [83, 0]
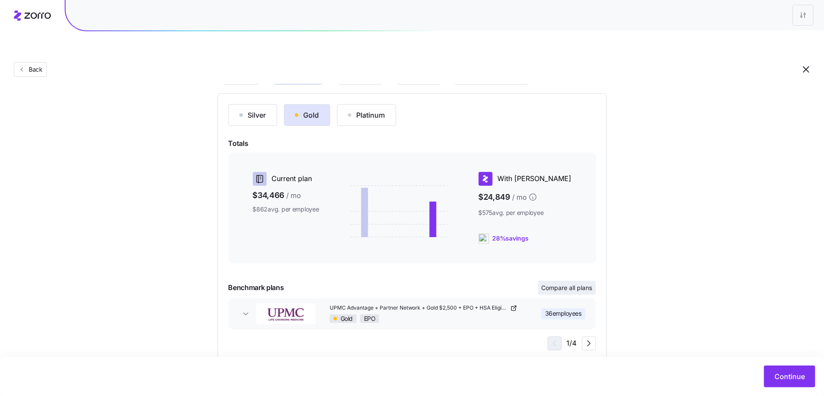
click at [573, 284] on span "Compare all plans" at bounding box center [567, 288] width 51 height 9
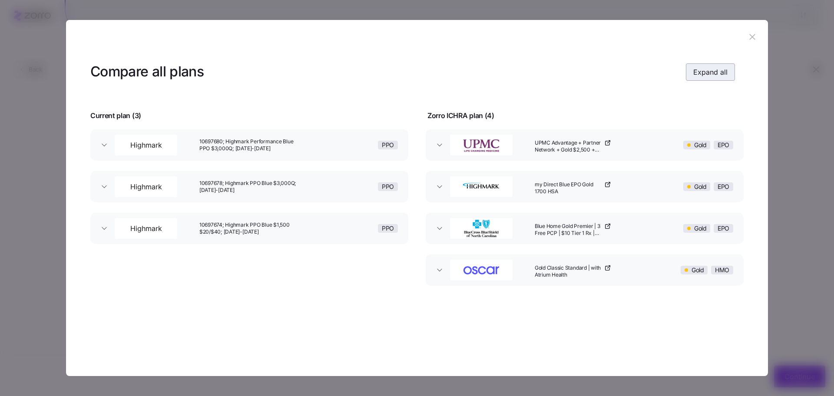
click at [713, 72] on span "Expand all" at bounding box center [711, 72] width 34 height 10
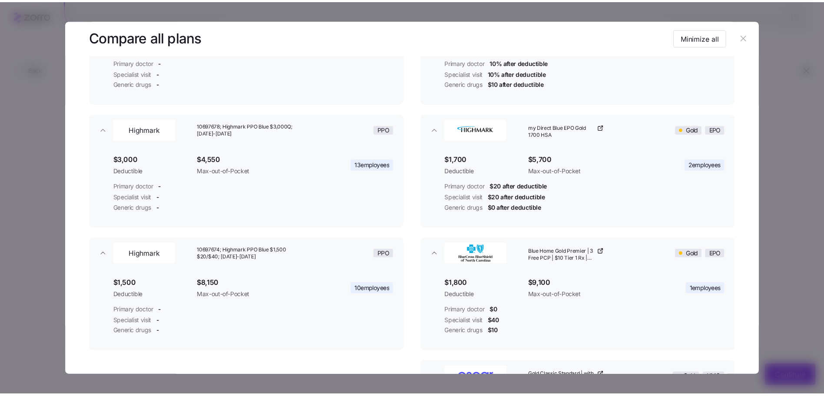
scroll to position [142, 0]
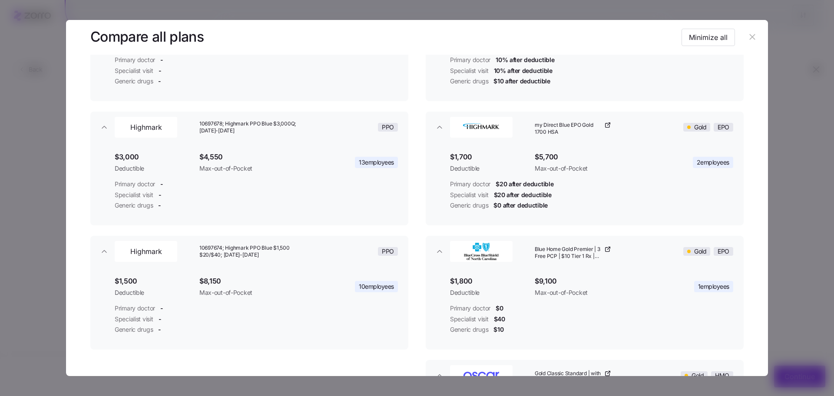
click at [748, 37] on icon "button" at bounding box center [753, 37] width 10 height 10
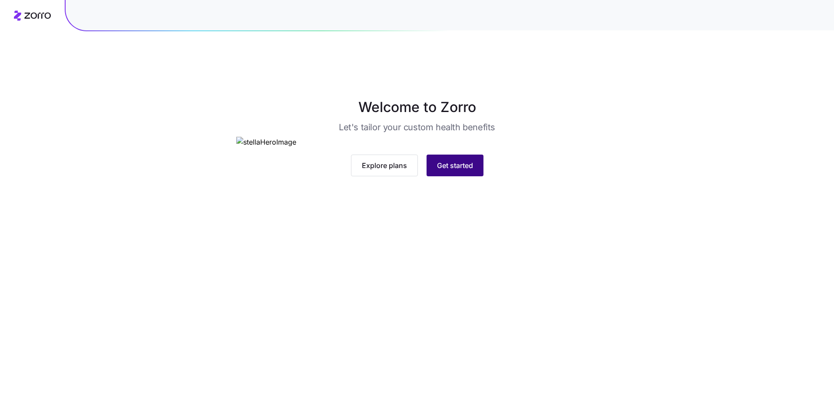
drag, startPoint x: 488, startPoint y: 300, endPoint x: 452, endPoint y: 312, distance: 37.7
click at [487, 176] on div "Explore plans Get started" at bounding box center [417, 166] width 362 height 22
click at [452, 171] on span "Get started" at bounding box center [455, 165] width 36 height 10
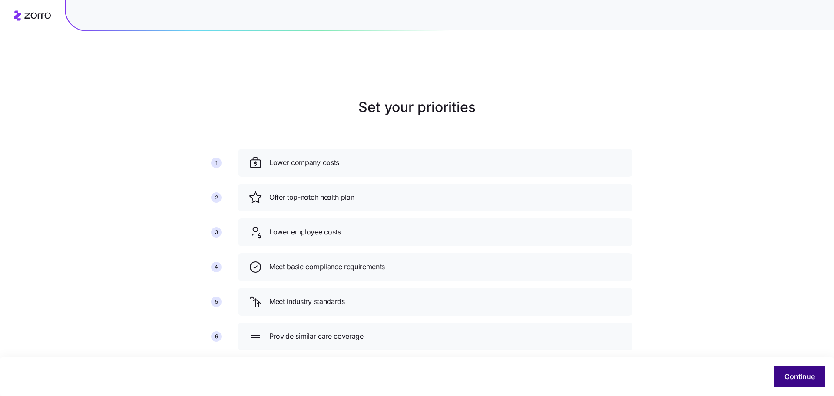
click at [799, 372] on span "Continue" at bounding box center [800, 377] width 30 height 10
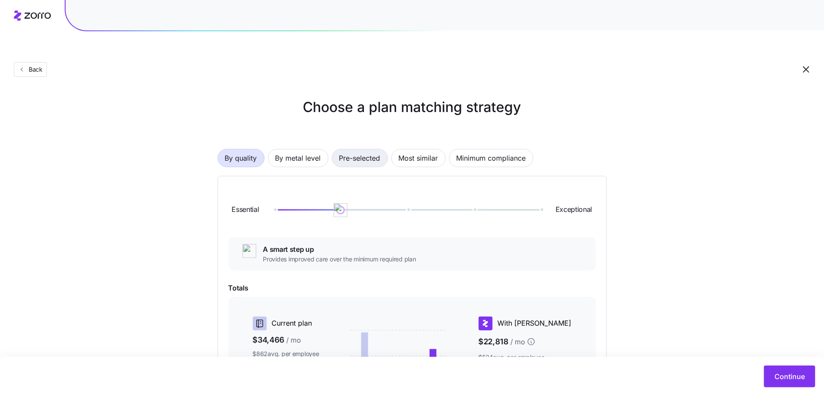
click at [375, 150] on span "Pre-selected" at bounding box center [359, 158] width 41 height 17
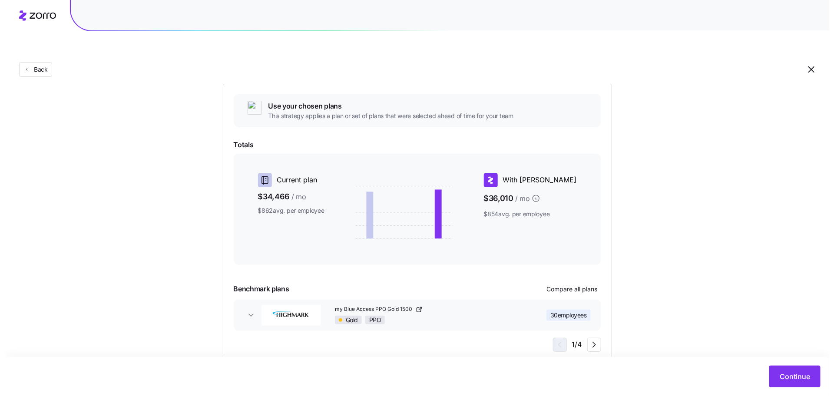
scroll to position [94, 0]
click at [591, 284] on span "Compare all plans" at bounding box center [567, 288] width 51 height 9
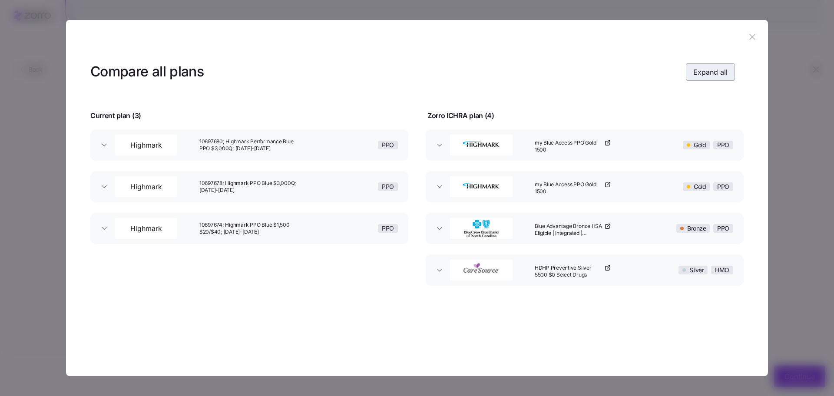
click at [703, 71] on span "Expand all" at bounding box center [711, 72] width 34 height 10
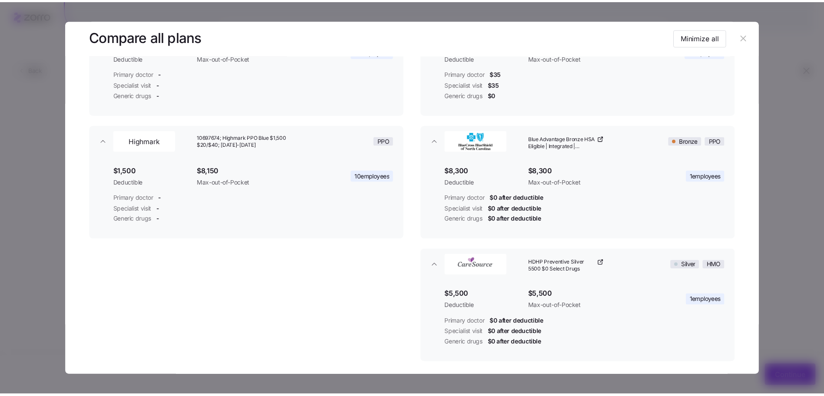
scroll to position [266, 0]
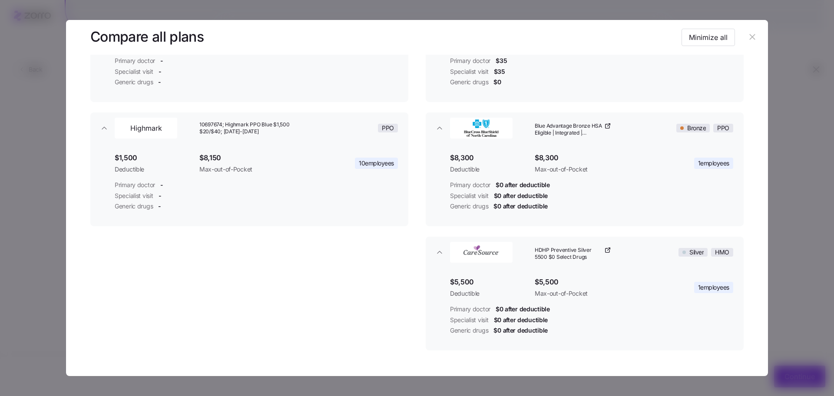
click at [752, 34] on icon "button" at bounding box center [753, 37] width 10 height 10
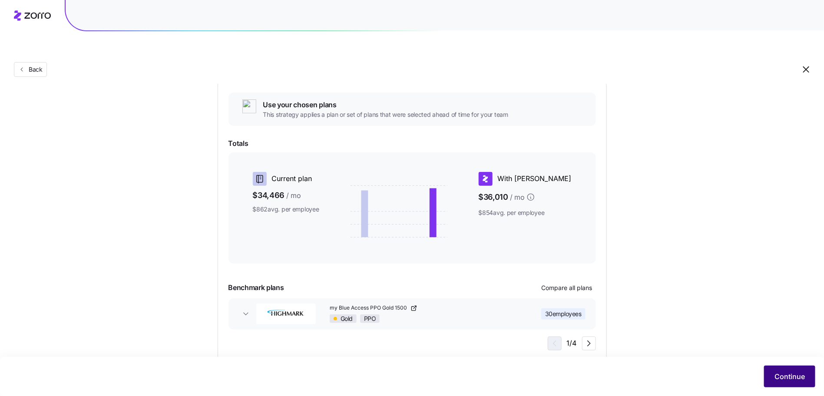
click at [792, 380] on span "Continue" at bounding box center [790, 377] width 30 height 10
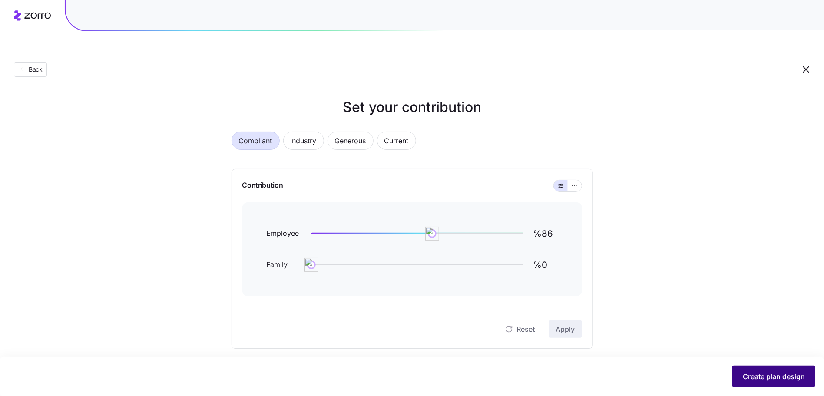
click at [758, 375] on span "Create plan design" at bounding box center [774, 377] width 62 height 10
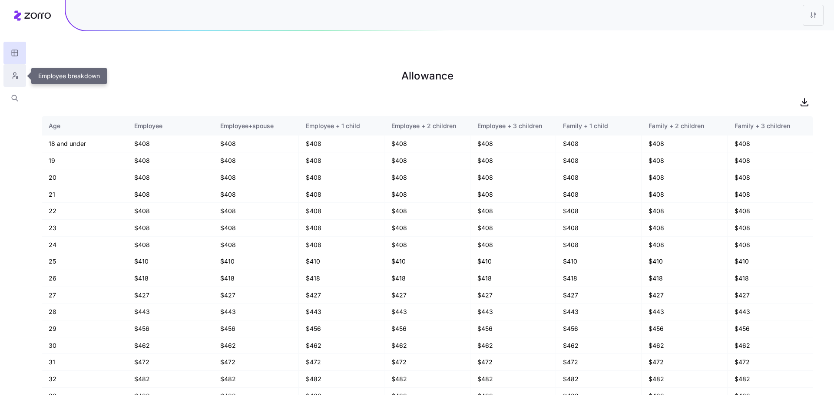
click at [15, 73] on icon "button" at bounding box center [15, 75] width 8 height 9
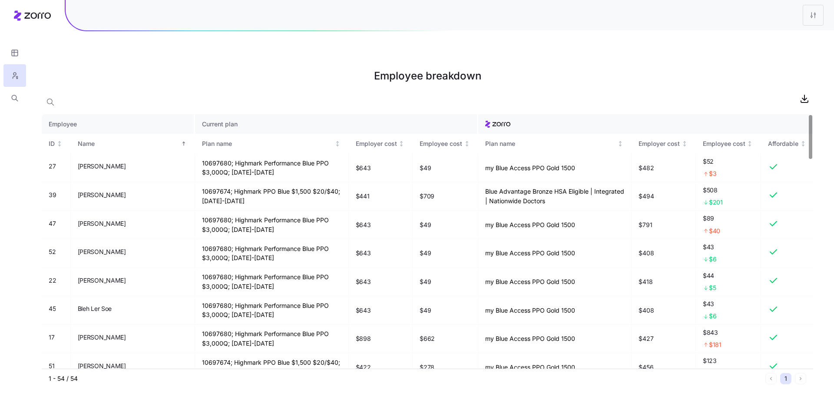
click at [610, 90] on div at bounding box center [428, 98] width 772 height 17
click at [113, 191] on span "[PERSON_NAME]" at bounding box center [102, 195] width 48 height 9
click at [19, 98] on icon "button" at bounding box center [15, 98] width 8 height 9
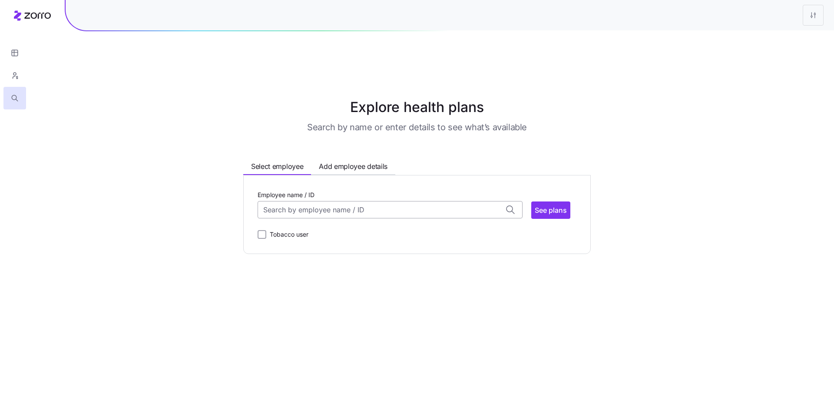
click at [319, 201] on input "Employee name / ID" at bounding box center [390, 209] width 265 height 17
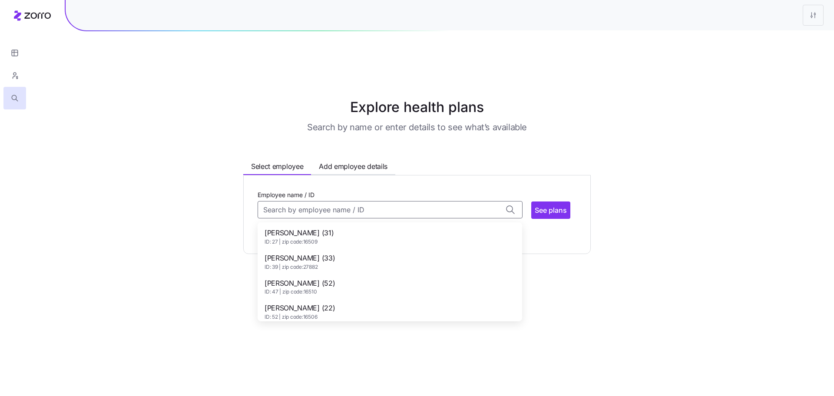
click at [319, 264] on span "ID: 39 | zip code: 27882" at bounding box center [300, 267] width 70 height 7
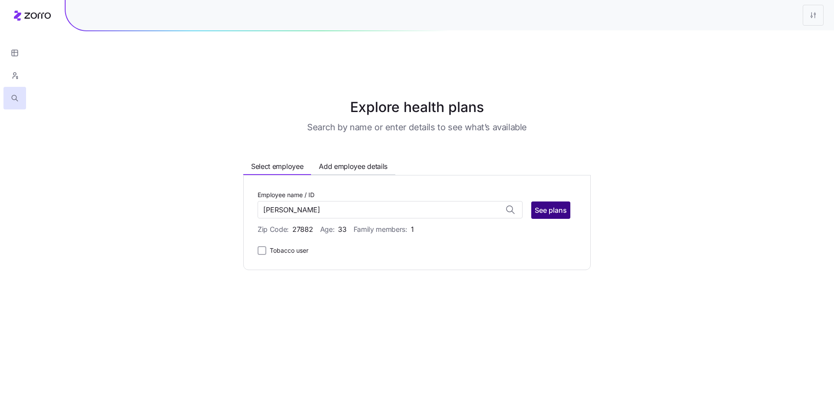
click at [570, 202] on button "See plans" at bounding box center [551, 210] width 39 height 17
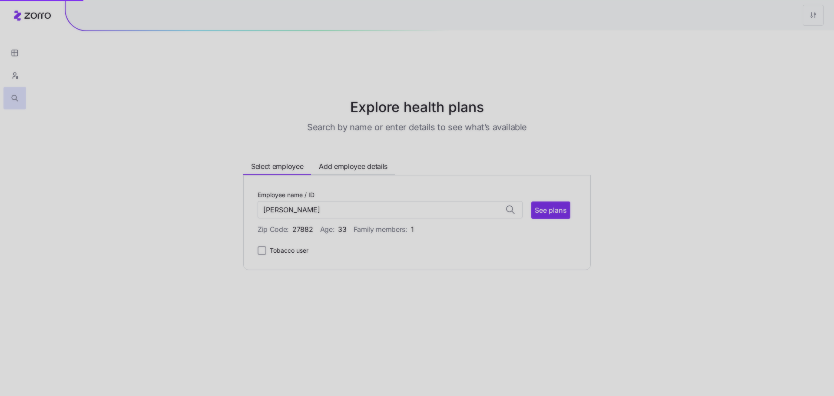
type input "[PERSON_NAME] (ID: 39)"
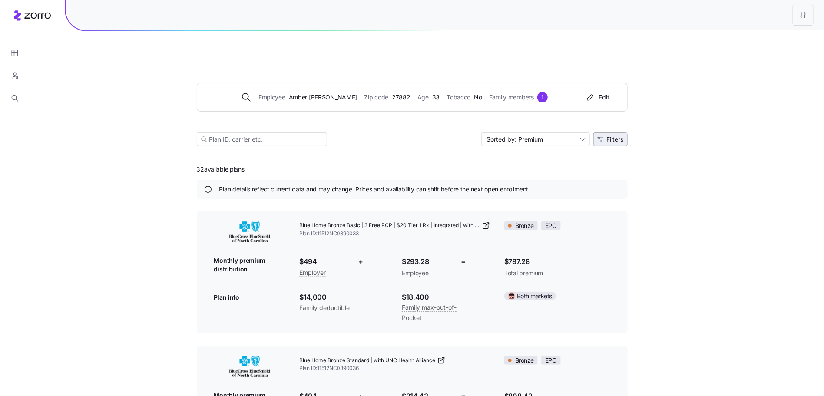
click at [610, 136] on span "Filters" at bounding box center [615, 139] width 17 height 6
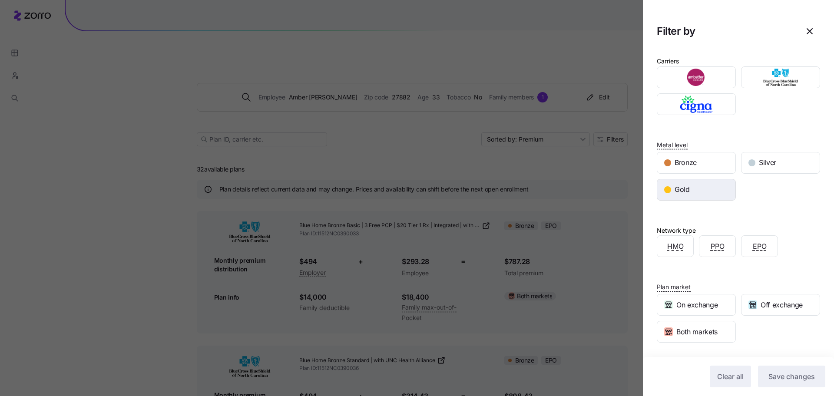
click at [695, 197] on div "Gold" at bounding box center [697, 189] width 78 height 21
click at [784, 372] on span "Save changes" at bounding box center [792, 377] width 47 height 10
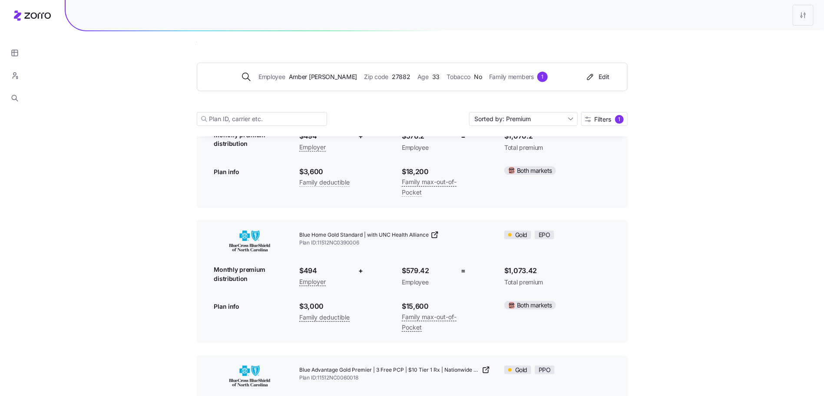
scroll to position [156, 0]
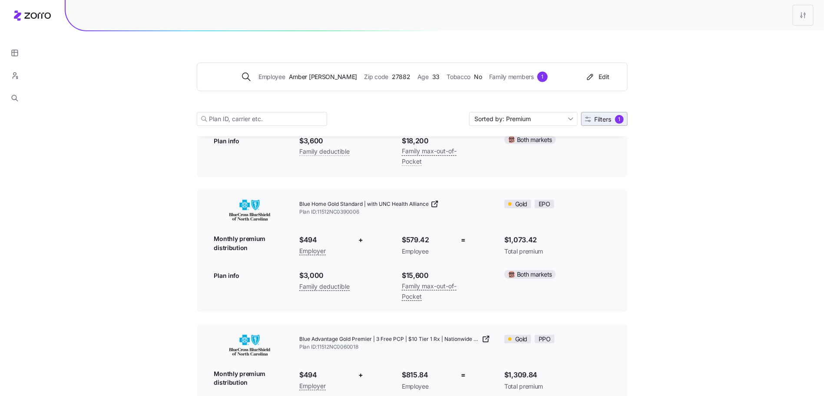
click at [623, 120] on div "1" at bounding box center [619, 119] width 9 height 9
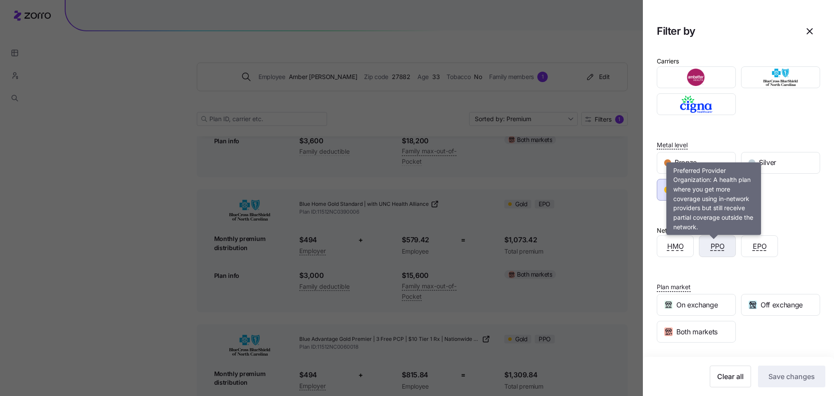
click at [713, 249] on span "PPO" at bounding box center [718, 246] width 14 height 11
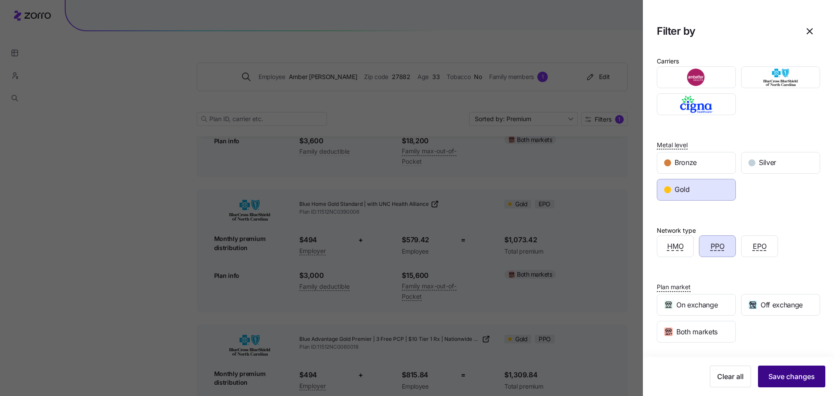
click at [781, 375] on span "Save changes" at bounding box center [792, 377] width 47 height 10
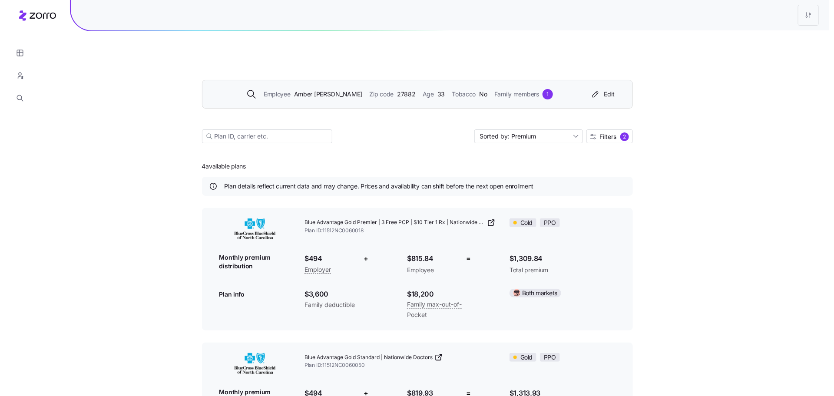
scroll to position [0, 0]
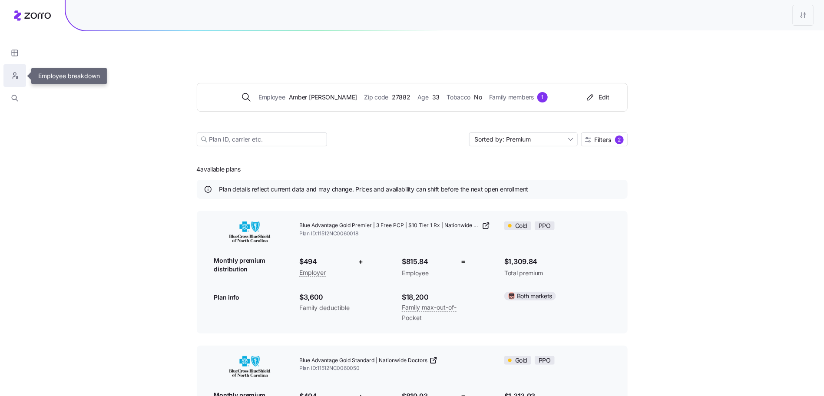
click at [22, 72] on button "button" at bounding box center [14, 75] width 23 height 23
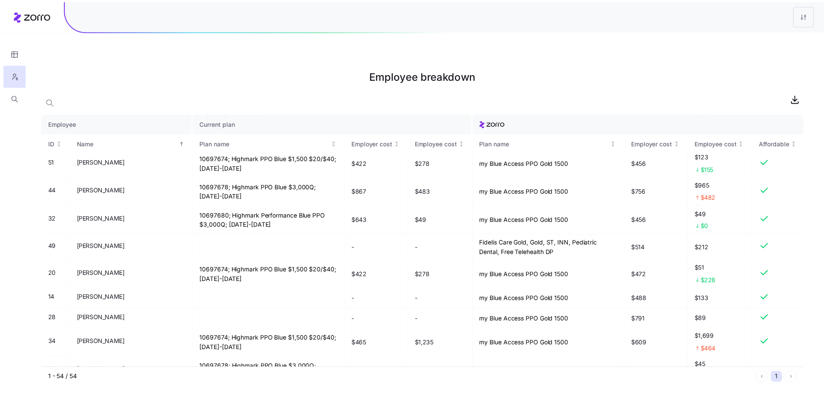
scroll to position [530, 0]
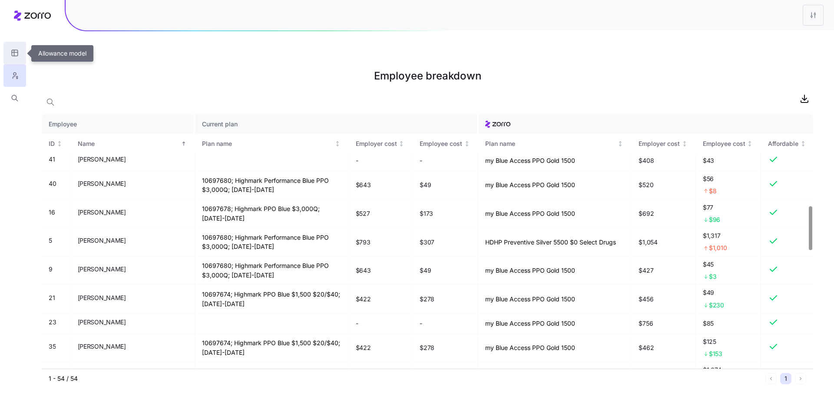
click at [16, 47] on button "button" at bounding box center [14, 53] width 23 height 23
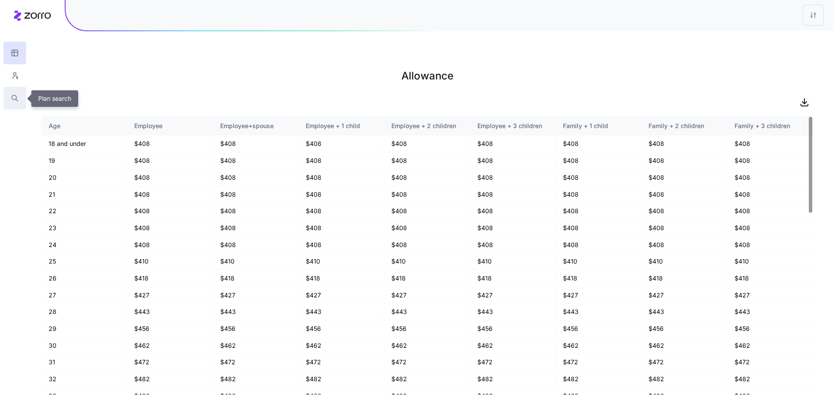
click at [16, 107] on button "button" at bounding box center [14, 98] width 23 height 23
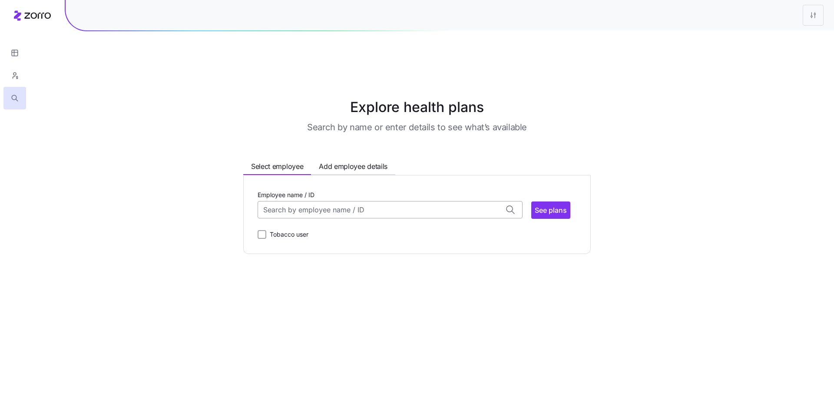
click at [319, 201] on input "Employee name / ID" at bounding box center [390, 209] width 265 height 17
click at [320, 228] on span "[PERSON_NAME] (59)" at bounding box center [300, 233] width 70 height 11
click at [552, 205] on span "See plans" at bounding box center [551, 210] width 32 height 10
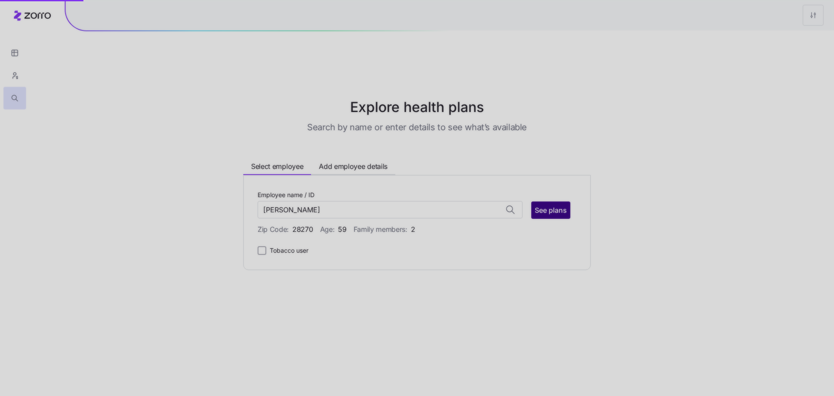
type input "Henry Brooks (ID: 5)"
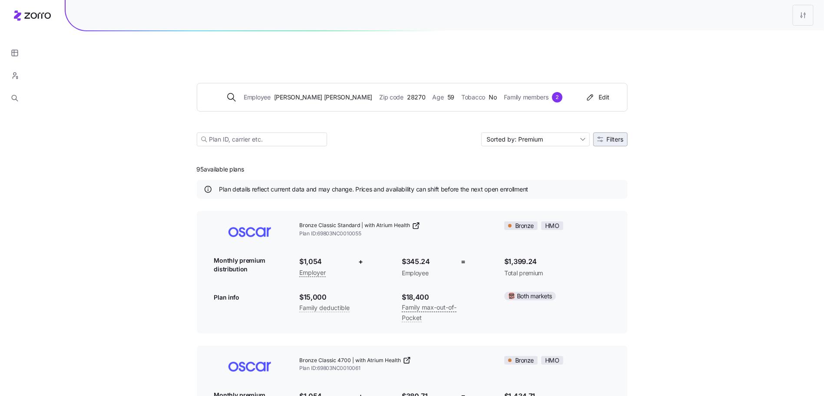
click at [605, 136] on span "Filters" at bounding box center [611, 139] width 27 height 6
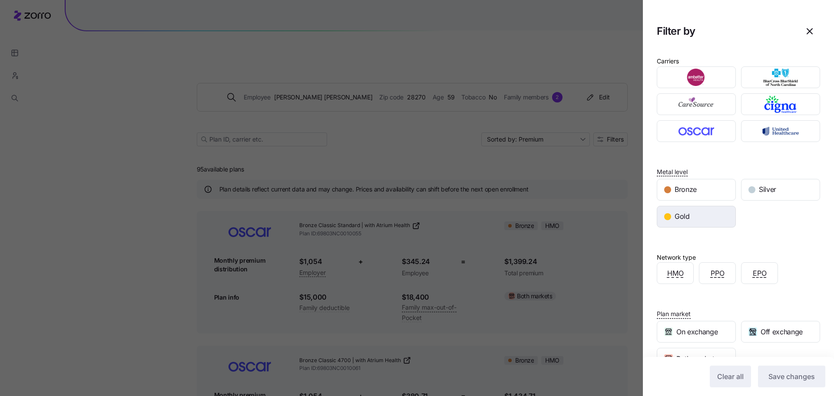
click at [678, 214] on span "Gold" at bounding box center [682, 216] width 15 height 11
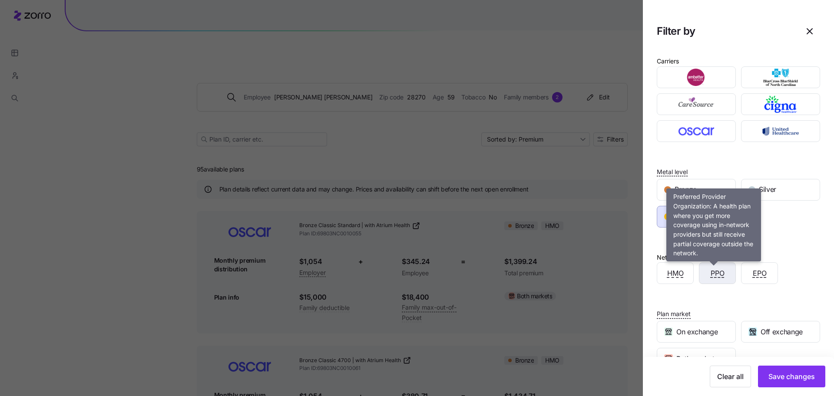
click at [716, 272] on span "PPO" at bounding box center [718, 273] width 14 height 11
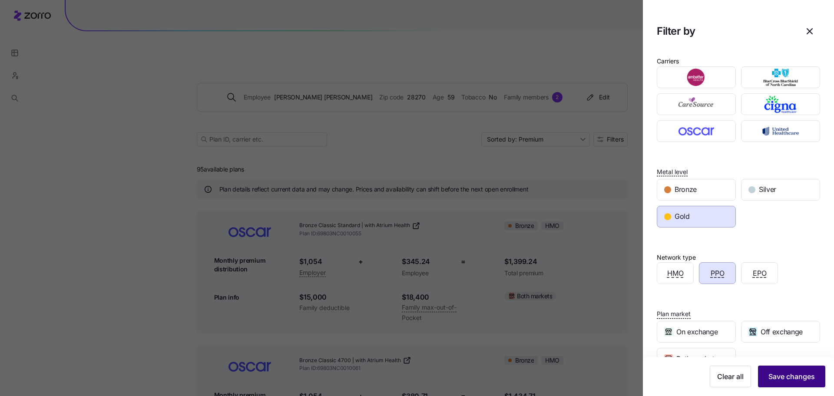
click at [781, 372] on span "Save changes" at bounding box center [792, 377] width 47 height 10
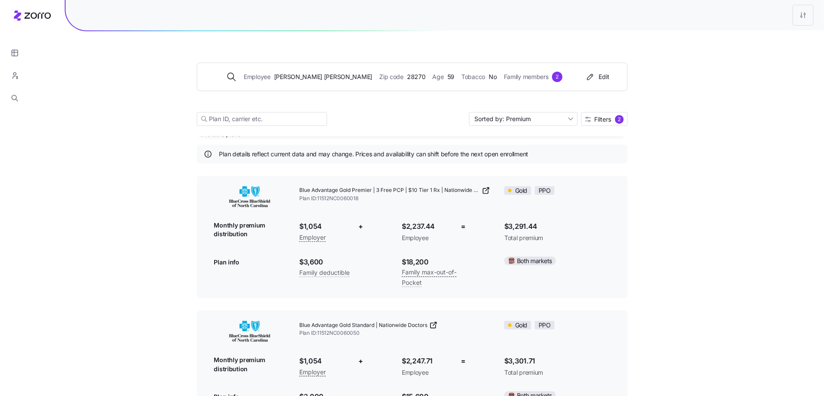
scroll to position [36, 0]
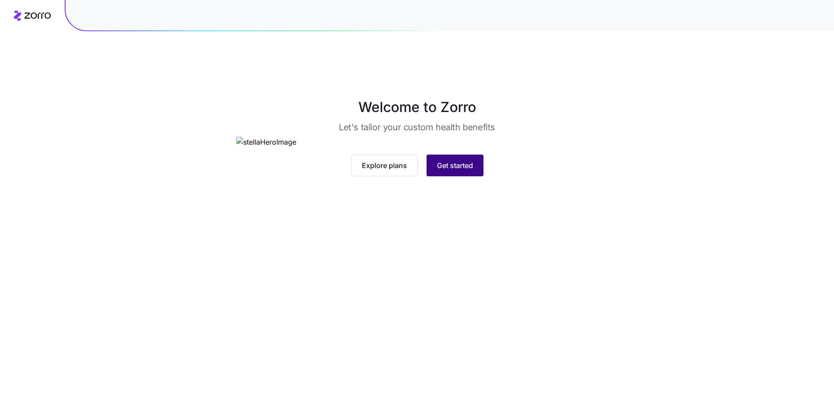
drag, startPoint x: 454, startPoint y: 296, endPoint x: 457, endPoint y: 307, distance: 11.6
click at [455, 176] on div "Explore plans Get started" at bounding box center [417, 157] width 362 height 40
click at [457, 171] on span "Get started" at bounding box center [455, 165] width 36 height 10
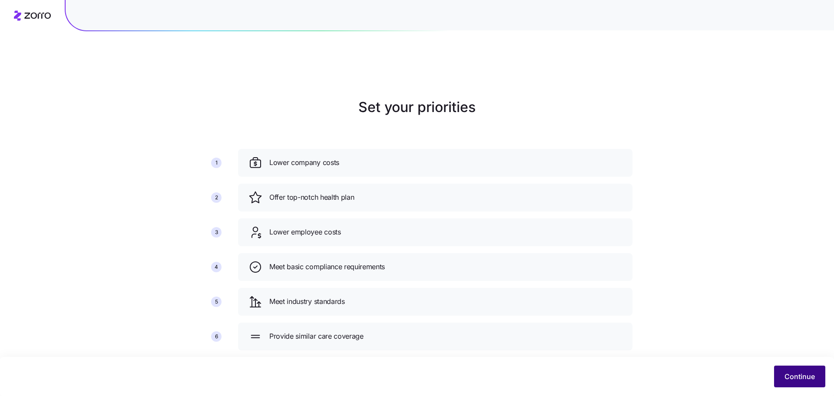
click at [793, 379] on span "Continue" at bounding box center [800, 377] width 30 height 10
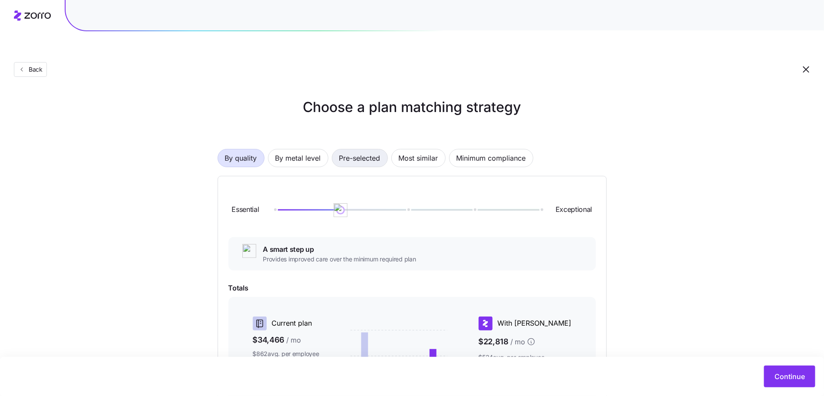
click at [356, 150] on span "Pre-selected" at bounding box center [359, 158] width 41 height 17
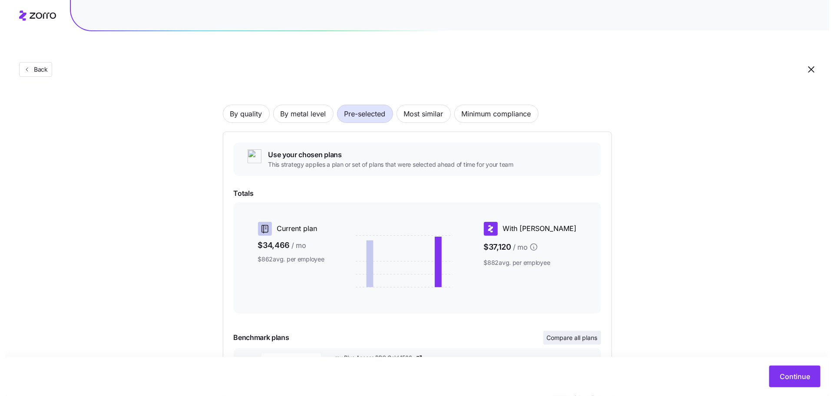
scroll to position [94, 0]
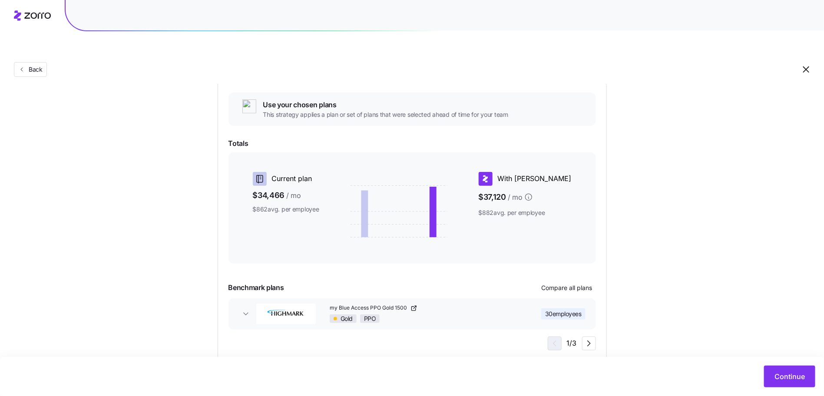
click at [569, 259] on div "Use your chosen plans This strategy applies a plan or set of plans that were se…" at bounding box center [413, 222] width 368 height 258
click at [595, 281] on button "Compare all plans" at bounding box center [567, 288] width 58 height 14
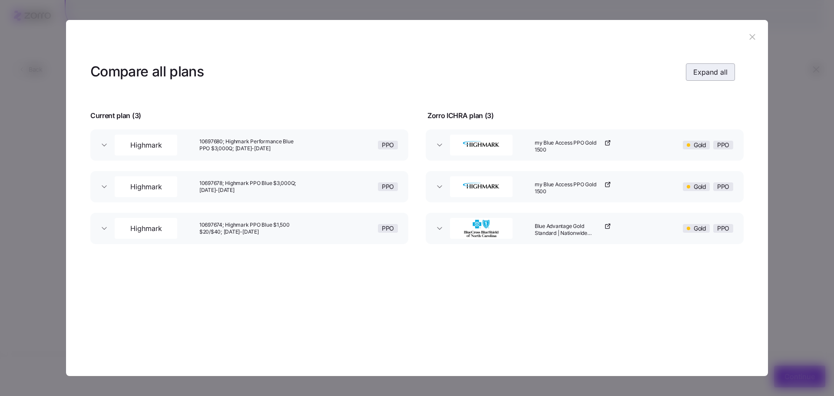
click at [704, 73] on span "Expand all" at bounding box center [711, 72] width 34 height 10
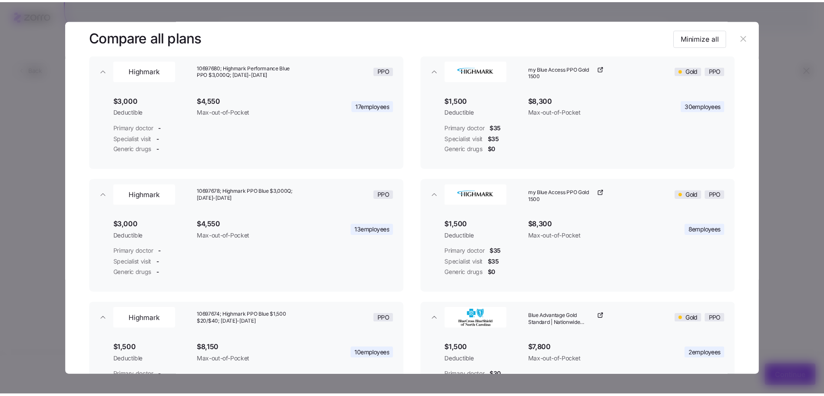
scroll to position [74, 0]
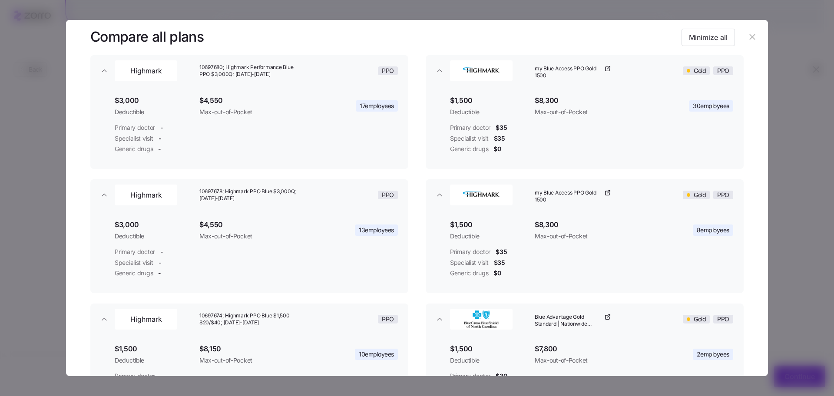
click at [749, 40] on icon "button" at bounding box center [753, 37] width 10 height 10
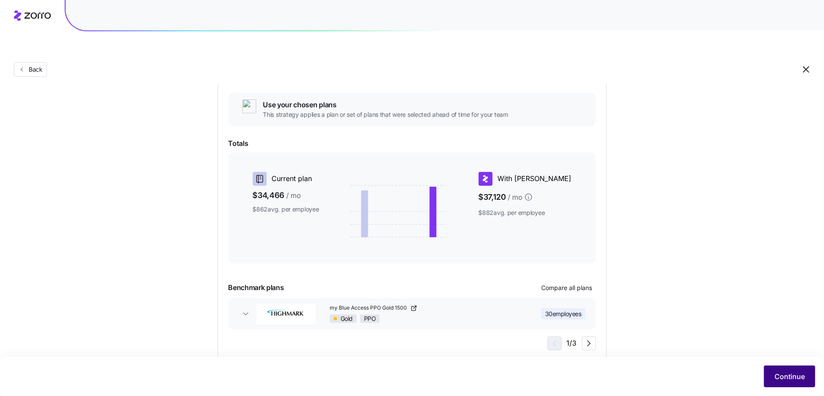
click at [784, 379] on span "Continue" at bounding box center [790, 377] width 30 height 10
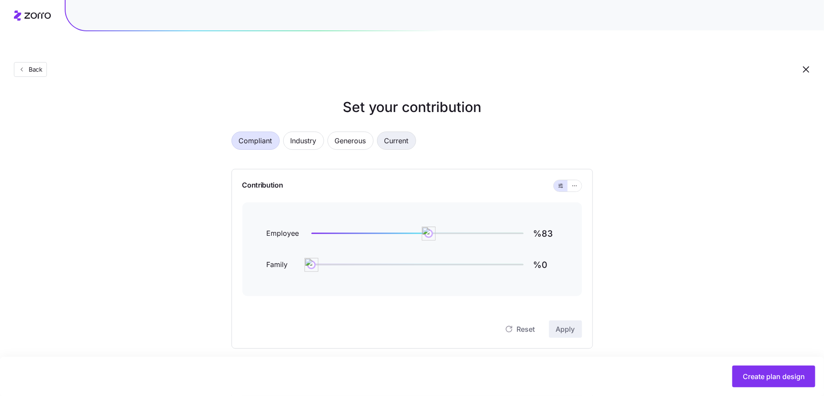
click at [399, 132] on span "Current" at bounding box center [397, 140] width 24 height 17
type input "%82"
type input "%29"
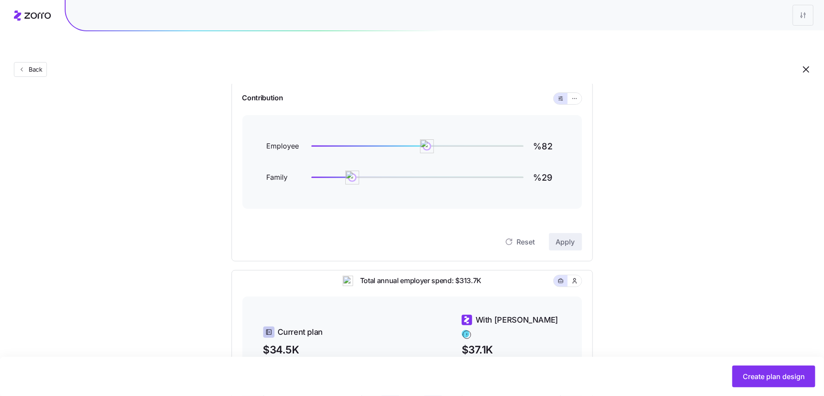
scroll to position [252, 0]
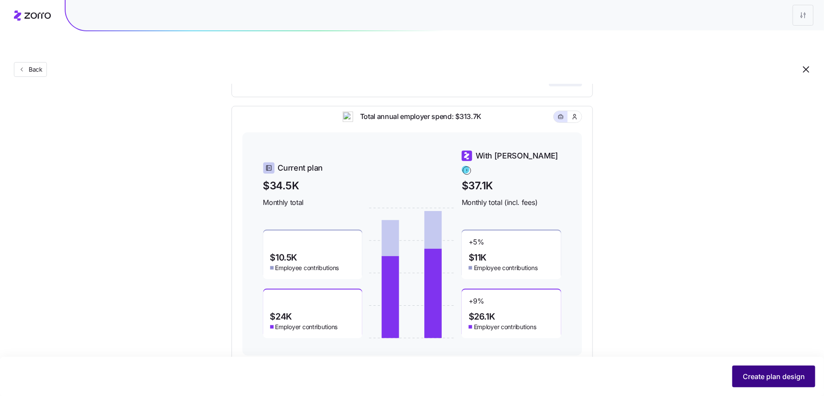
click at [755, 369] on button "Create plan design" at bounding box center [774, 377] width 83 height 22
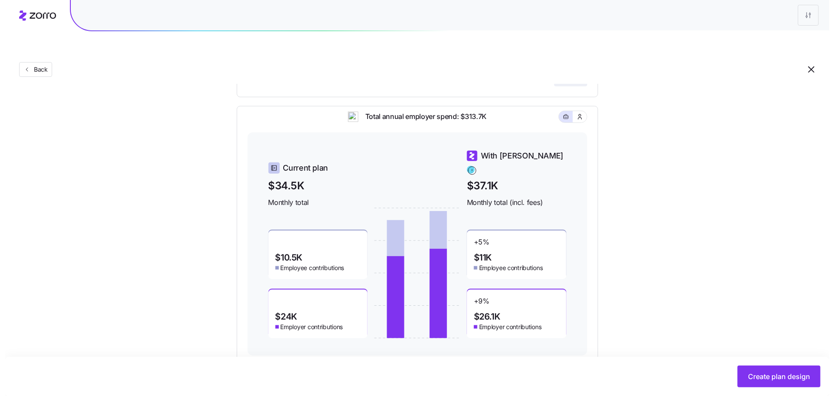
scroll to position [0, 0]
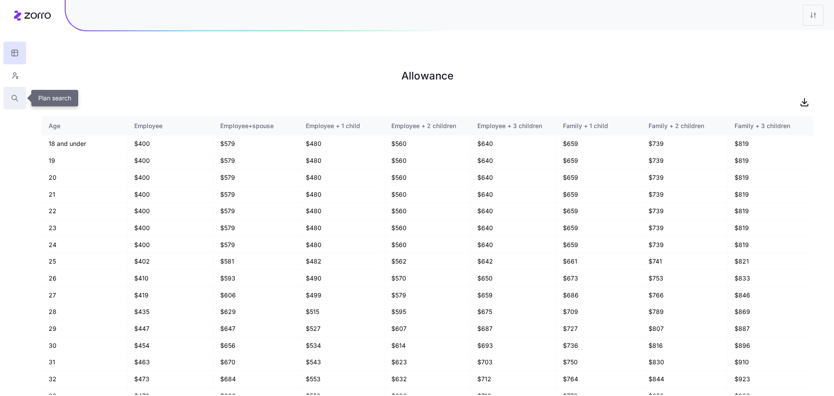
click at [14, 90] on button "button" at bounding box center [14, 98] width 23 height 23
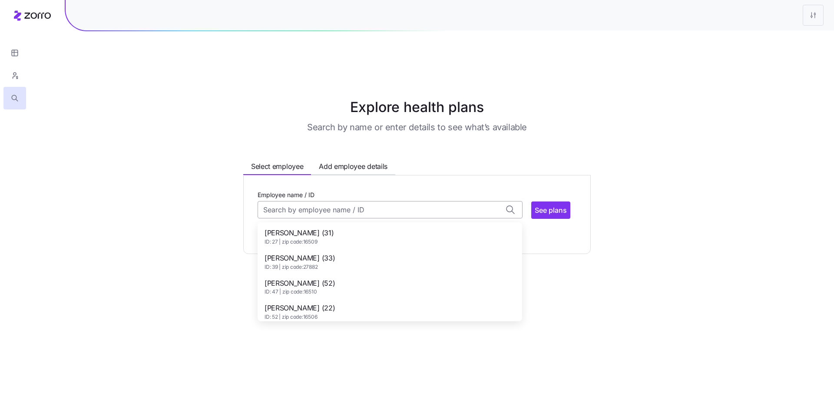
click at [301, 201] on input "Employee name / ID" at bounding box center [390, 209] width 265 height 17
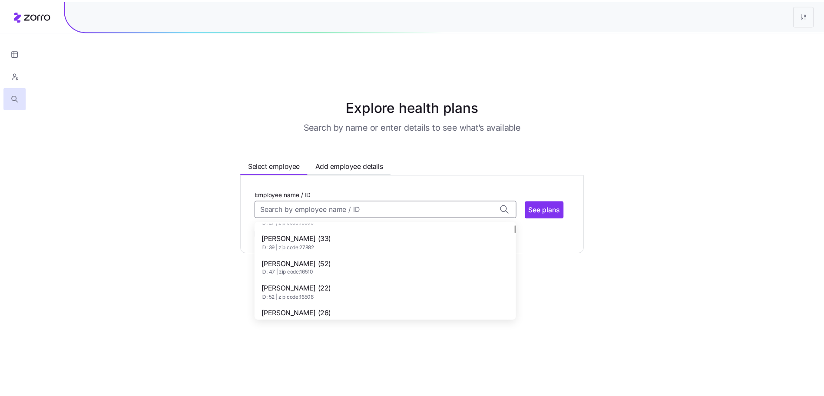
scroll to position [20, 0]
click at [420, 233] on div "[PERSON_NAME] (33) ID: 39 | zip code: 27882" at bounding box center [389, 242] width 261 height 25
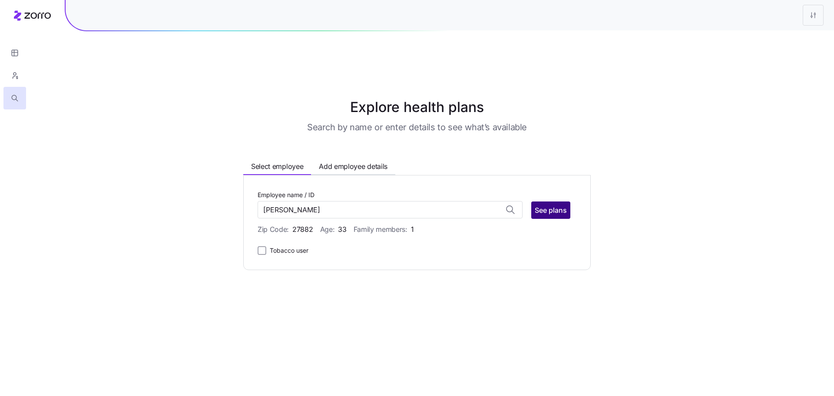
click at [547, 205] on span "See plans" at bounding box center [551, 210] width 32 height 10
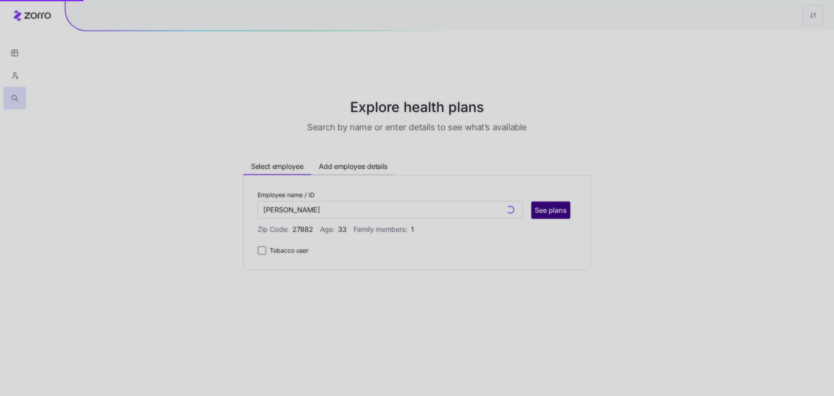
type input "[PERSON_NAME] (ID: 39)"
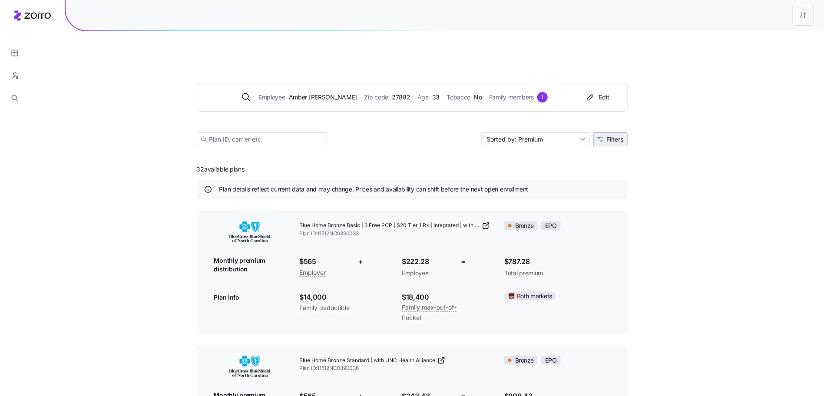
click at [611, 136] on span "Filters" at bounding box center [615, 139] width 17 height 6
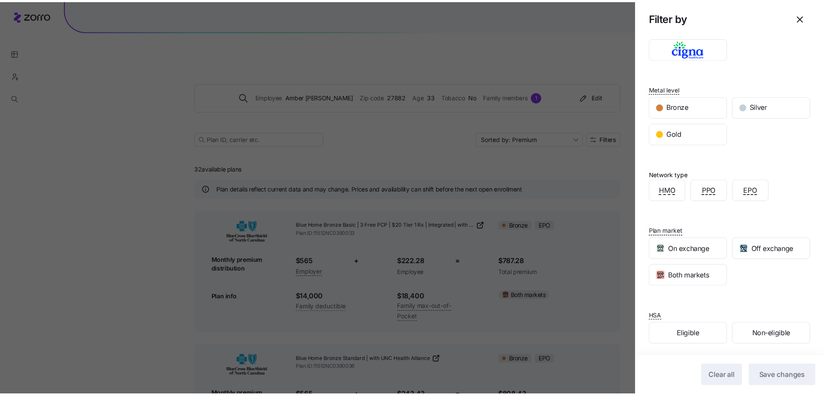
scroll to position [56, 0]
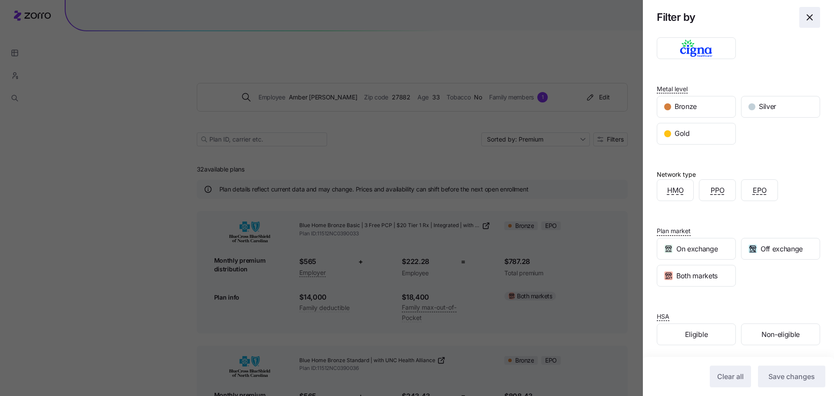
click at [805, 13] on icon "button" at bounding box center [810, 17] width 10 height 10
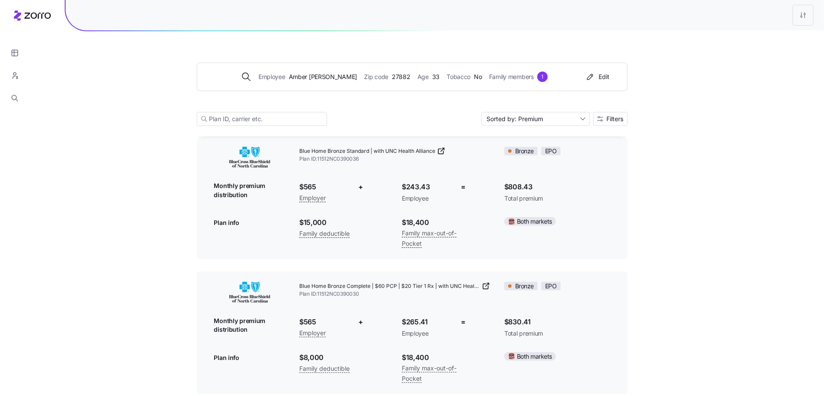
scroll to position [0, 0]
